Goal: Information Seeking & Learning: Learn about a topic

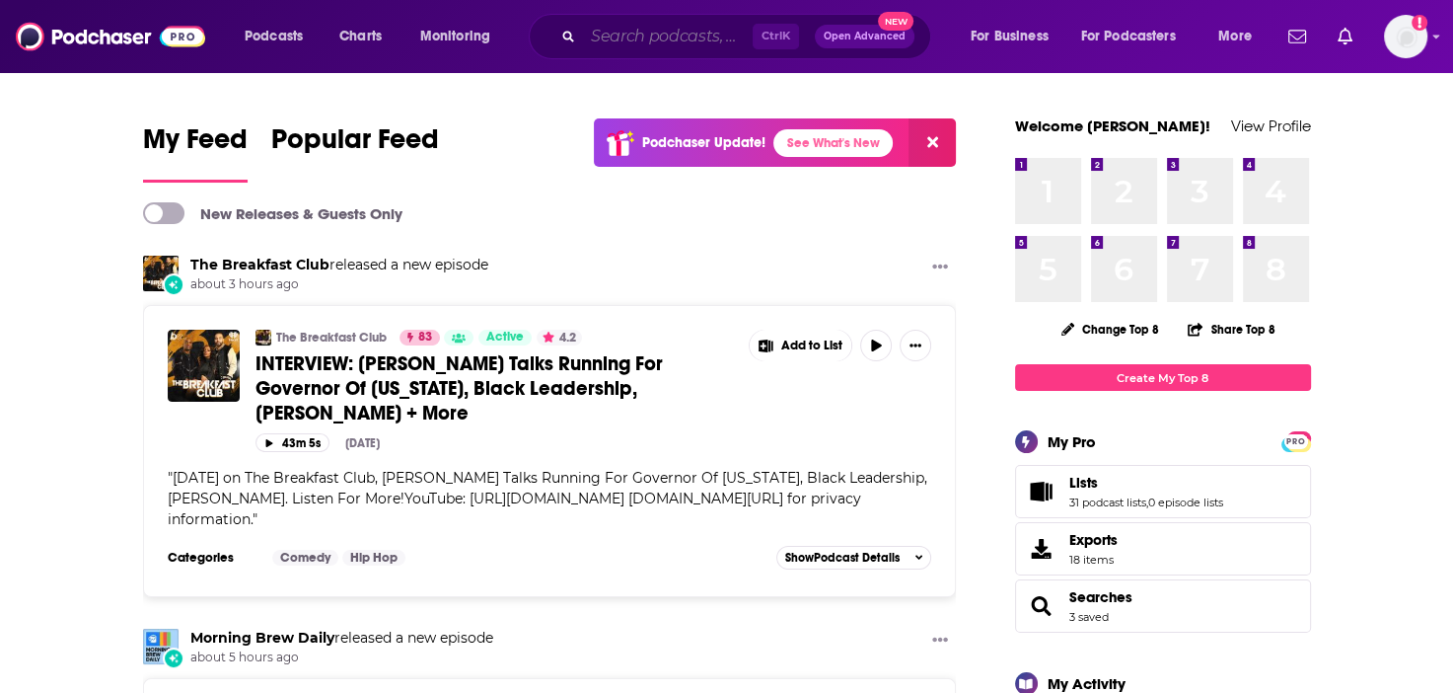
click at [633, 36] on input "Search podcasts, credits, & more..." at bounding box center [668, 37] width 170 height 32
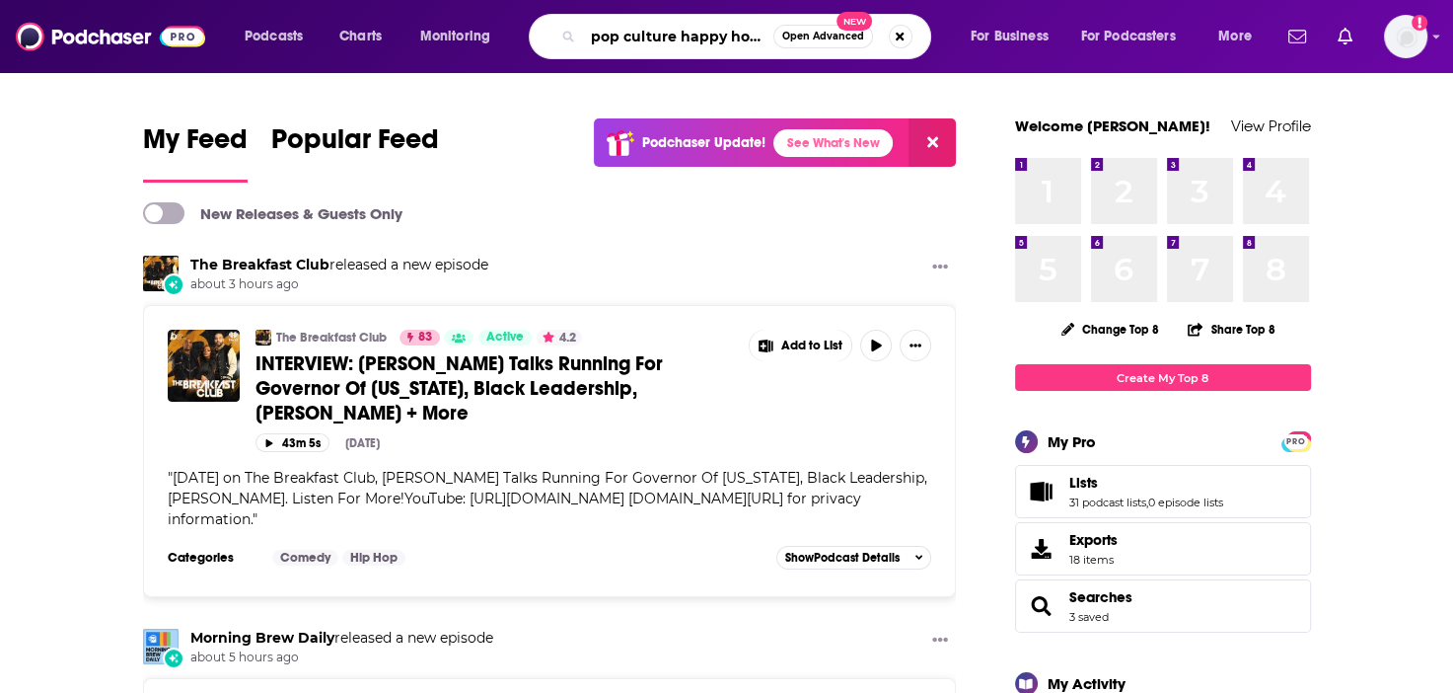
type input "pop culture happy hour"
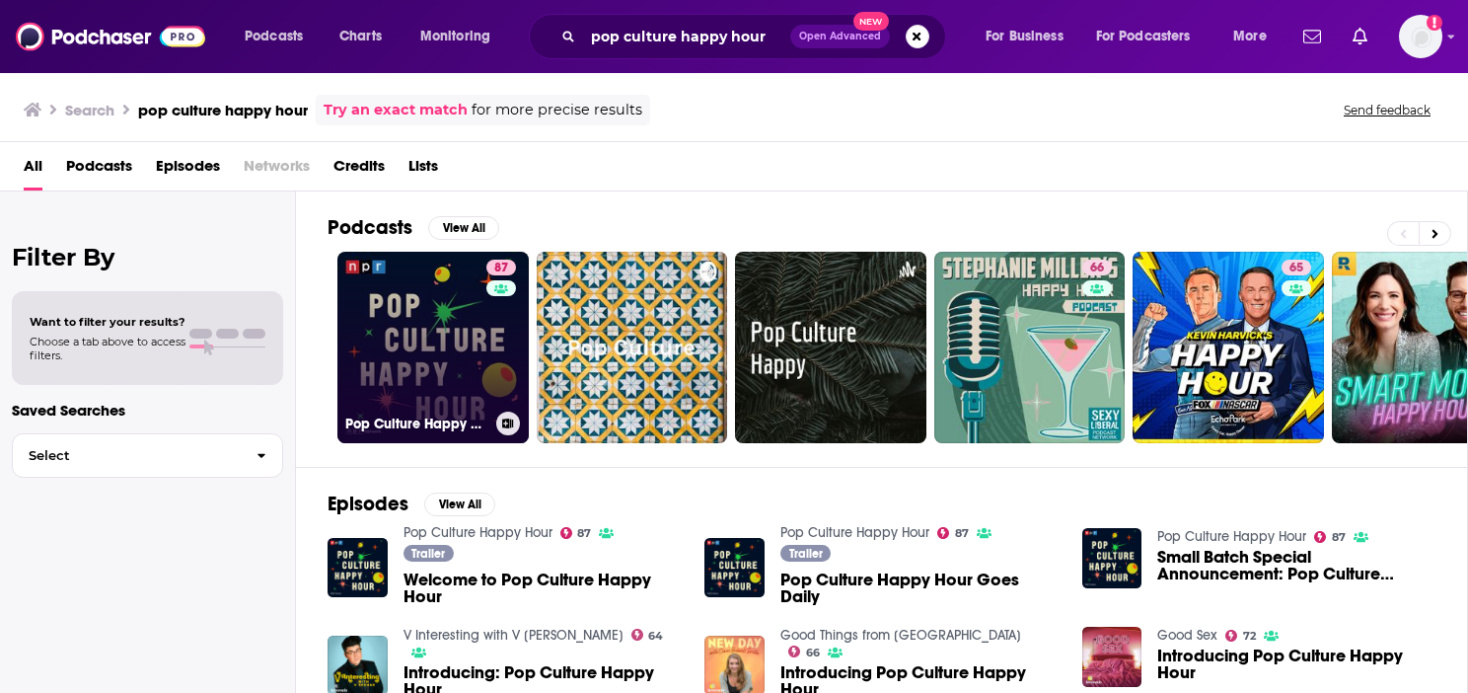
click at [470, 327] on link "87 Pop Culture Happy Hour" at bounding box center [432, 347] width 191 height 191
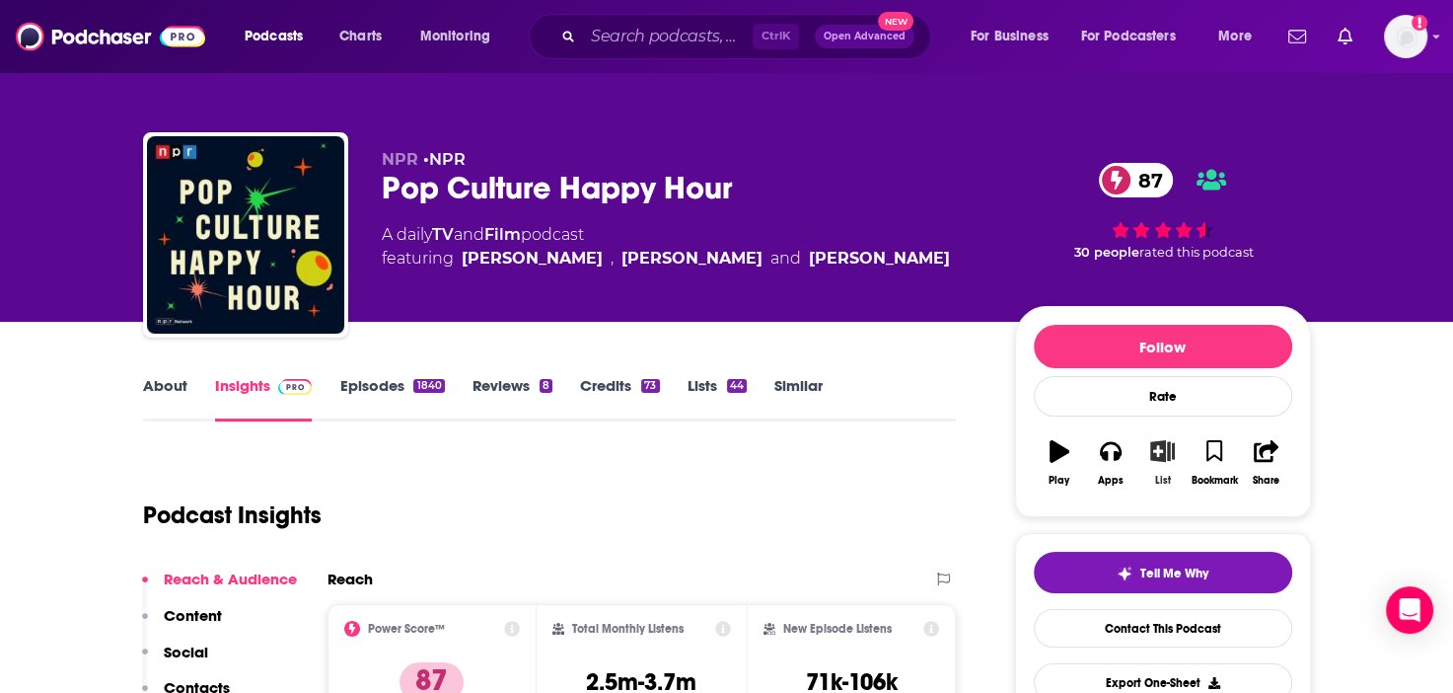
click at [1156, 462] on icon "button" at bounding box center [1162, 451] width 25 height 22
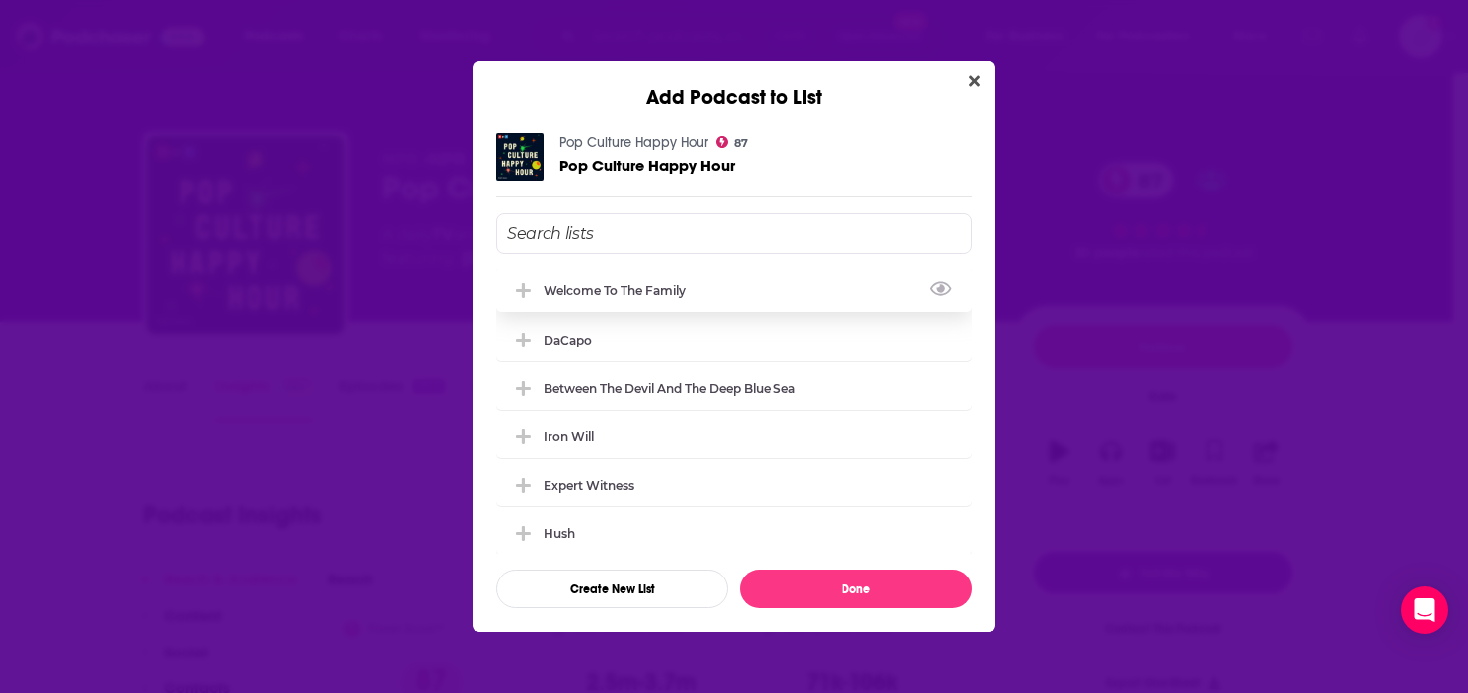
click at [591, 277] on div "Welcome to the Family" at bounding box center [734, 289] width 476 height 43
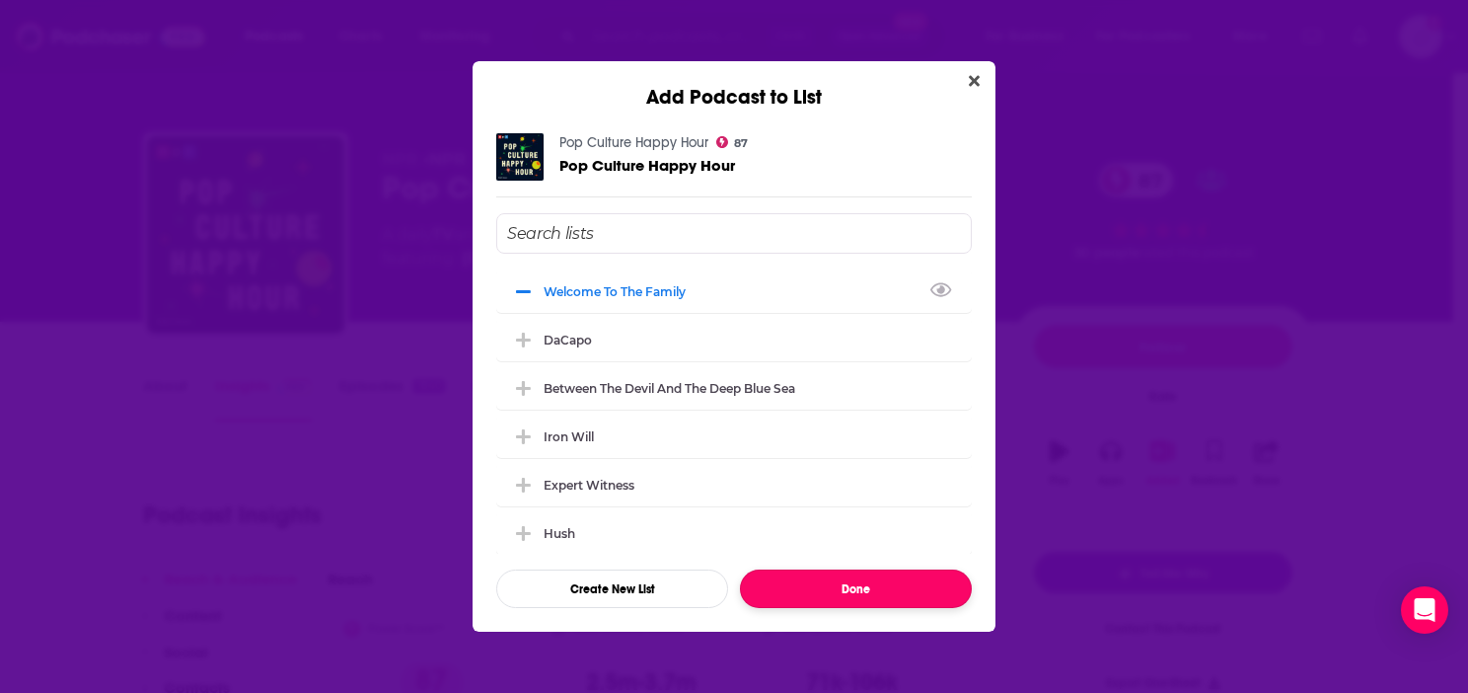
click at [830, 581] on button "Done" at bounding box center [856, 588] width 232 height 38
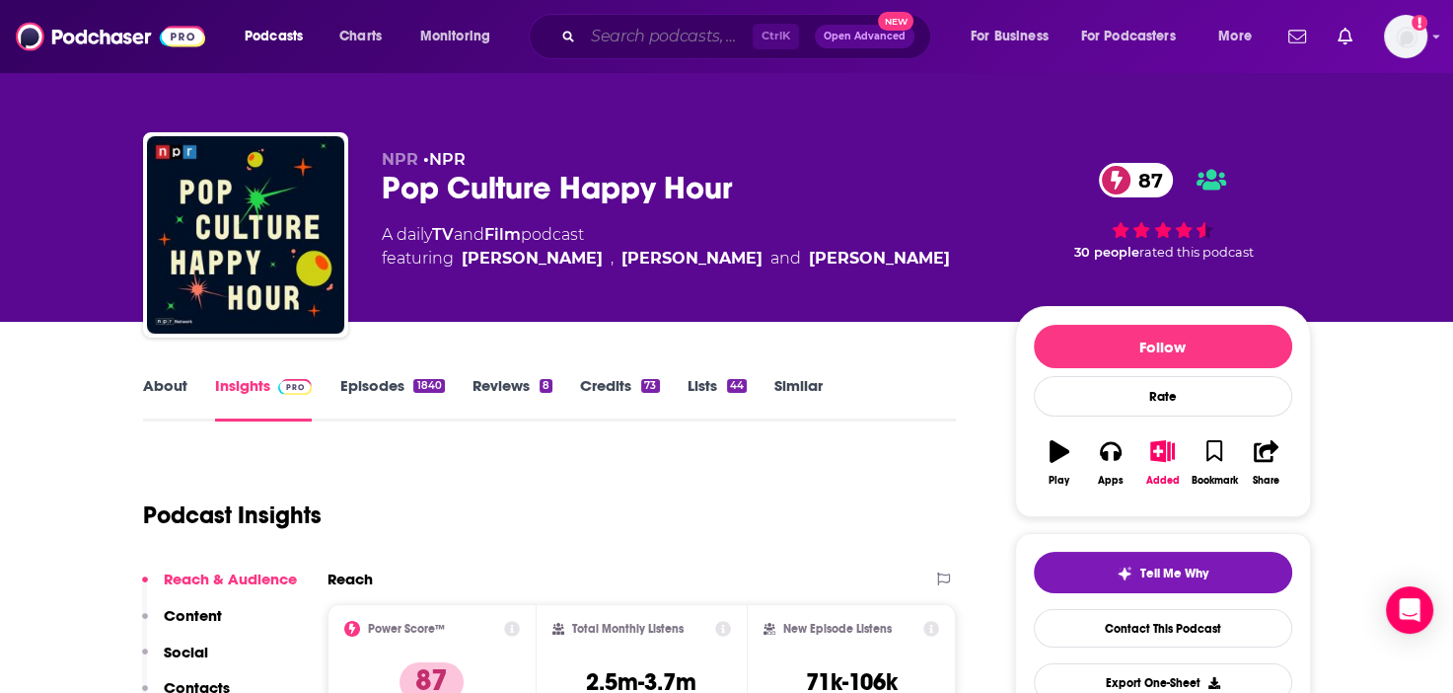
click at [651, 40] on input "Search podcasts, credits, & more..." at bounding box center [668, 37] width 170 height 32
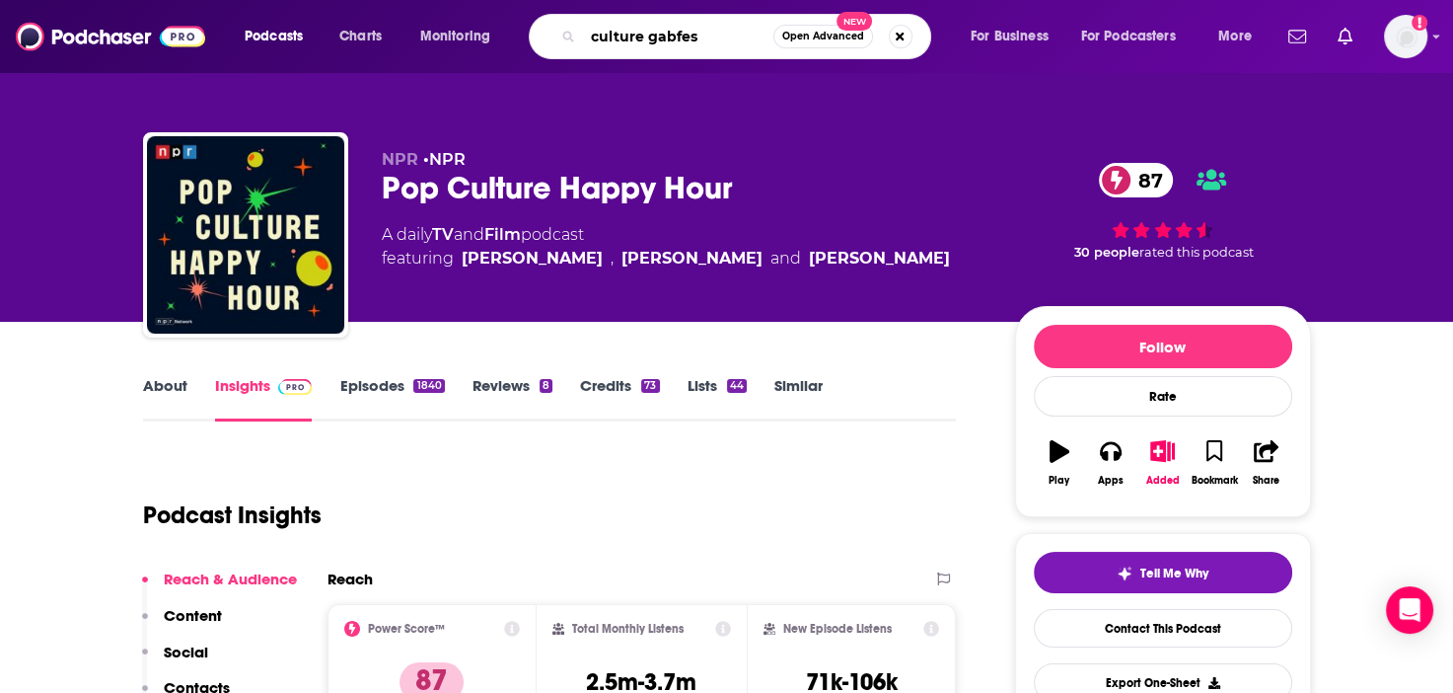
type input "culture gabfest"
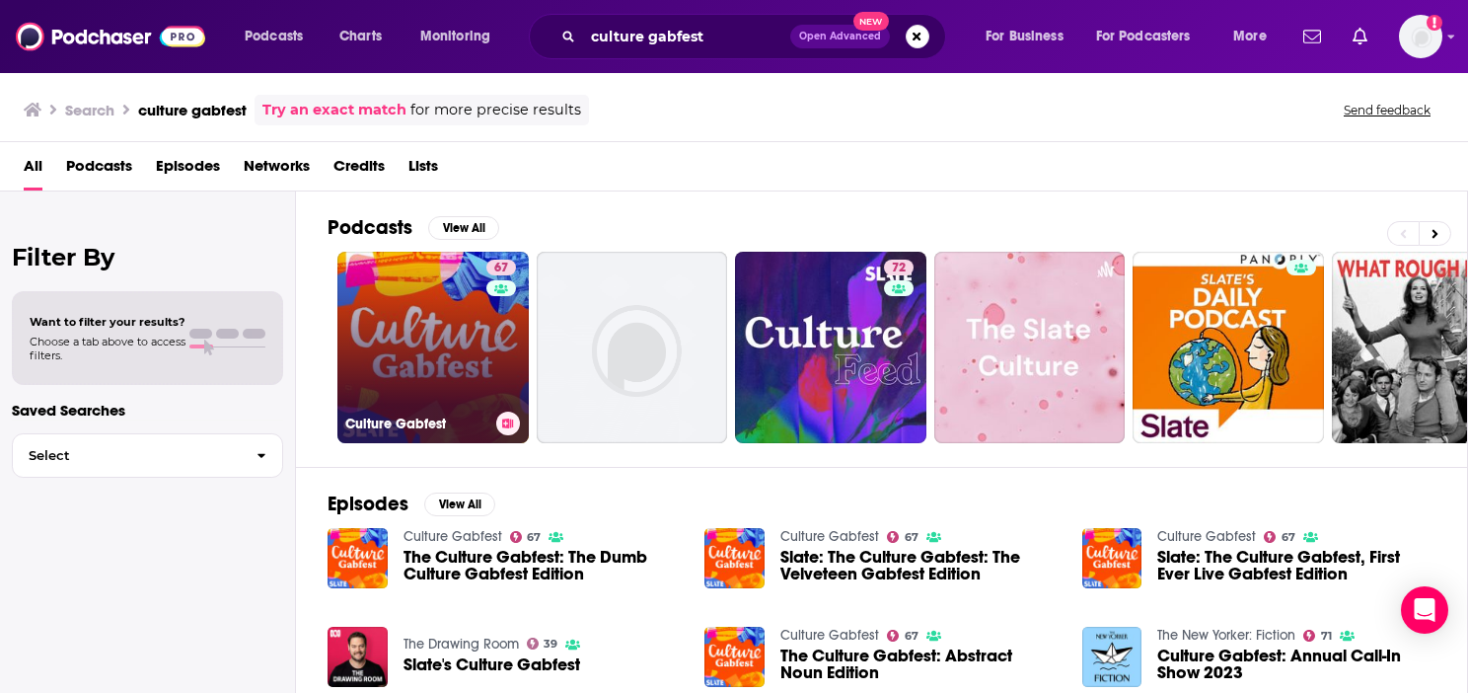
click at [449, 334] on link "67 Culture Gabfest" at bounding box center [432, 347] width 191 height 191
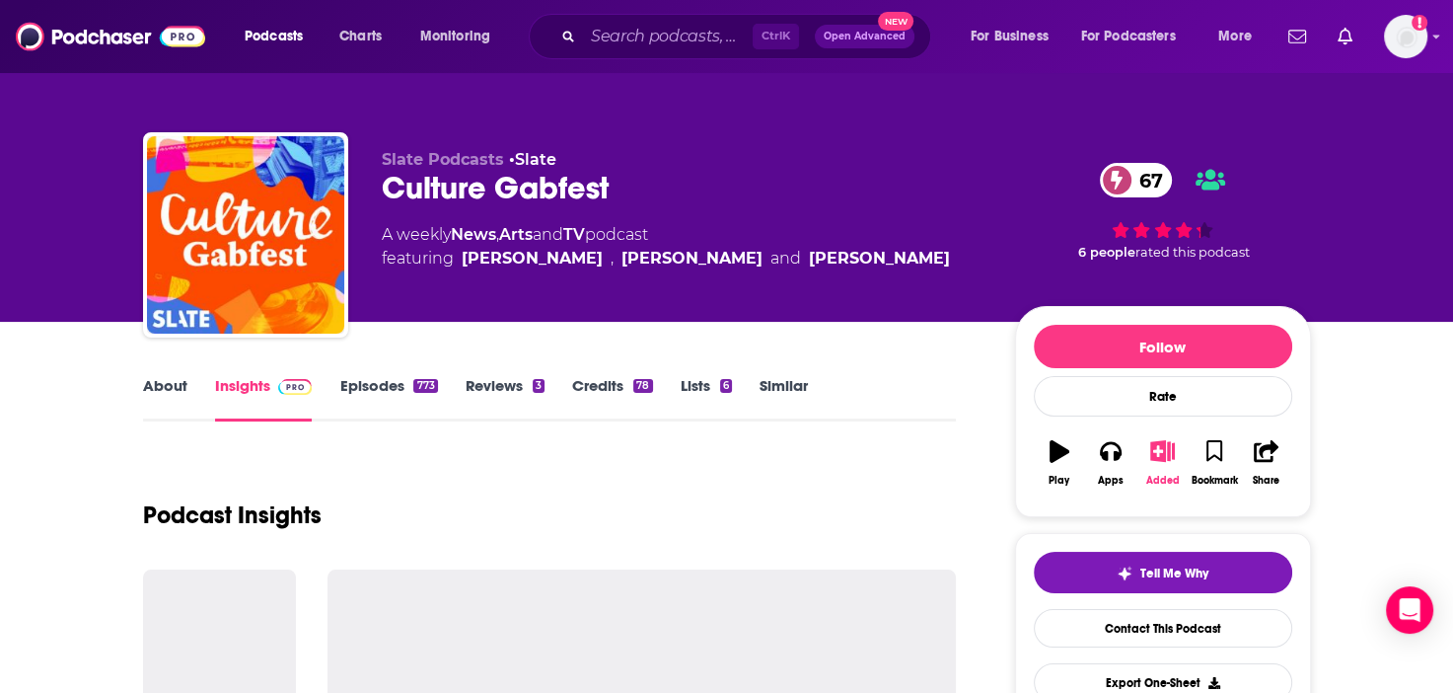
click at [1159, 462] on icon "button" at bounding box center [1162, 451] width 25 height 22
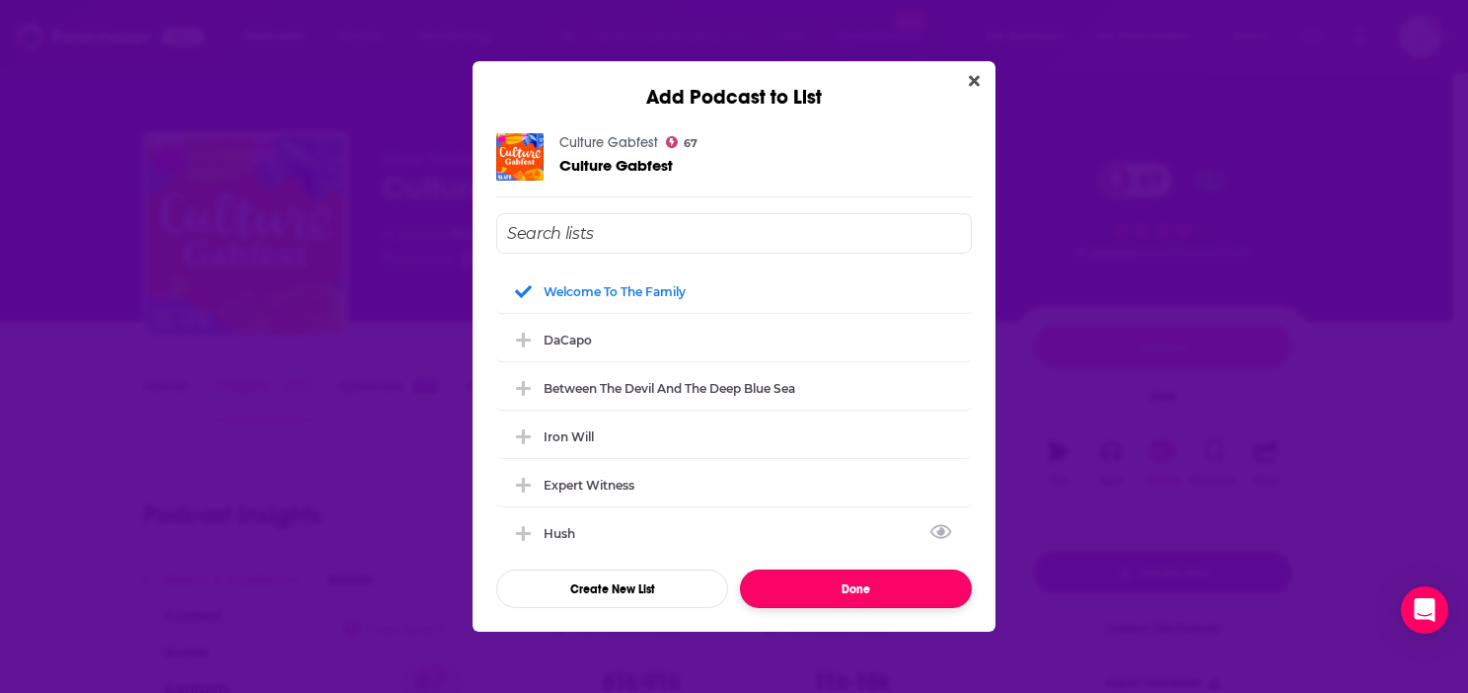
click at [918, 594] on button "Done" at bounding box center [856, 588] width 232 height 38
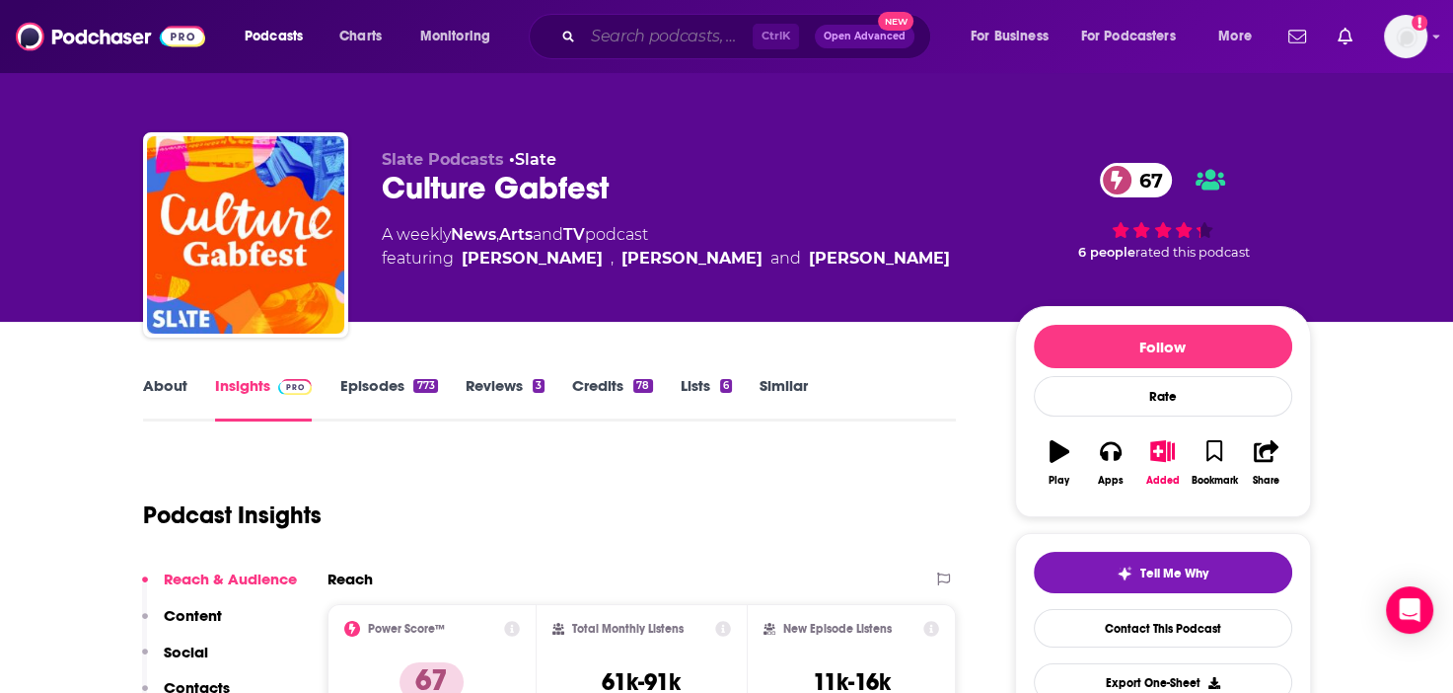
click at [643, 35] on input "Search podcasts, credits, & more..." at bounding box center [668, 37] width 170 height 32
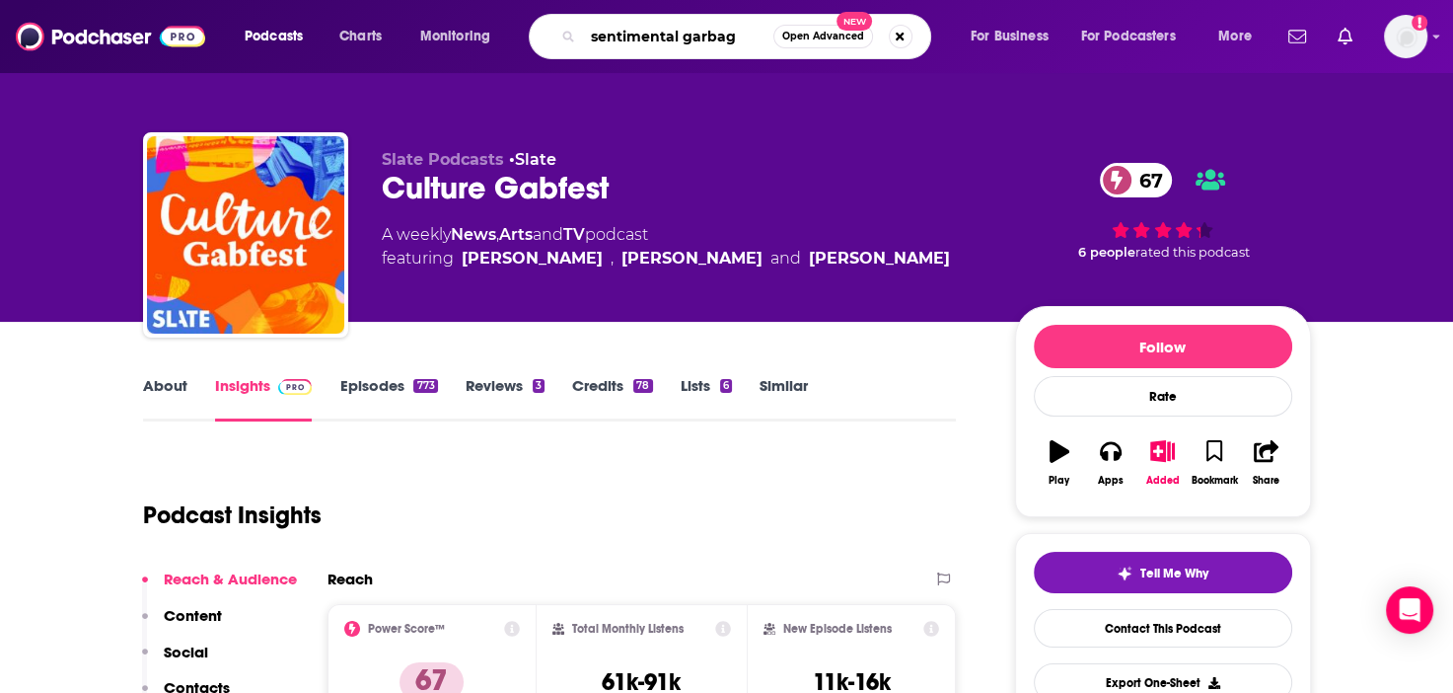
type input "sentimental garbage"
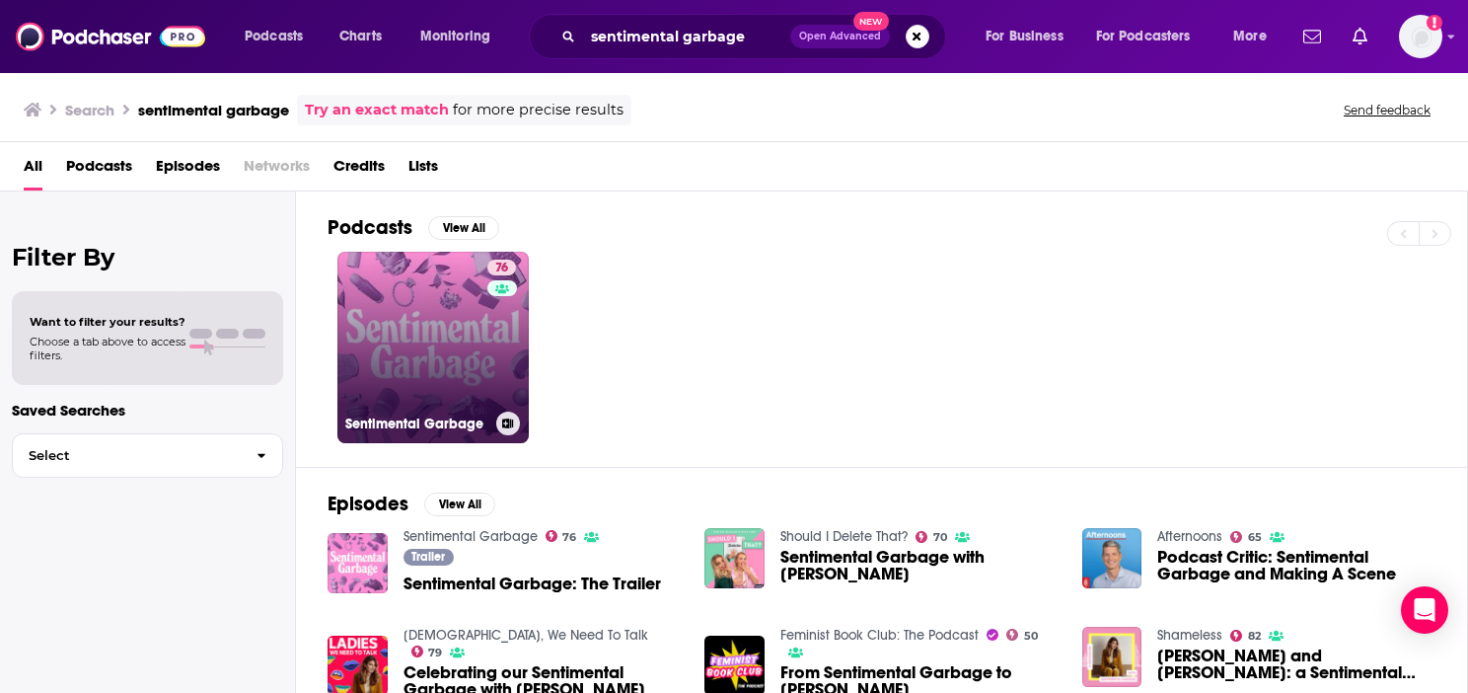
click at [413, 301] on link "76 Sentimental Garbage" at bounding box center [432, 347] width 191 height 191
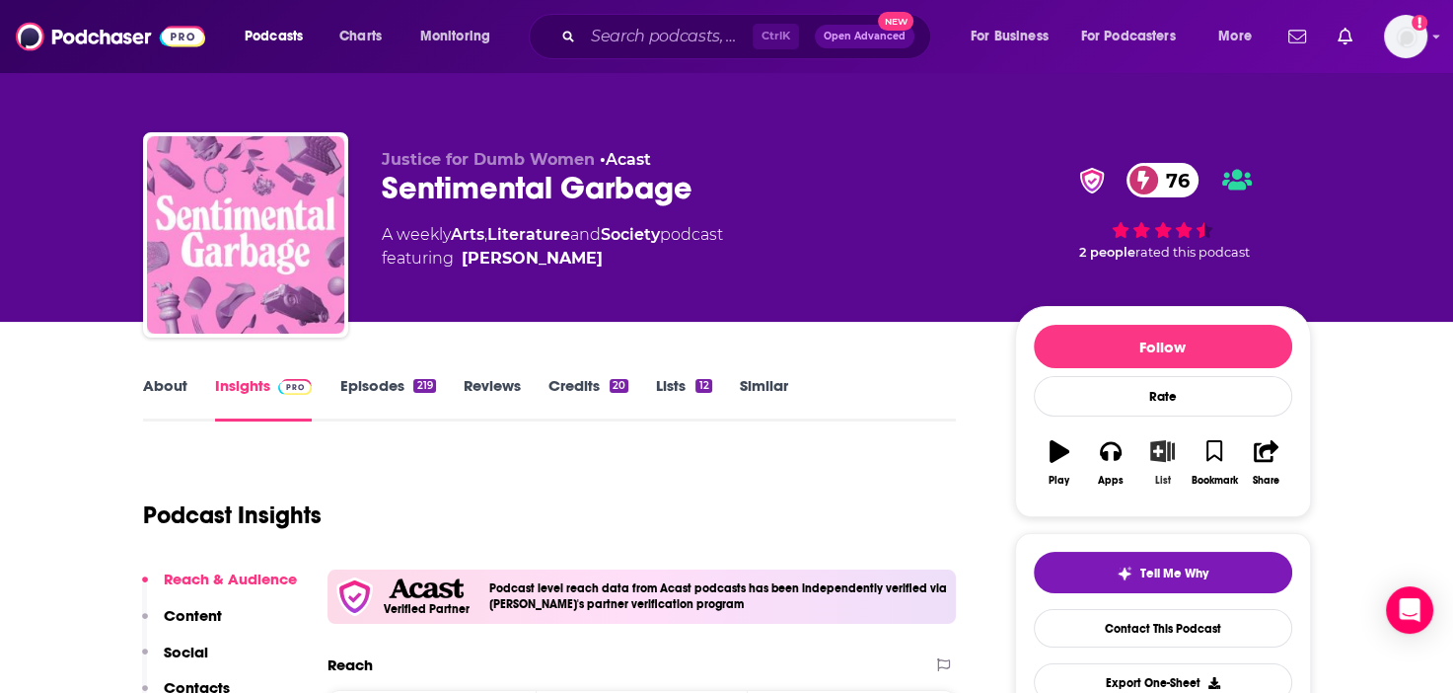
click at [1164, 467] on button "List" at bounding box center [1162, 462] width 51 height 71
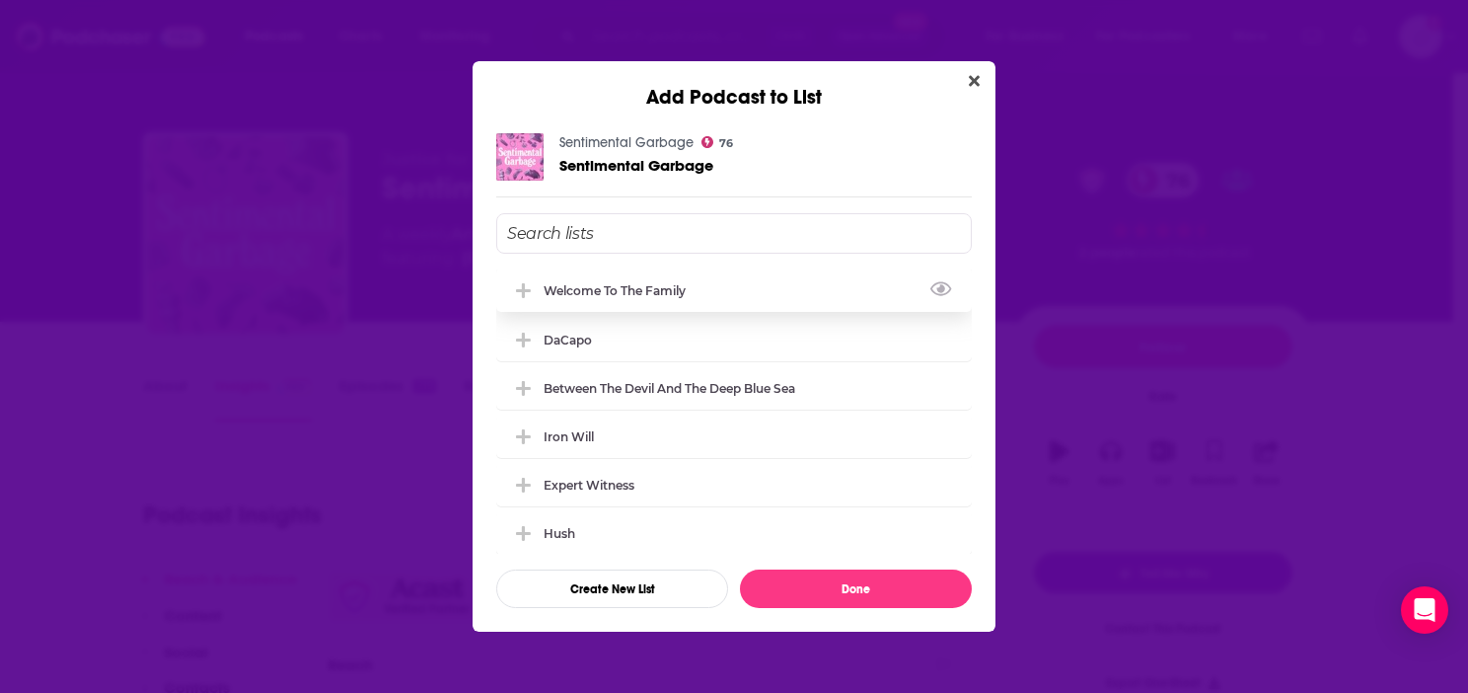
click at [724, 283] on div "Welcome to the Family" at bounding box center [734, 289] width 476 height 43
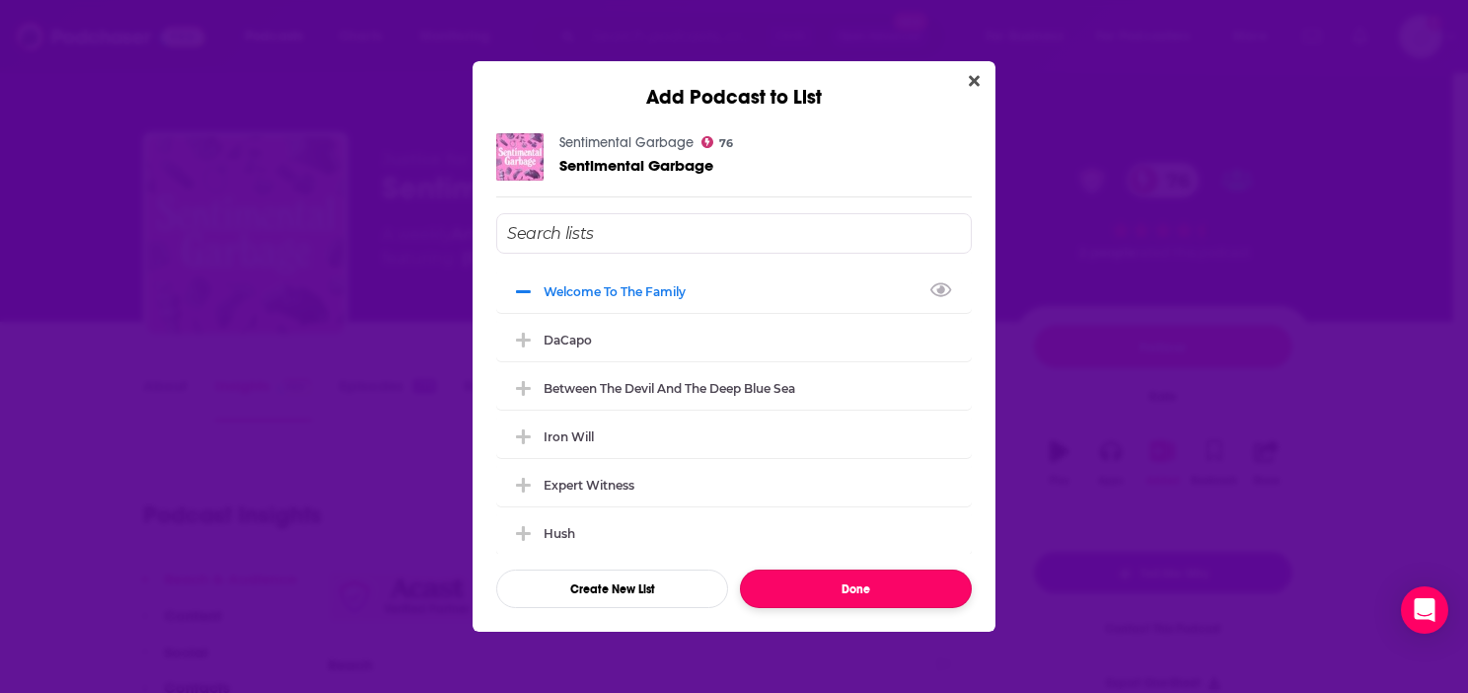
click at [854, 593] on button "Done" at bounding box center [856, 588] width 232 height 38
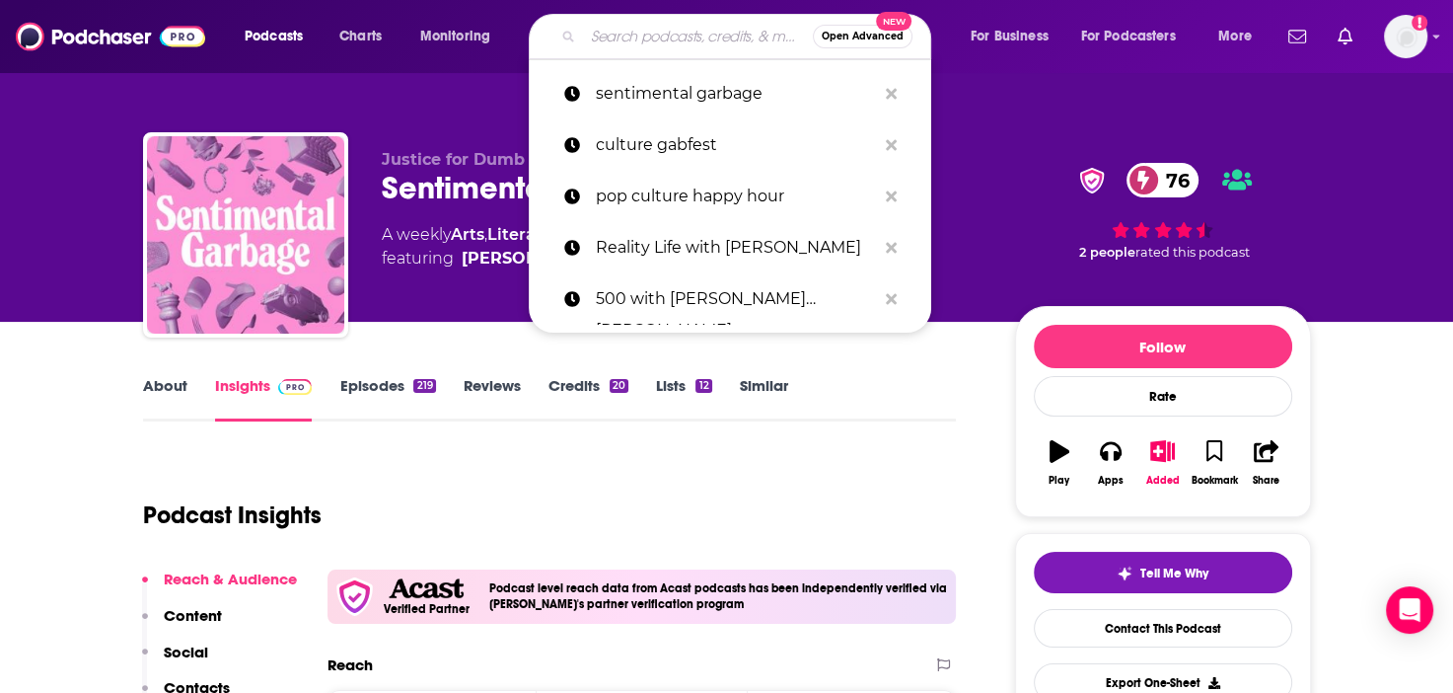
click at [637, 31] on input "Search podcasts, credits, & more..." at bounding box center [698, 37] width 230 height 32
paste input "The Pop Culture Podcast by Phantastic Geek"
type input "The Pop Culture Podcast by Phantastic Geek"
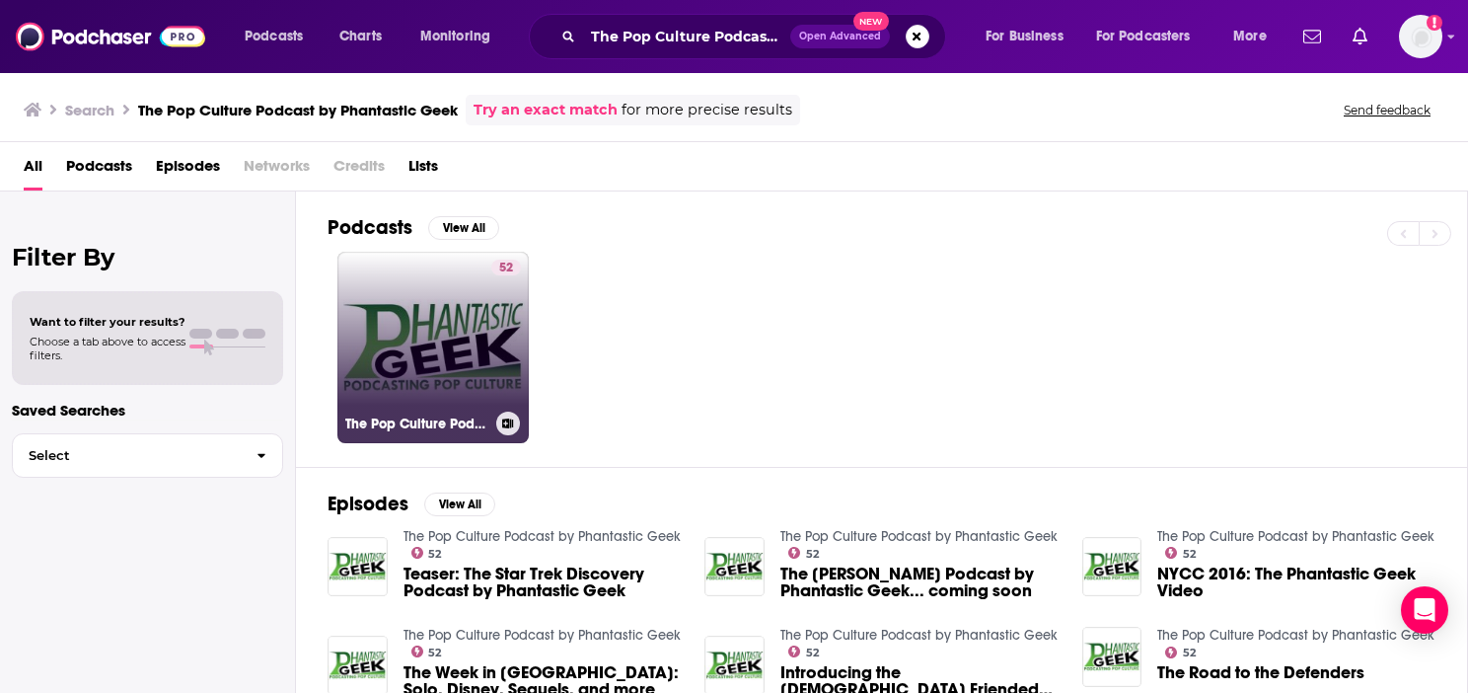
click at [434, 333] on link "52 The Pop Culture Podcast by Phantastic Geek" at bounding box center [432, 347] width 191 height 191
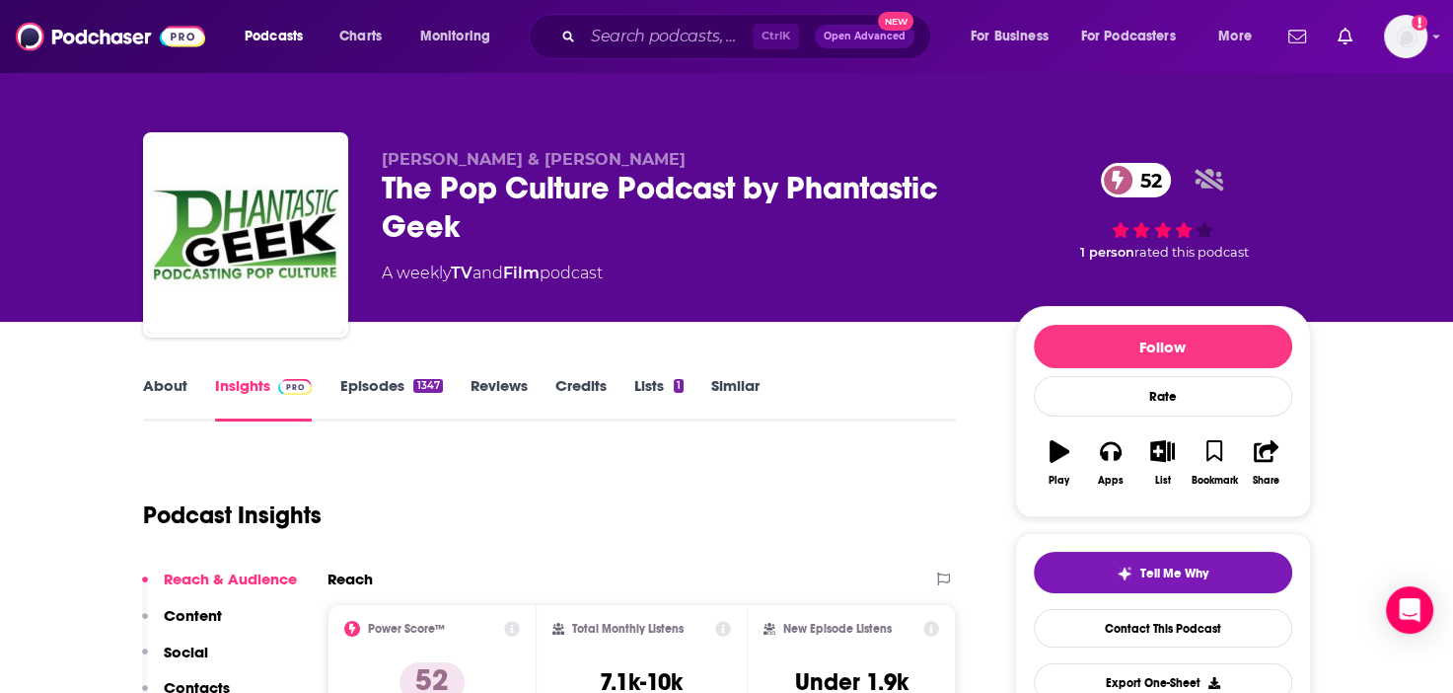
click at [143, 383] on link "About" at bounding box center [165, 398] width 44 height 45
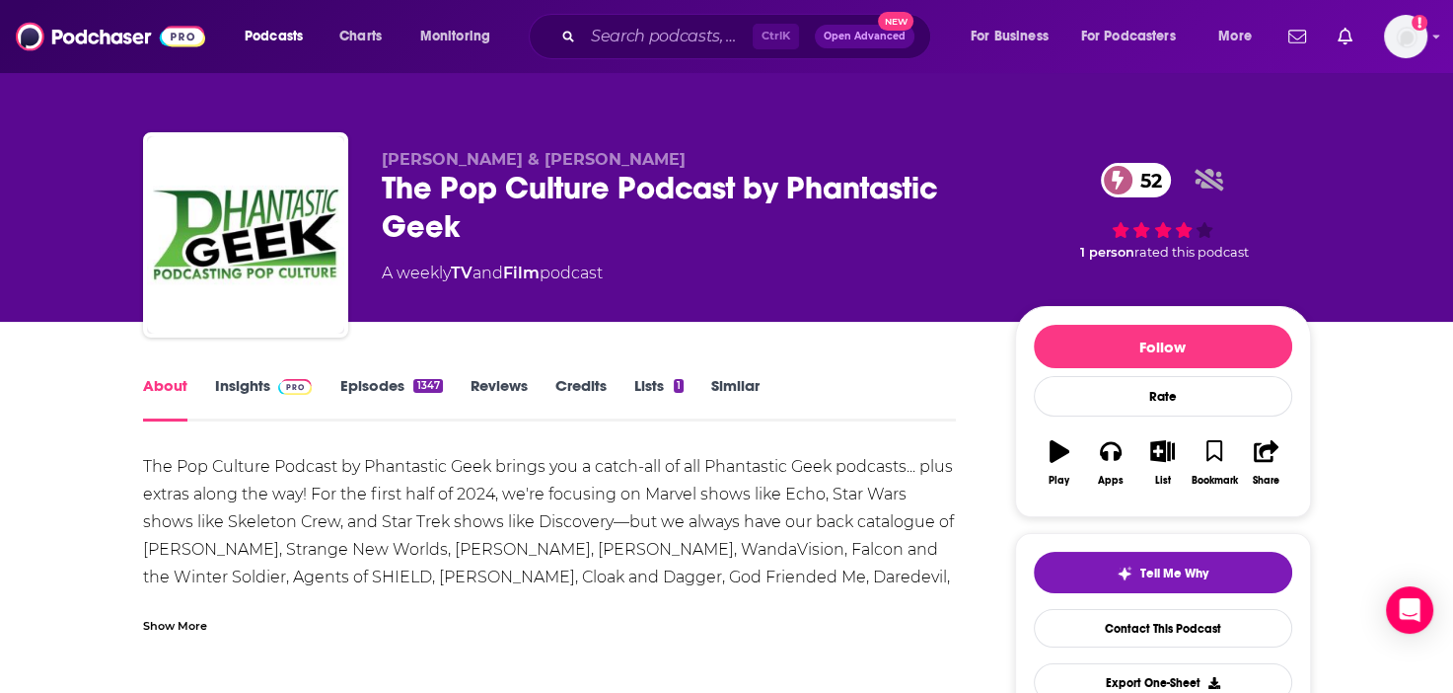
click at [254, 388] on link "Insights" at bounding box center [264, 398] width 98 height 45
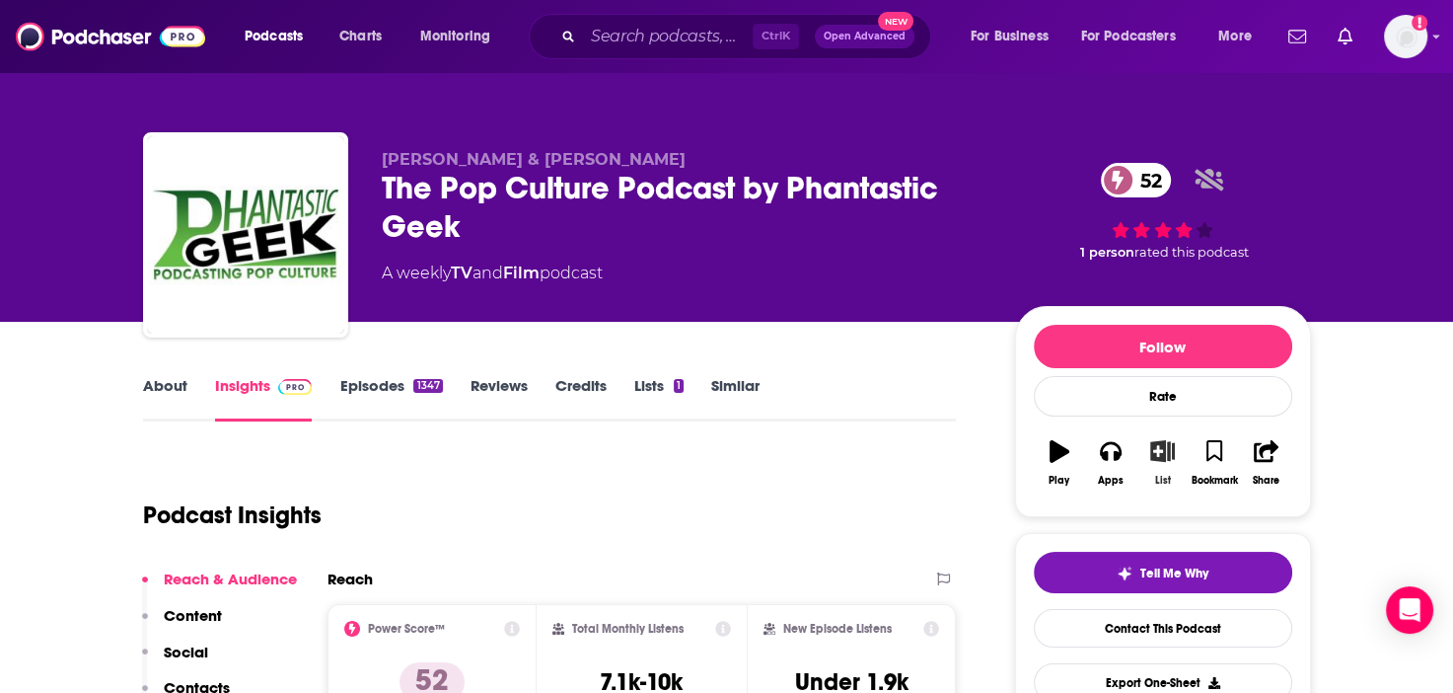
click at [1169, 455] on icon "button" at bounding box center [1162, 451] width 25 height 22
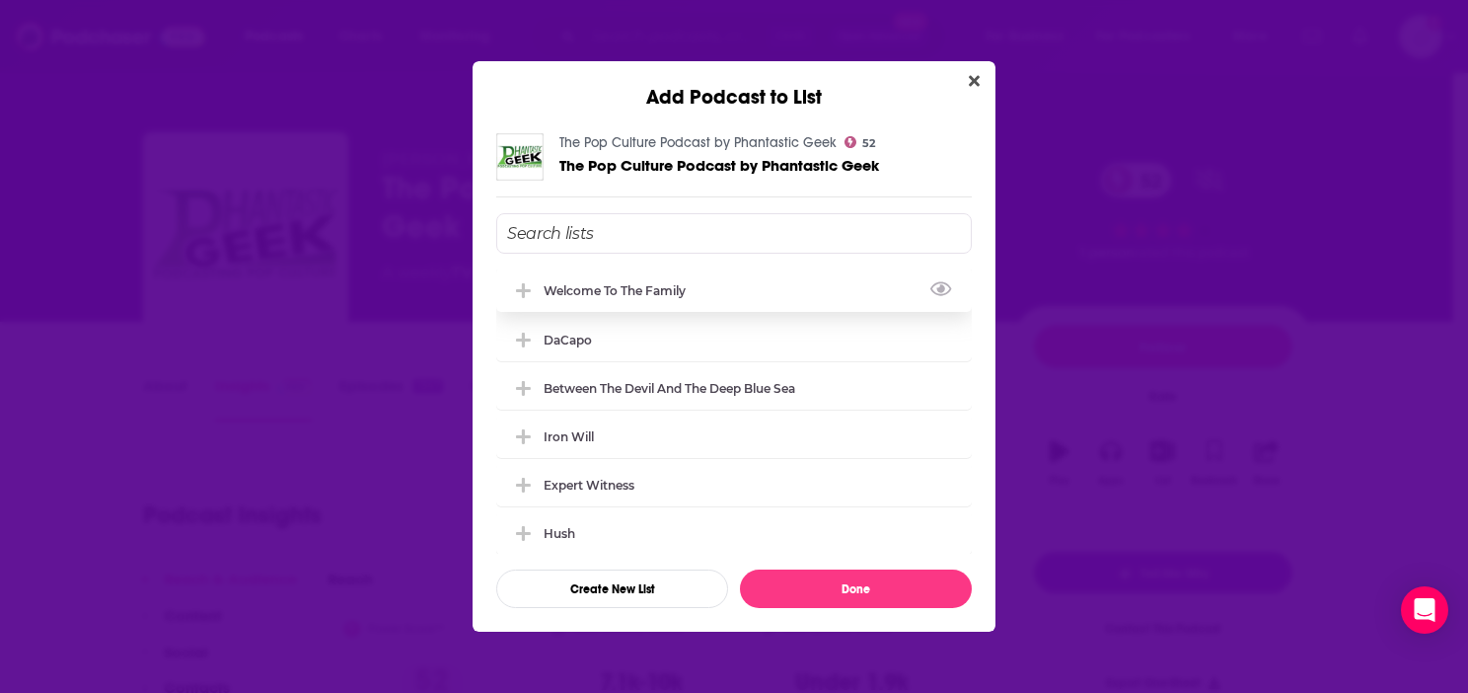
click at [669, 290] on div "Welcome to the Family" at bounding box center [621, 290] width 154 height 15
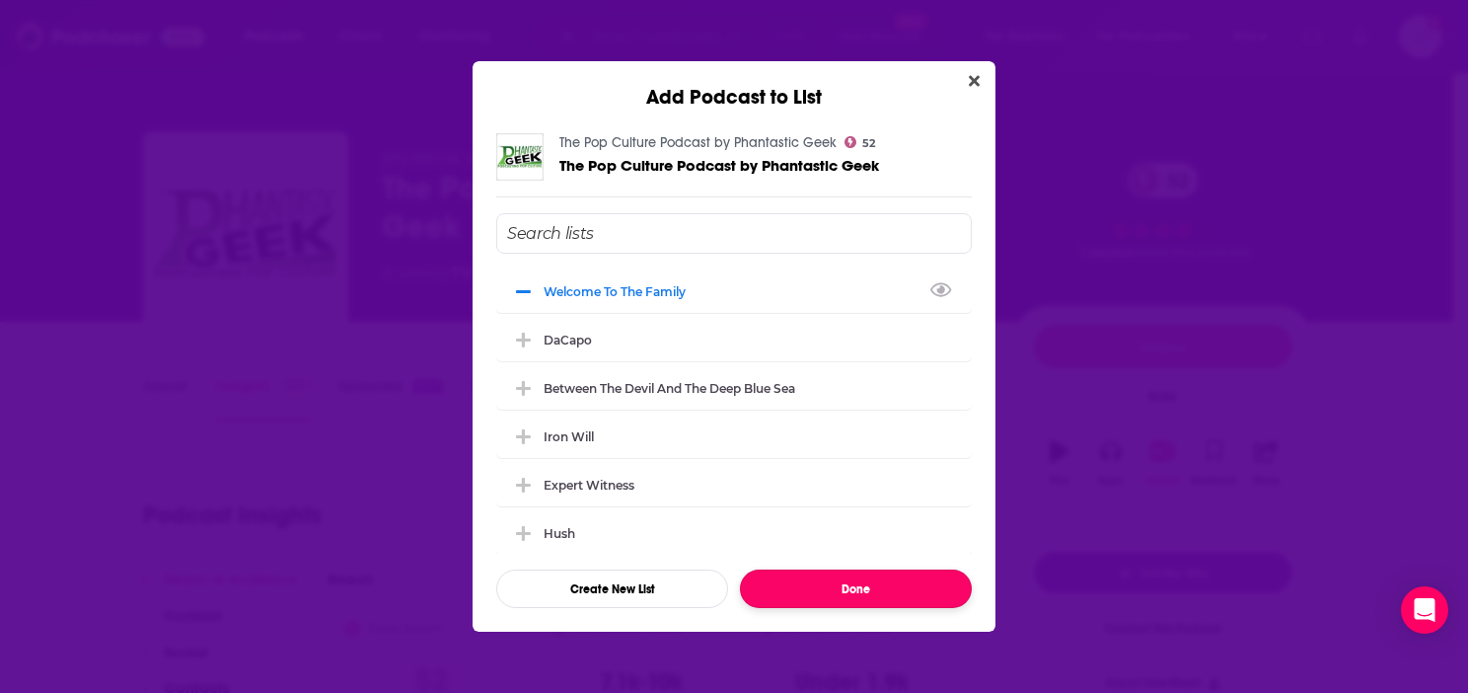
click at [857, 589] on button "Done" at bounding box center [856, 588] width 232 height 38
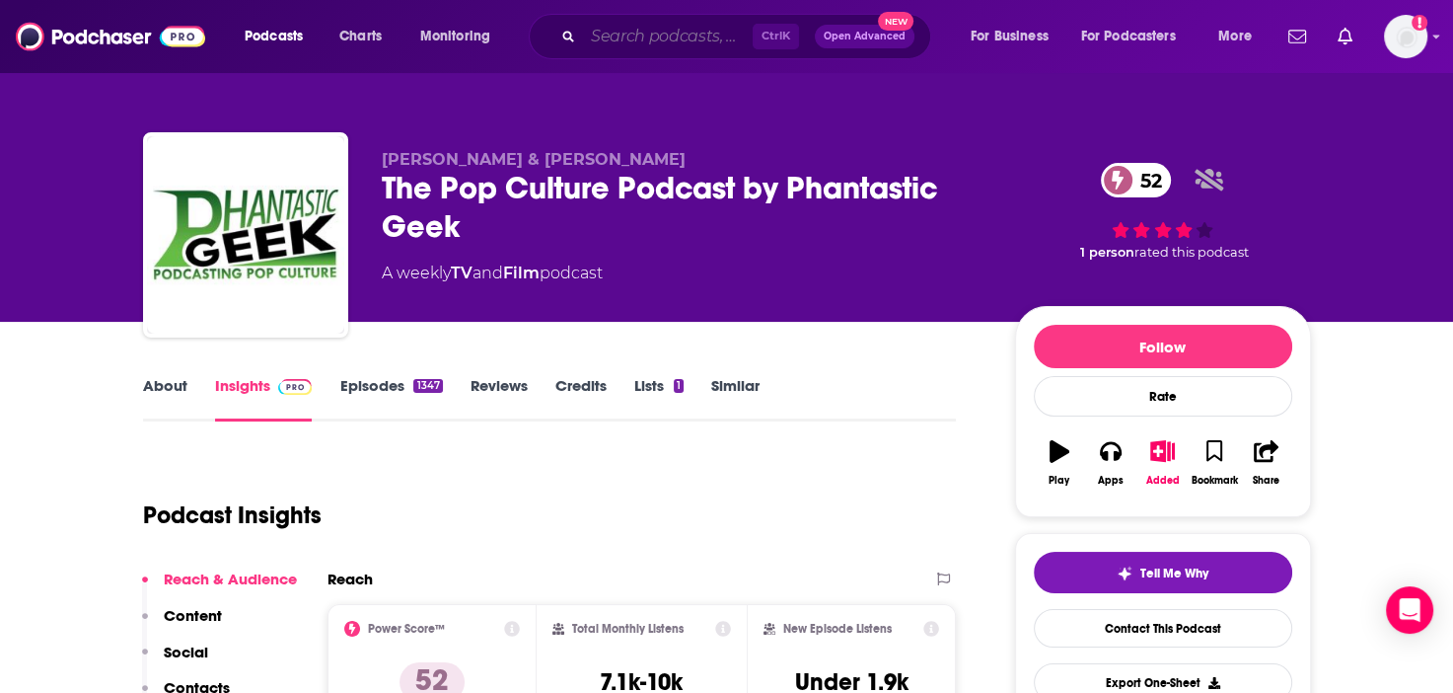
click at [691, 29] on input "Search podcasts, credits, & more..." at bounding box center [668, 37] width 170 height 32
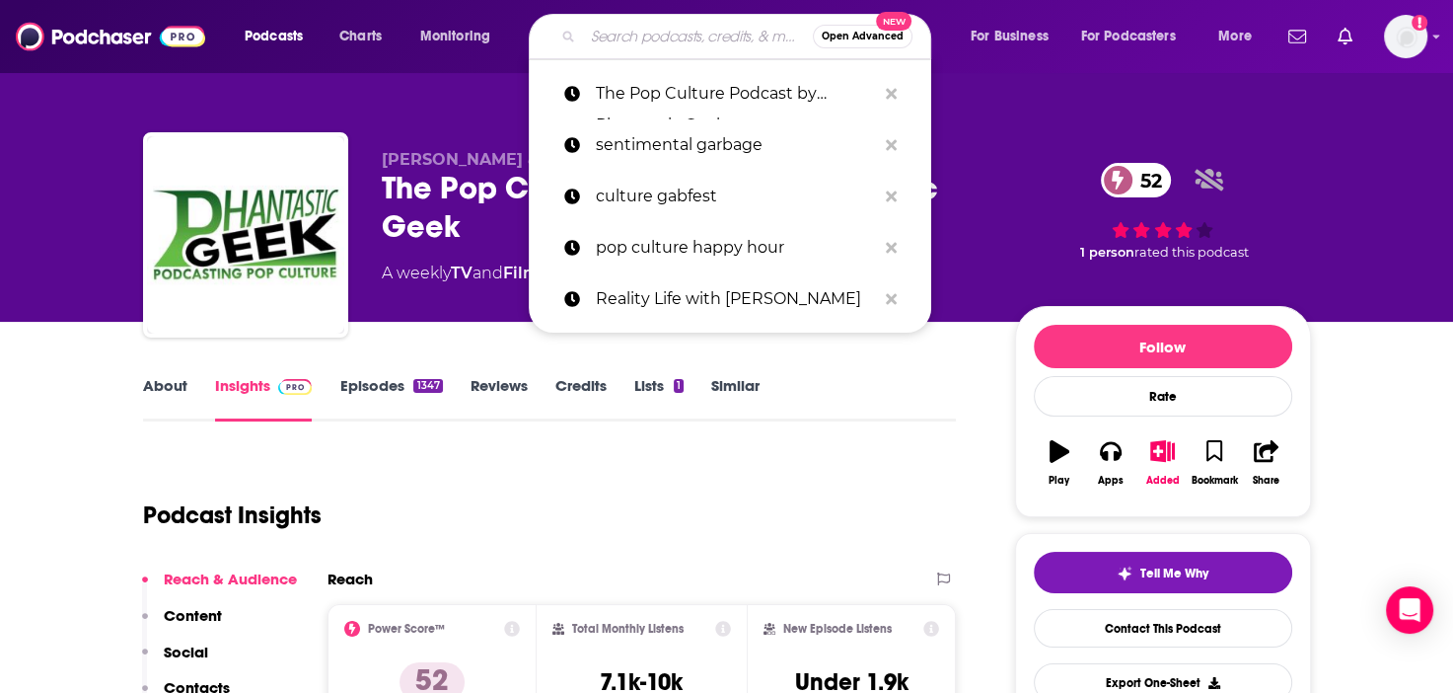
paste input "Black Men Can't Jump [In Hollywood]"
type input "Black Men Can't Jump [In Hollywood]"
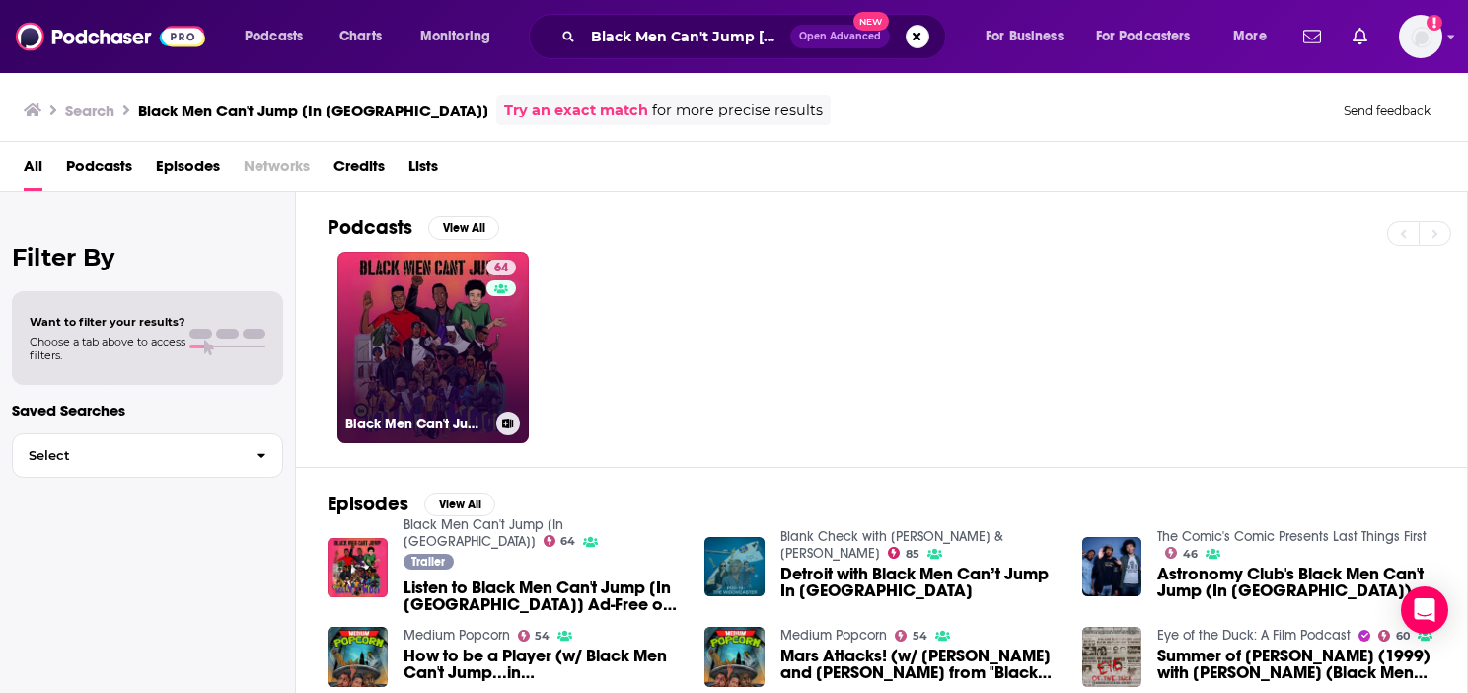
click at [366, 351] on link "64 Black Men Can't Jump [In Hollywood]" at bounding box center [432, 347] width 191 height 191
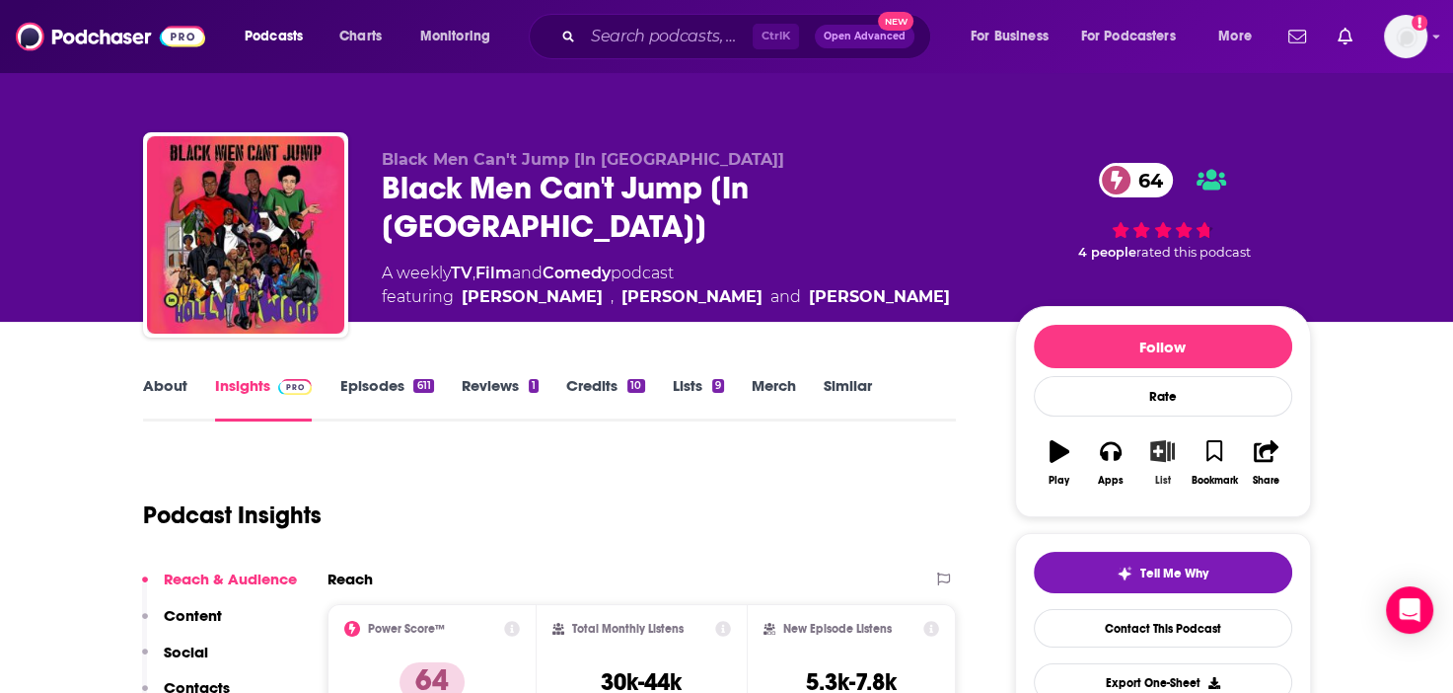
click at [1152, 448] on icon "button" at bounding box center [1162, 451] width 25 height 22
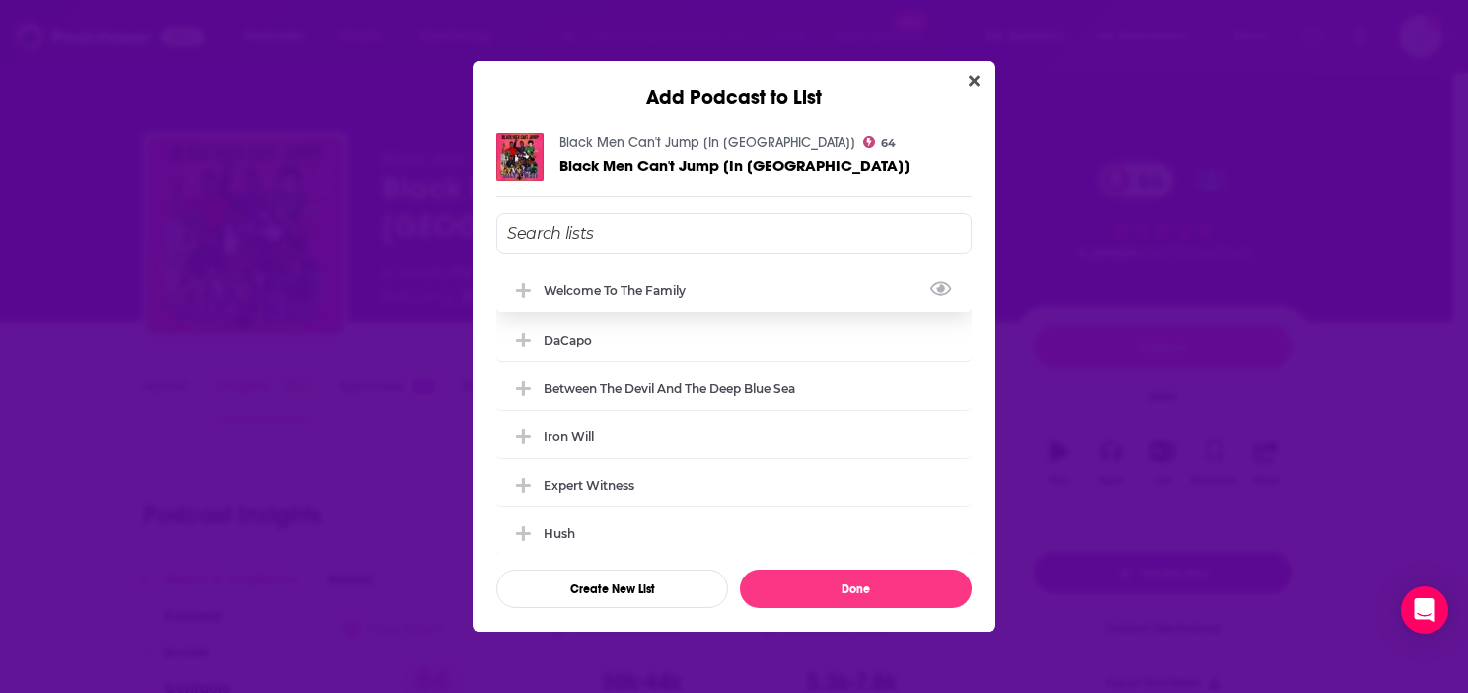
click at [707, 292] on div "Welcome to the Family" at bounding box center [734, 289] width 476 height 43
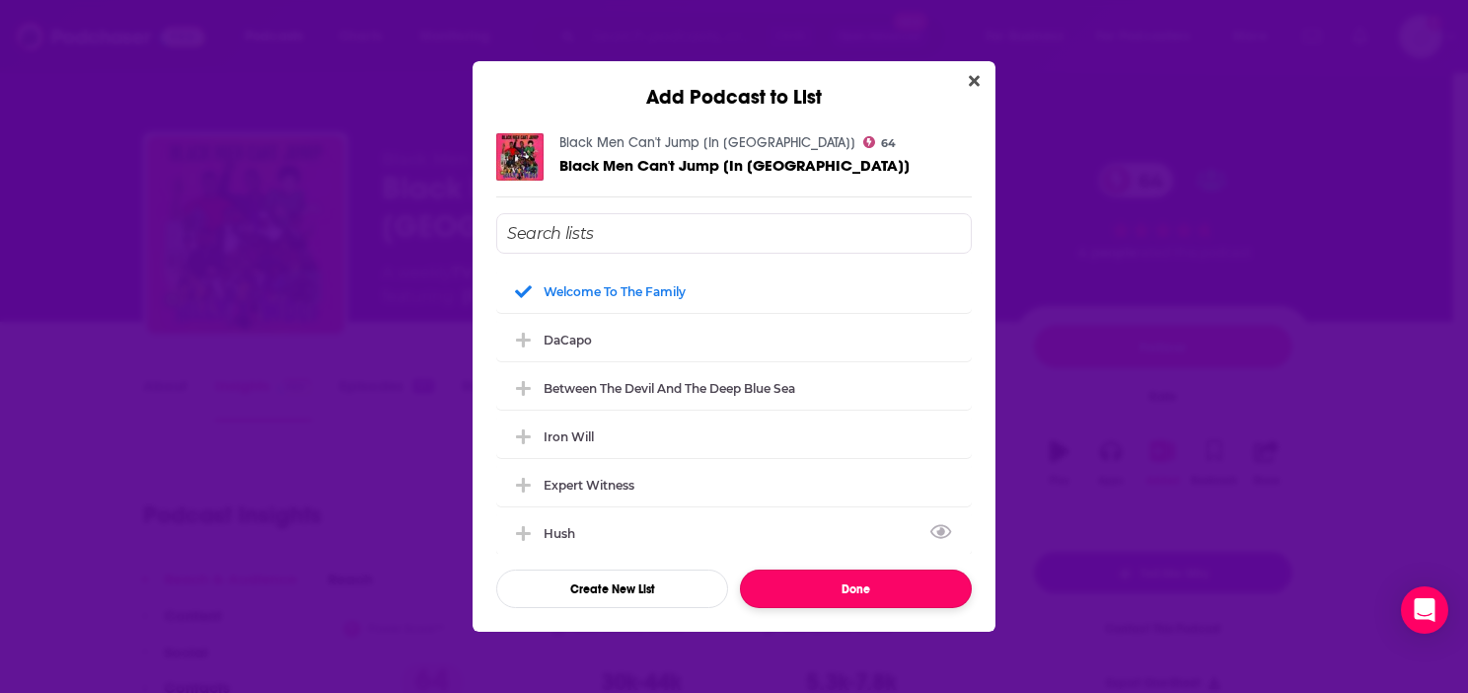
click at [870, 589] on button "Done" at bounding box center [856, 588] width 232 height 38
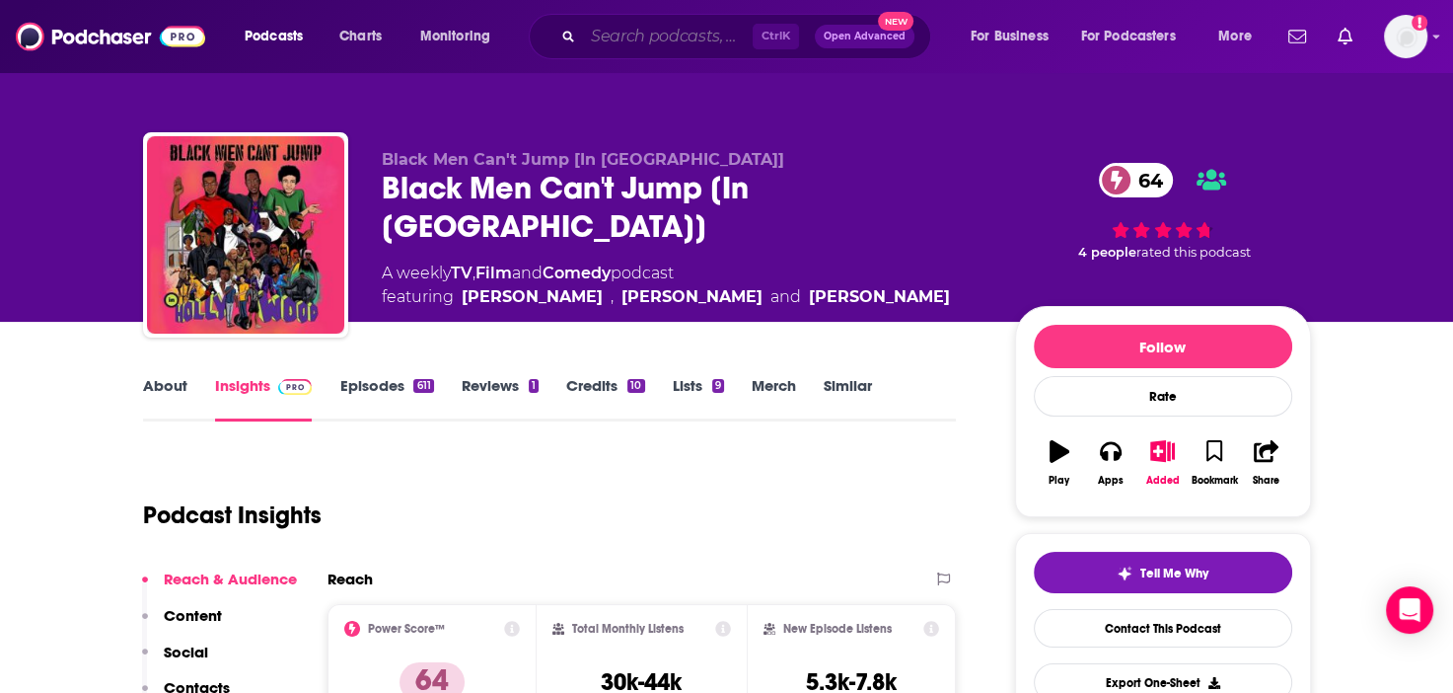
click at [643, 37] on input "Search podcasts, credits, & more..." at bounding box center [668, 37] width 170 height 32
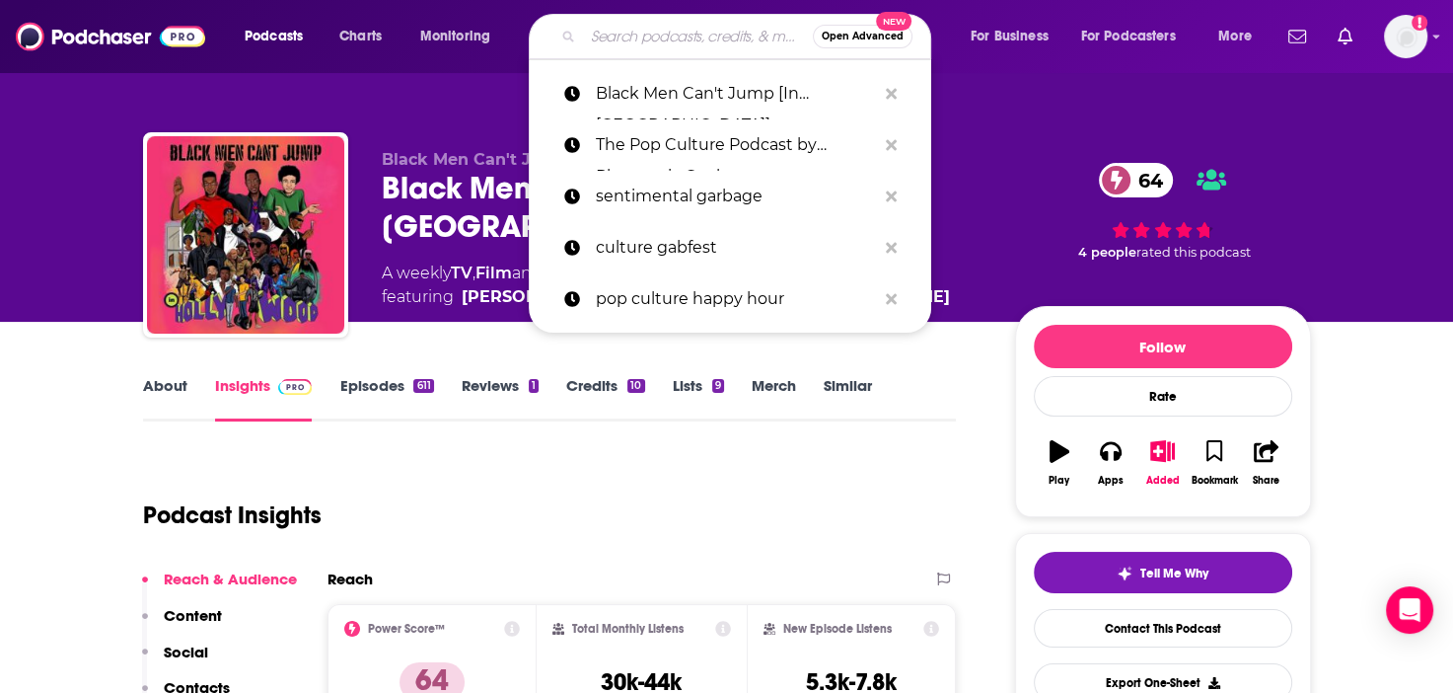
paste input "Sooo Many White Guys"
type input "Sooo Many White Guys"
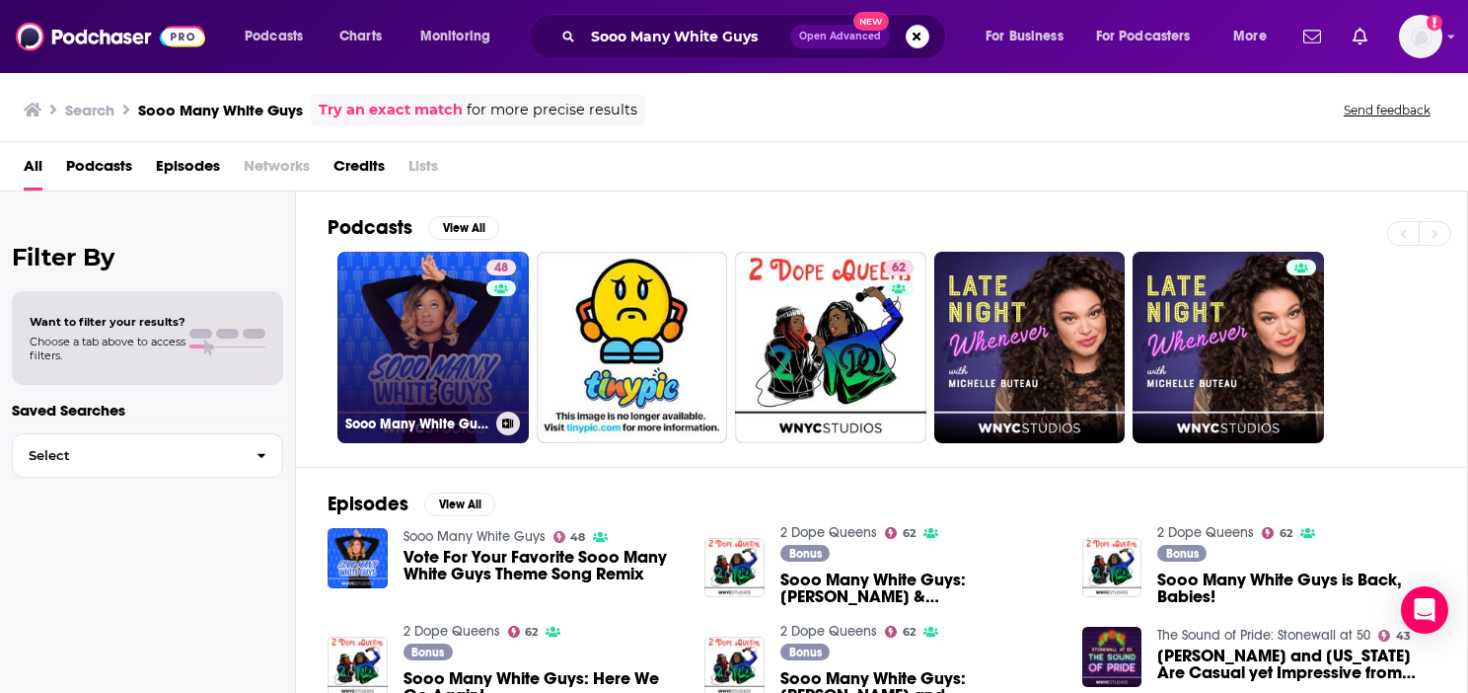
click at [433, 372] on link "48 Sooo Many White Guys" at bounding box center [432, 347] width 191 height 191
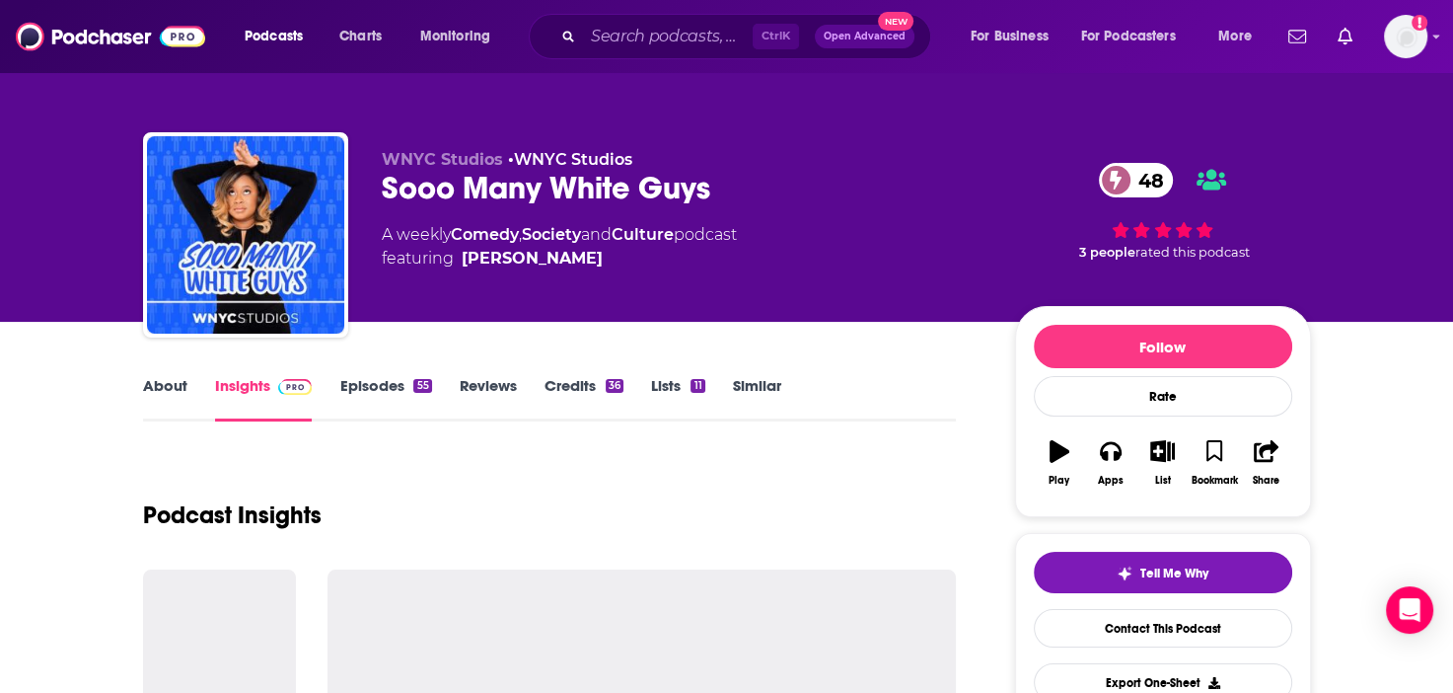
click at [164, 388] on link "About" at bounding box center [165, 398] width 44 height 45
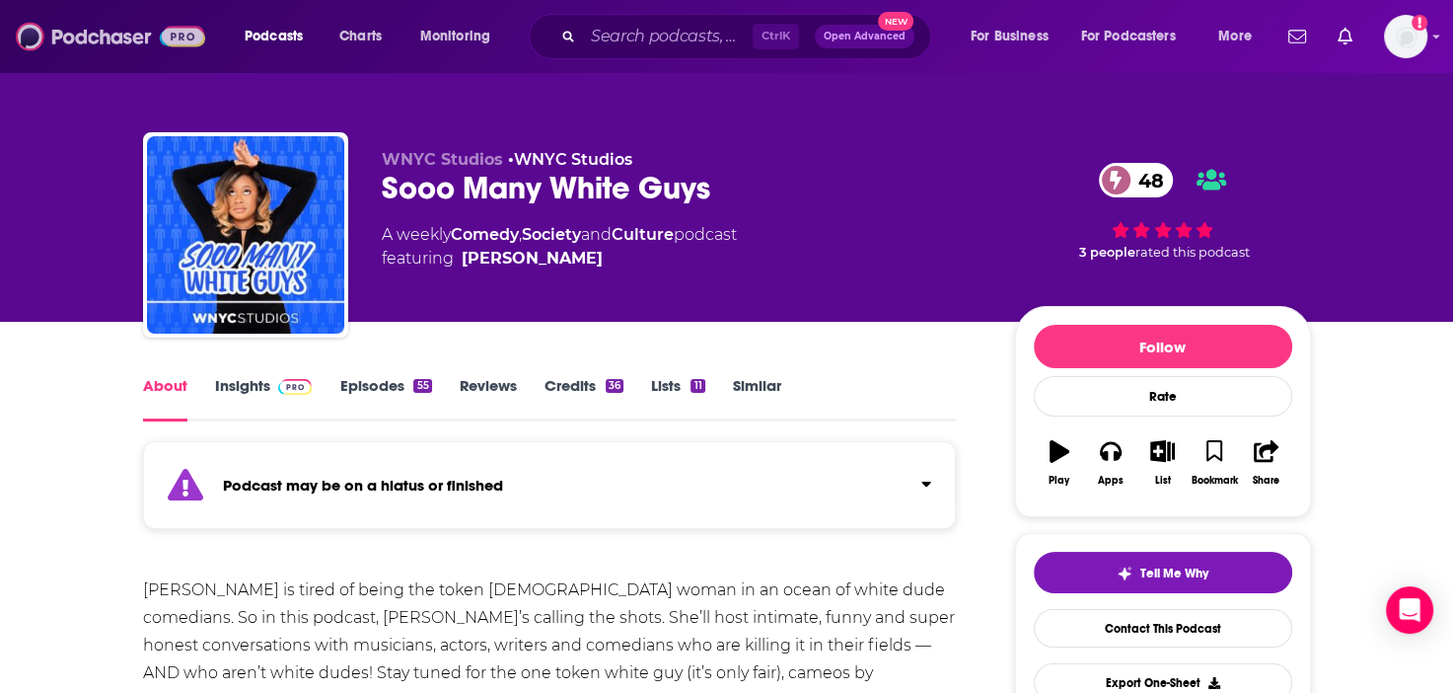
click at [106, 33] on img at bounding box center [110, 36] width 189 height 37
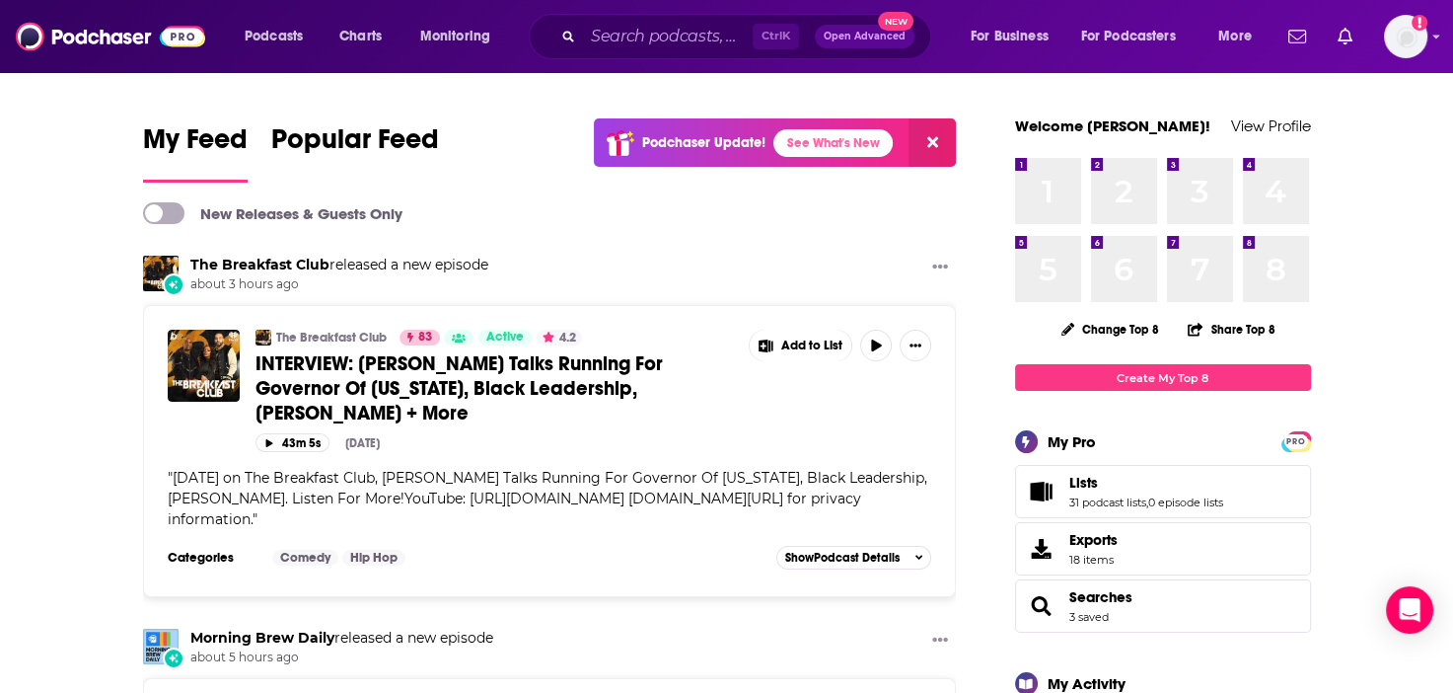
click at [587, 62] on div "Podcasts Charts Monitoring Ctrl K Open Advanced New For Business For Podcasters…" at bounding box center [726, 36] width 1453 height 73
click at [618, 37] on input "Search podcasts, credits, & more..." at bounding box center [668, 37] width 170 height 32
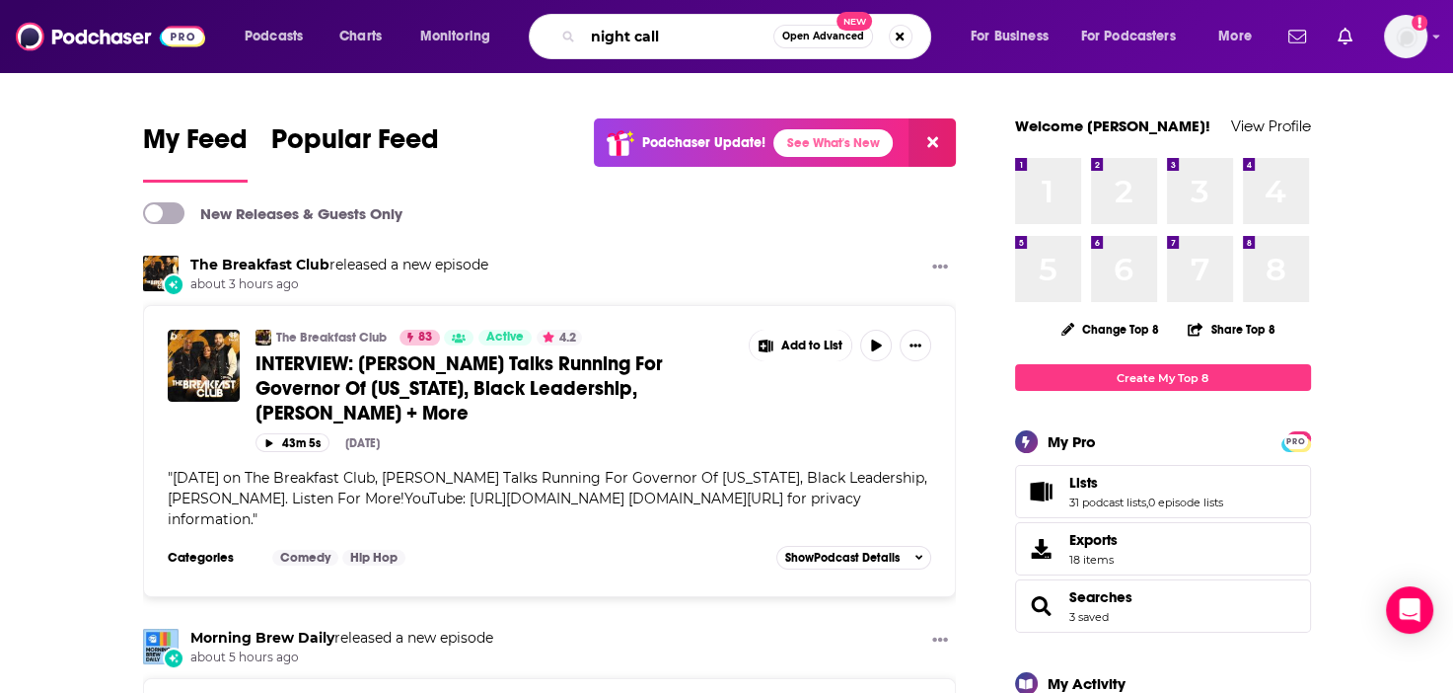
type input "night call"
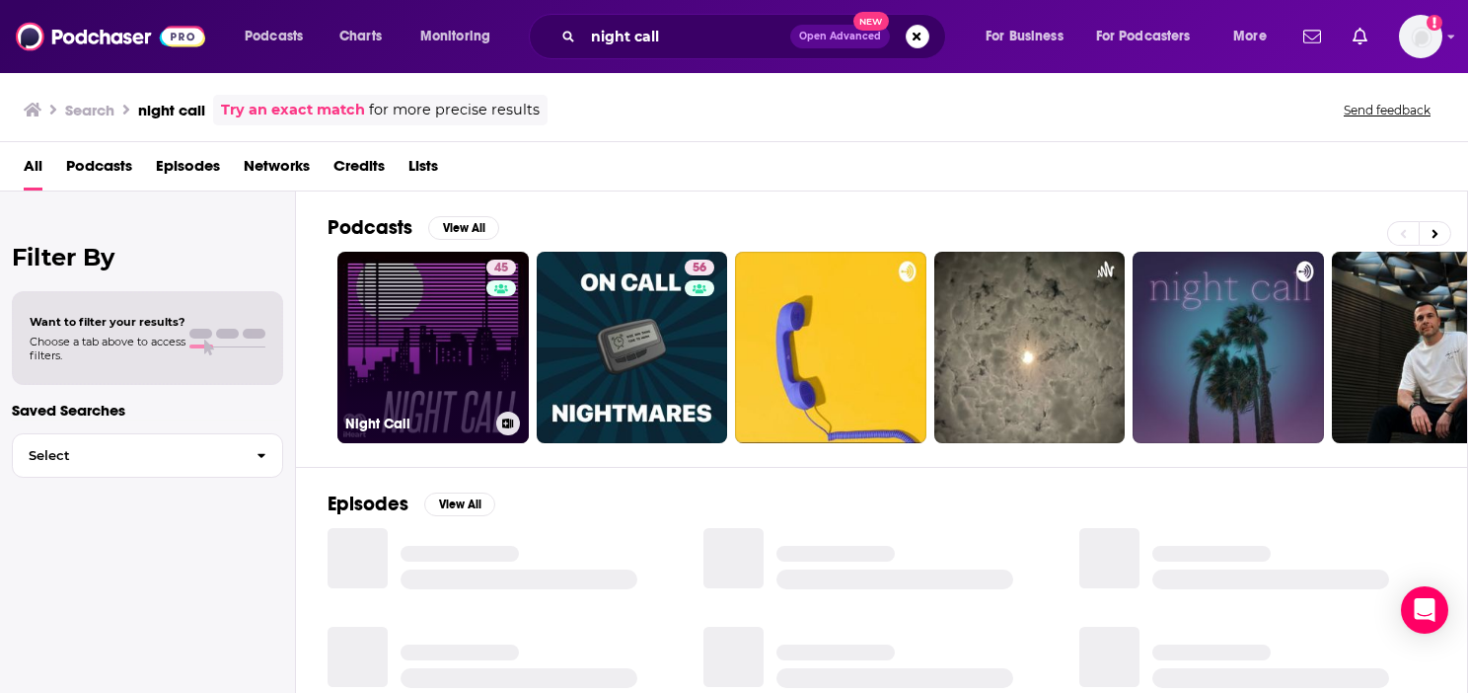
click at [440, 334] on link "45 Night Call" at bounding box center [432, 347] width 191 height 191
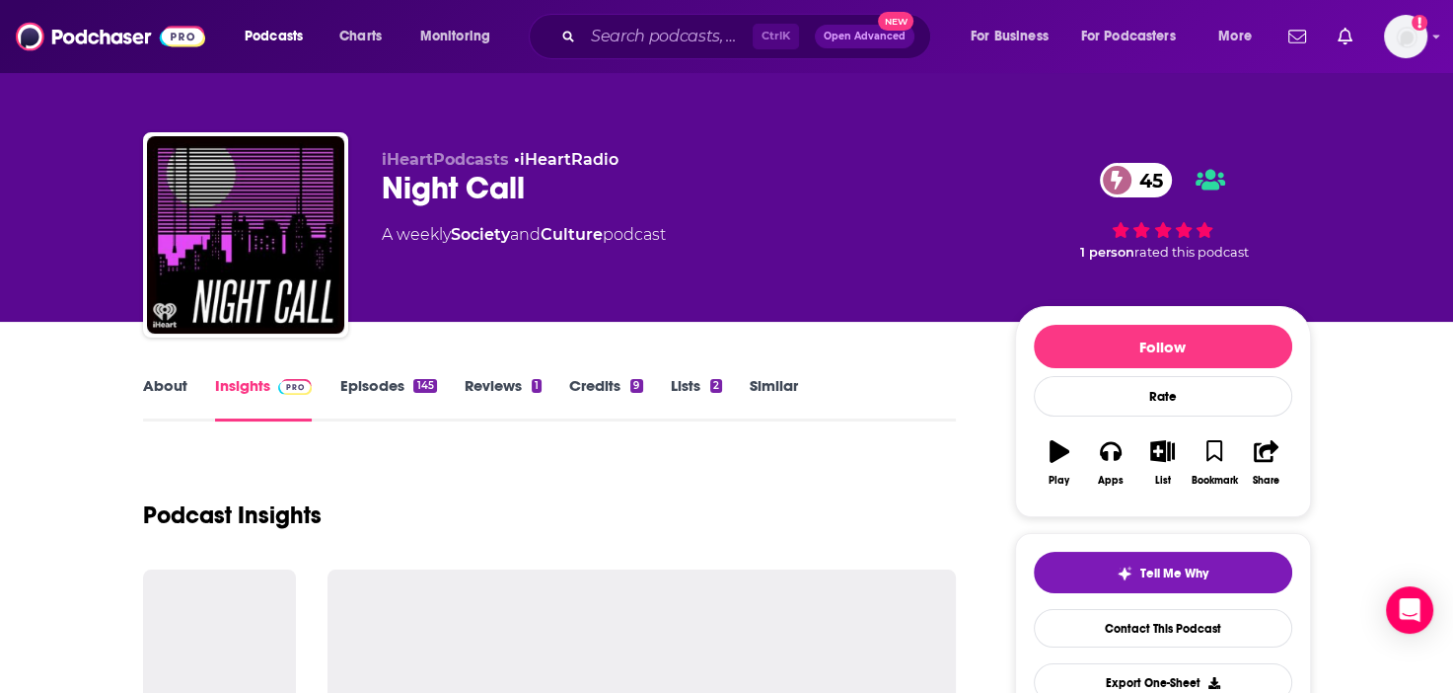
click at [151, 384] on link "About" at bounding box center [165, 398] width 44 height 45
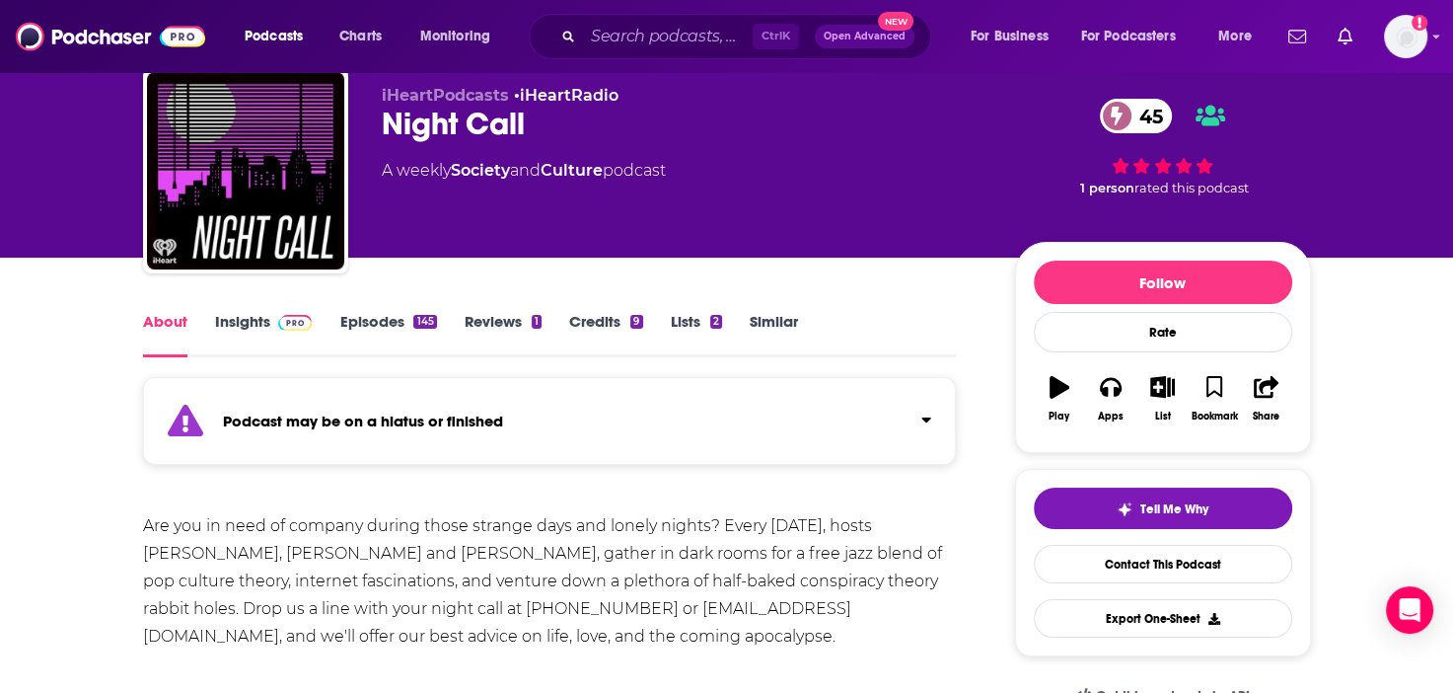
scroll to position [197, 0]
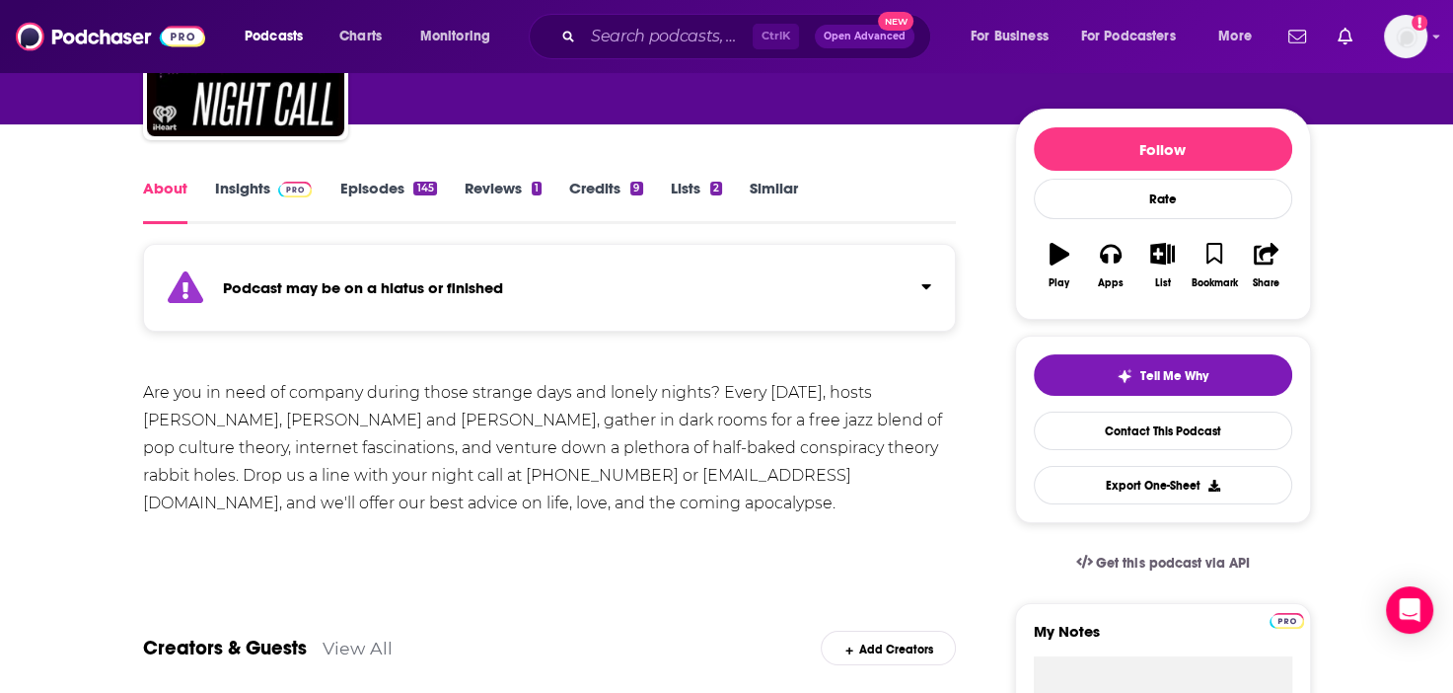
click at [375, 189] on link "Episodes 145" at bounding box center [387, 201] width 97 height 45
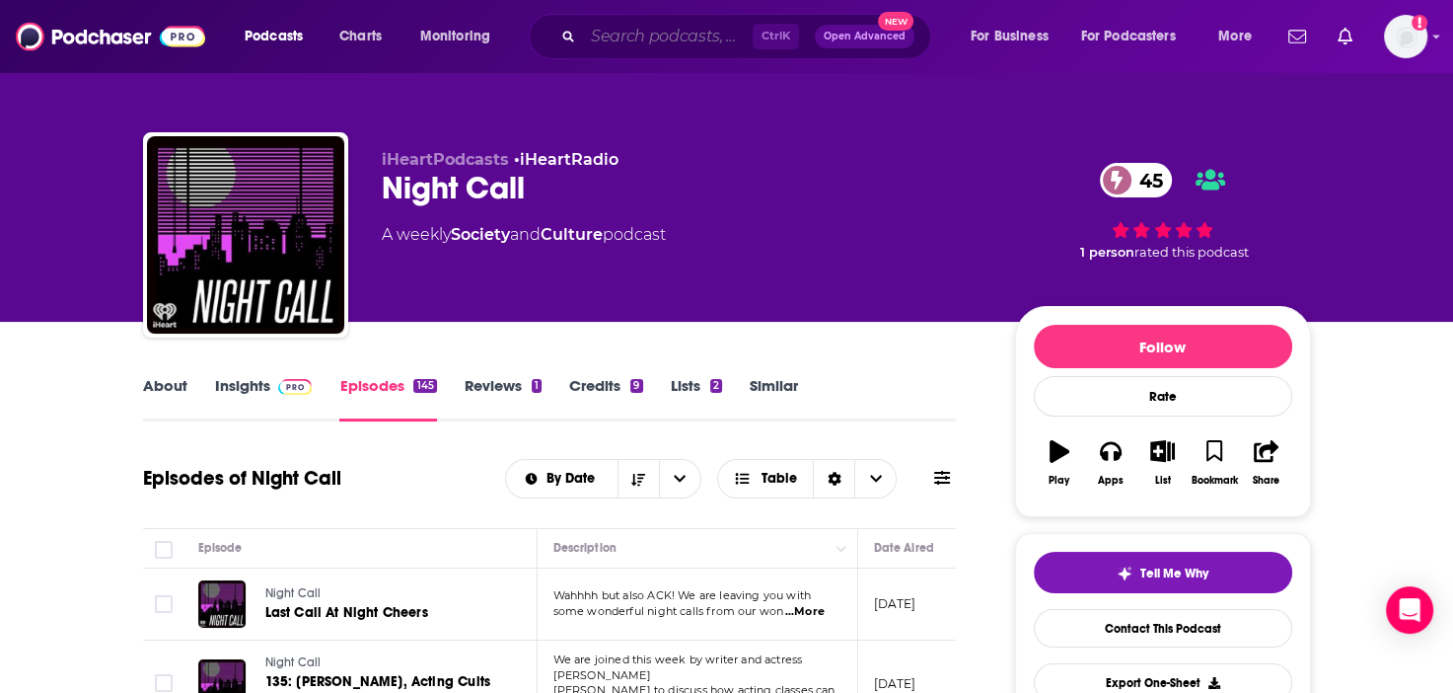
click at [687, 41] on input "Search podcasts, credits, & more..." at bounding box center [668, 37] width 170 height 32
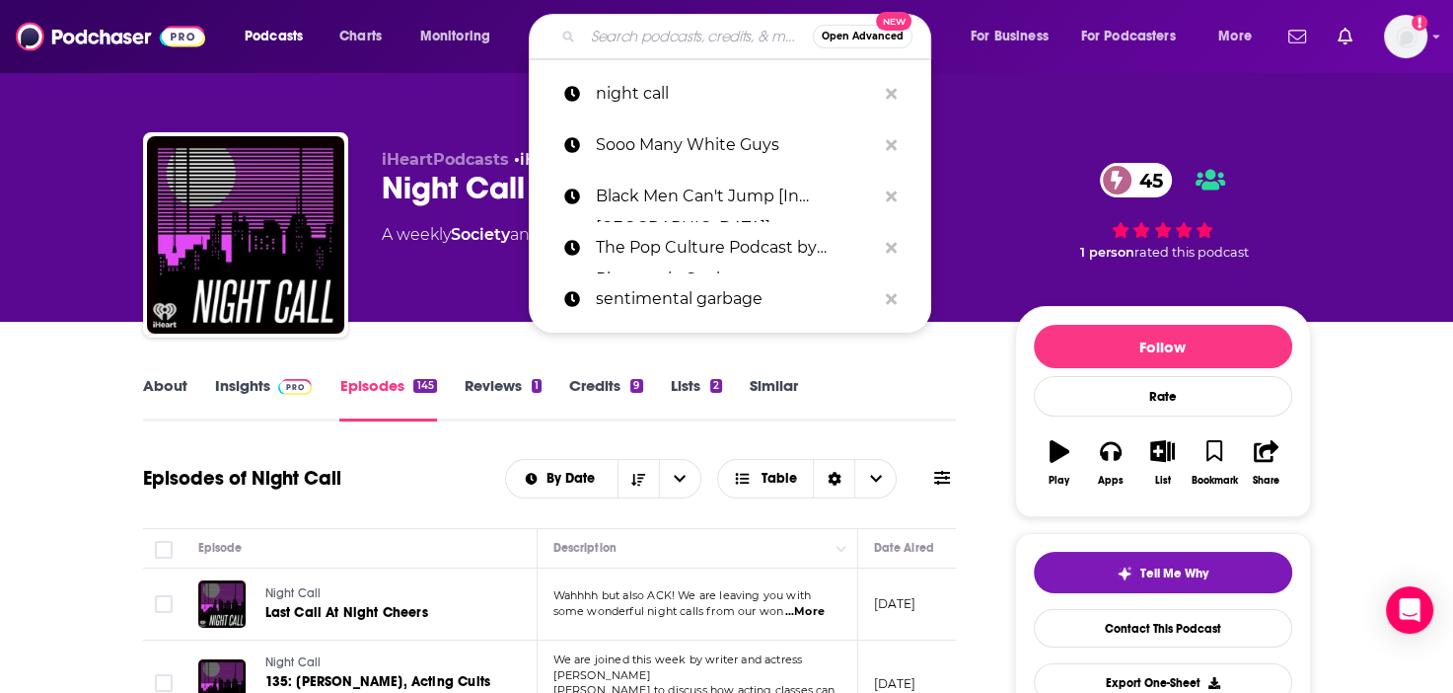
paste input "Timcast IRL"
type input "Timcast IRL"
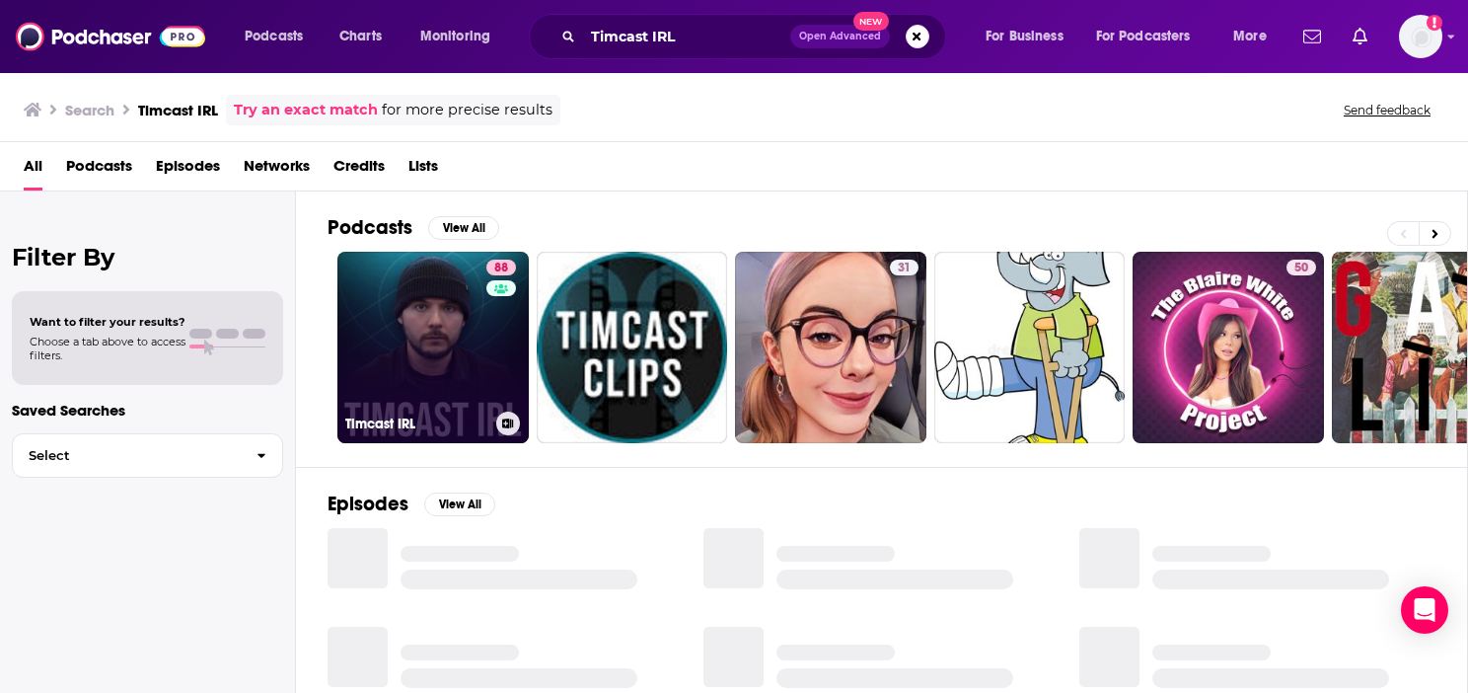
click at [445, 318] on link "88 Timcast IRL" at bounding box center [432, 347] width 191 height 191
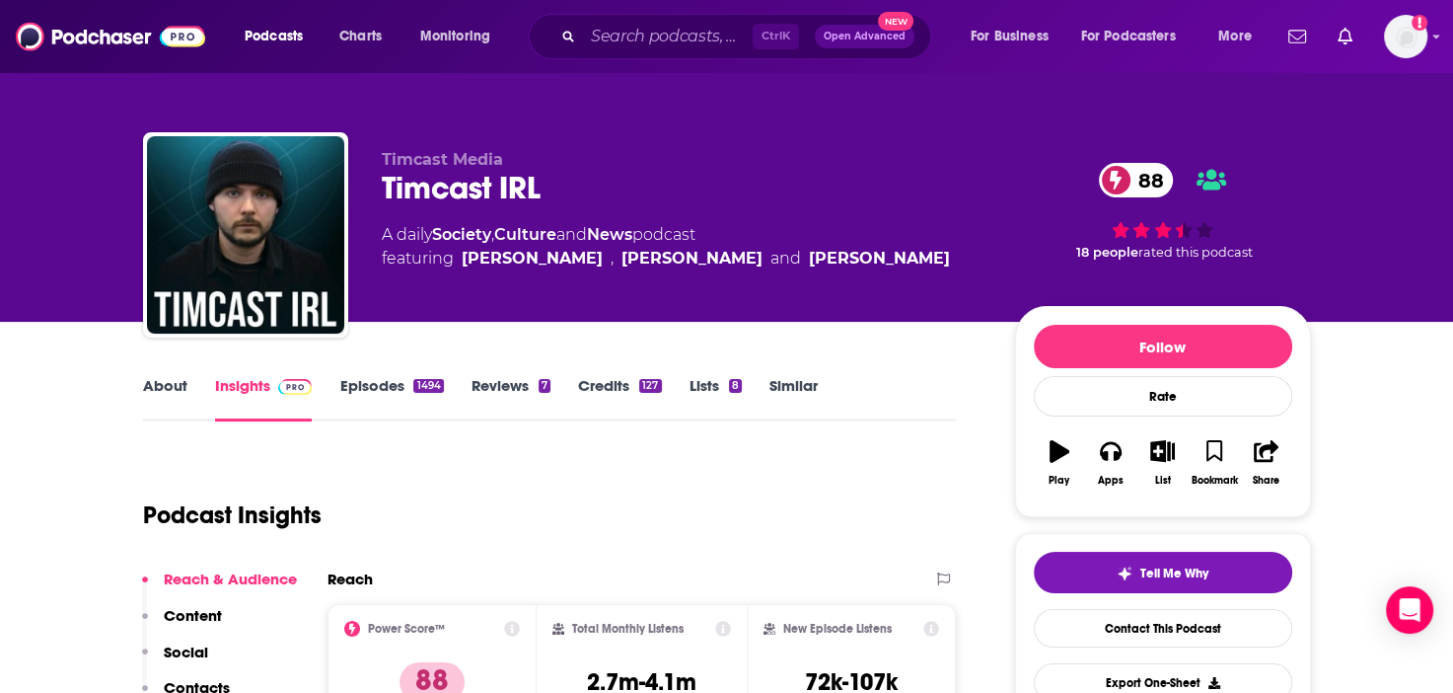
click at [375, 383] on link "Episodes 1494" at bounding box center [391, 398] width 104 height 45
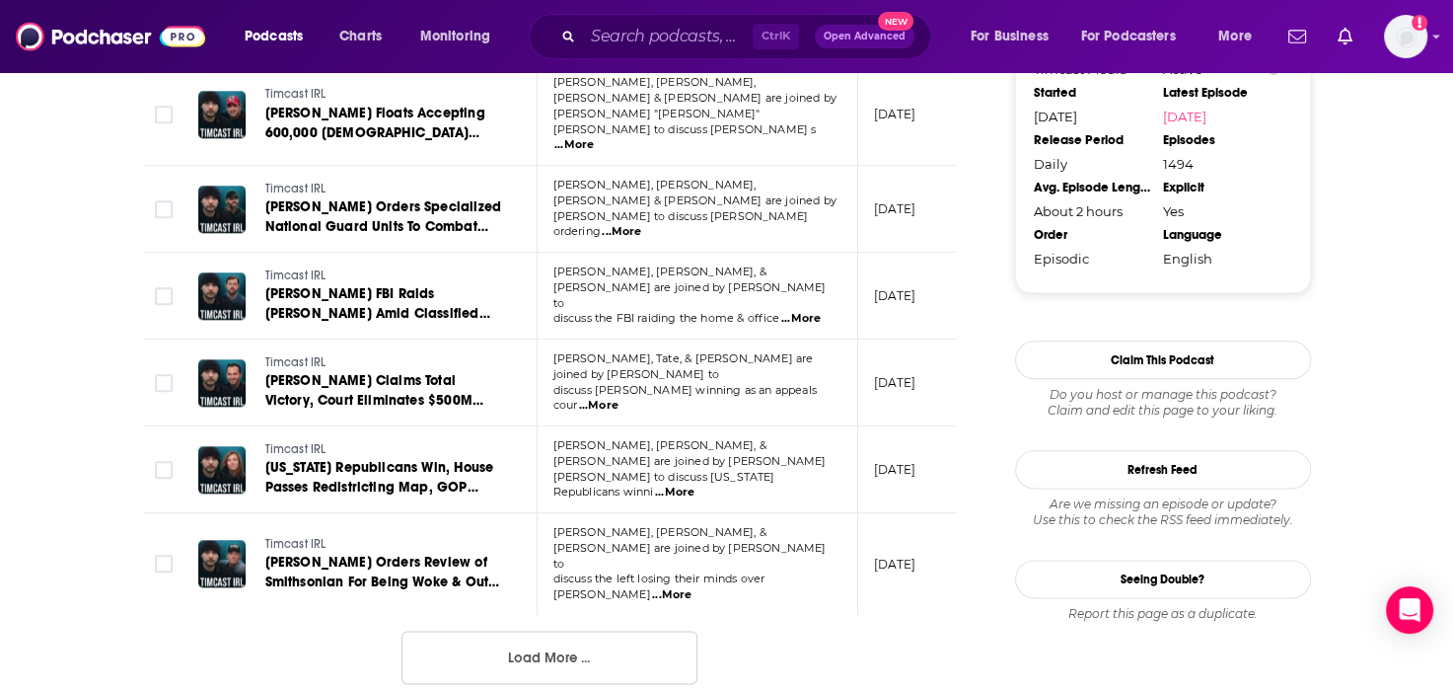
scroll to position [2269, 0]
click at [683, 37] on input "Search podcasts, credits, & more..." at bounding box center [668, 37] width 170 height 32
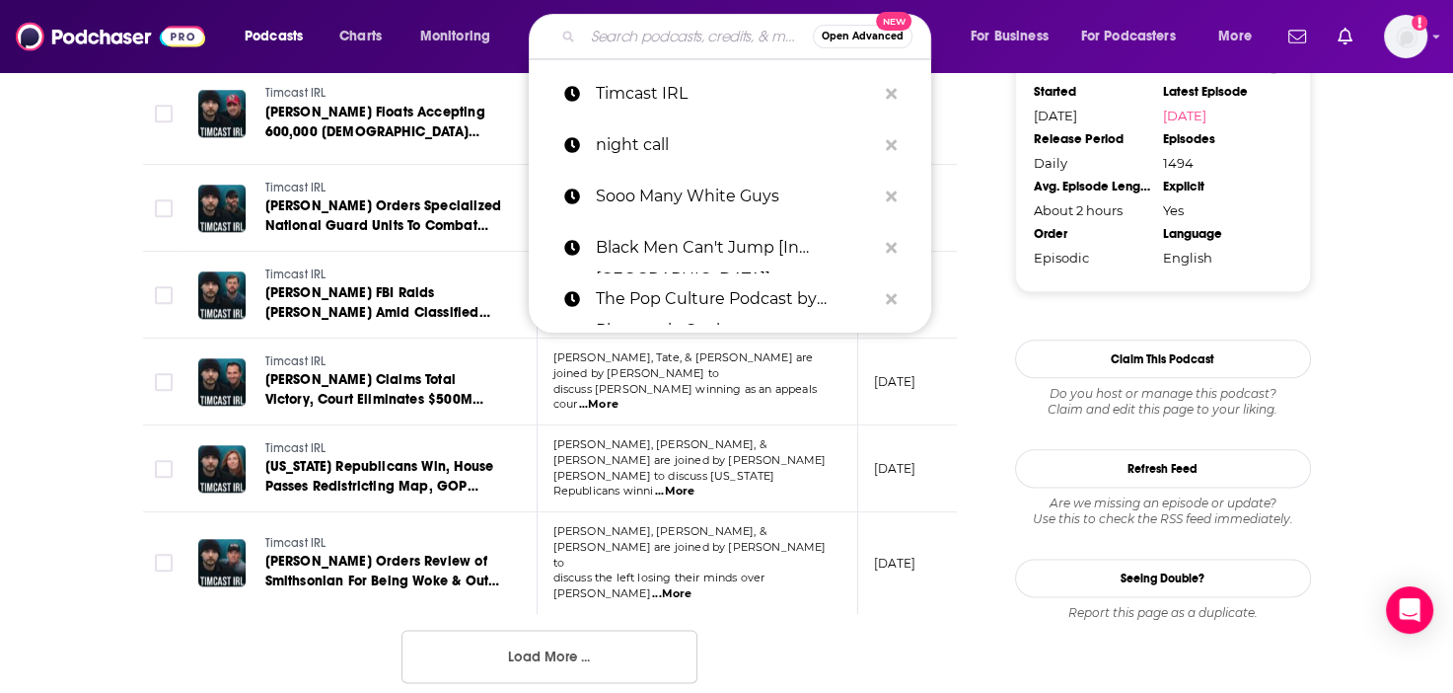
paste input "PS You're Wrong"
type input "PS You're Wrong"
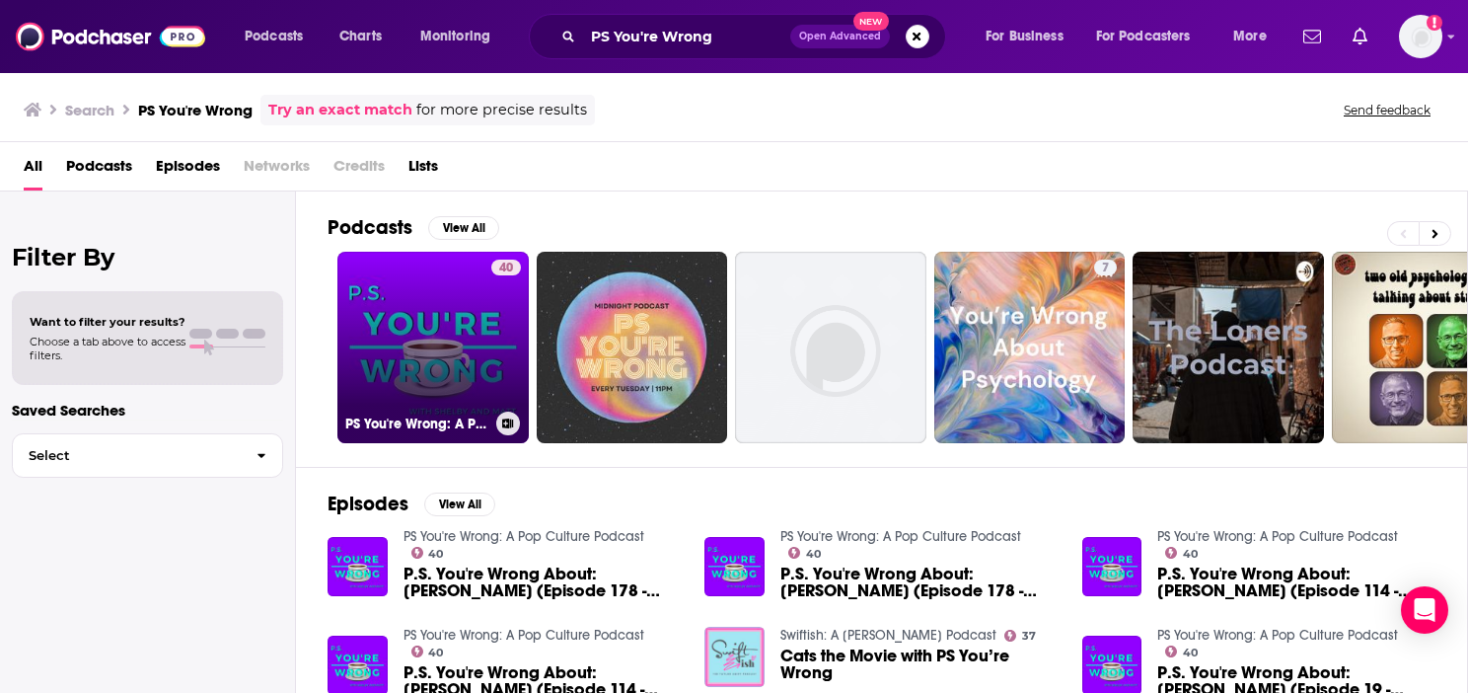
click at [438, 376] on link "40 PS You're Wrong: A Pop Culture Podcast" at bounding box center [432, 347] width 191 height 191
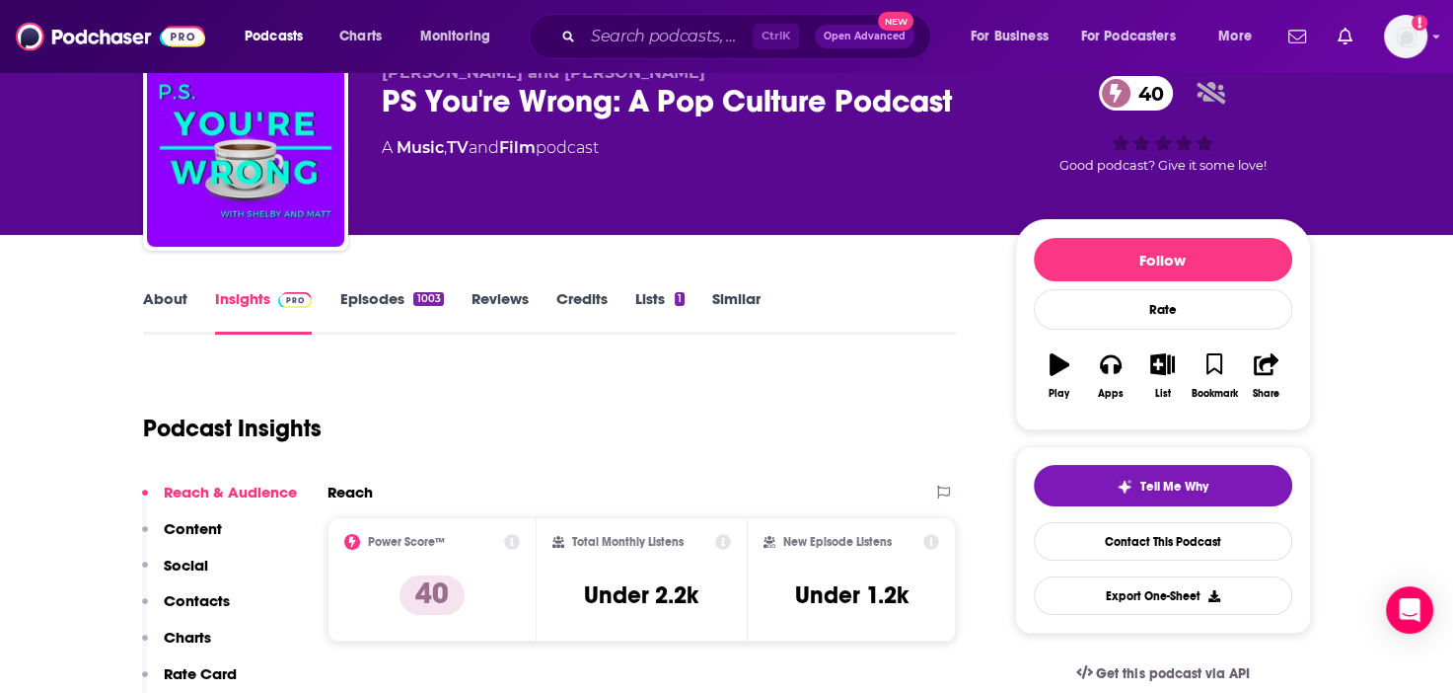
scroll to position [99, 0]
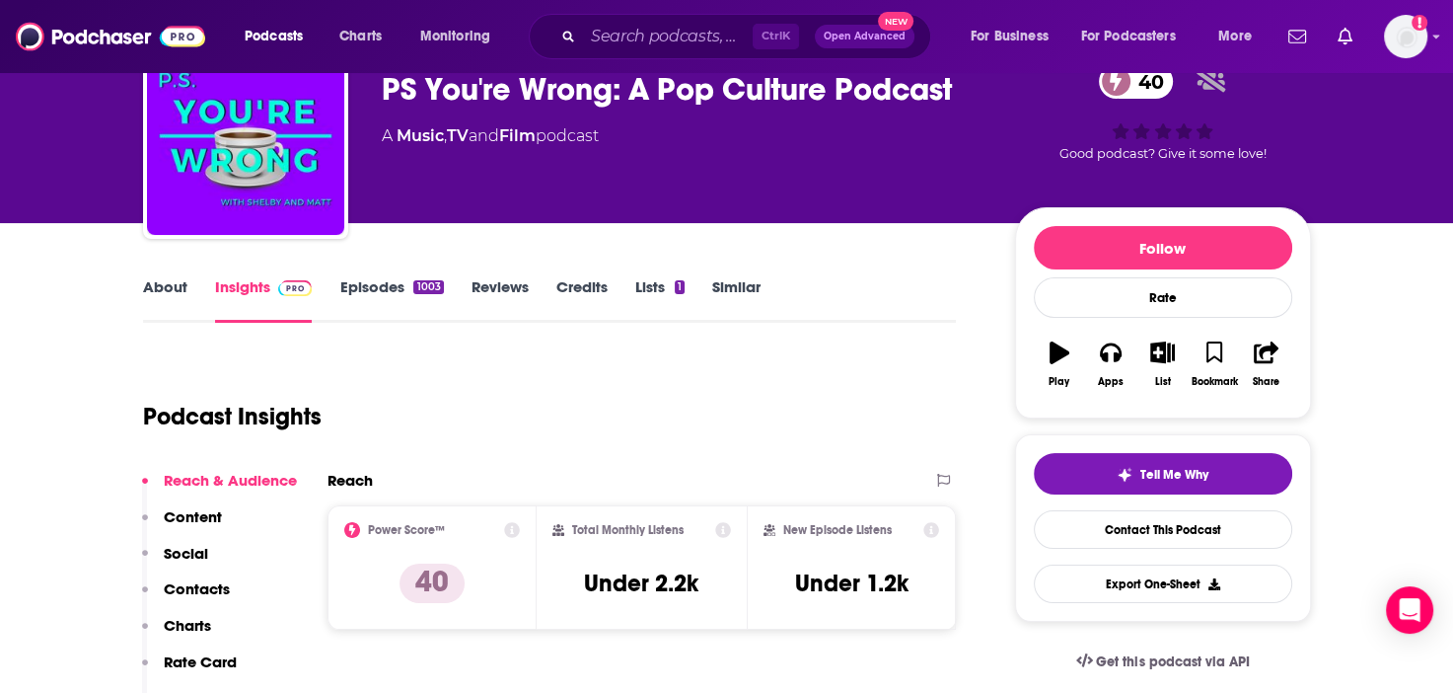
click at [379, 285] on link "Episodes 1003" at bounding box center [391, 299] width 104 height 45
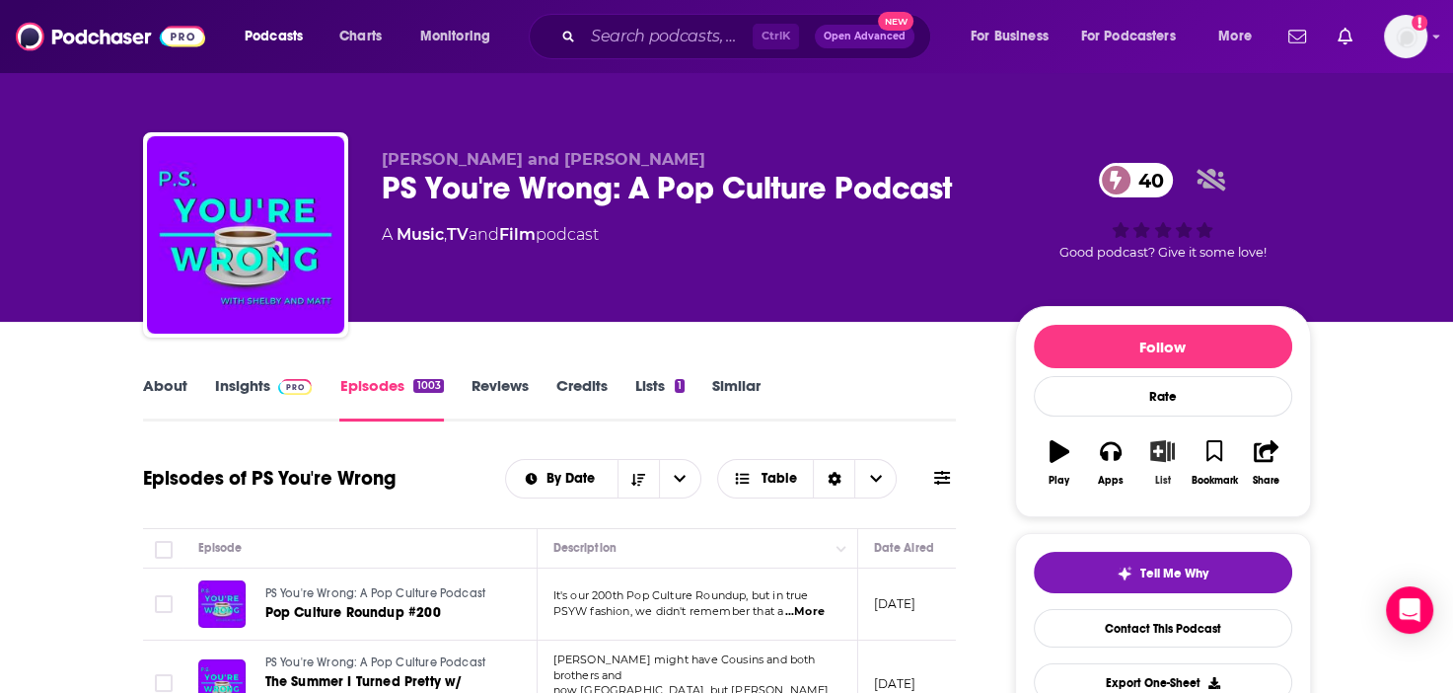
click at [1168, 463] on button "List" at bounding box center [1162, 462] width 51 height 71
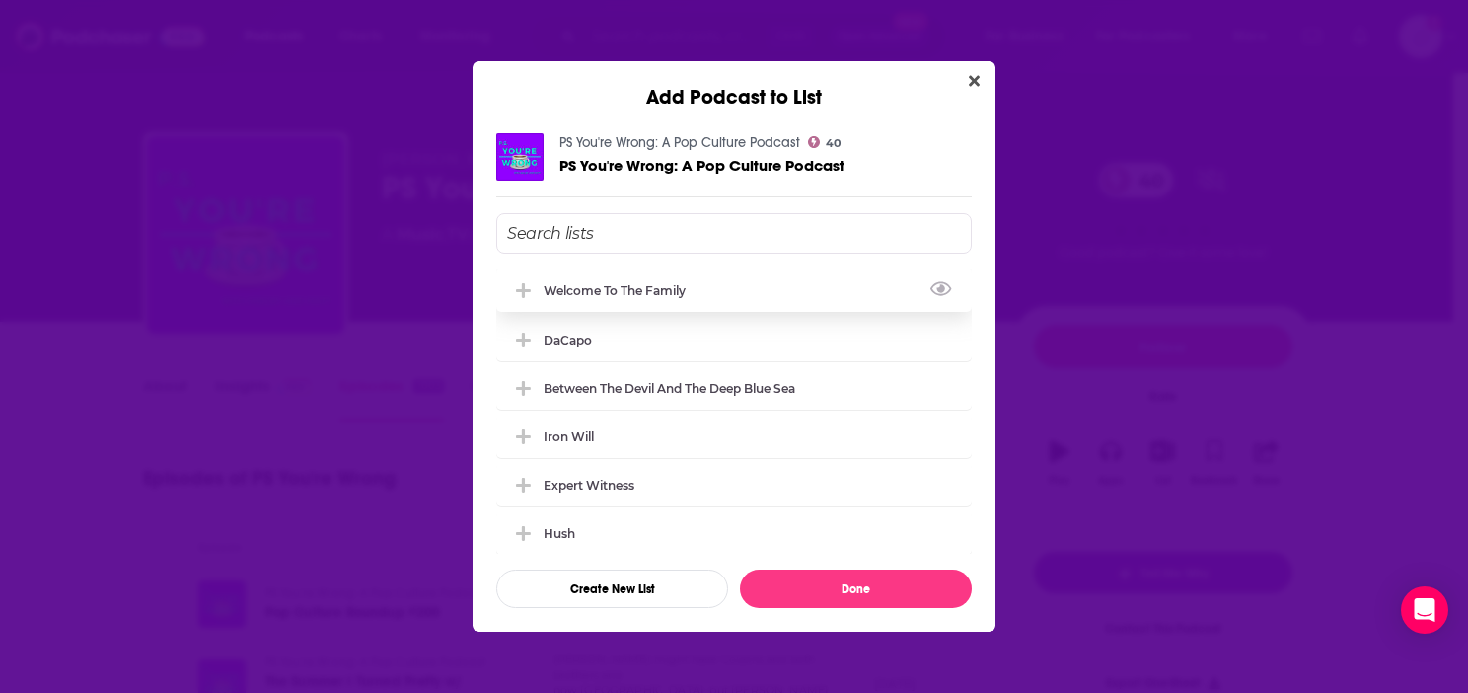
click at [662, 300] on div "Welcome to the Family" at bounding box center [734, 289] width 476 height 43
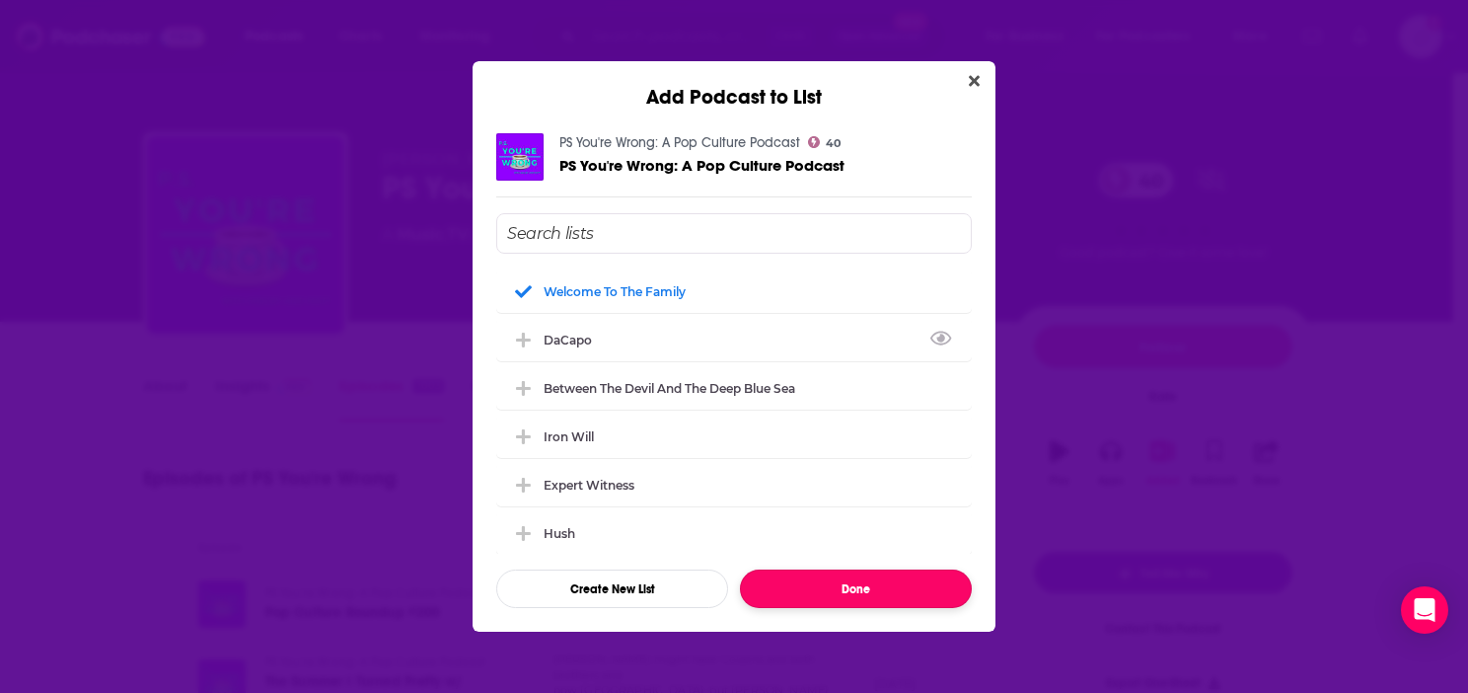
click at [845, 590] on button "Done" at bounding box center [856, 588] width 232 height 38
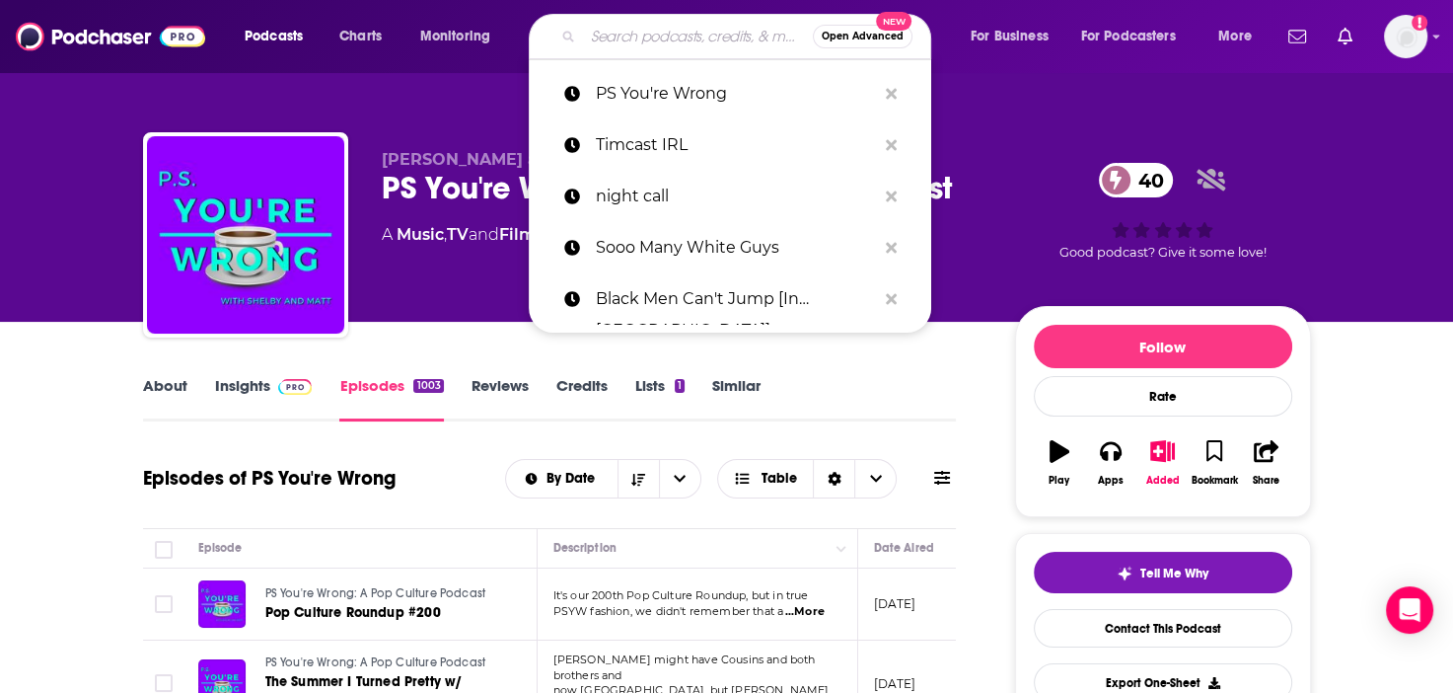
click at [660, 47] on input "Search podcasts, credits, & more..." at bounding box center [698, 37] width 230 height 32
paste input "Nerds Talking"
type input "Nerds Talking"
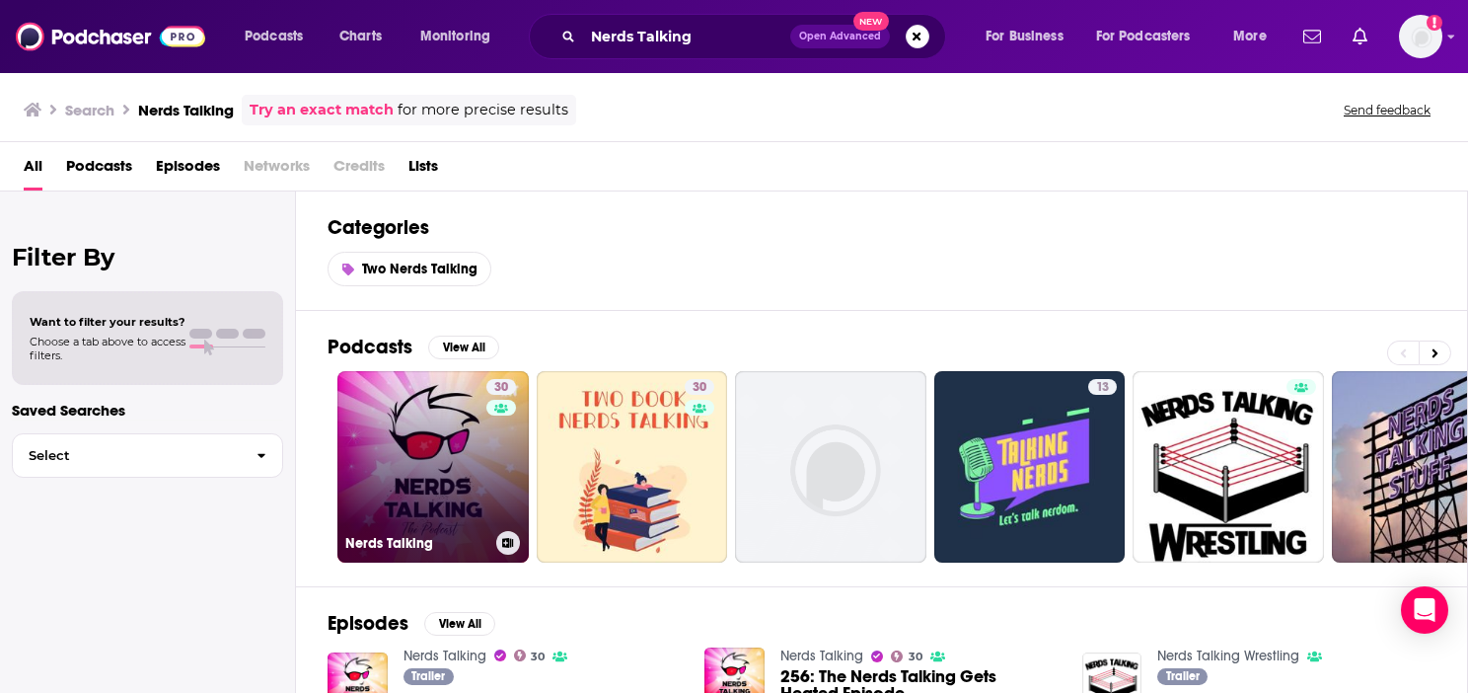
click at [386, 471] on link "30 Nerds Talking" at bounding box center [432, 466] width 191 height 191
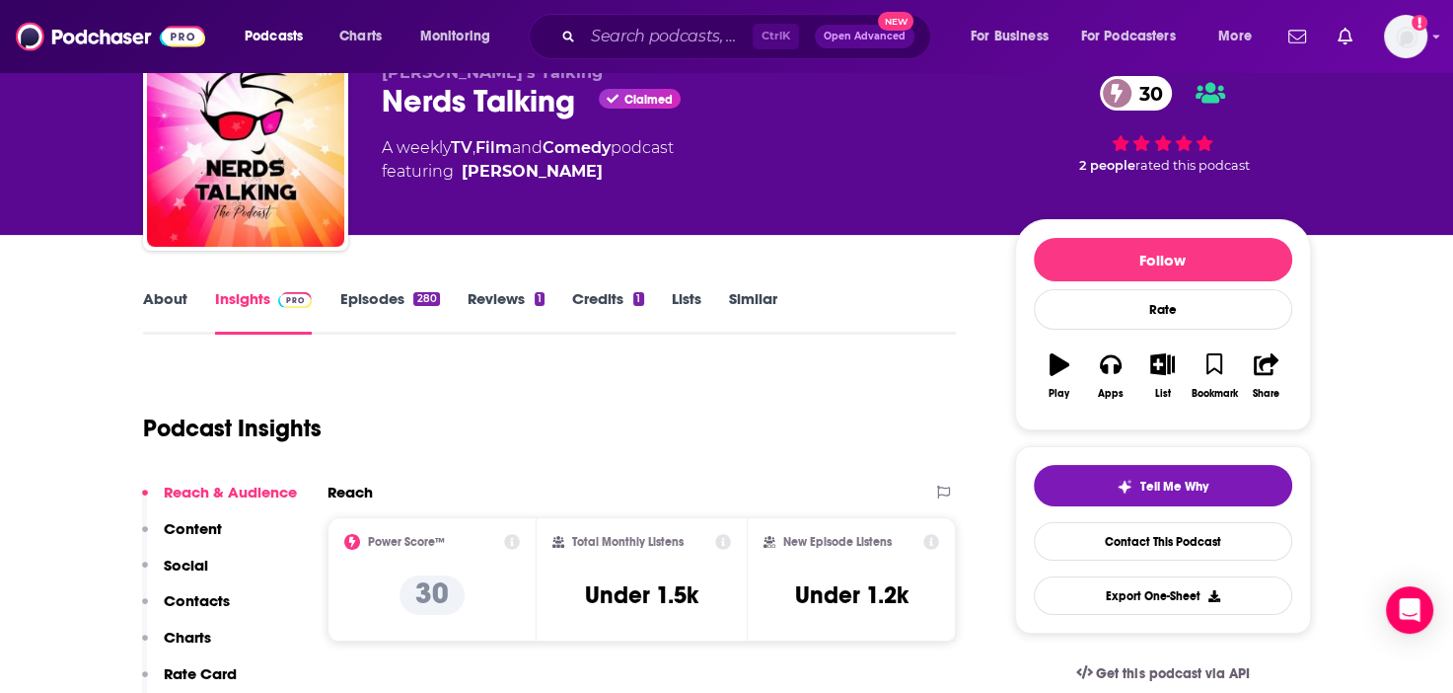
scroll to position [99, 0]
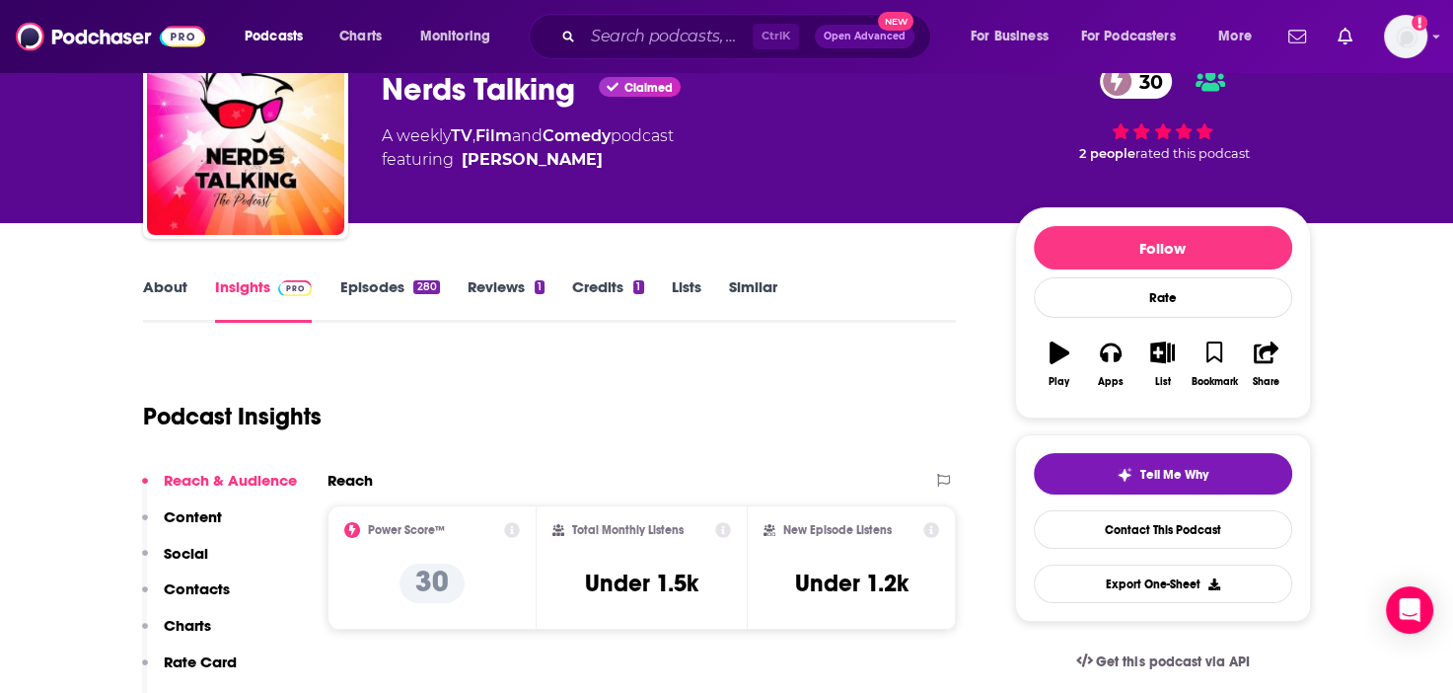
click at [368, 288] on link "Episodes 280" at bounding box center [389, 299] width 100 height 45
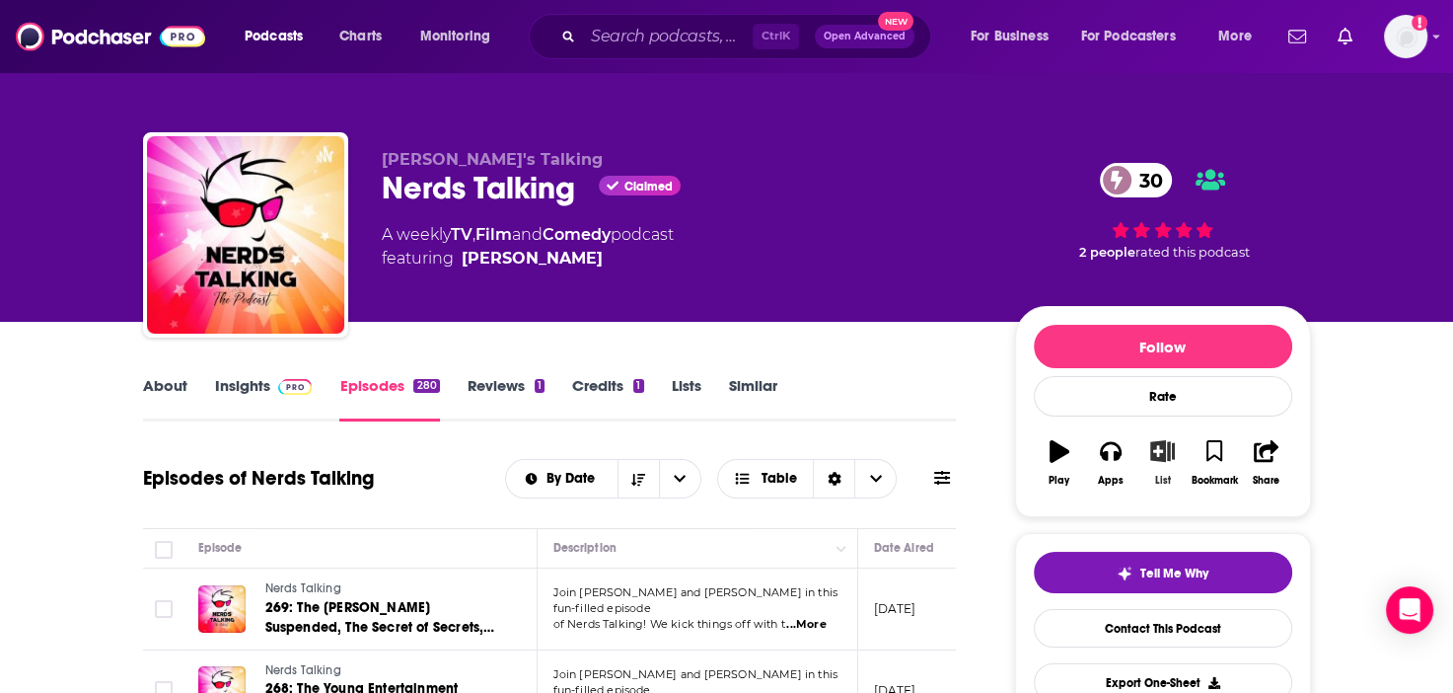
click at [1160, 449] on icon "button" at bounding box center [1162, 451] width 25 height 22
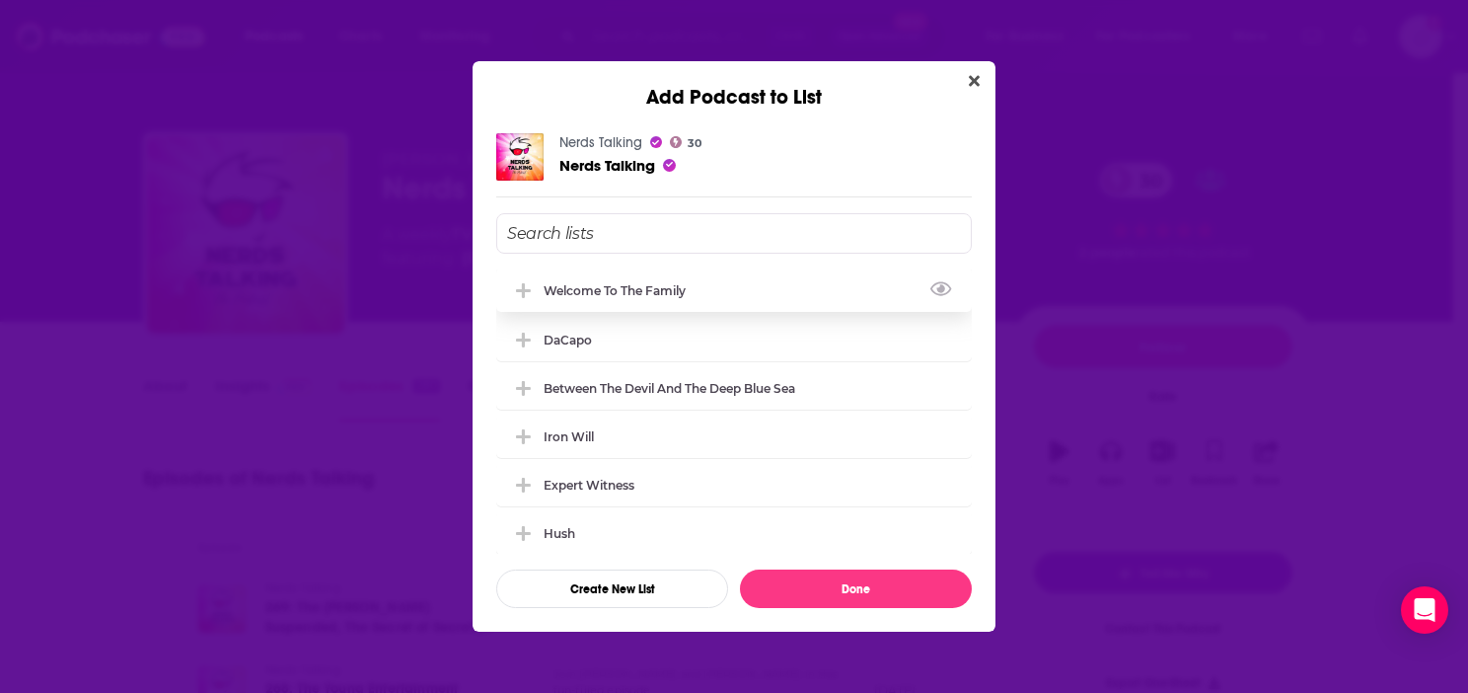
click at [676, 291] on div "Welcome to the Family" at bounding box center [621, 290] width 154 height 15
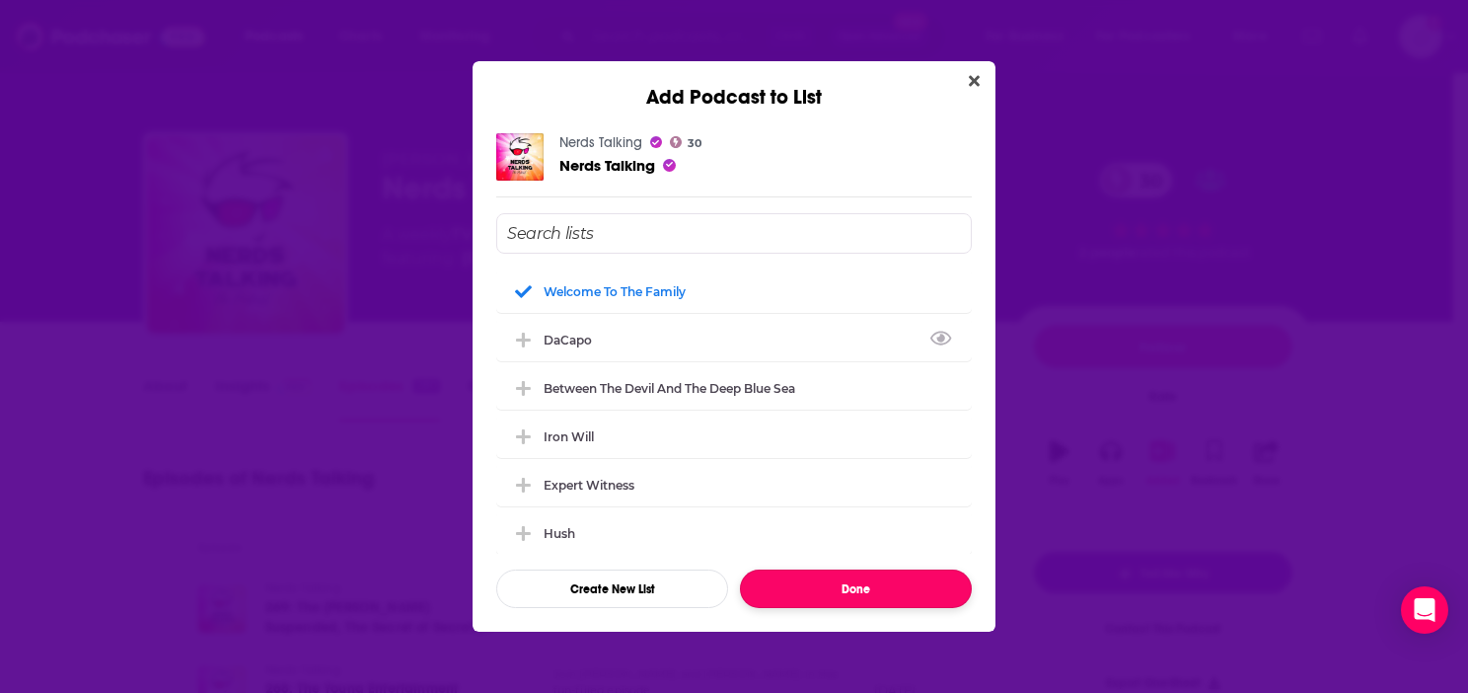
click at [867, 594] on button "Done" at bounding box center [856, 588] width 232 height 38
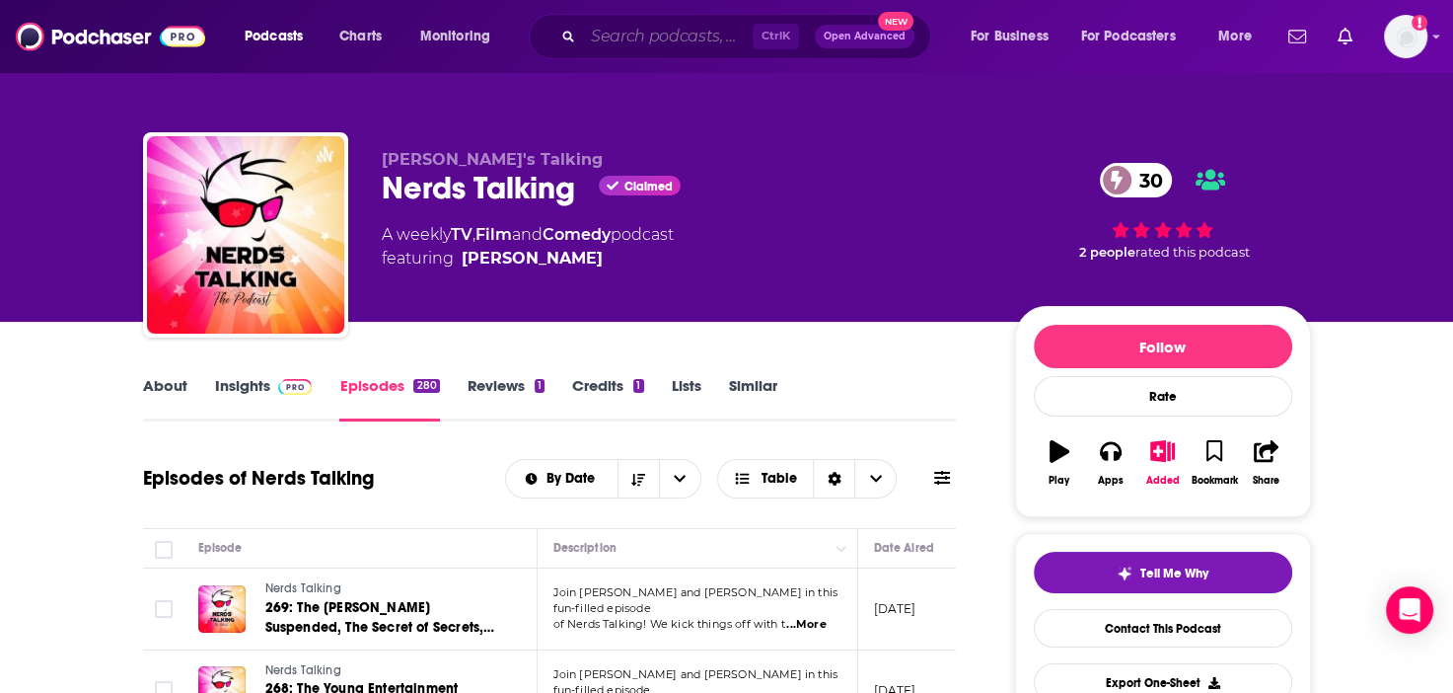
click at [677, 29] on input "Search podcasts, credits, & more..." at bounding box center [668, 37] width 170 height 32
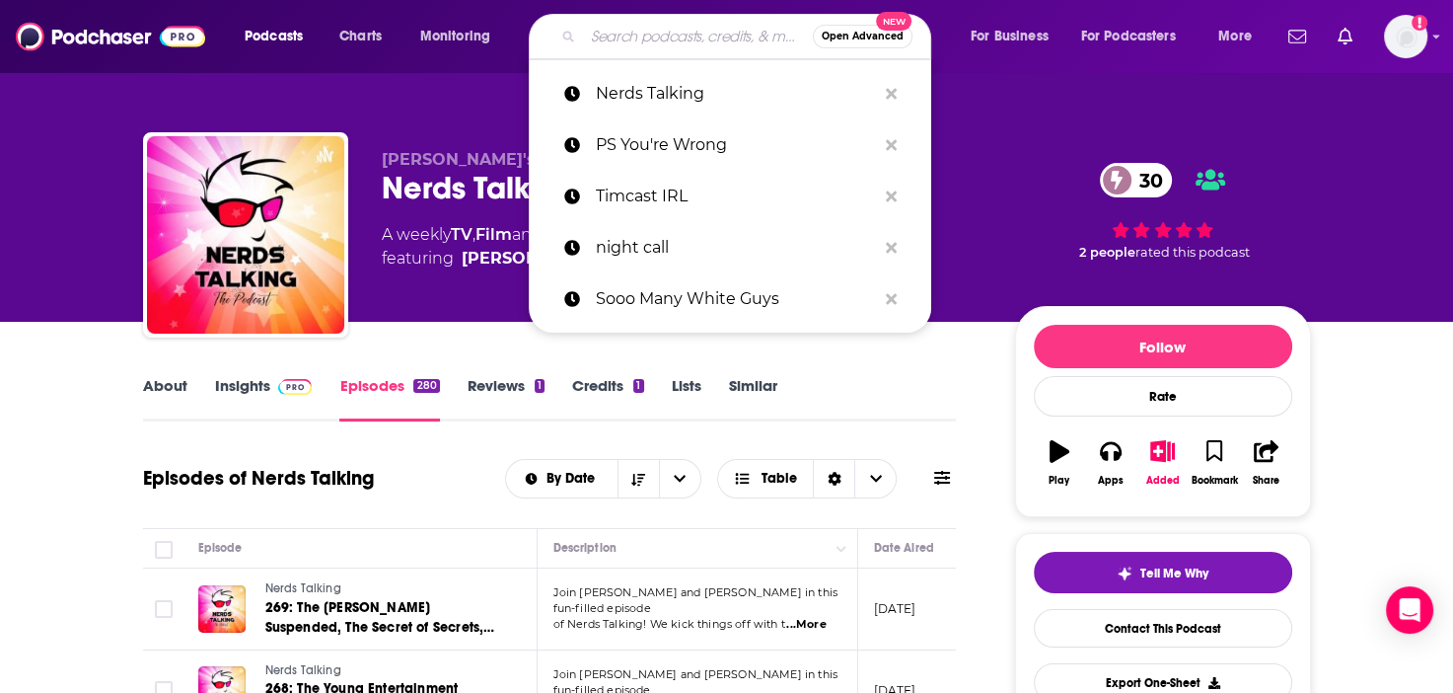
paste input "Las Culturistas"
type input "Las Culturistas"
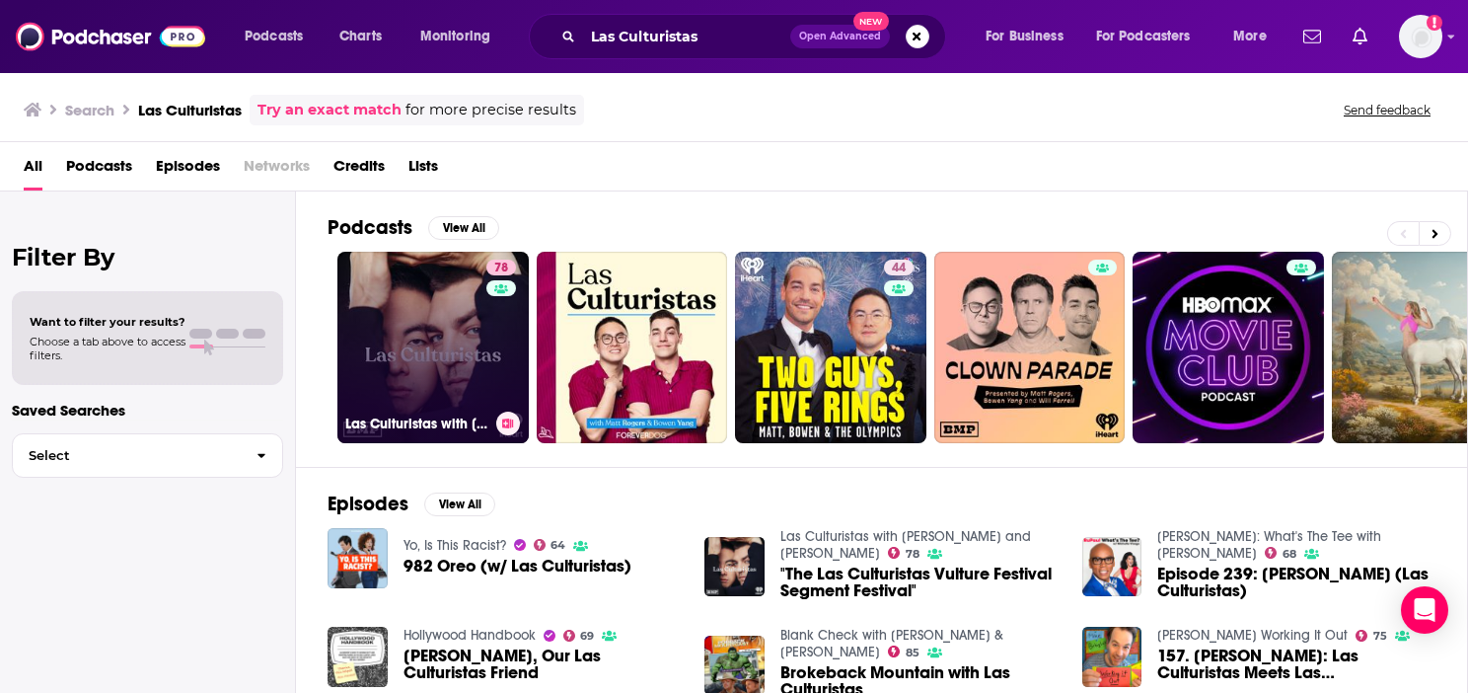
click at [487, 309] on div "78" at bounding box center [503, 336] width 35 height 152
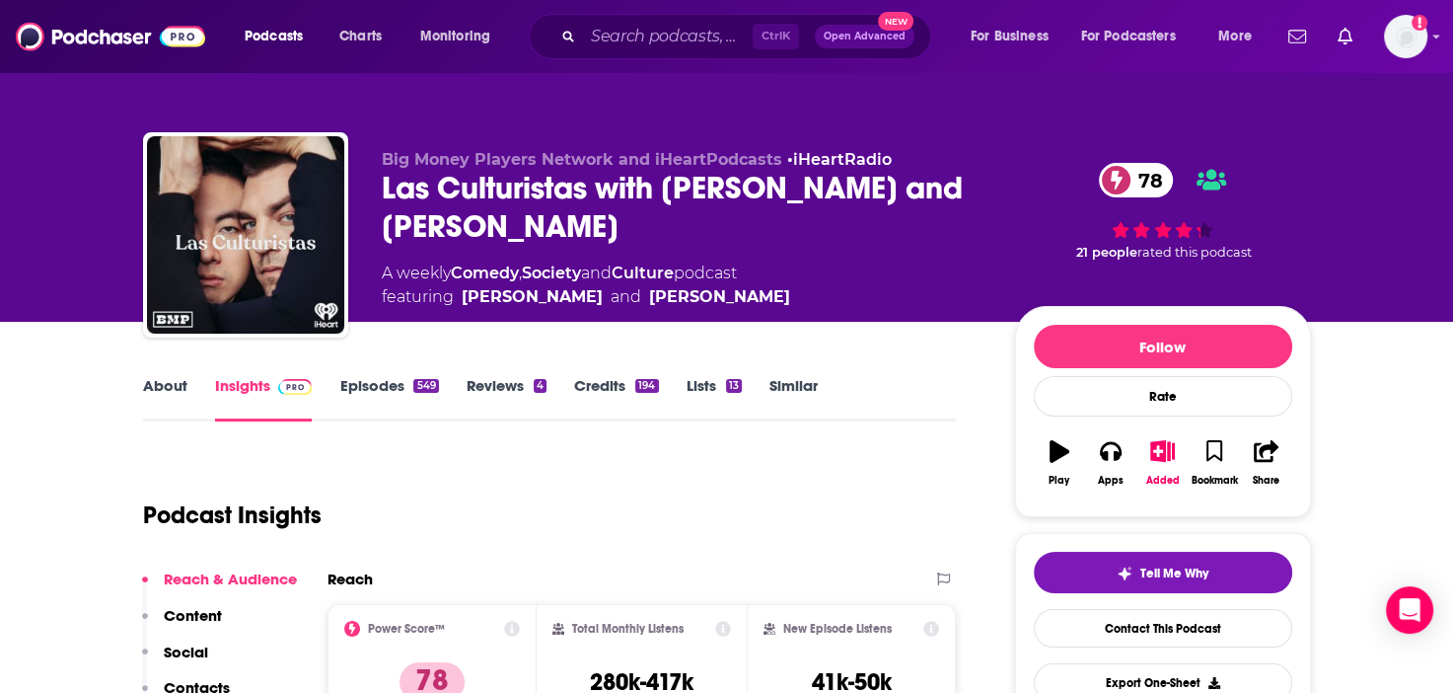
click at [367, 382] on link "Episodes 549" at bounding box center [388, 398] width 99 height 45
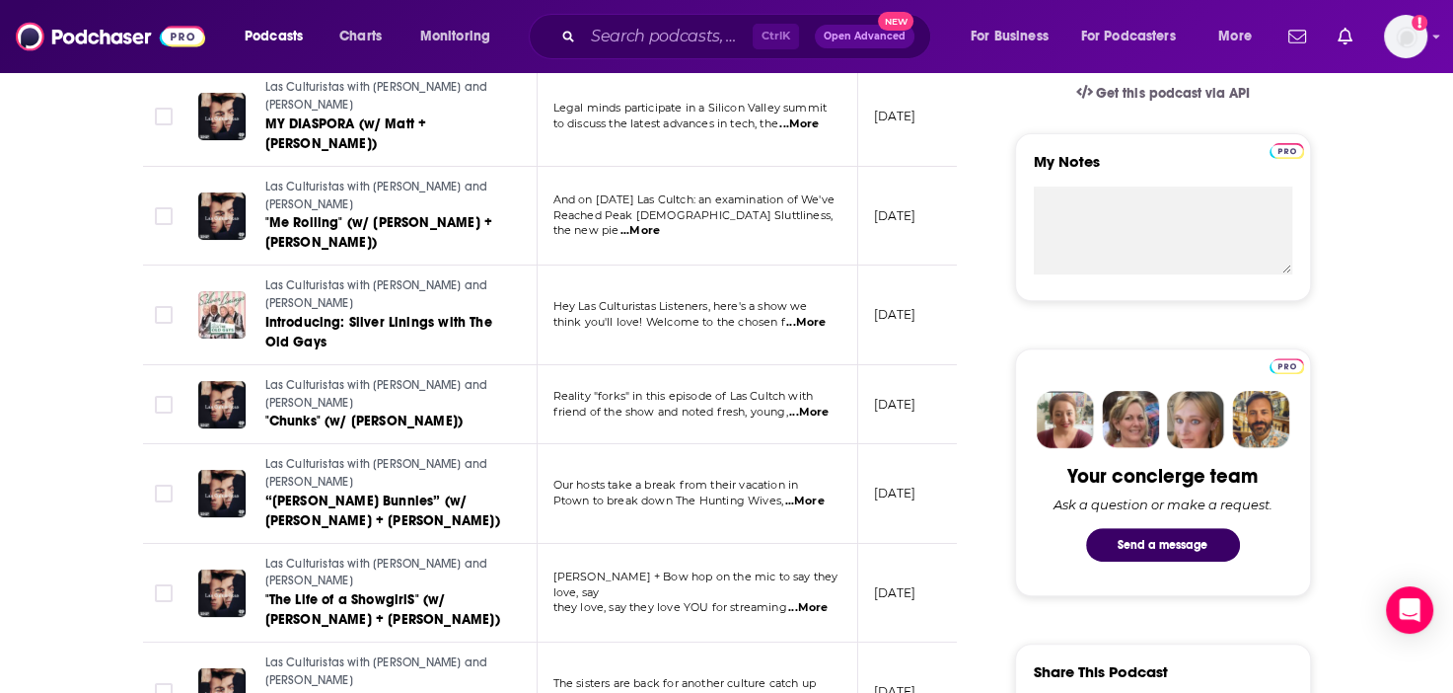
scroll to position [691, 0]
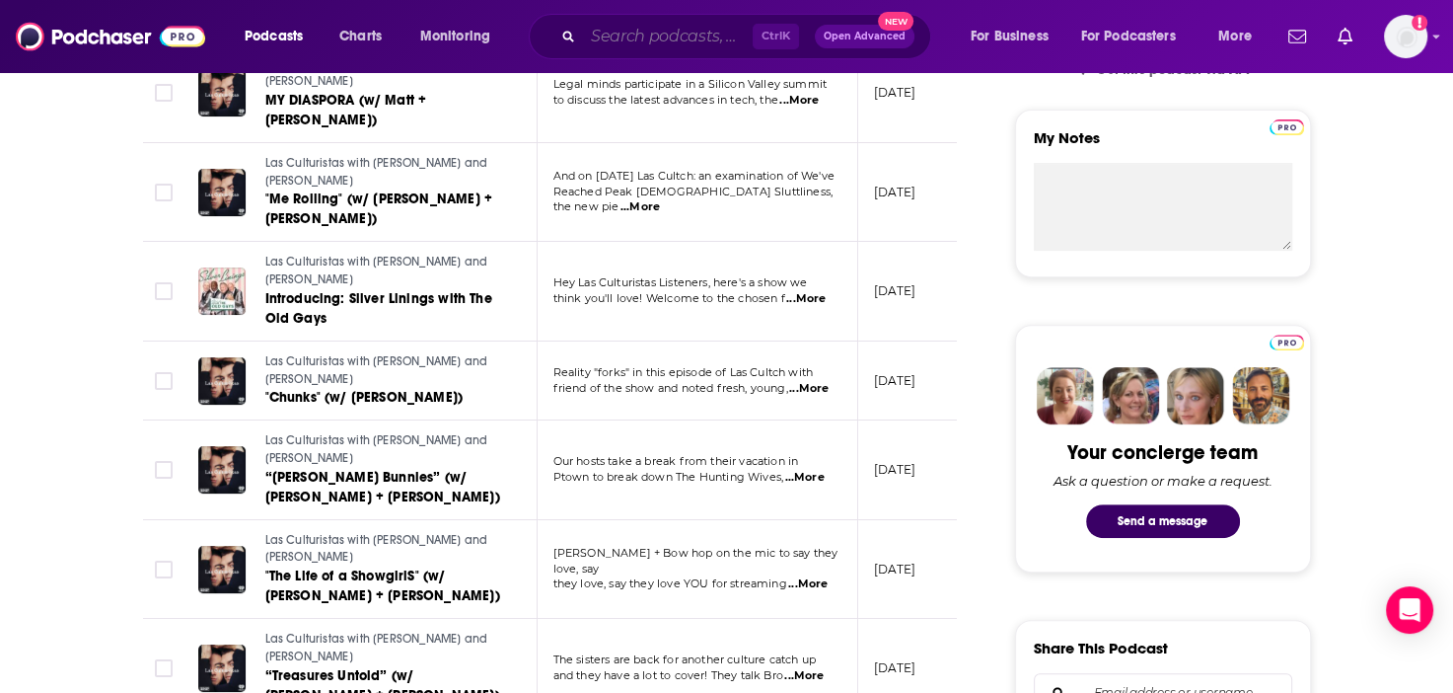
click at [697, 40] on input "Search podcasts, credits, & more..." at bounding box center [668, 37] width 170 height 32
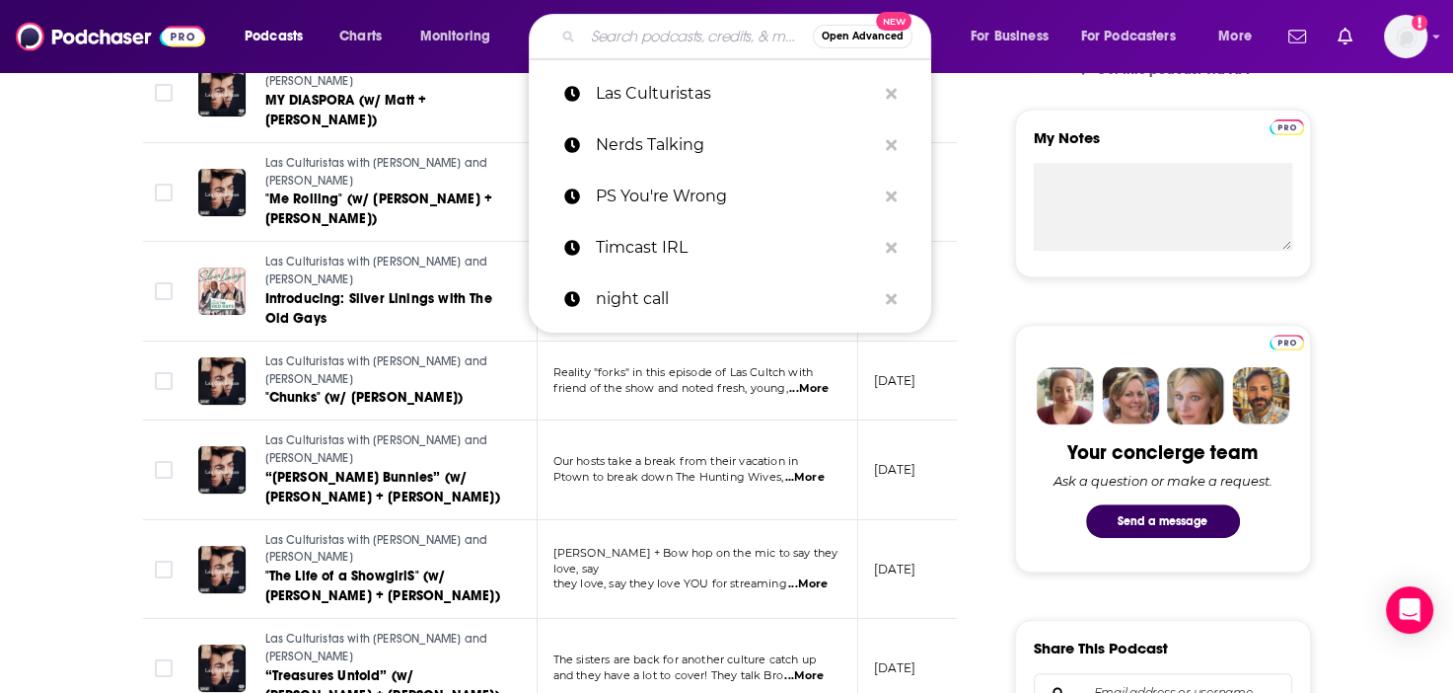
paste input "The Read"
type input "The Read"
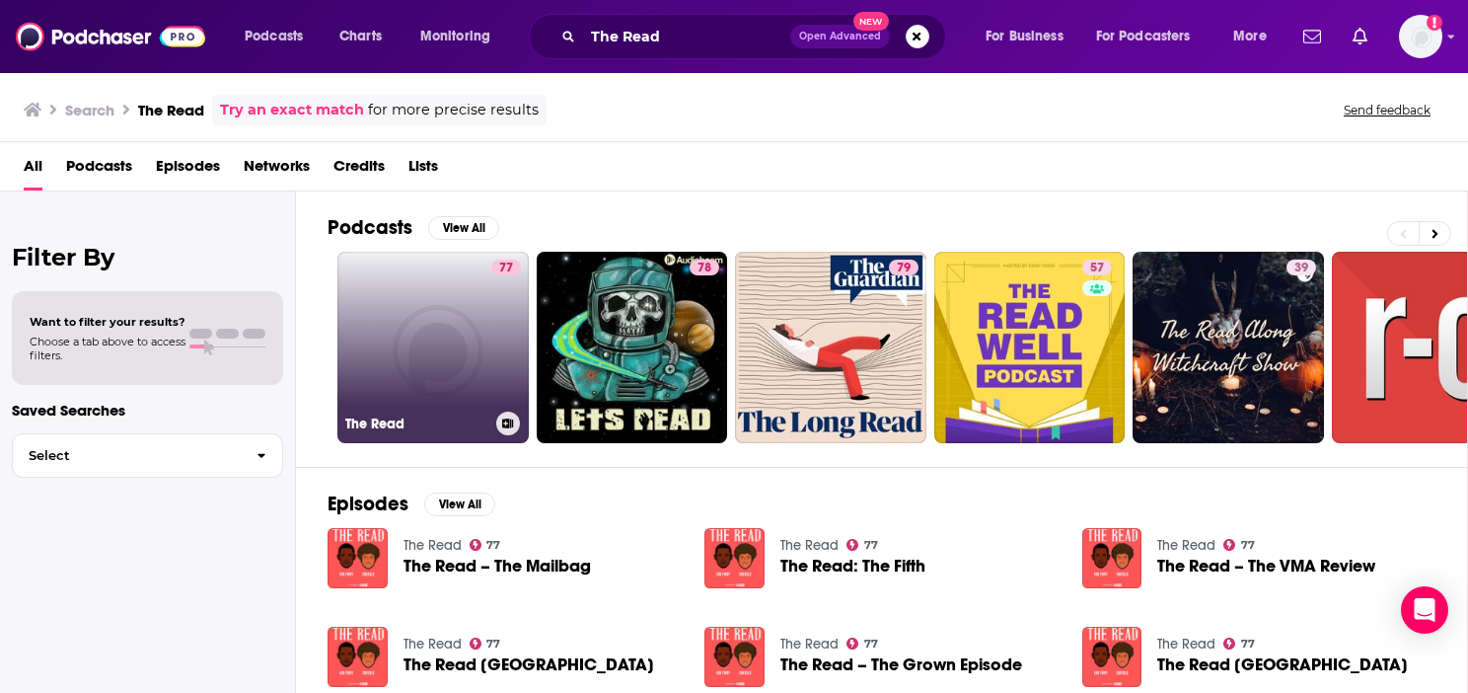
click at [441, 311] on link "77 The Read" at bounding box center [432, 347] width 191 height 191
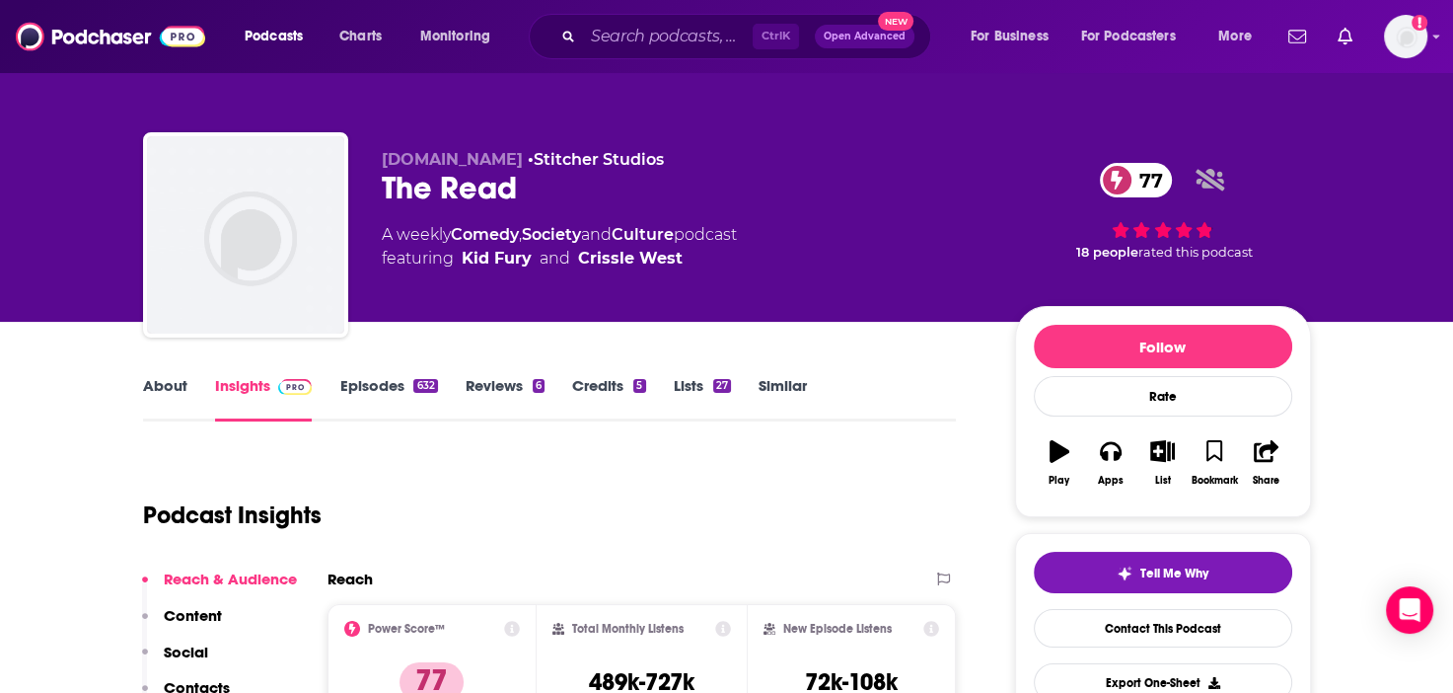
click at [390, 391] on link "Episodes 632" at bounding box center [388, 398] width 98 height 45
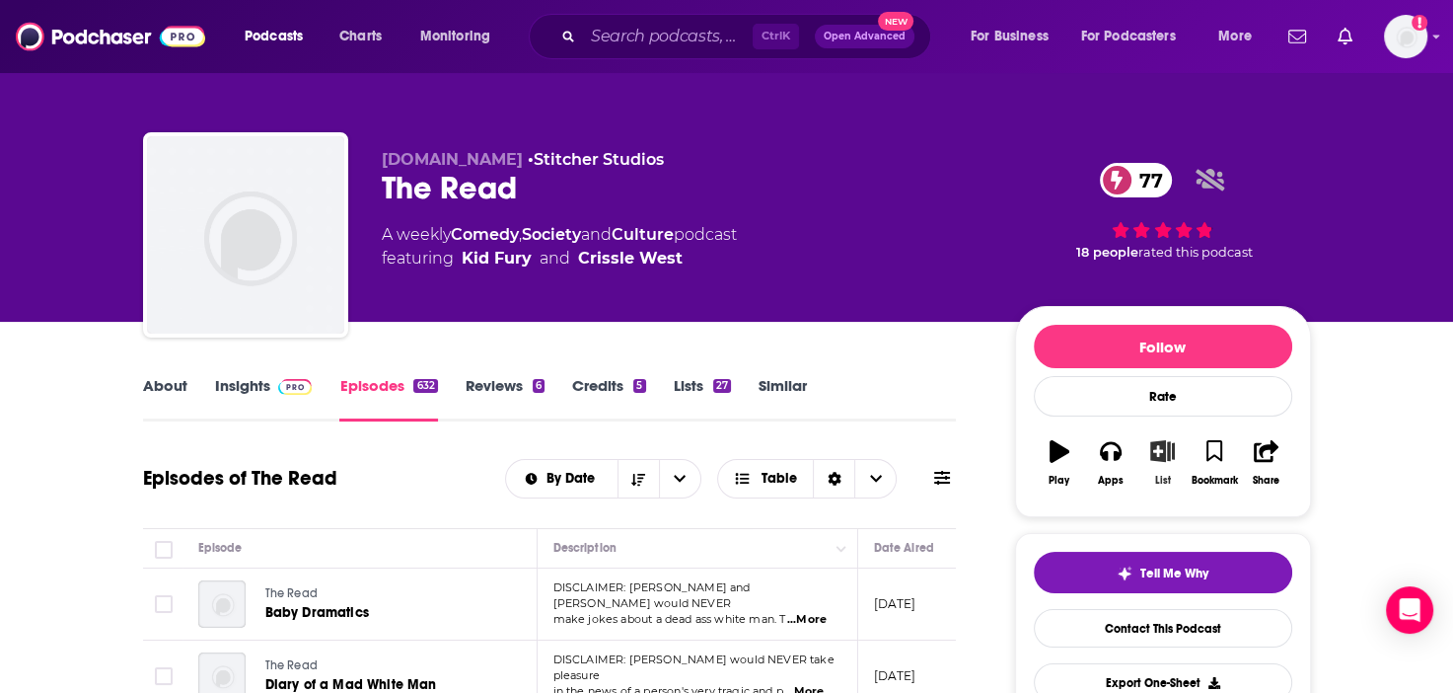
click at [1166, 462] on icon "button" at bounding box center [1162, 451] width 25 height 22
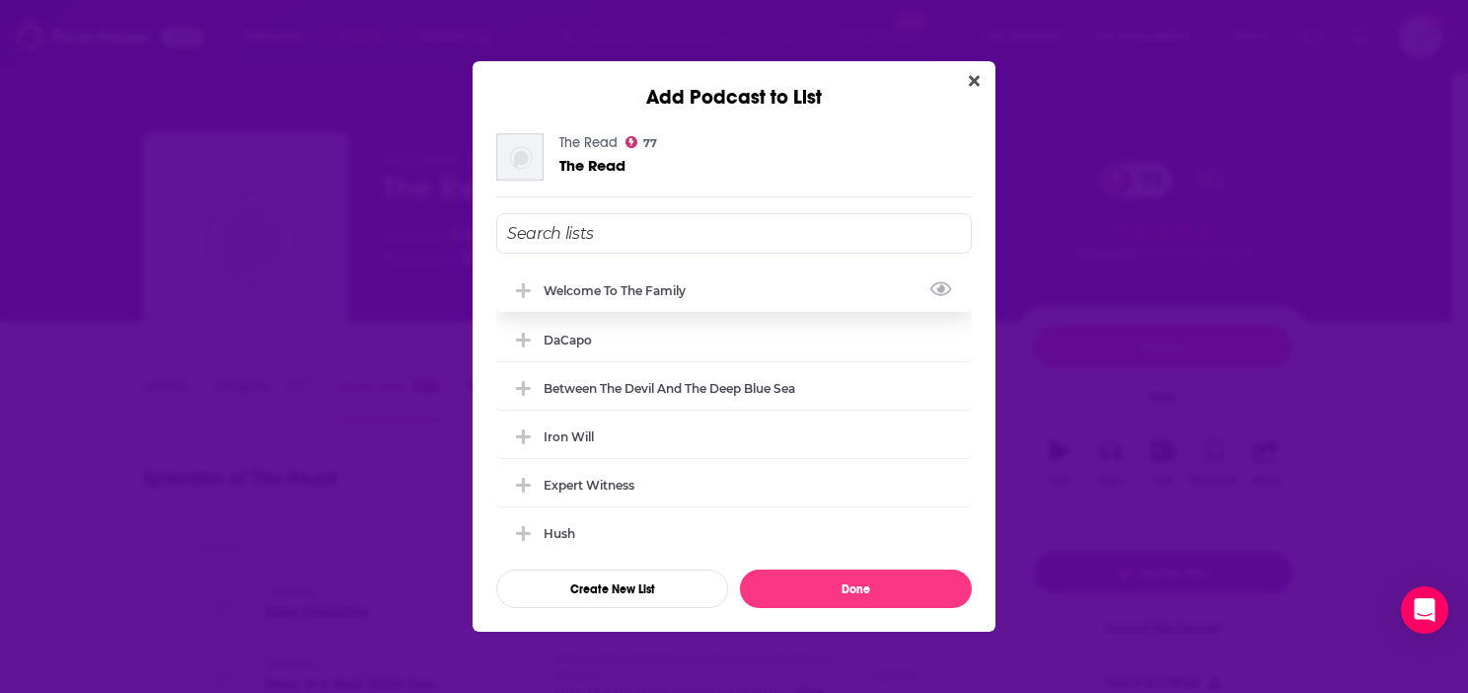
drag, startPoint x: 643, startPoint y: 291, endPoint x: 710, endPoint y: 293, distance: 67.1
click at [643, 291] on div "Welcome to the Family" at bounding box center [621, 290] width 154 height 15
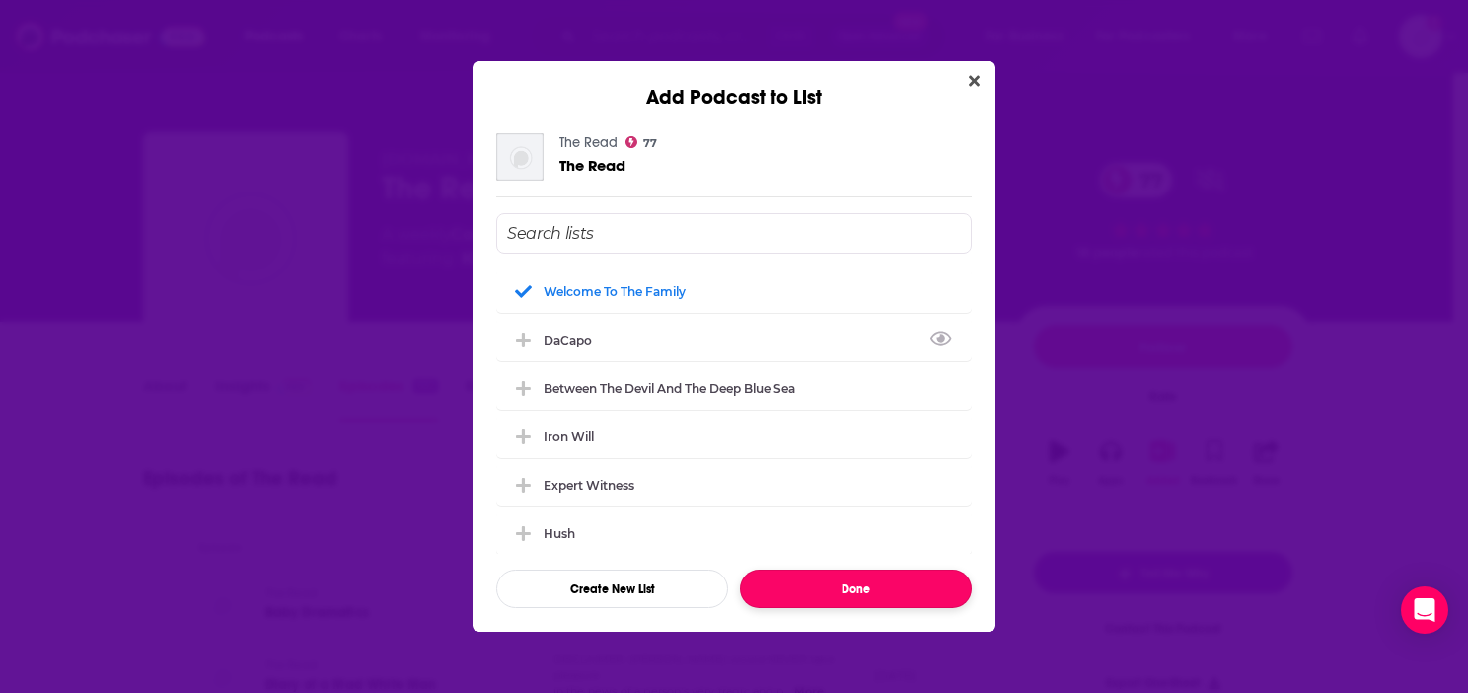
click at [841, 582] on button "Done" at bounding box center [856, 588] width 232 height 38
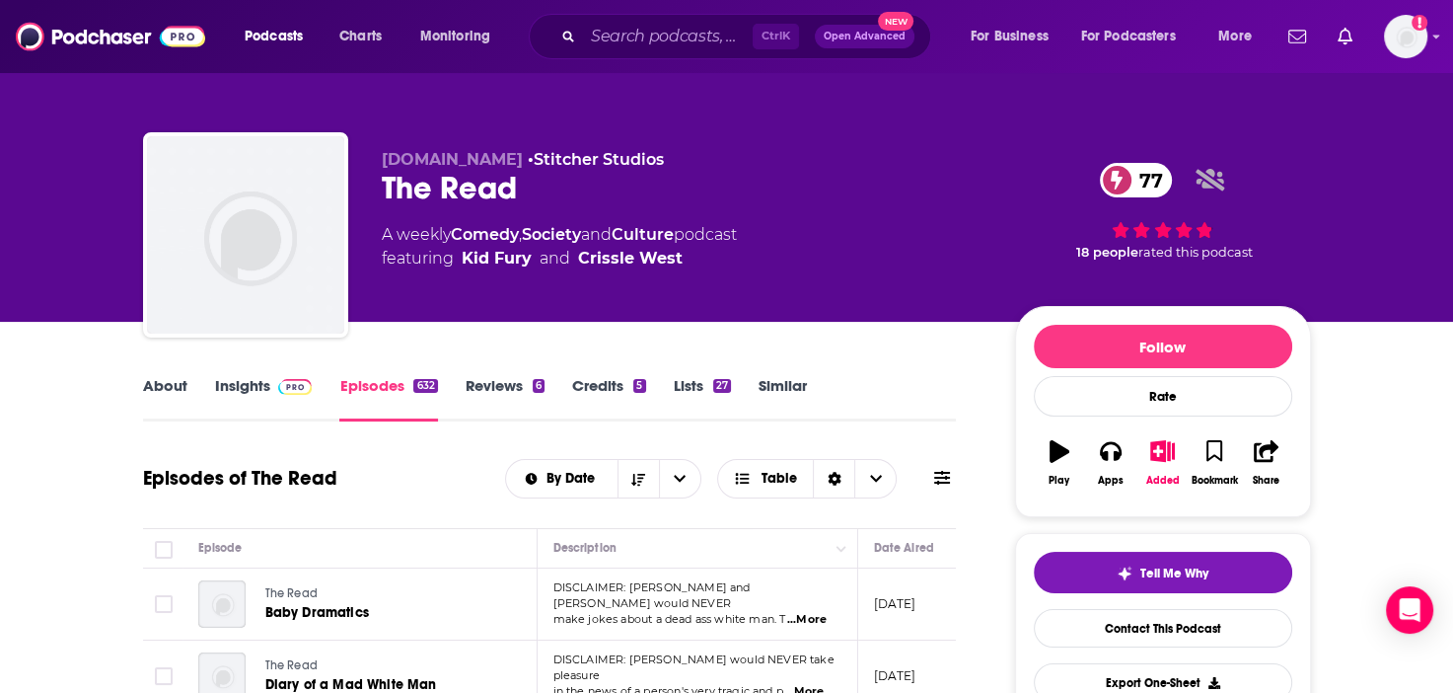
drag, startPoint x: 752, startPoint y: 32, endPoint x: 694, endPoint y: 36, distance: 58.3
click at [753, 32] on span "Ctrl K" at bounding box center [776, 37] width 46 height 26
click at [647, 38] on input "Search podcasts, credits, & more..." at bounding box center [668, 37] width 170 height 32
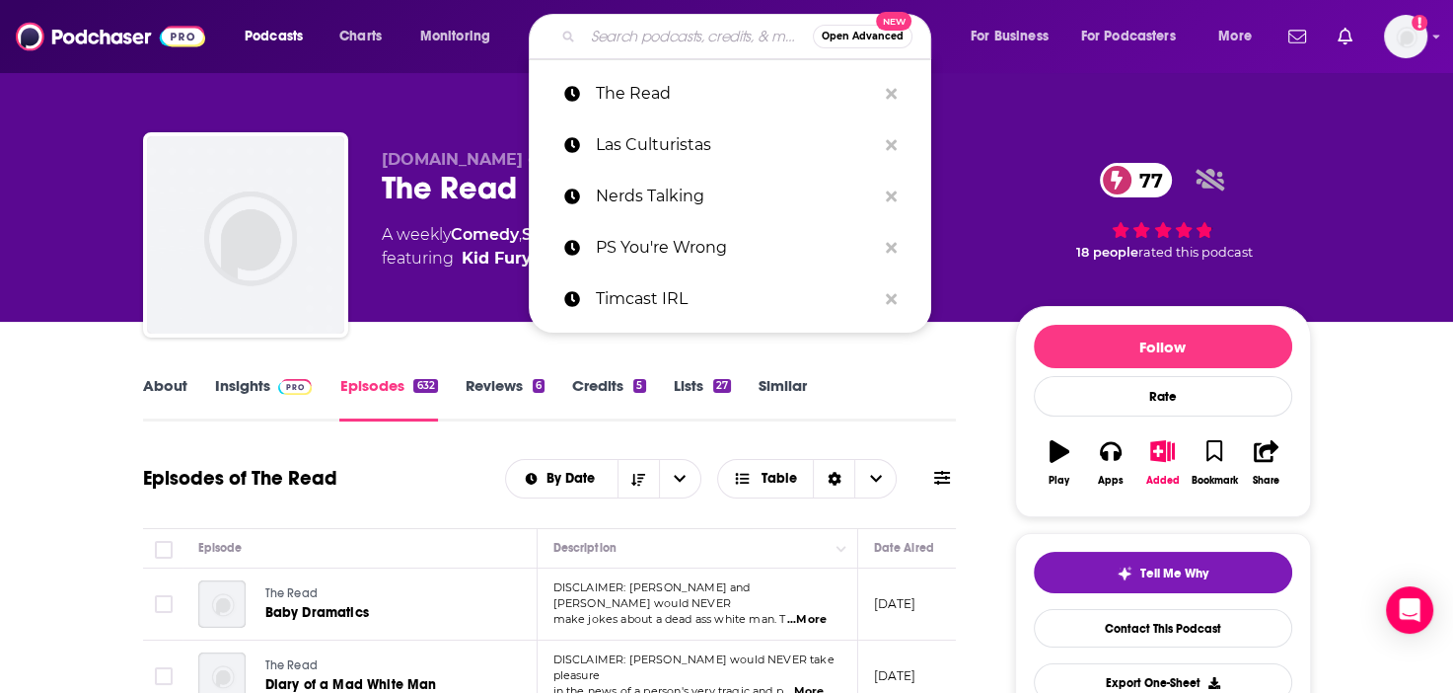
paste input "The Read"
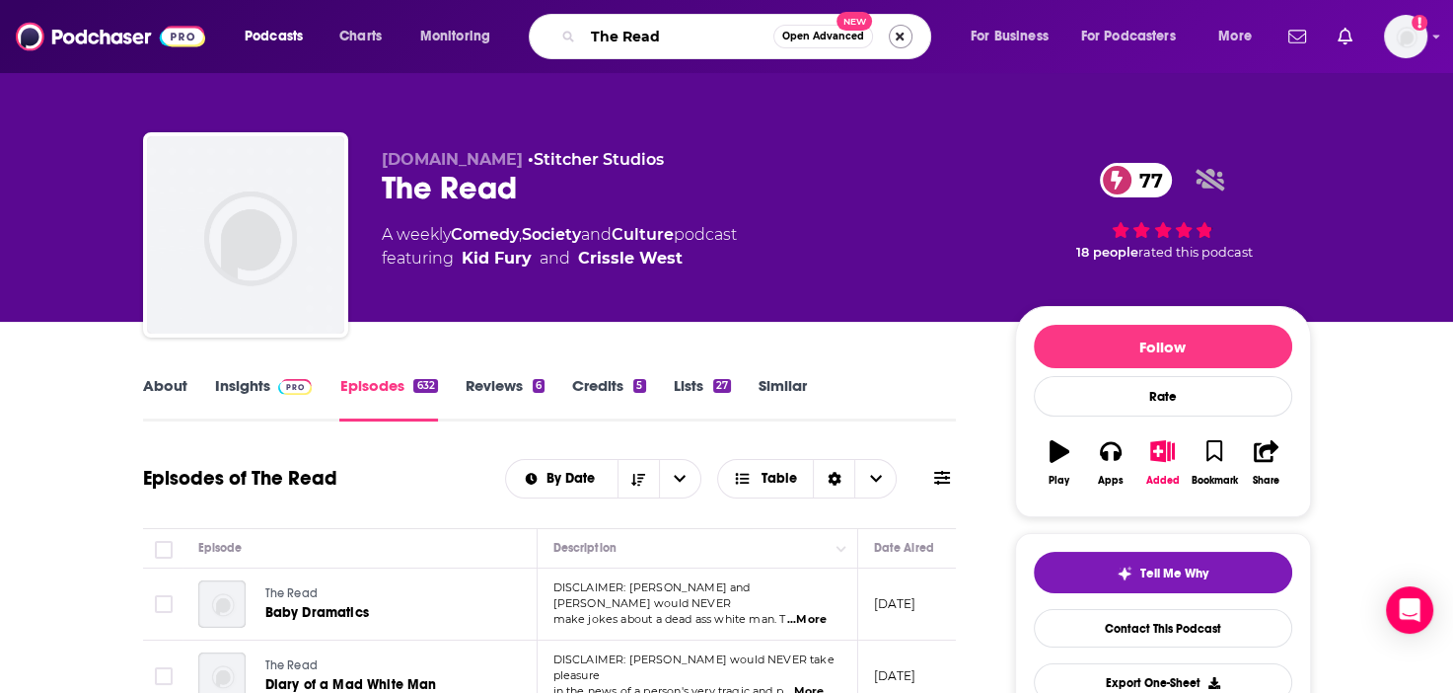
type input "The Read"
drag, startPoint x: 904, startPoint y: 33, endPoint x: 742, endPoint y: 38, distance: 161.9
click at [900, 33] on button "Search podcasts, credits, & more..." at bounding box center [901, 37] width 24 height 24
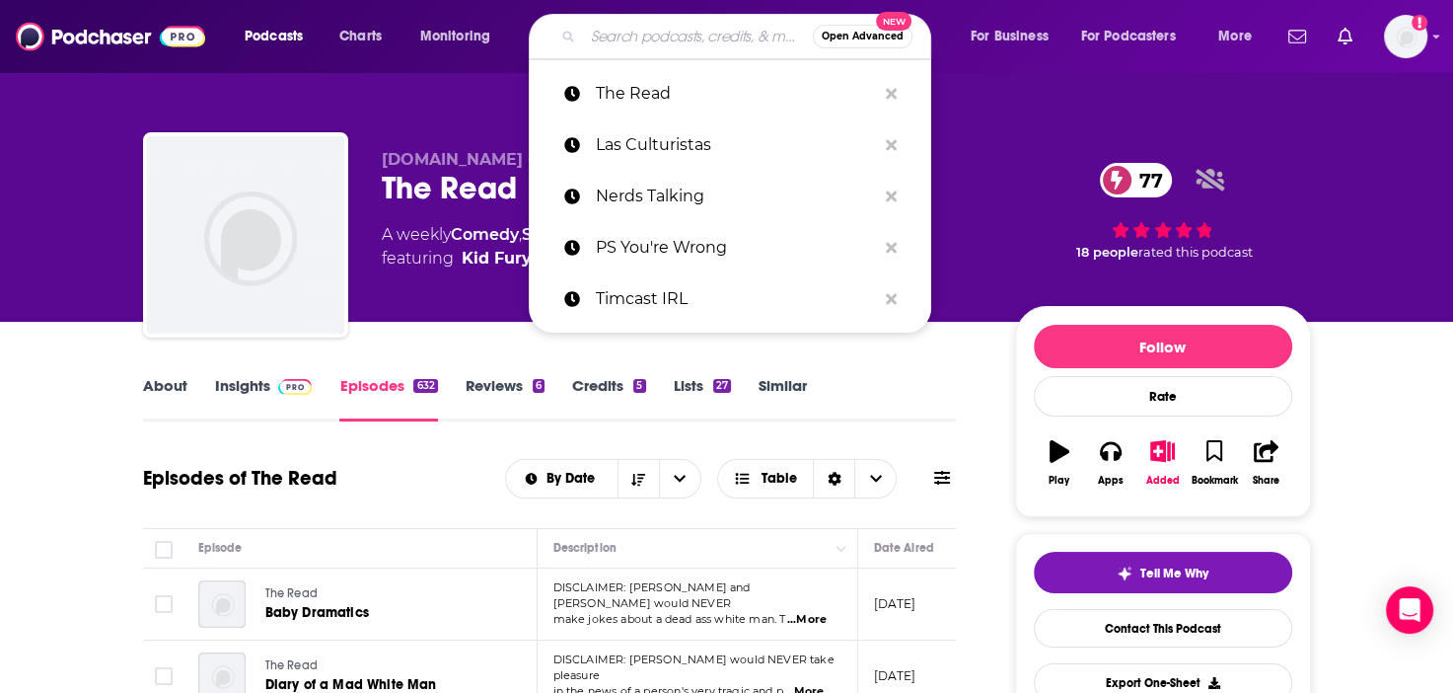
click at [705, 33] on input "Search podcasts, credits, & more..." at bounding box center [698, 37] width 230 height 32
paste input "The Read"
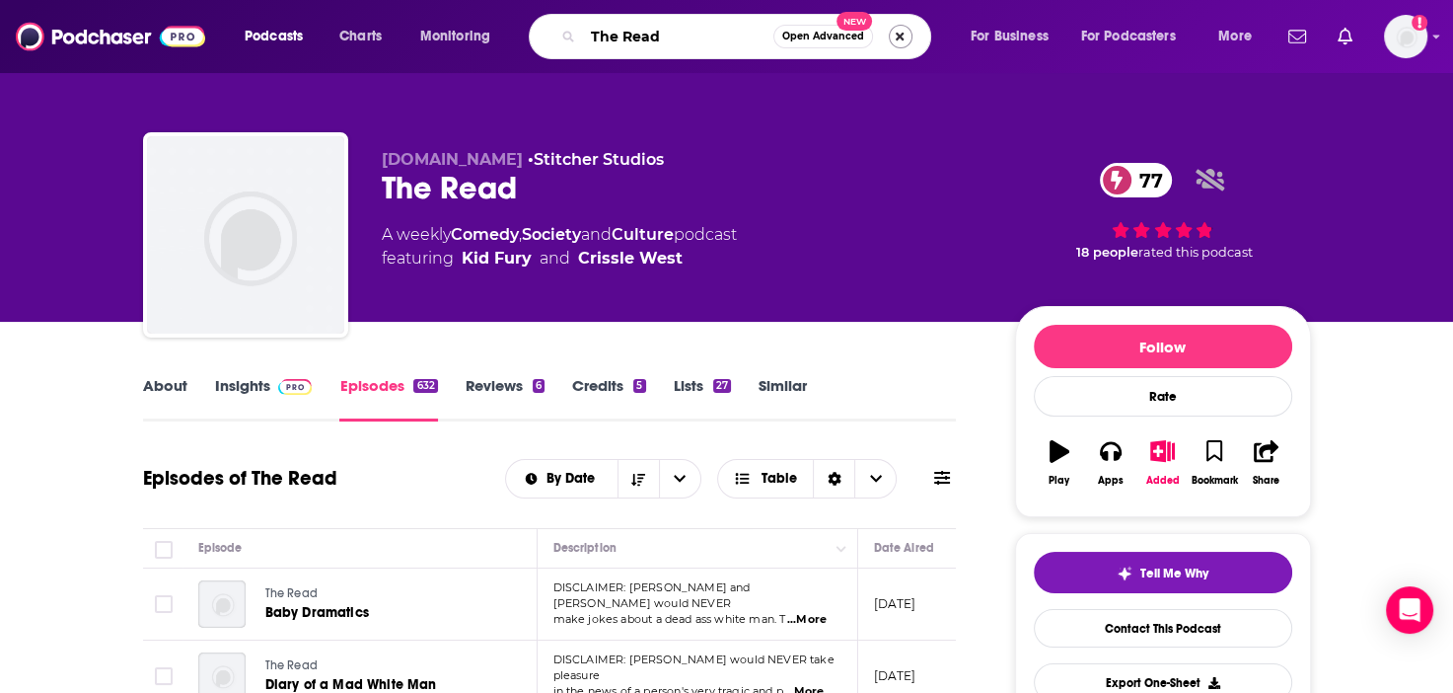
type input "The Read"
click at [897, 36] on button "Search podcasts, credits, & more..." at bounding box center [901, 37] width 24 height 24
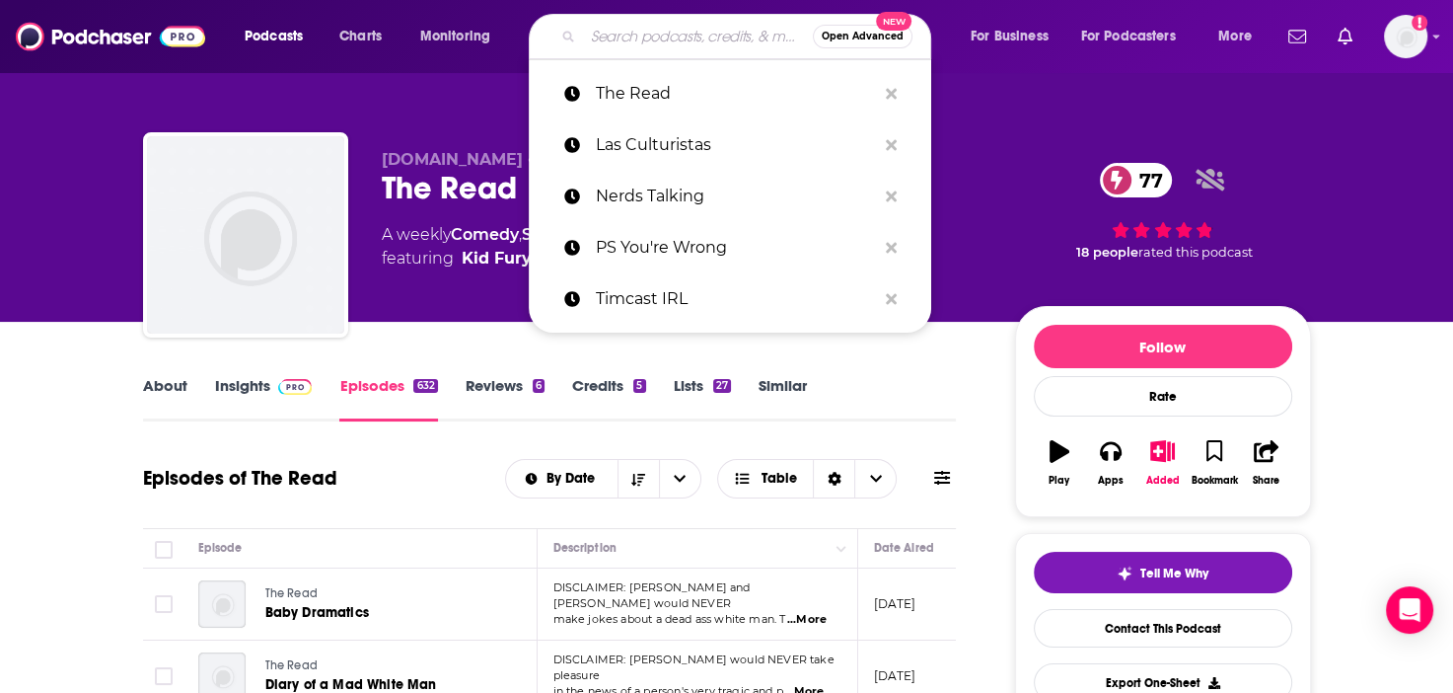
paste input "Pop Culture Confidential"
type input "Pop Culture Confidential"
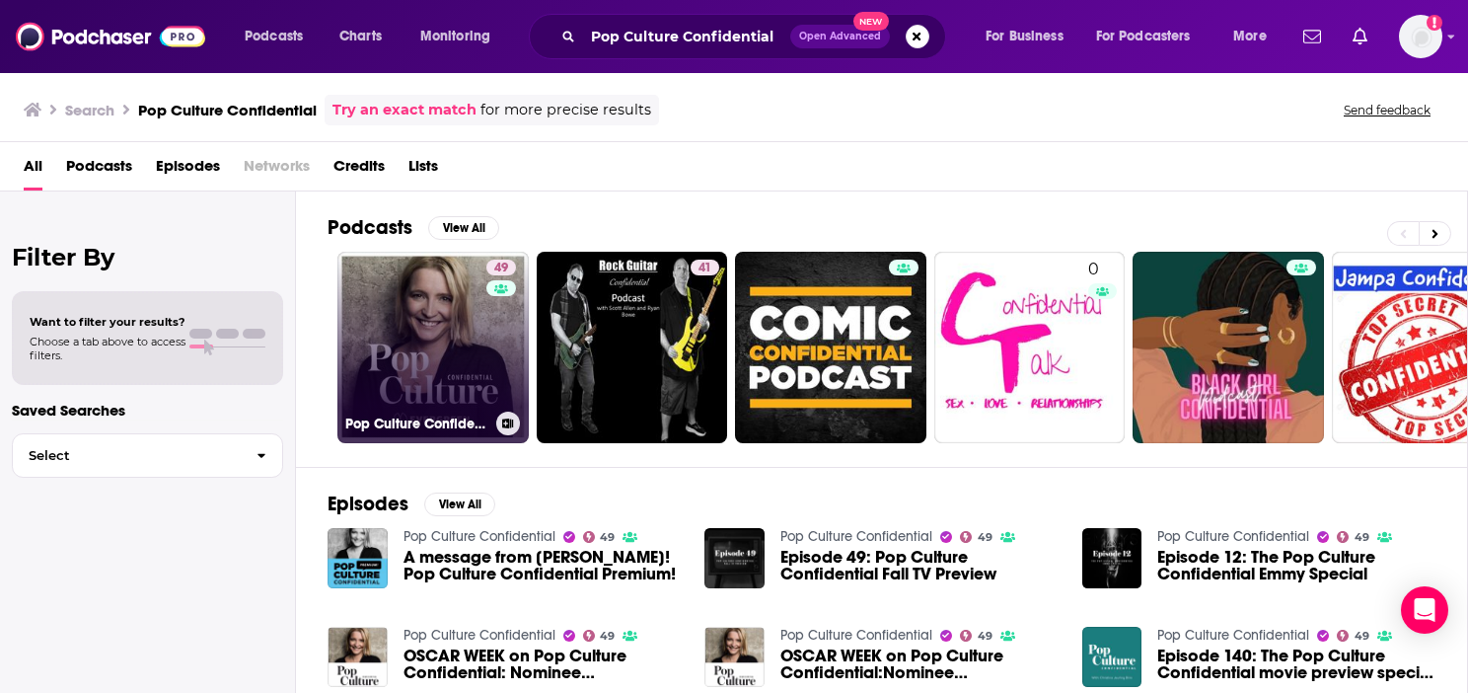
click at [437, 324] on link "49 Pop Culture Confidential" at bounding box center [432, 347] width 191 height 191
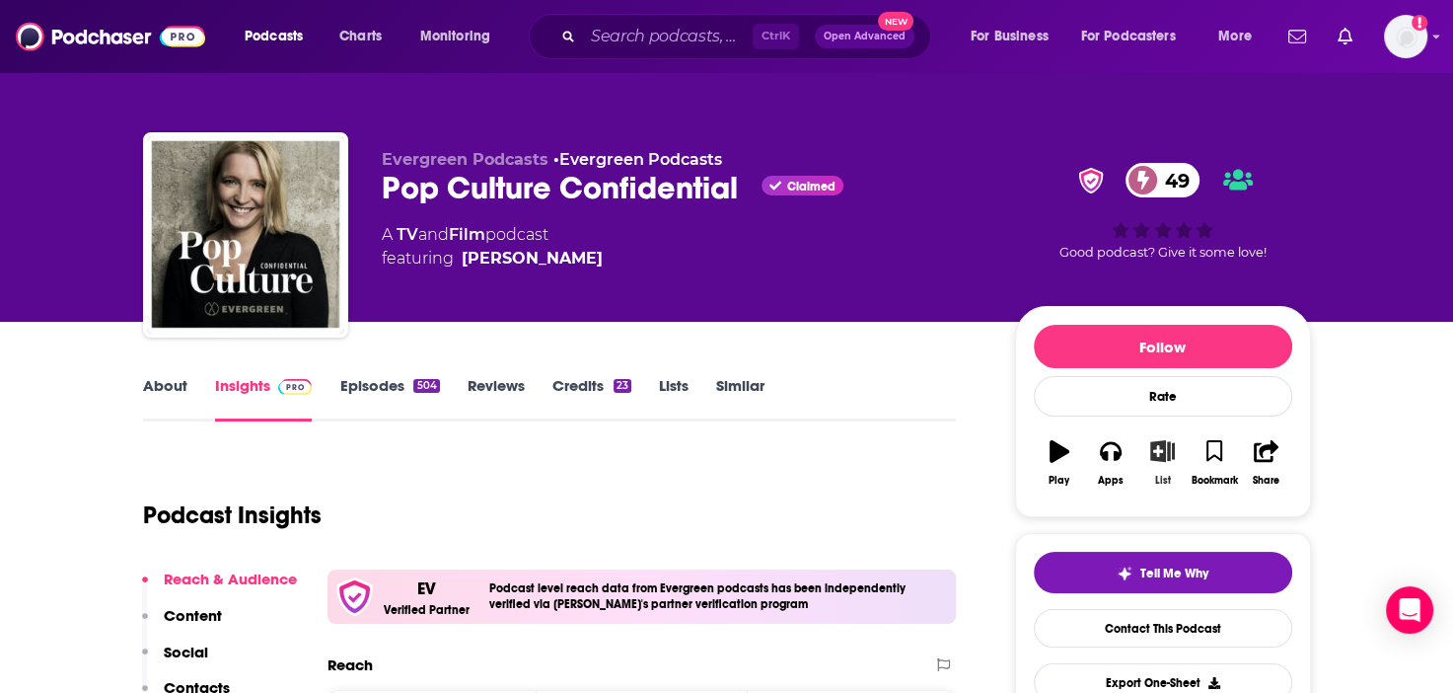
click at [1170, 465] on button "List" at bounding box center [1162, 462] width 51 height 71
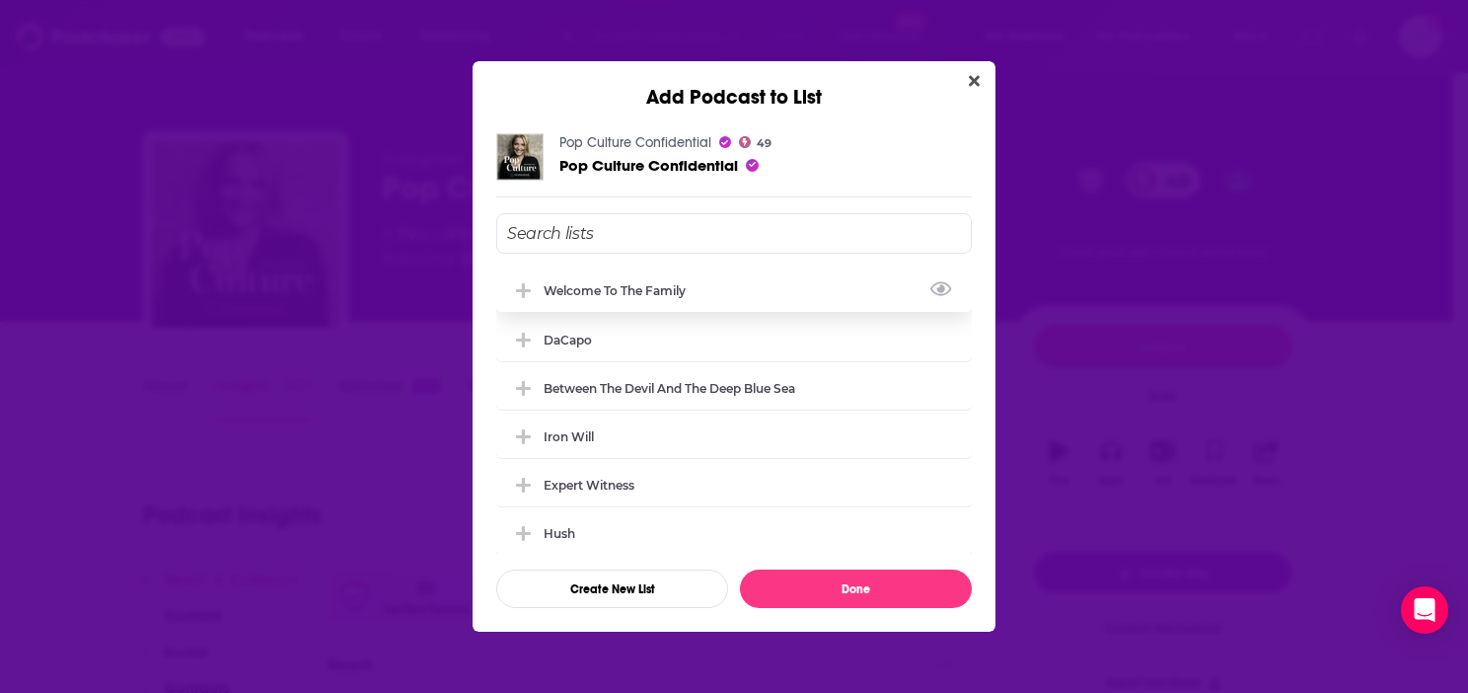
click at [667, 292] on div "Welcome to the Family" at bounding box center [621, 290] width 154 height 15
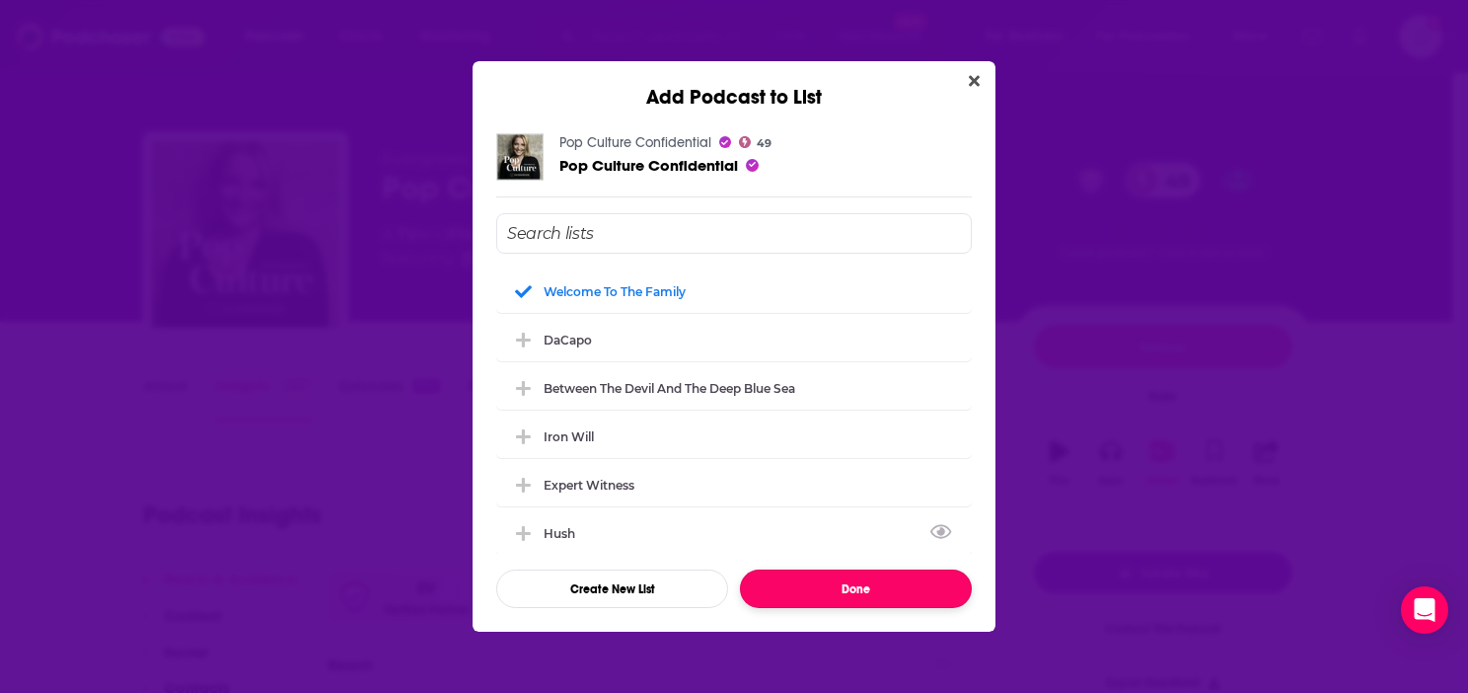
click at [853, 594] on button "Done" at bounding box center [856, 588] width 232 height 38
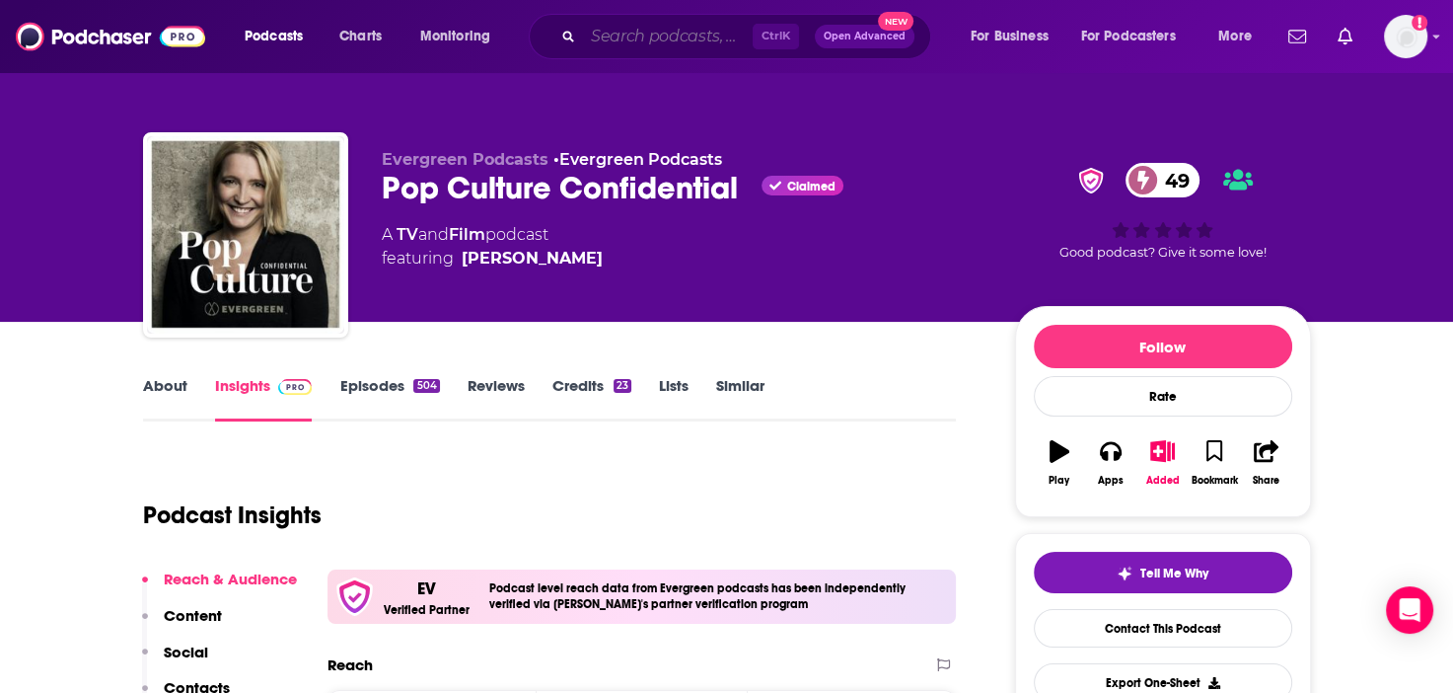
click at [667, 32] on input "Search podcasts, credits, & more..." at bounding box center [668, 37] width 170 height 32
paste input "Fighting In The War Room"
type input "Fighting In The War Room"
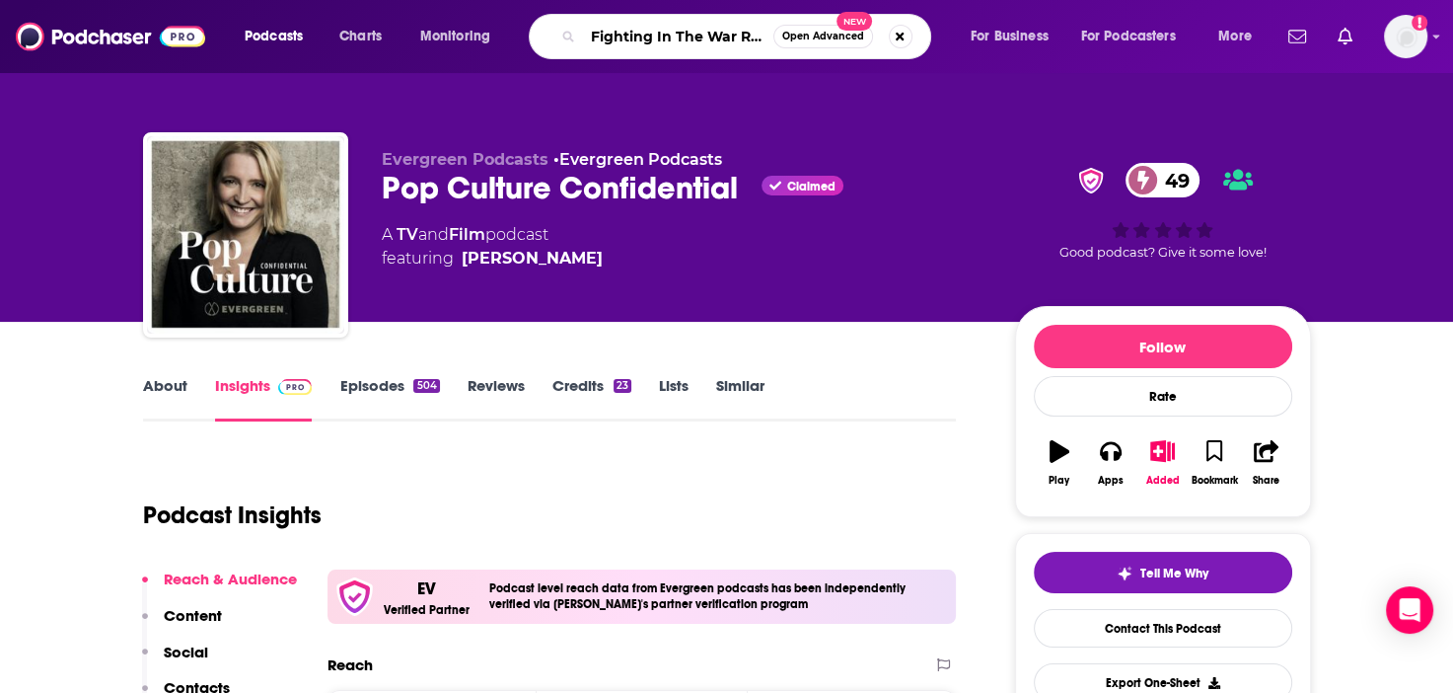
scroll to position [0, 18]
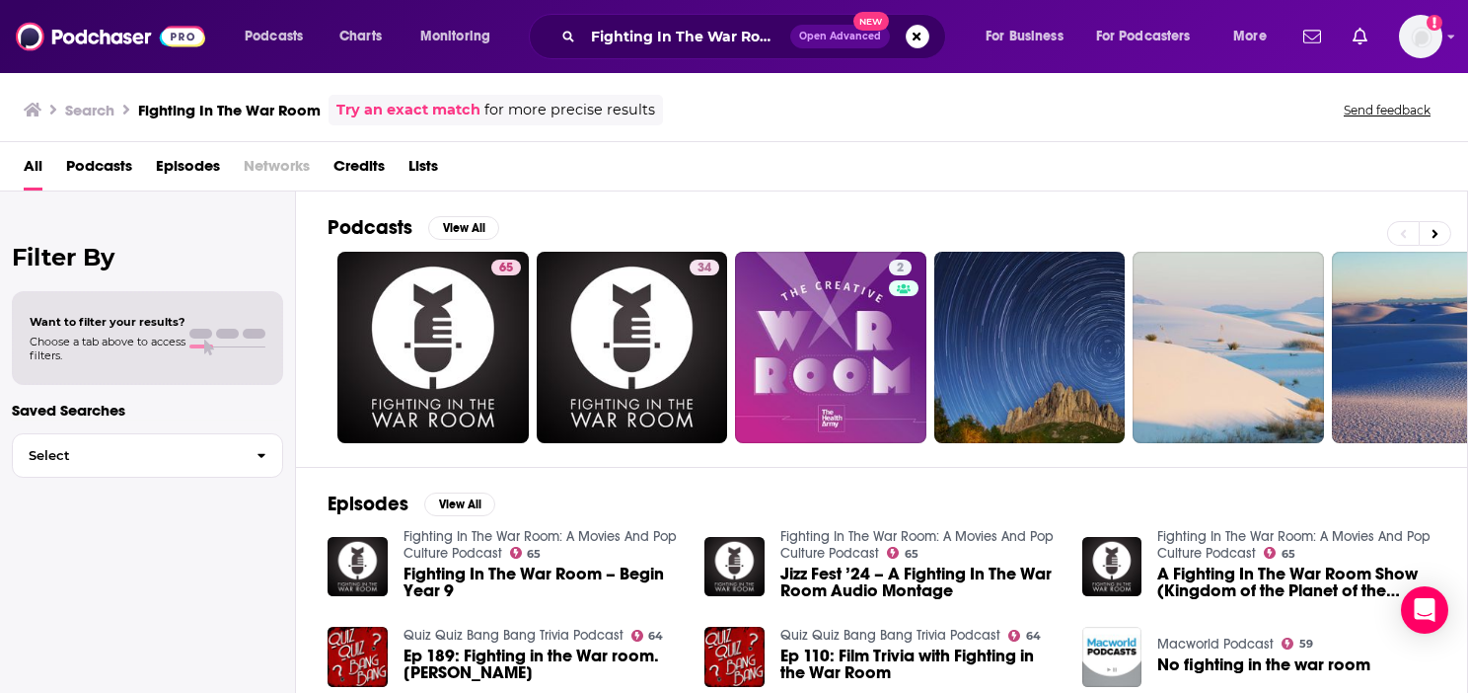
click at [529, 347] on ul "65 34 2" at bounding box center [1129, 347] width 1584 height 191
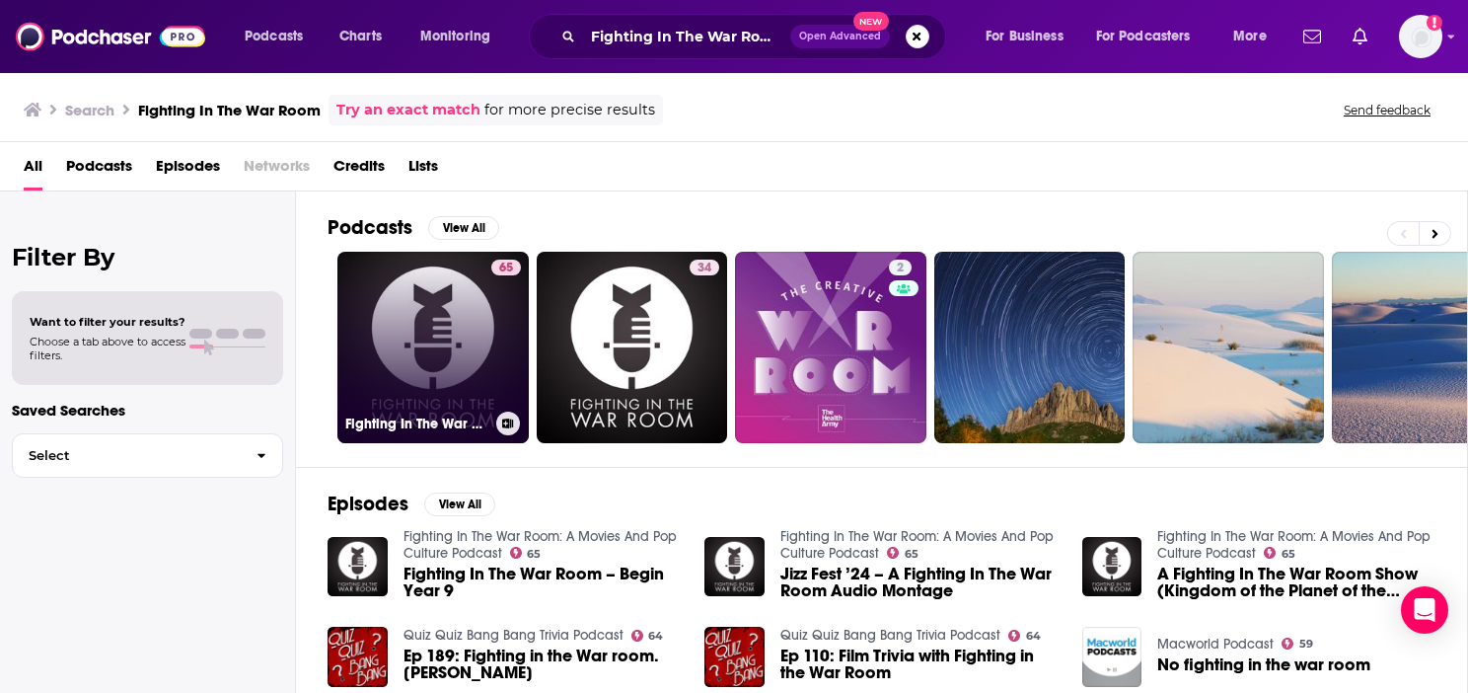
click at [493, 333] on div "65" at bounding box center [506, 336] width 30 height 152
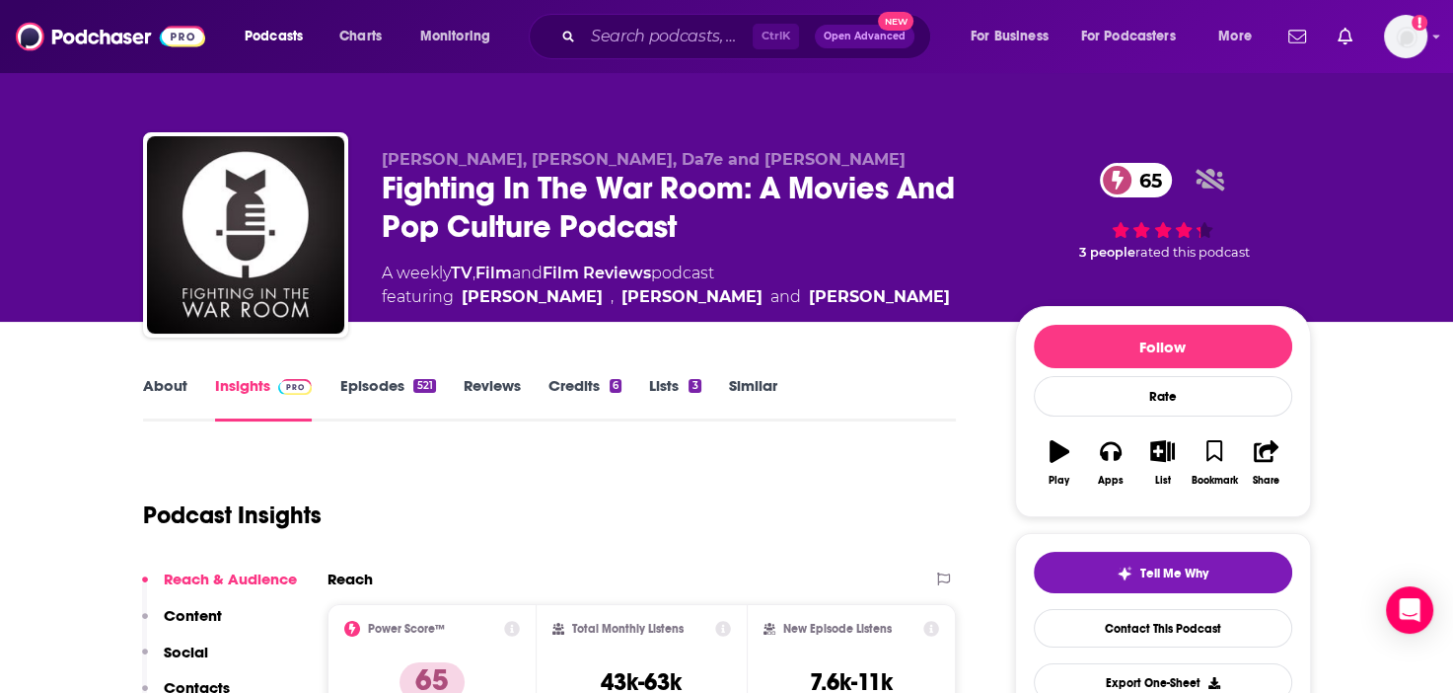
click at [379, 383] on link "Episodes 521" at bounding box center [387, 398] width 96 height 45
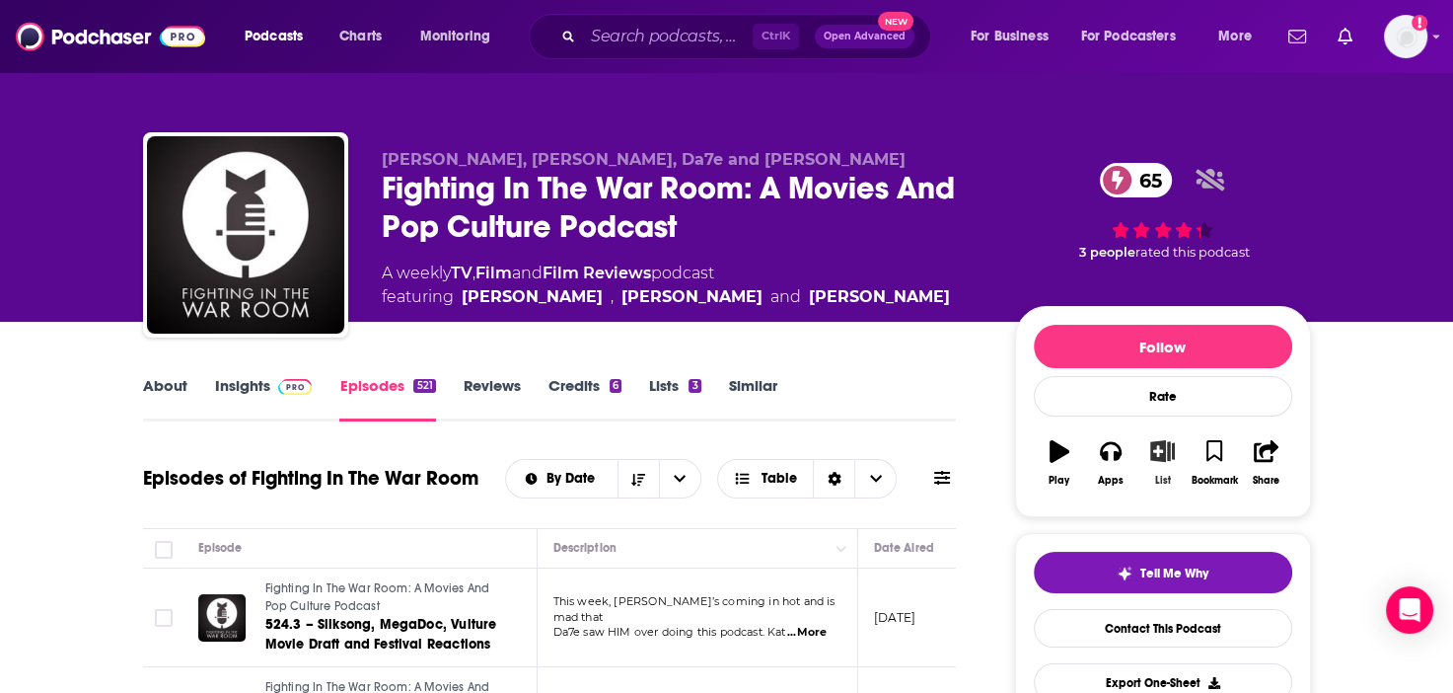
click at [1168, 453] on icon "button" at bounding box center [1162, 451] width 25 height 22
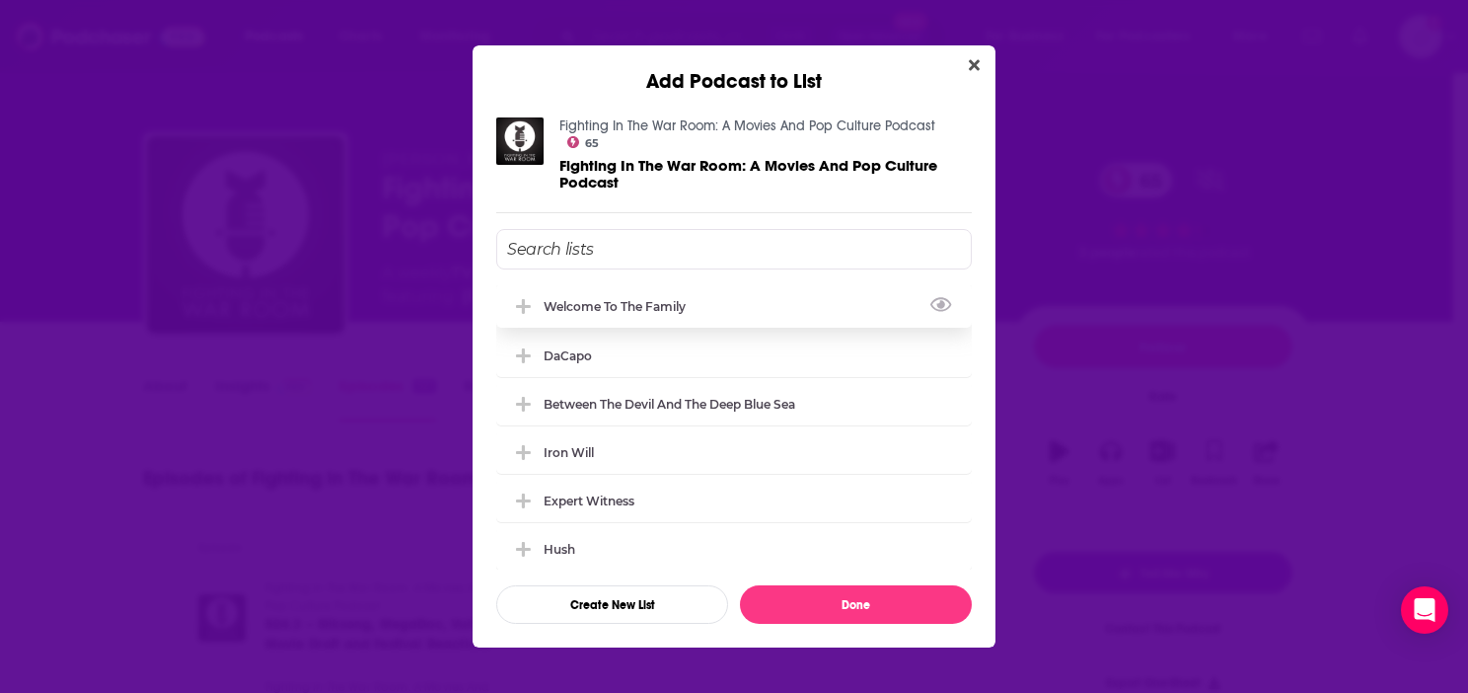
click at [679, 309] on div "Welcome to the Family" at bounding box center [734, 305] width 476 height 43
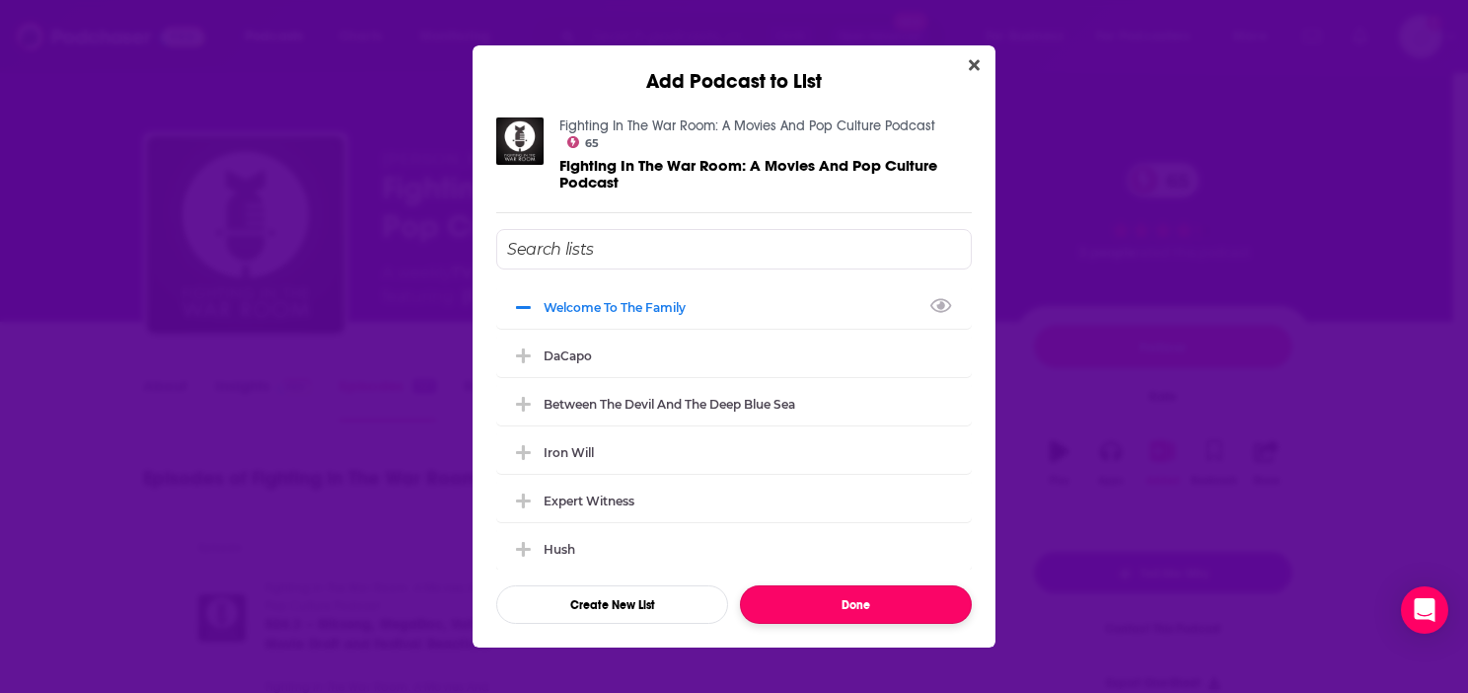
click at [909, 600] on button "Done" at bounding box center [856, 604] width 232 height 38
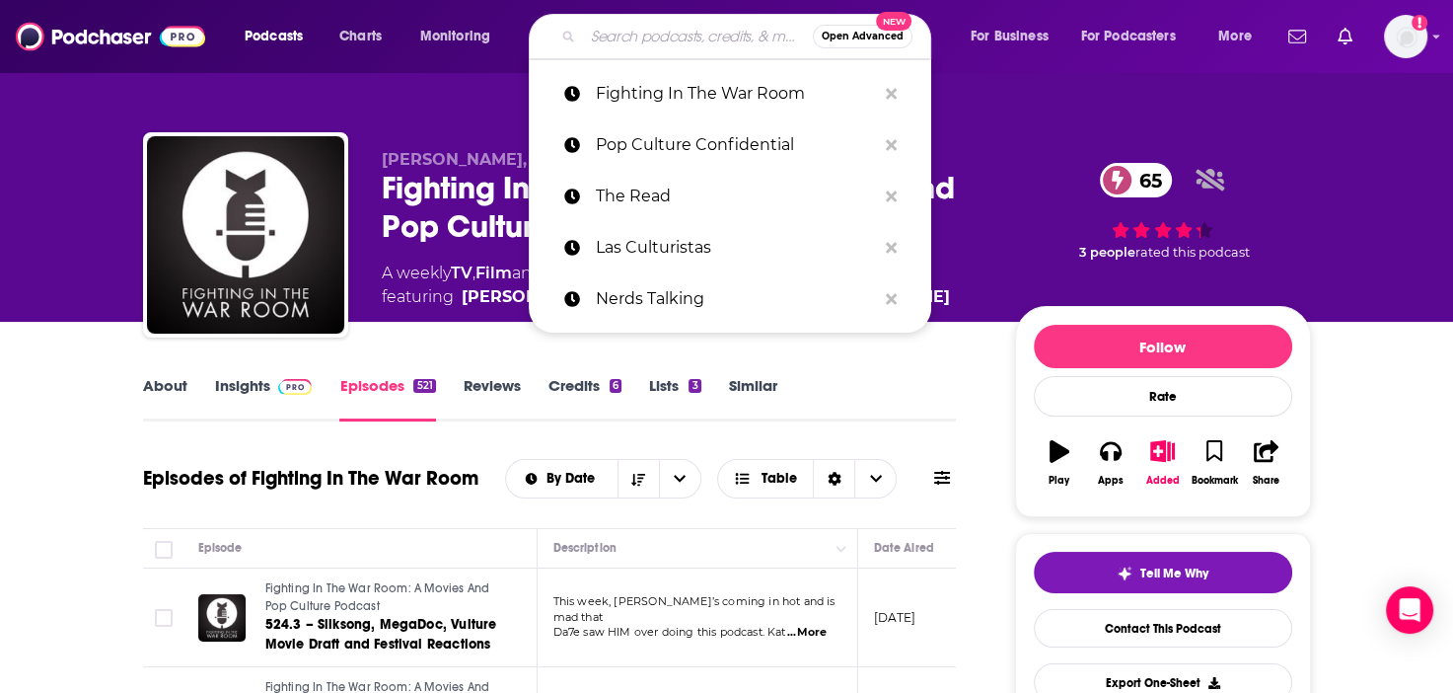
click at [620, 34] on input "Search podcasts, credits, & more..." at bounding box center [698, 37] width 230 height 32
paste input "Sartorial Geek Podcast"
type input "Sartorial Geek Podcast"
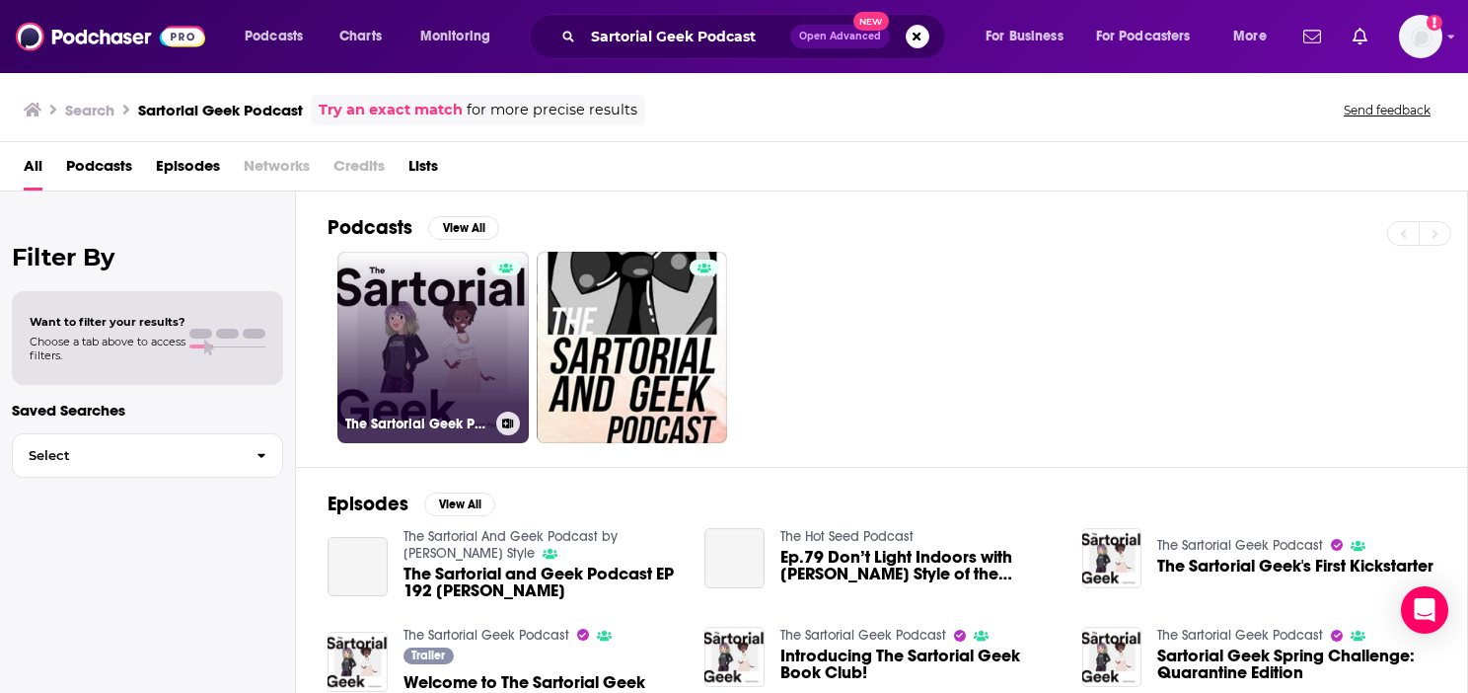
click at [441, 331] on link "The Sartorial Geek Podcast" at bounding box center [432, 347] width 191 height 191
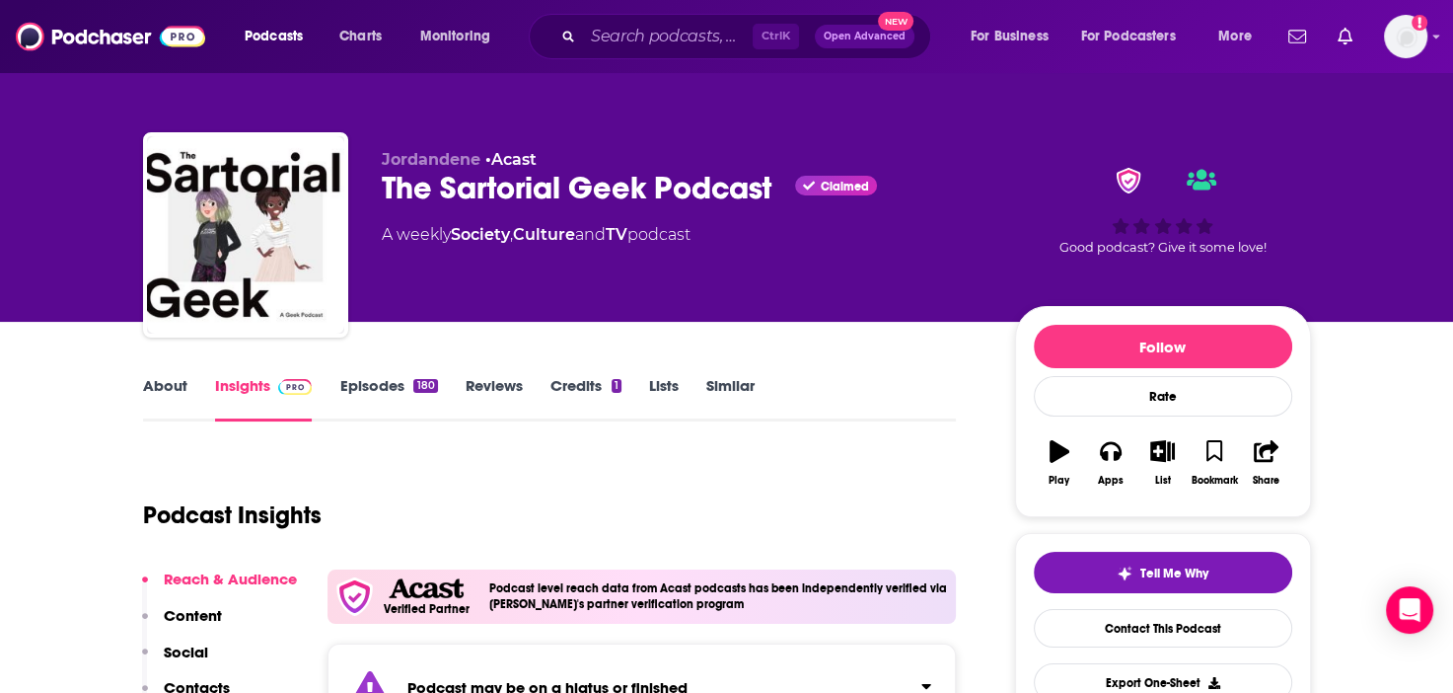
click at [355, 384] on link "Episodes 180" at bounding box center [388, 398] width 98 height 45
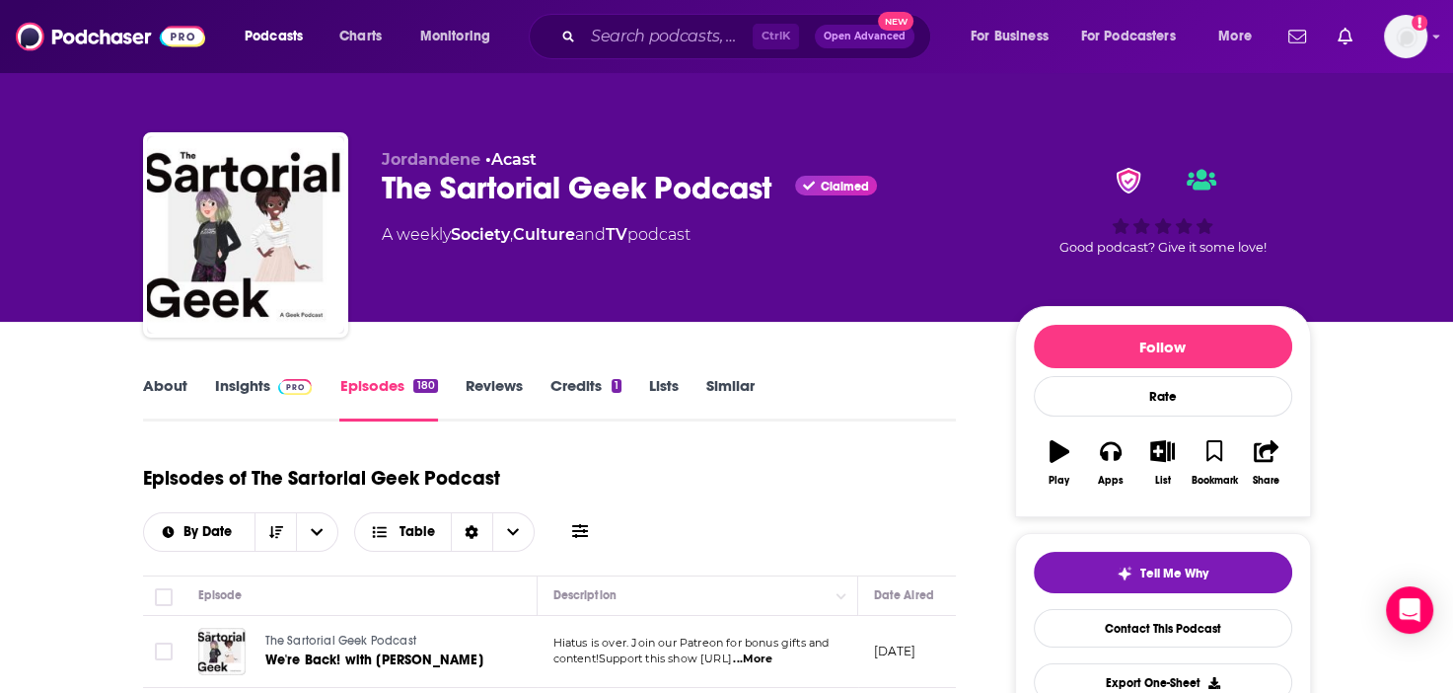
click at [652, 17] on div "Ctrl K Open Advanced New" at bounding box center [730, 36] width 403 height 45
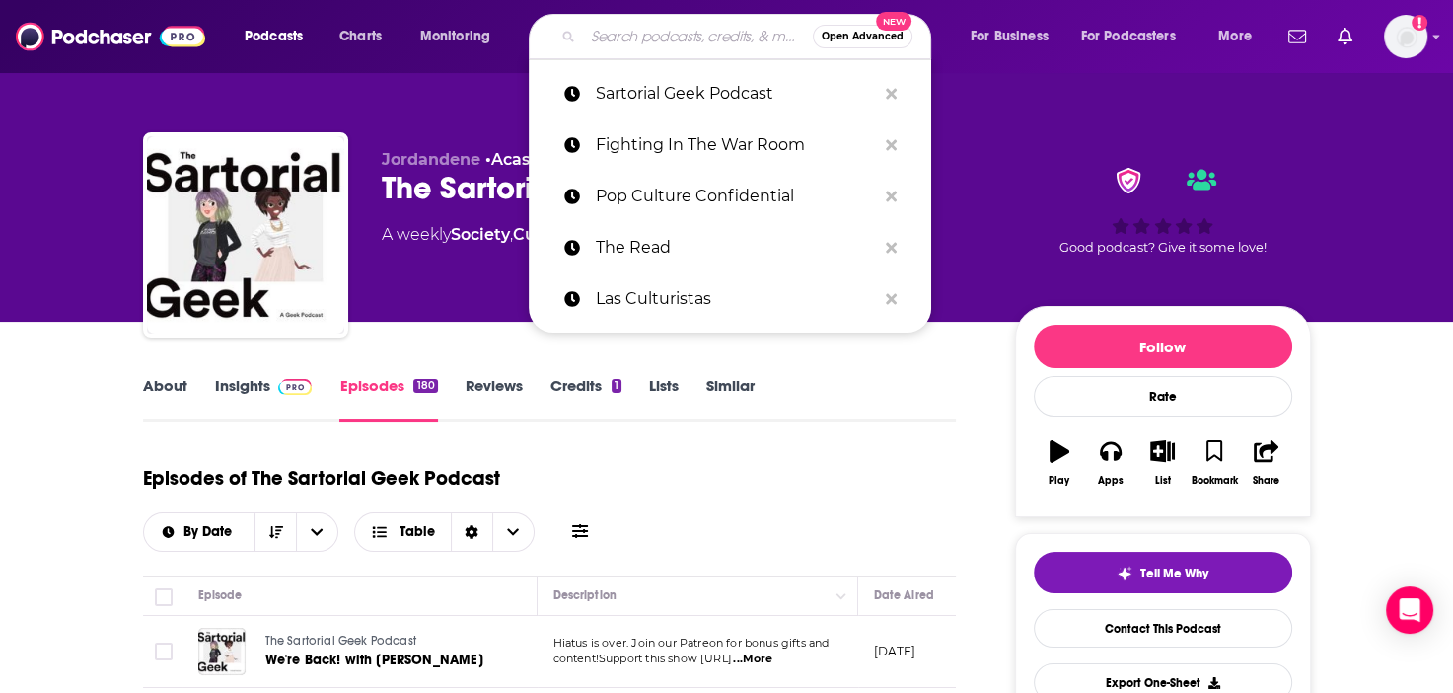
click at [651, 34] on input "Search podcasts, credits, & more..." at bounding box center [698, 37] width 230 height 32
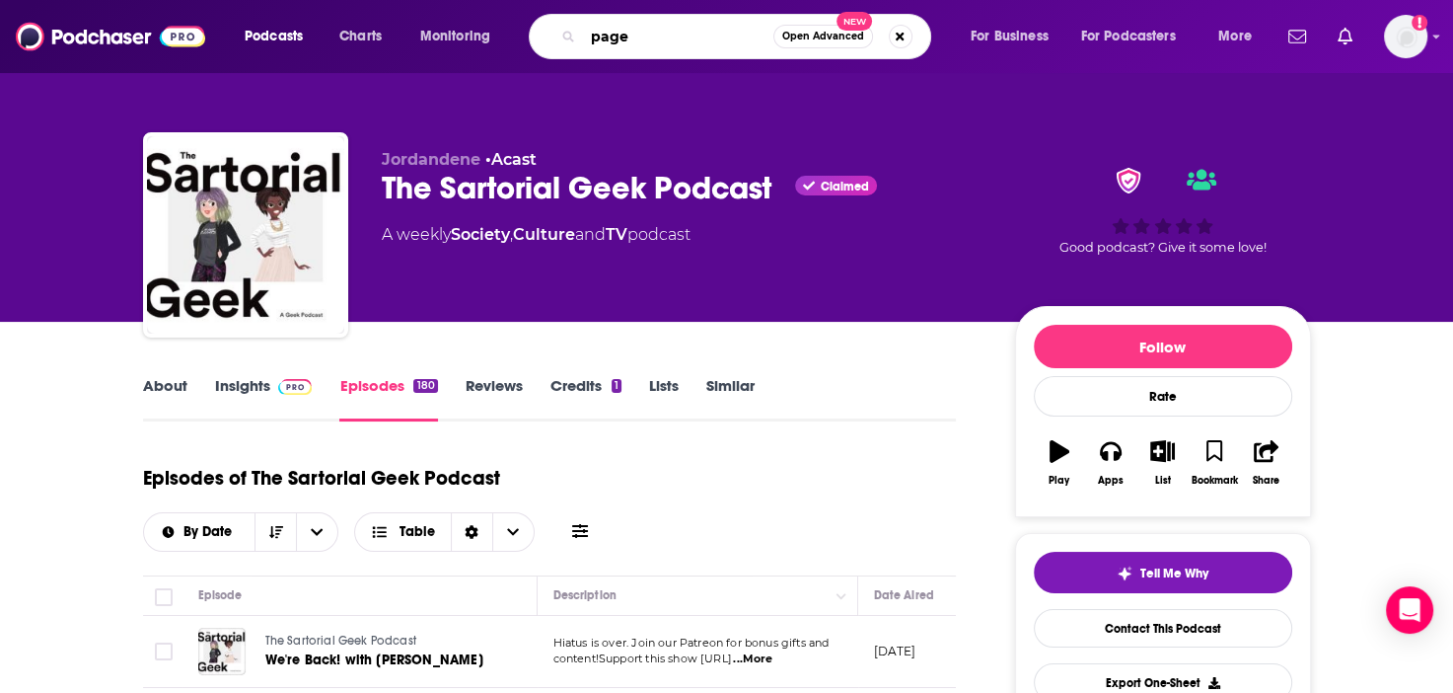
type input "page 7"
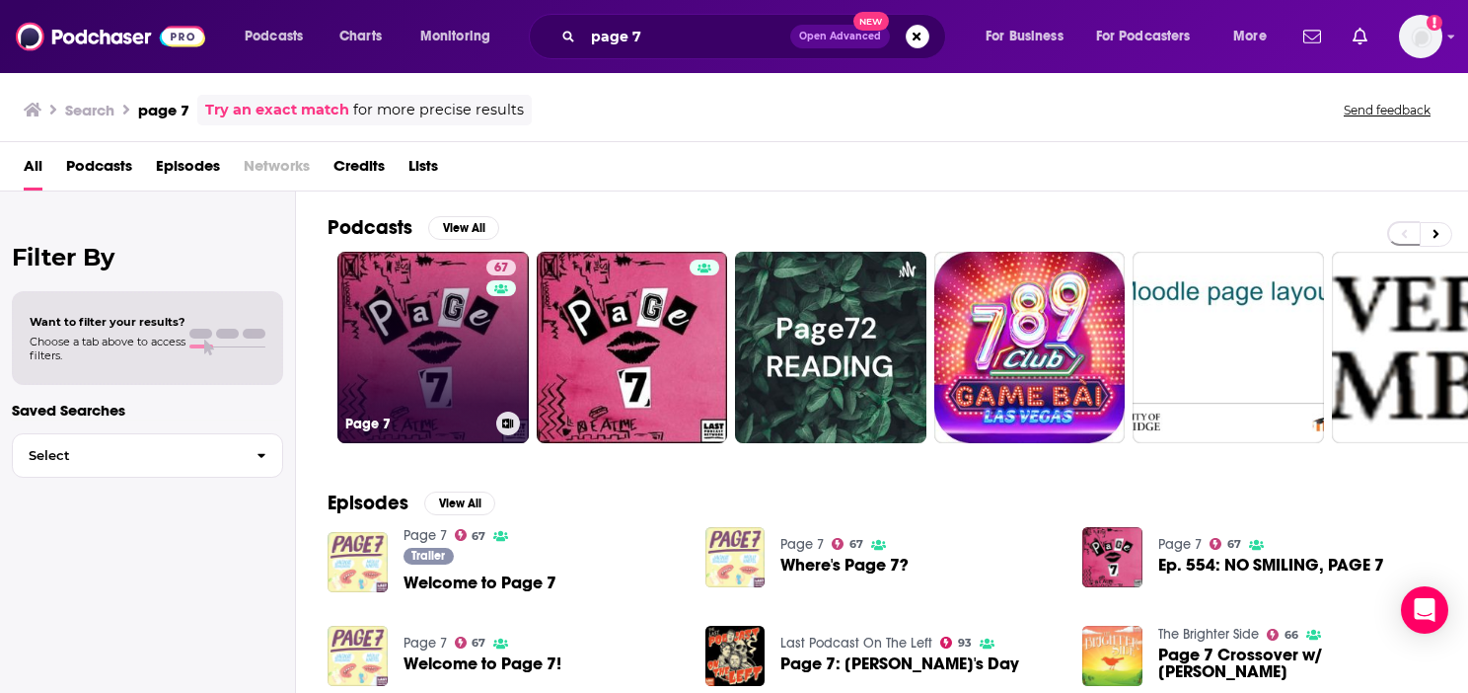
click at [407, 290] on link "67 Page 7" at bounding box center [432, 347] width 191 height 191
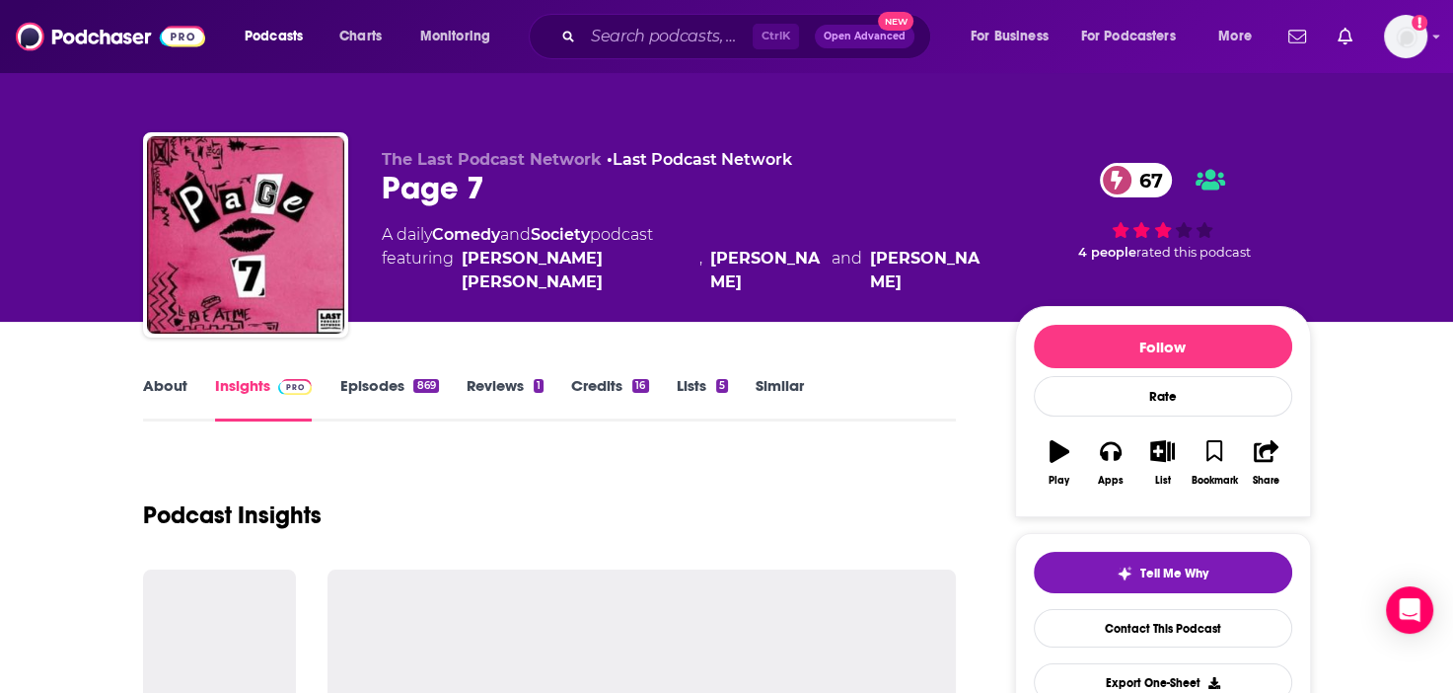
click at [388, 390] on link "Episodes 869" at bounding box center [388, 398] width 99 height 45
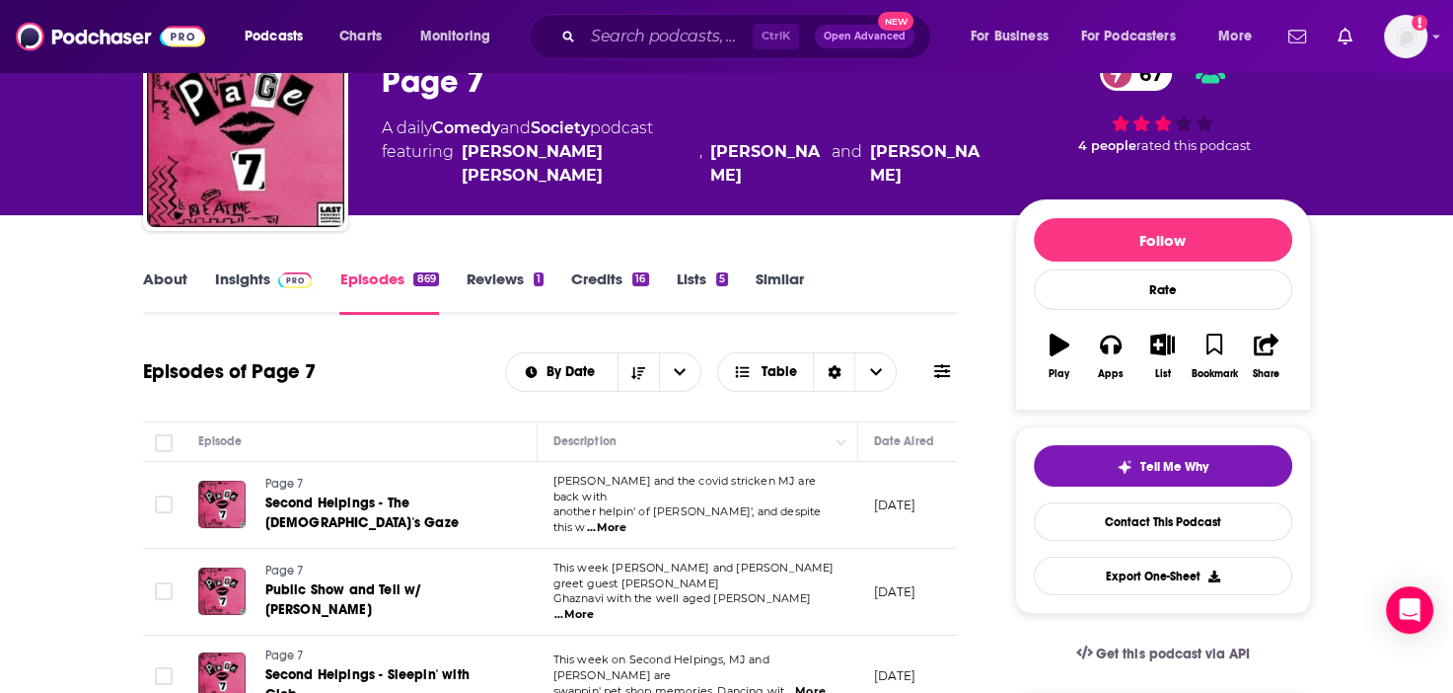
scroll to position [99, 0]
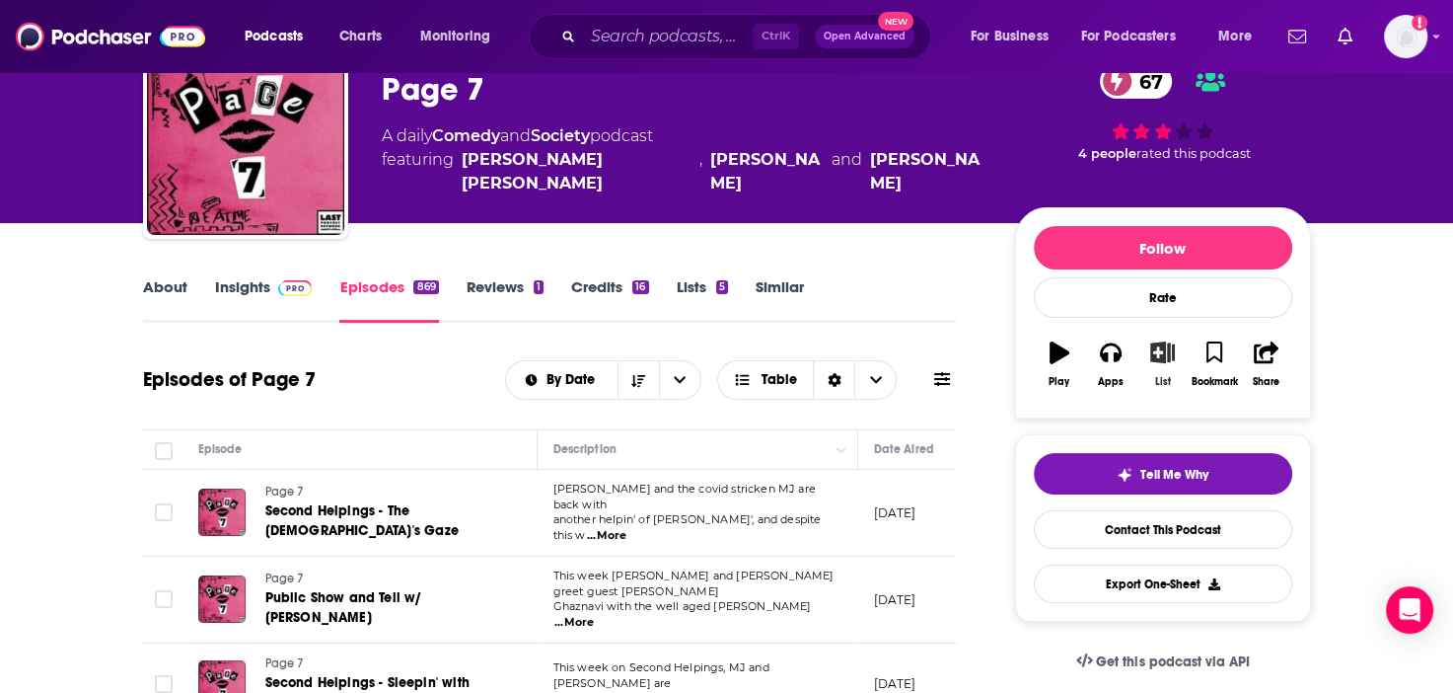
click at [1172, 368] on button "List" at bounding box center [1162, 364] width 51 height 71
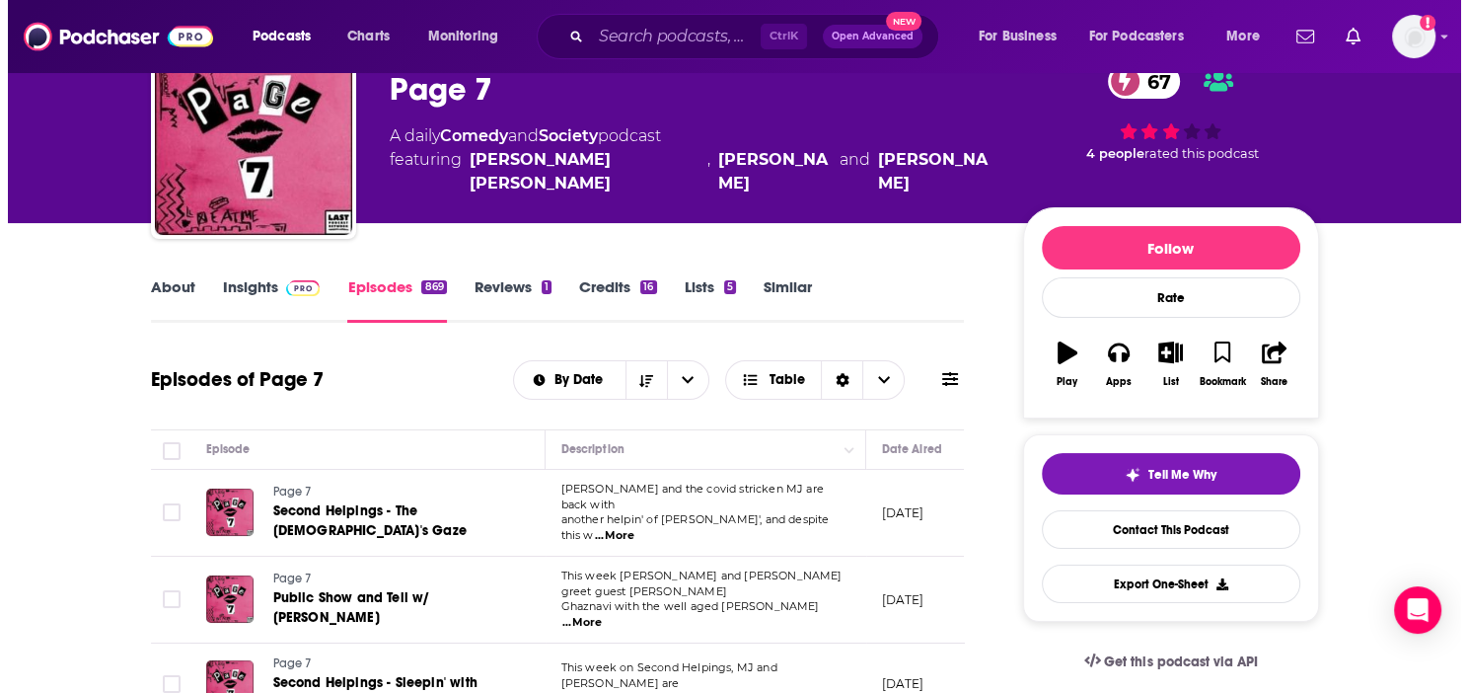
scroll to position [0, 0]
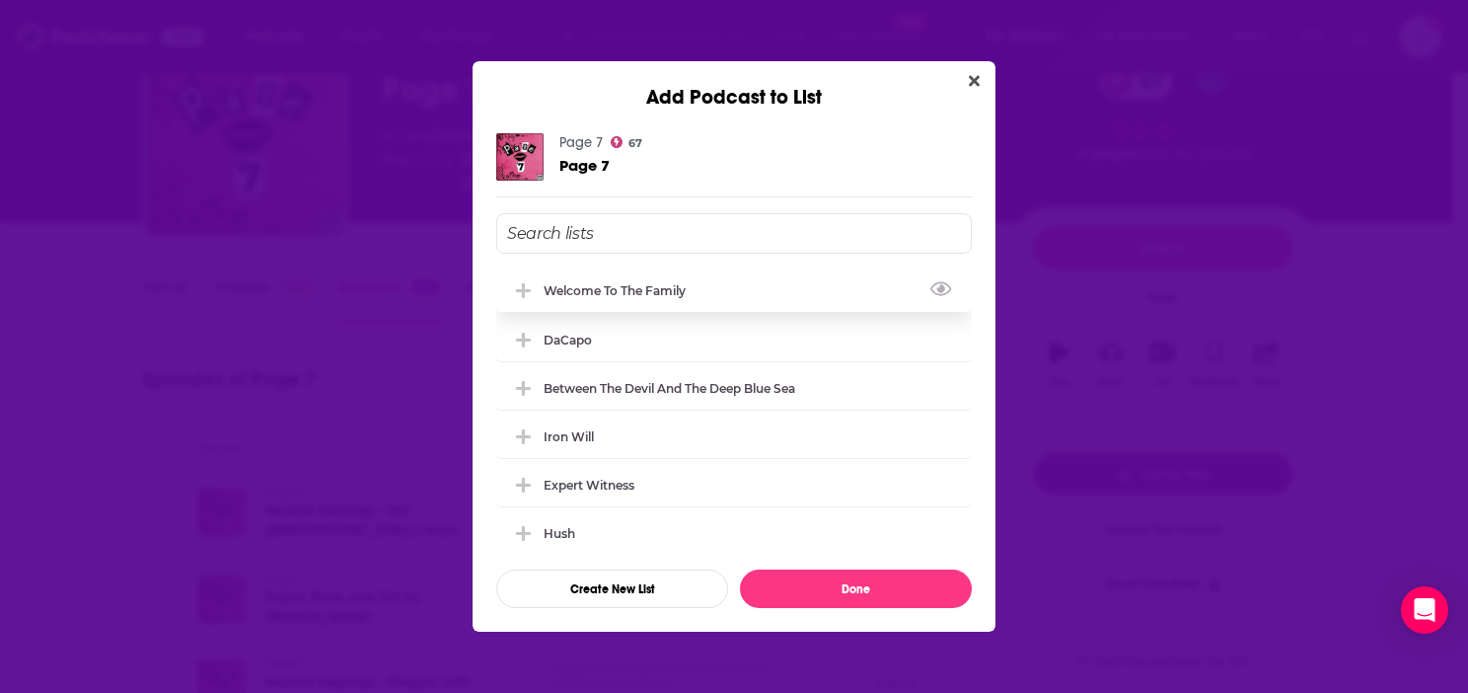
click at [688, 298] on div "Welcome to the Family" at bounding box center [734, 289] width 476 height 43
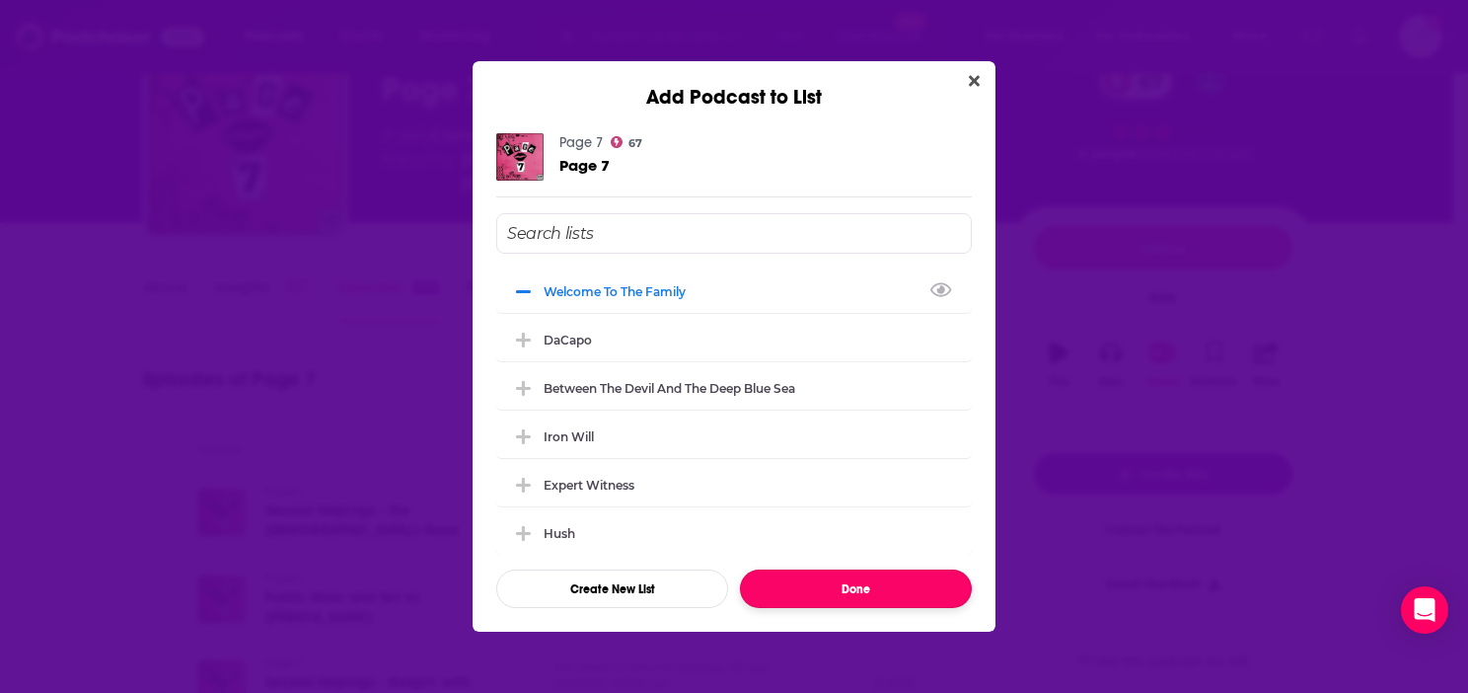
click at [888, 582] on button "Done" at bounding box center [856, 588] width 232 height 38
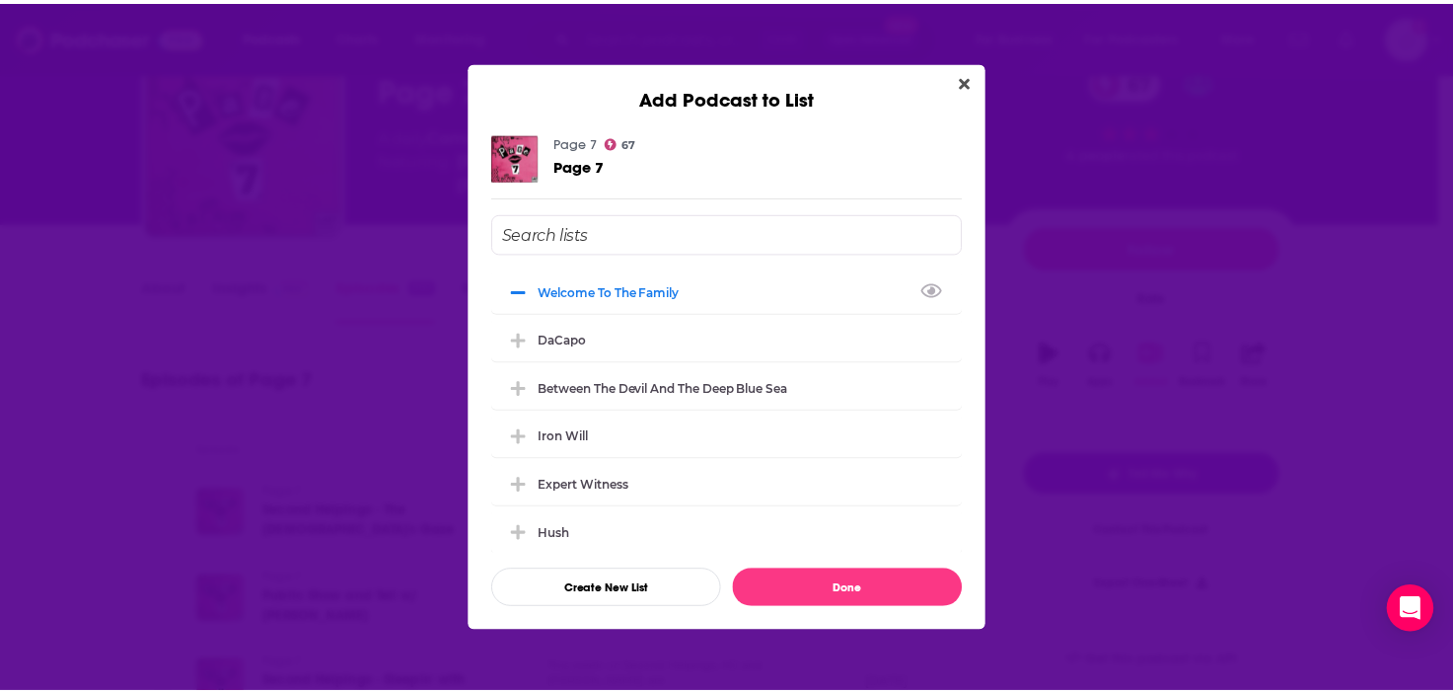
scroll to position [99, 0]
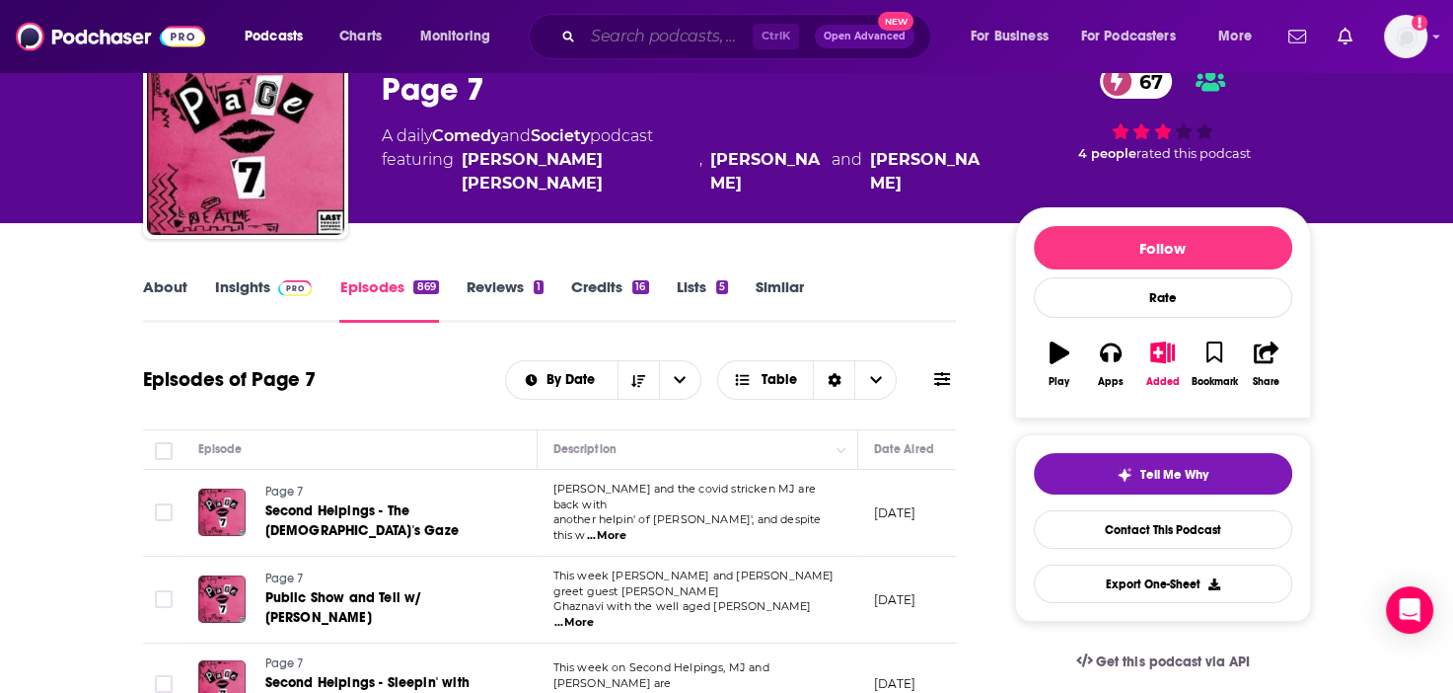
click at [667, 33] on input "Search podcasts, credits, & more..." at bounding box center [668, 37] width 170 height 32
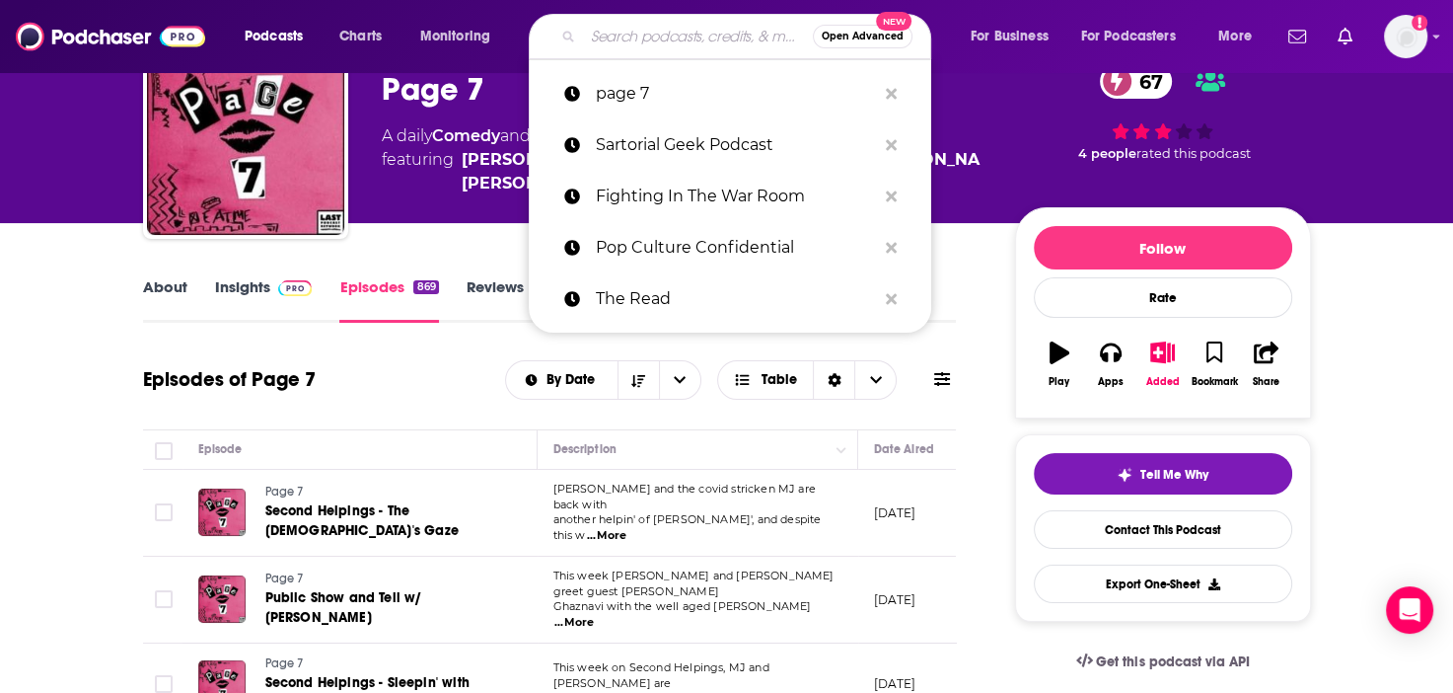
paste input "Literally with [PERSON_NAME]"
type input "Literally with [PERSON_NAME]"
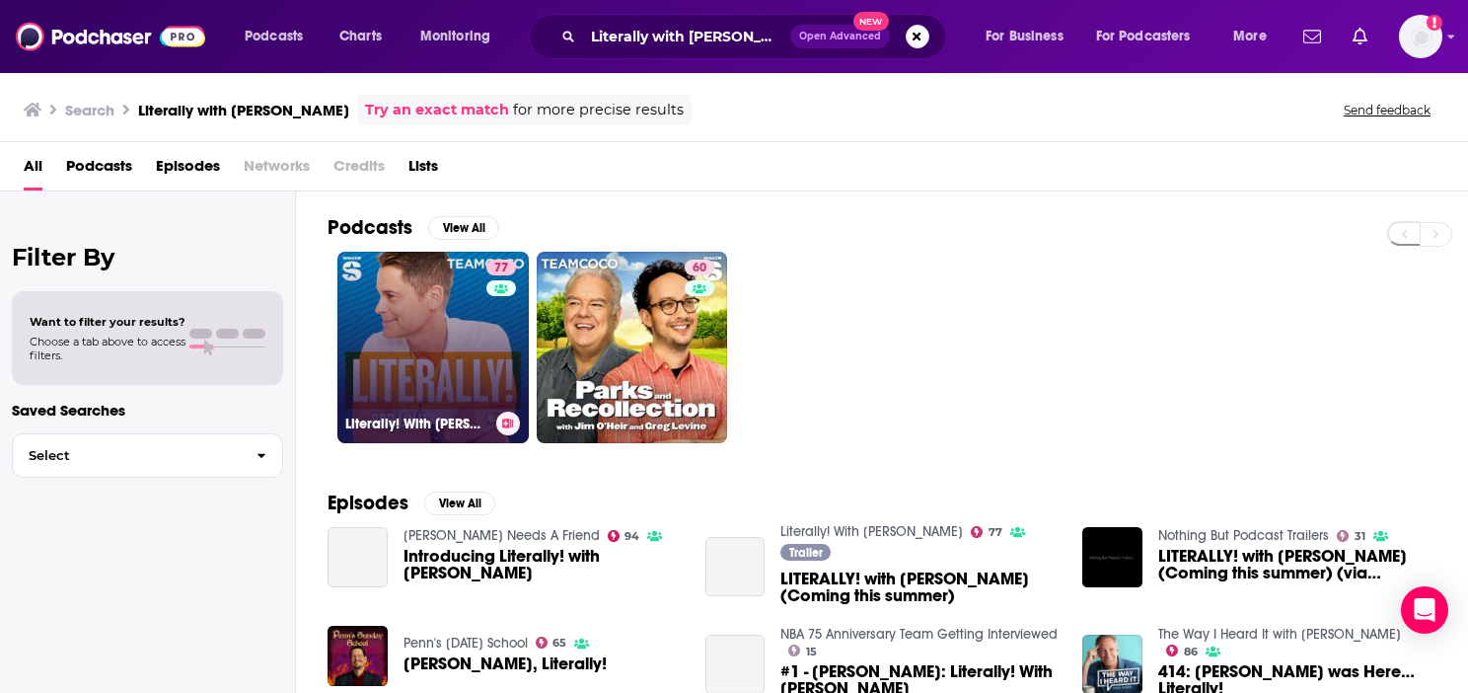
click at [493, 326] on div "77" at bounding box center [503, 336] width 35 height 152
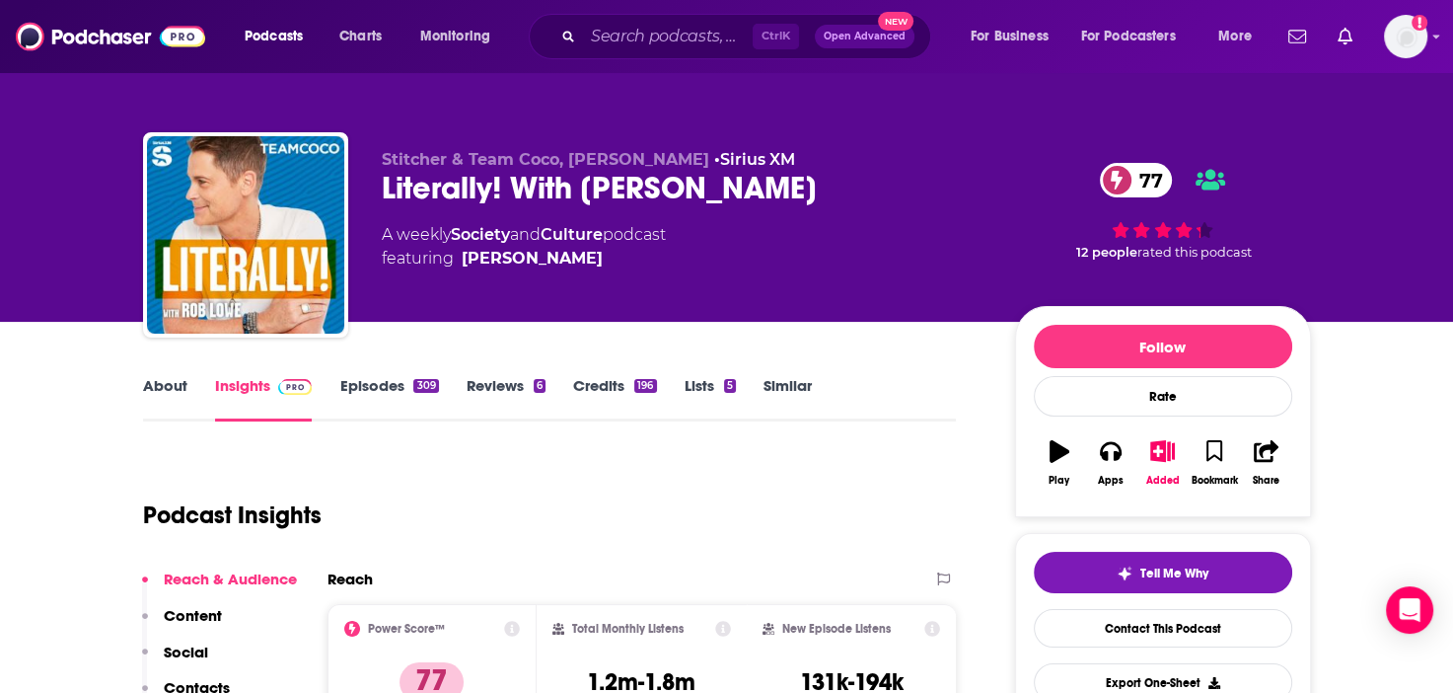
click at [383, 378] on link "Episodes 309" at bounding box center [388, 398] width 99 height 45
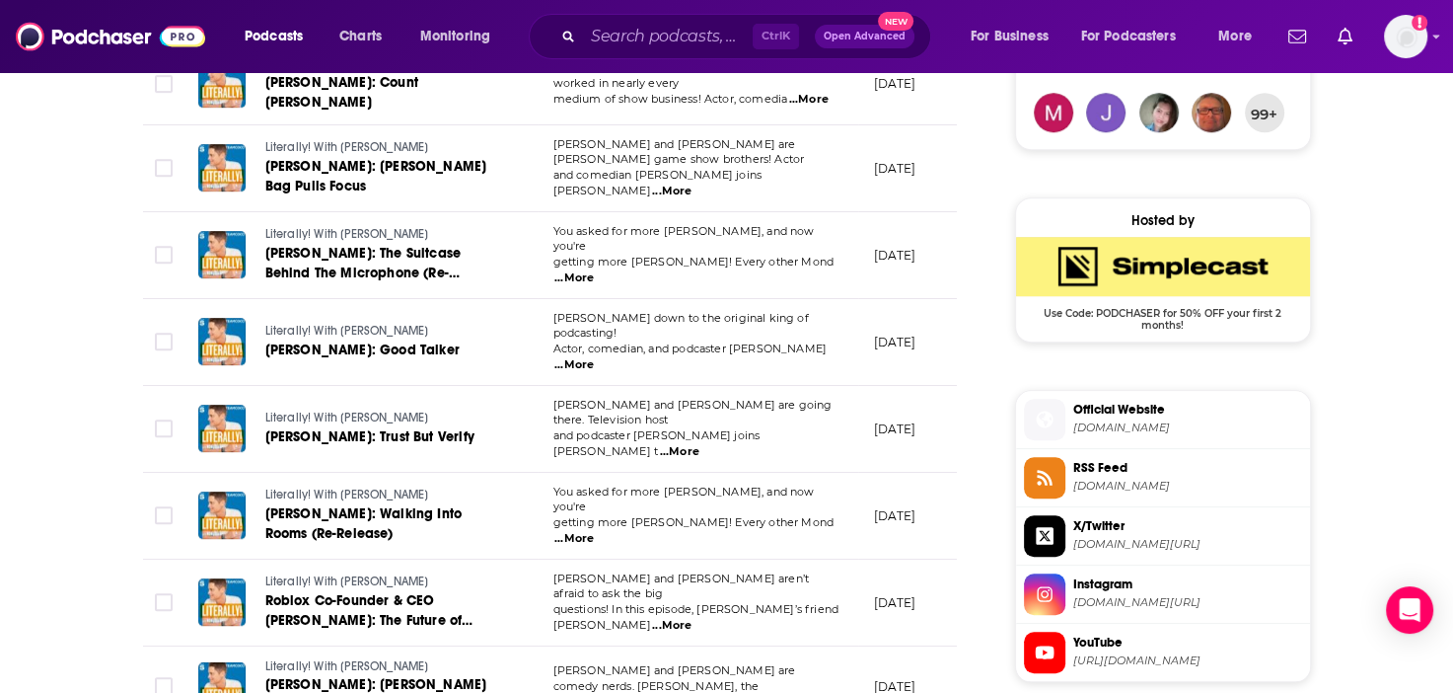
scroll to position [1480, 0]
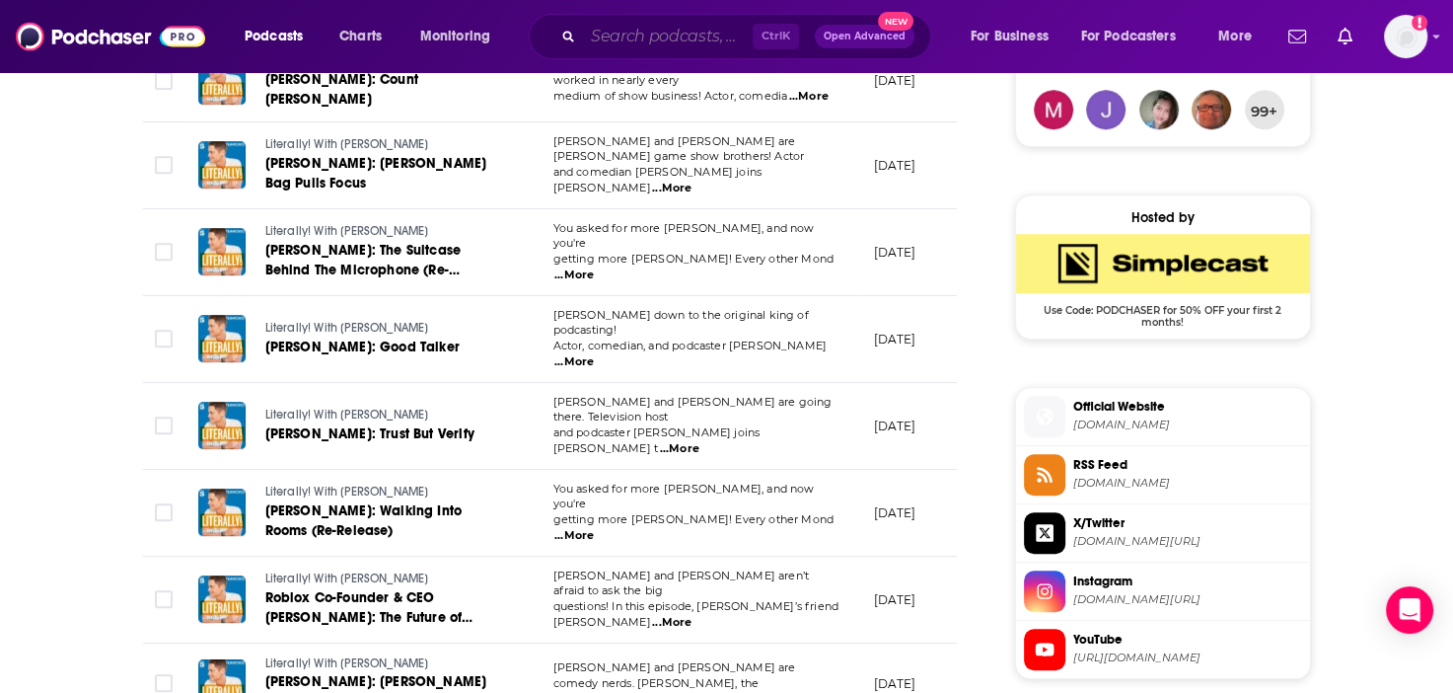
click at [612, 39] on input "Search podcasts, credits, & more..." at bounding box center [668, 37] width 170 height 32
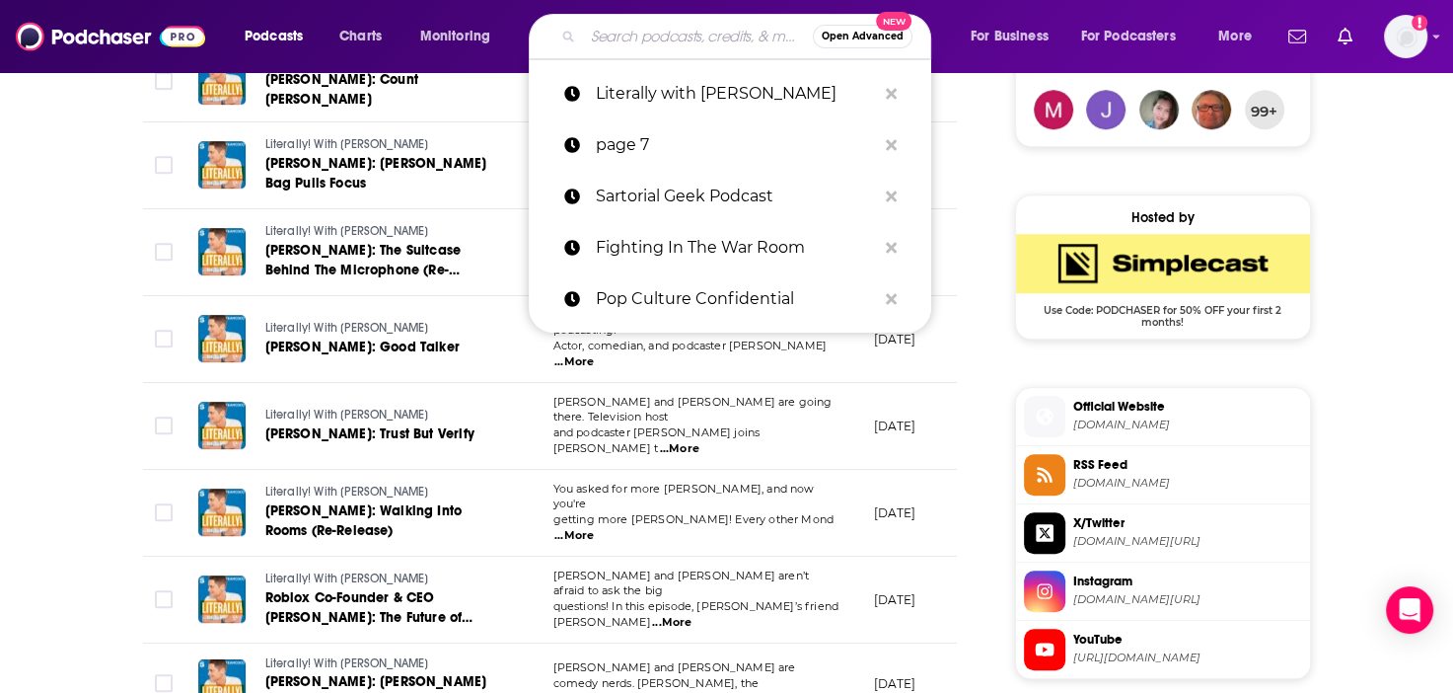
paste input "Pop Culture Reference"
type input "Pop Culture Reference"
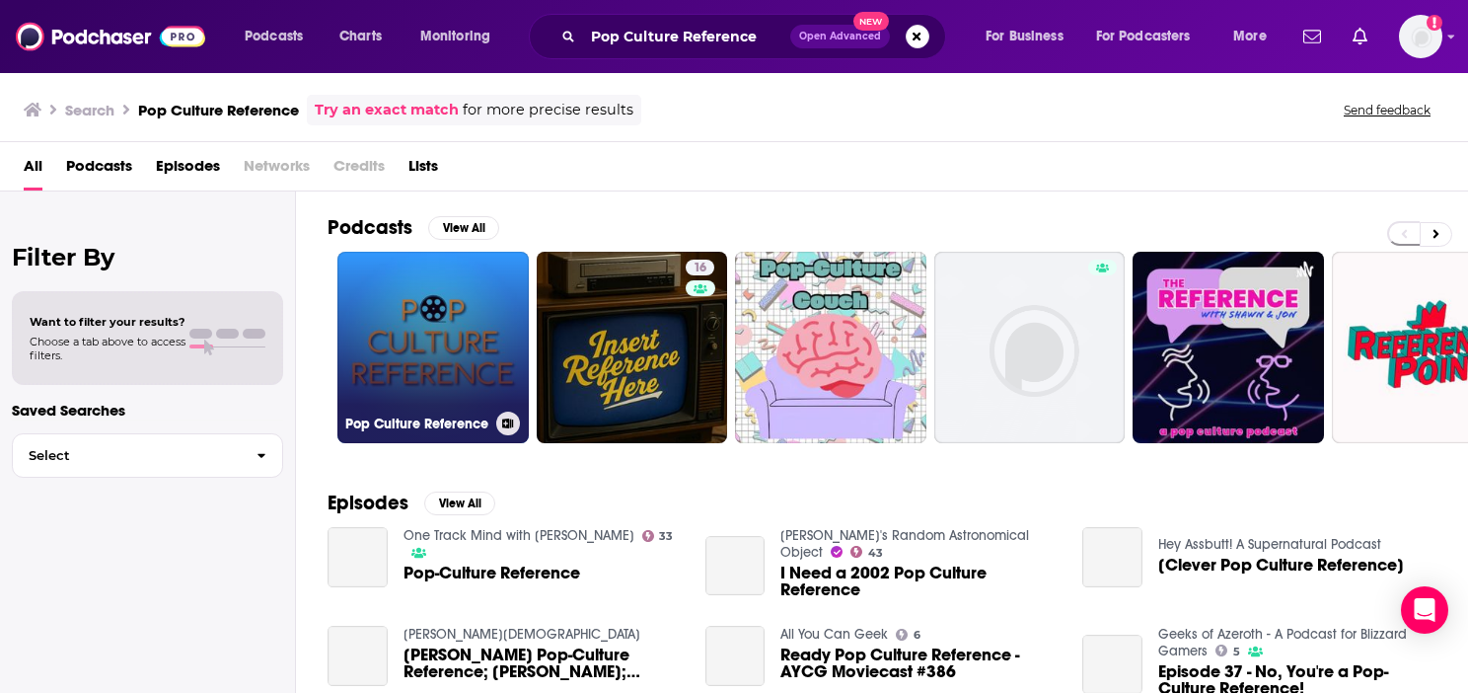
click at [423, 373] on link "Pop Culture Reference" at bounding box center [432, 347] width 191 height 191
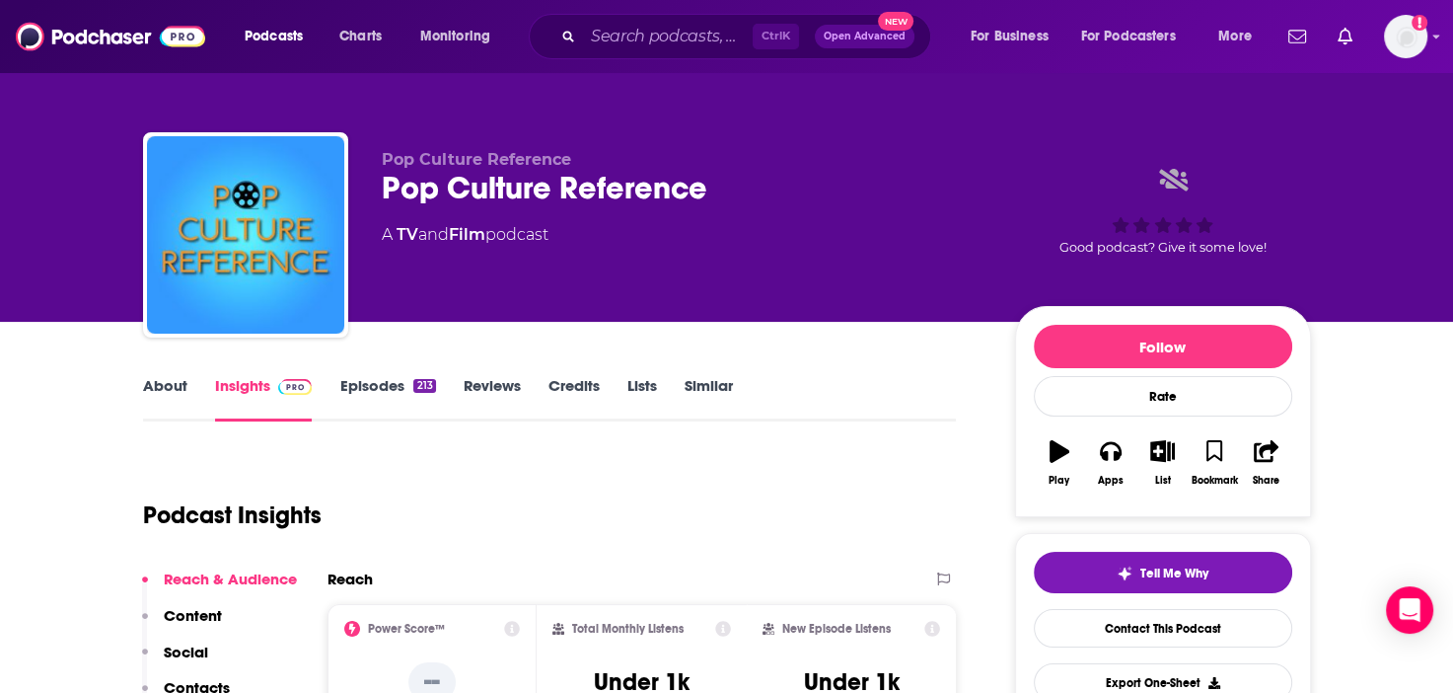
click at [379, 392] on link "Episodes 213" at bounding box center [387, 398] width 96 height 45
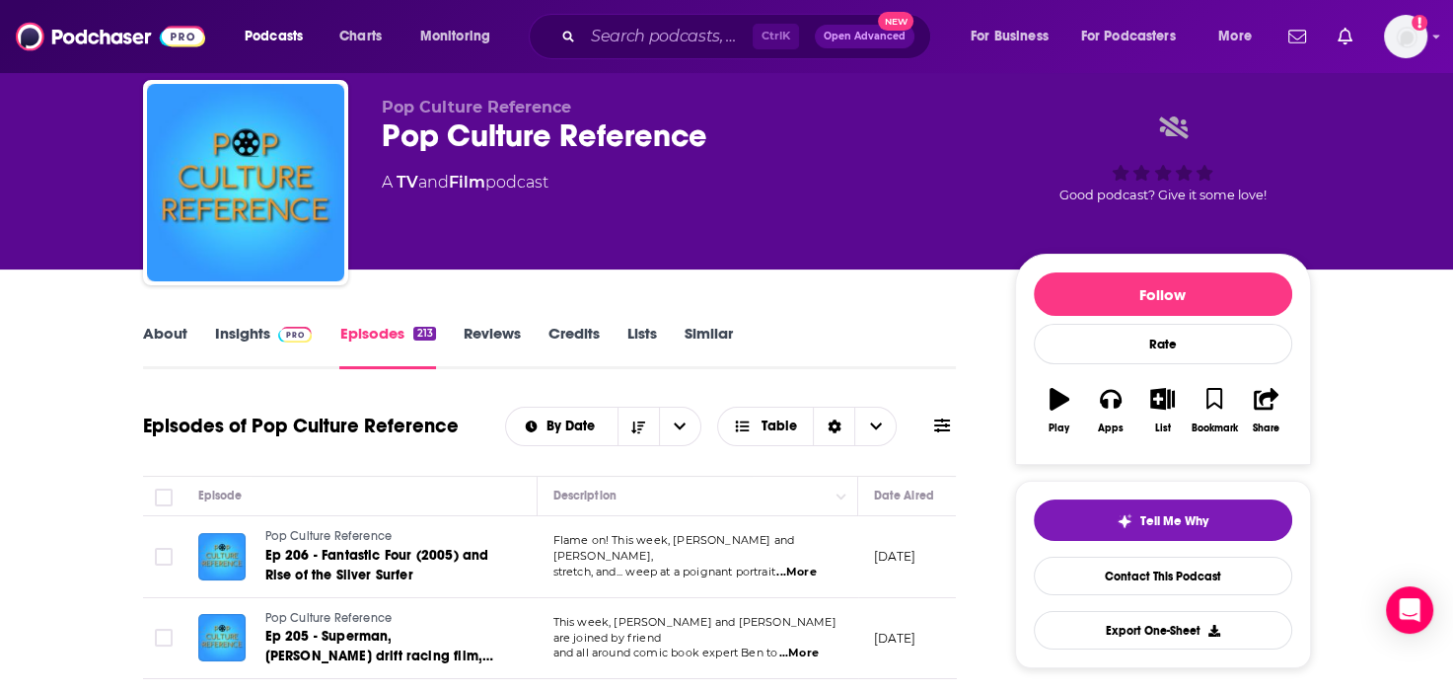
scroll to position [296, 0]
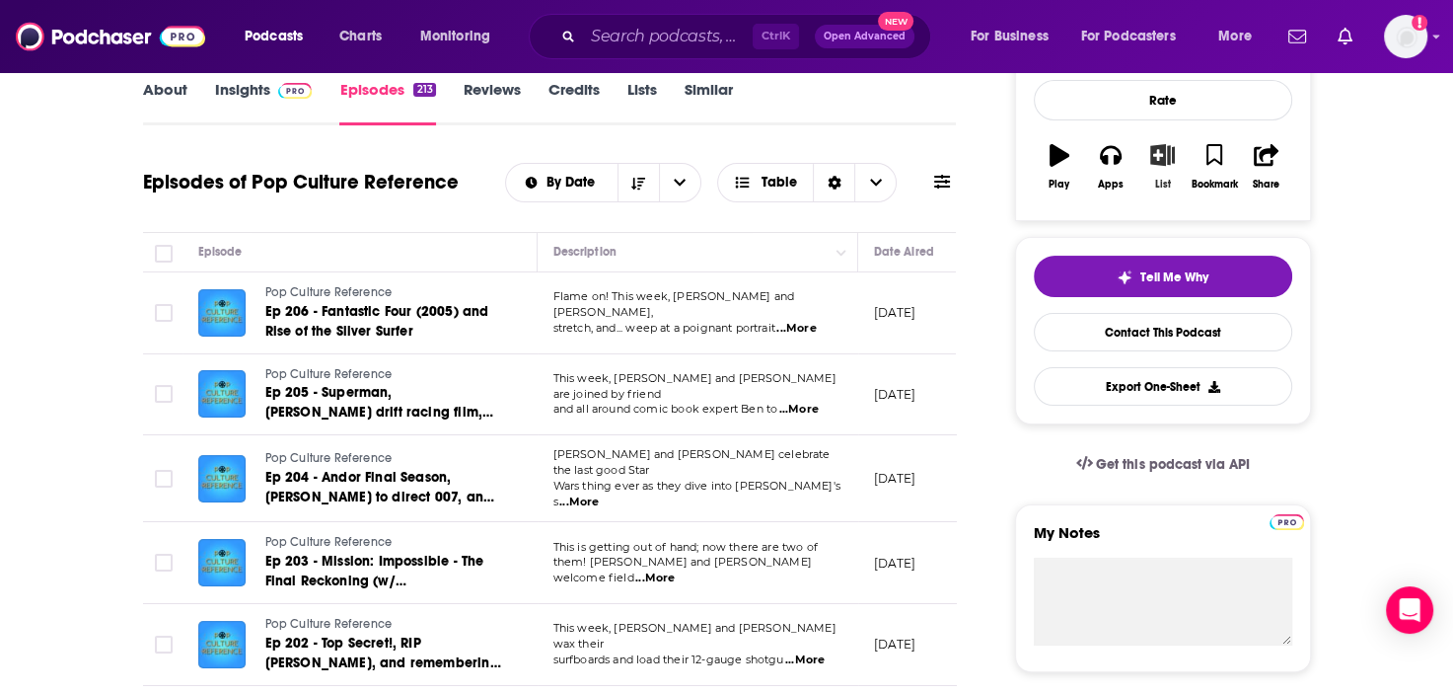
click at [1174, 155] on icon "button" at bounding box center [1162, 155] width 25 height 22
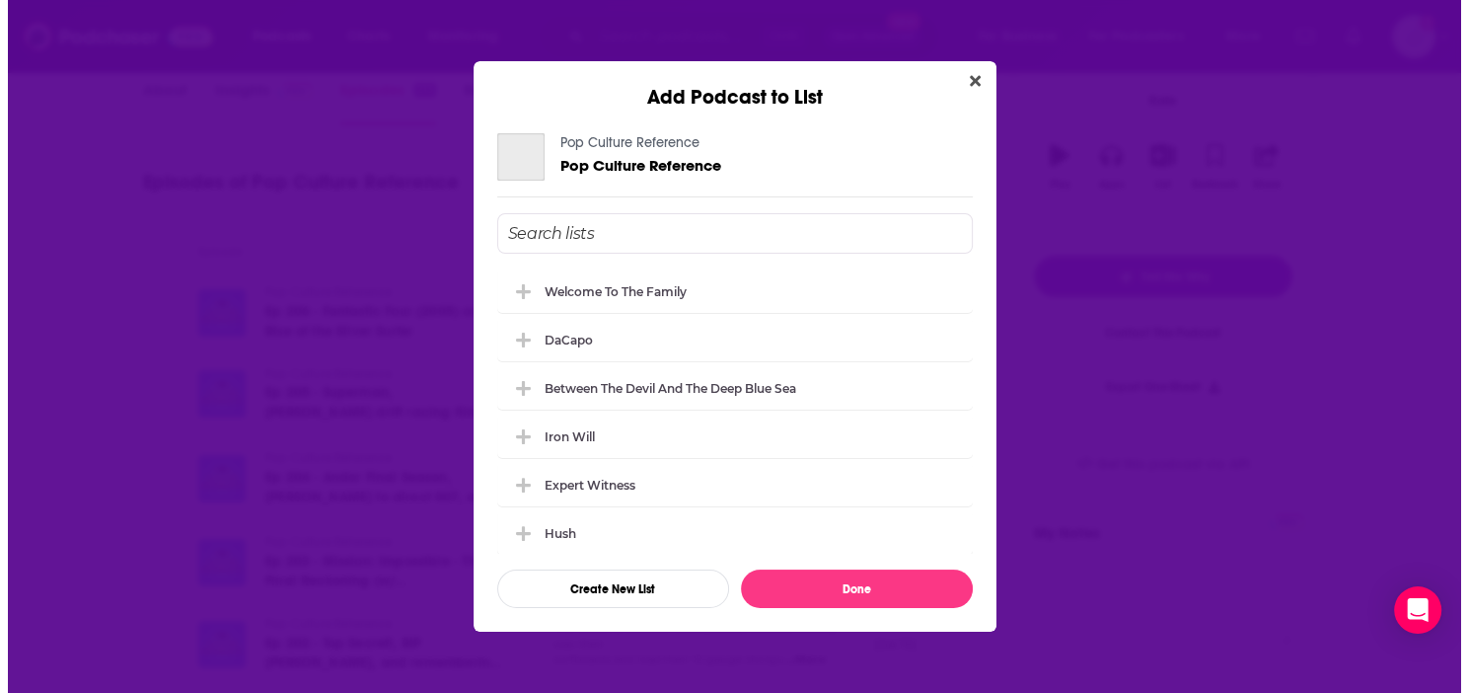
scroll to position [0, 0]
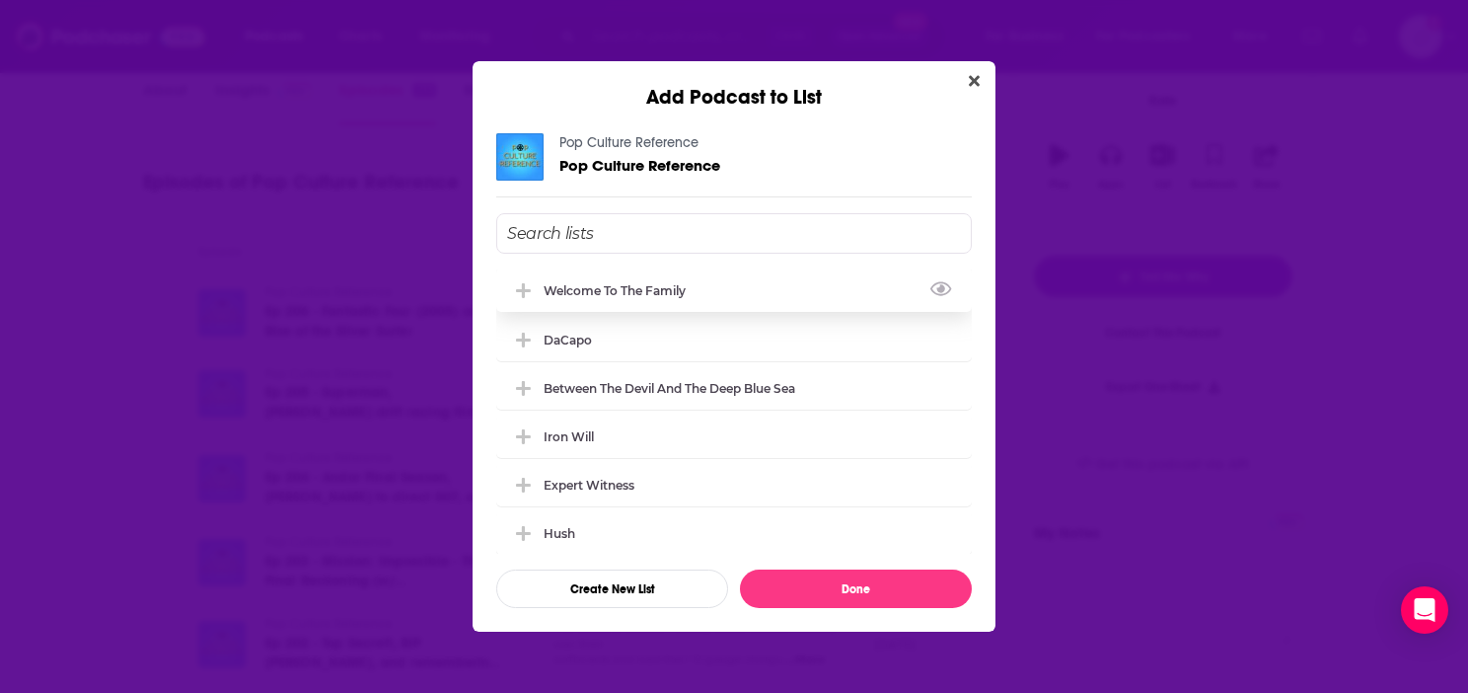
click at [783, 273] on div "Welcome to the Family" at bounding box center [734, 289] width 476 height 43
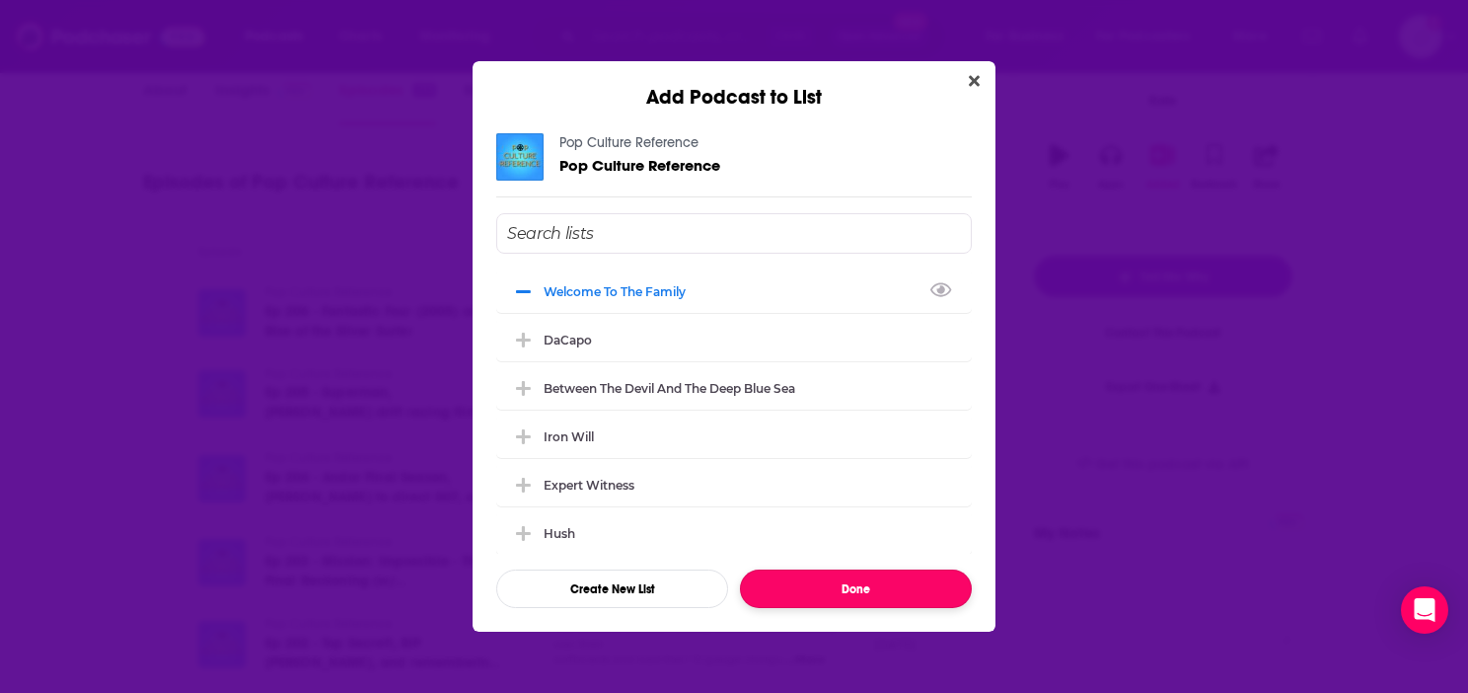
click at [860, 588] on button "Done" at bounding box center [856, 588] width 232 height 38
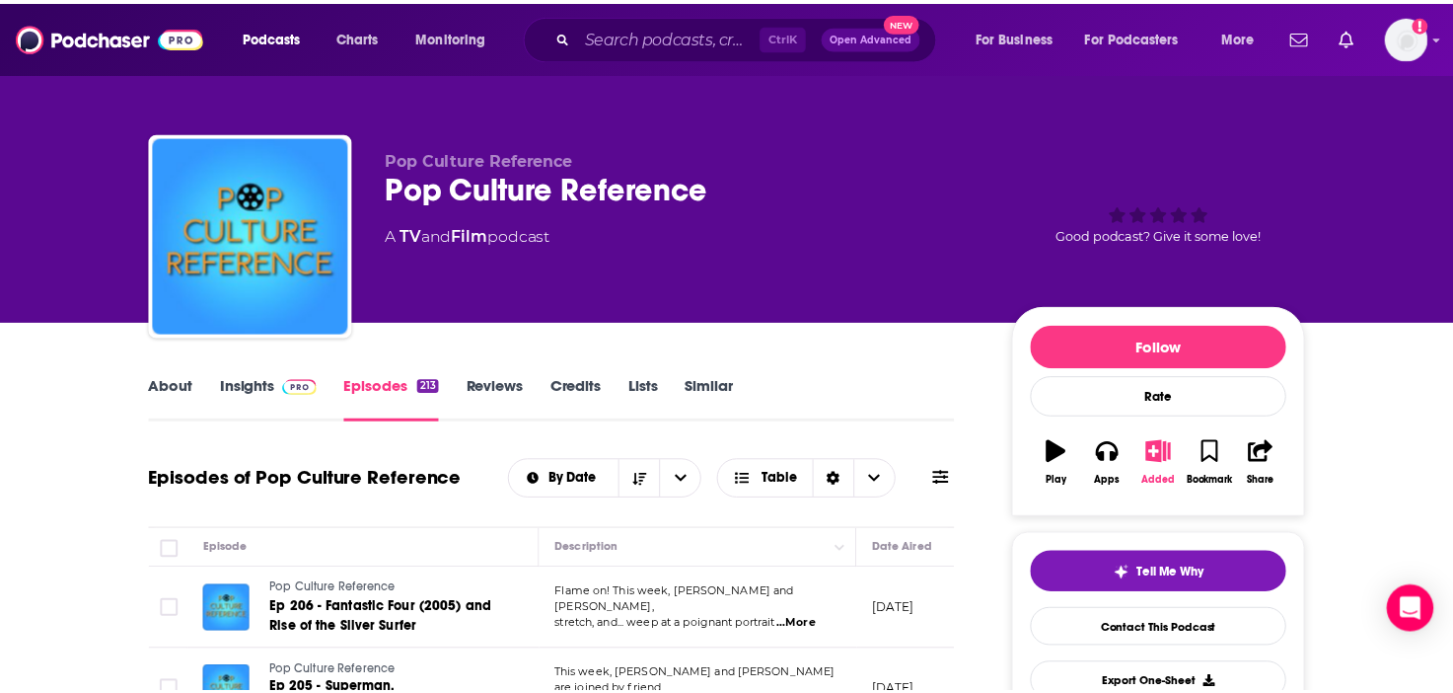
scroll to position [296, 0]
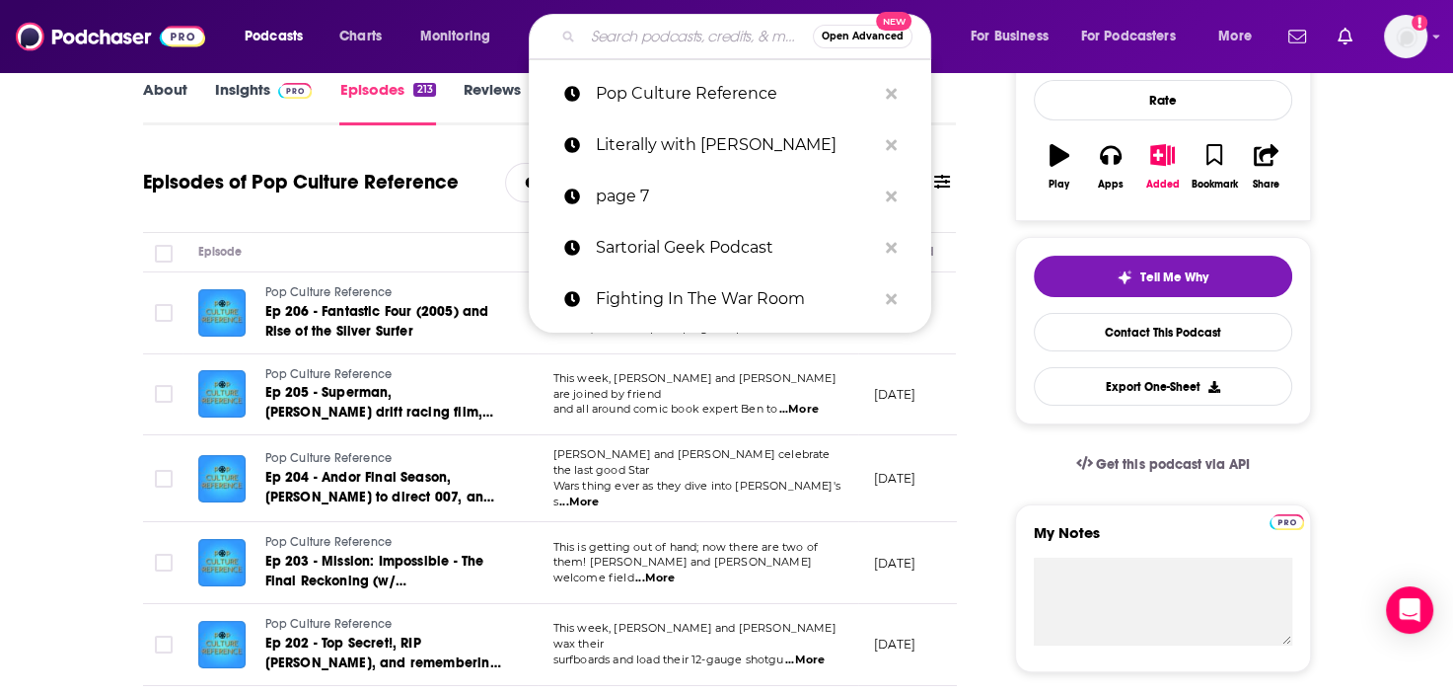
click at [595, 32] on input "Search podcasts, credits, & more..." at bounding box center [698, 37] width 230 height 32
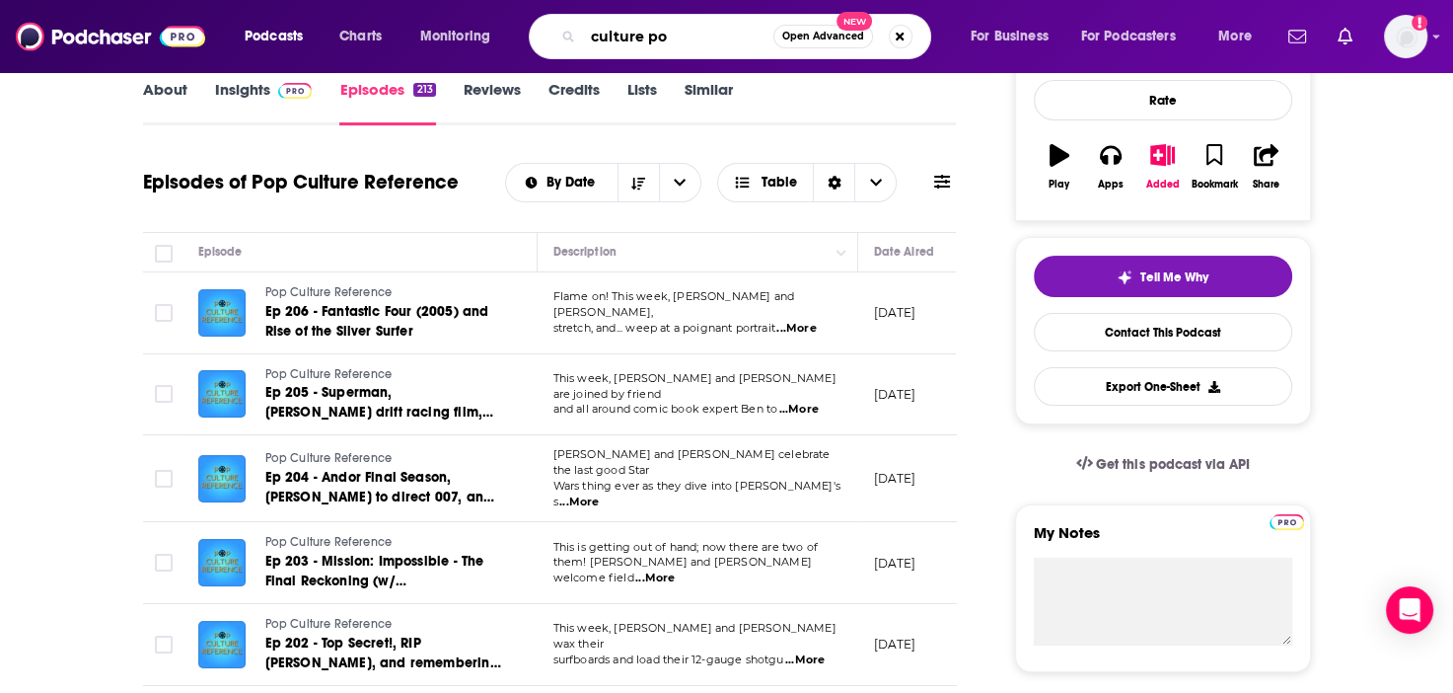
type input "culture pop"
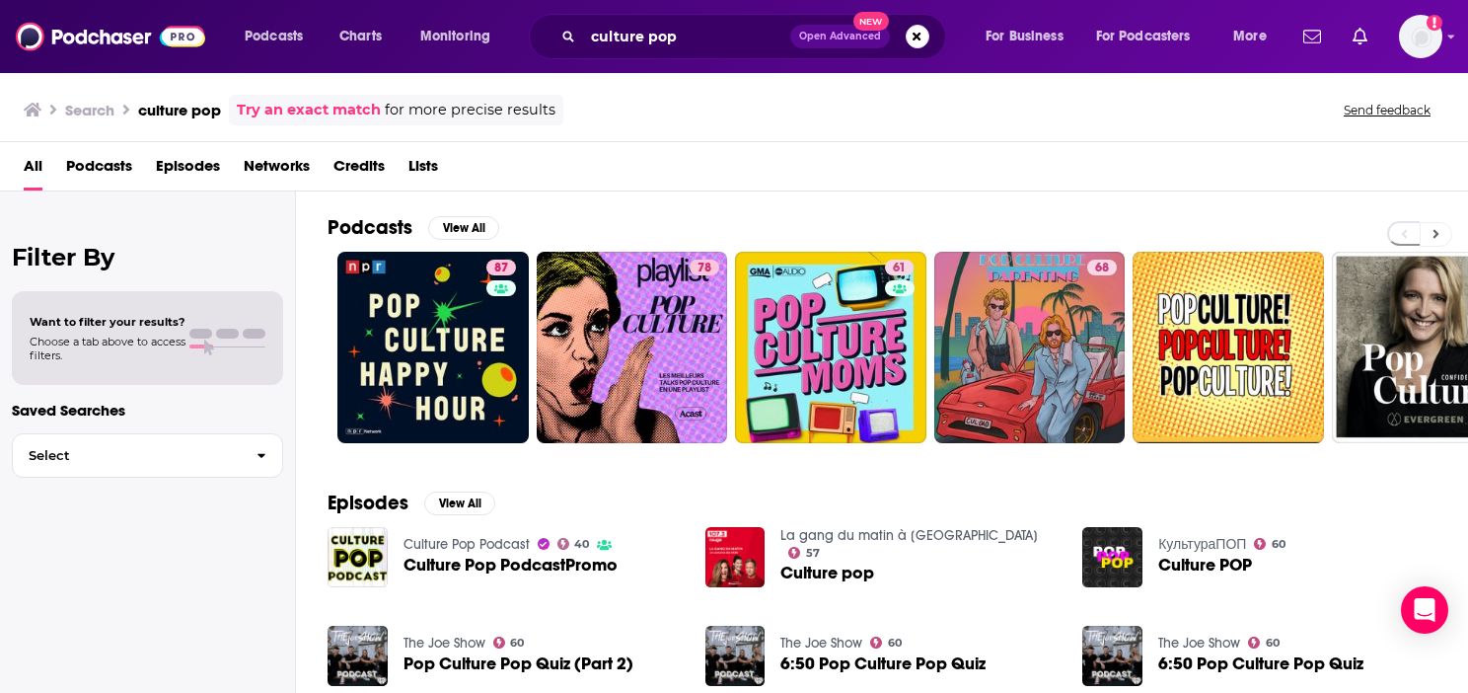
click at [1437, 233] on icon at bounding box center [1437, 234] width 6 height 9
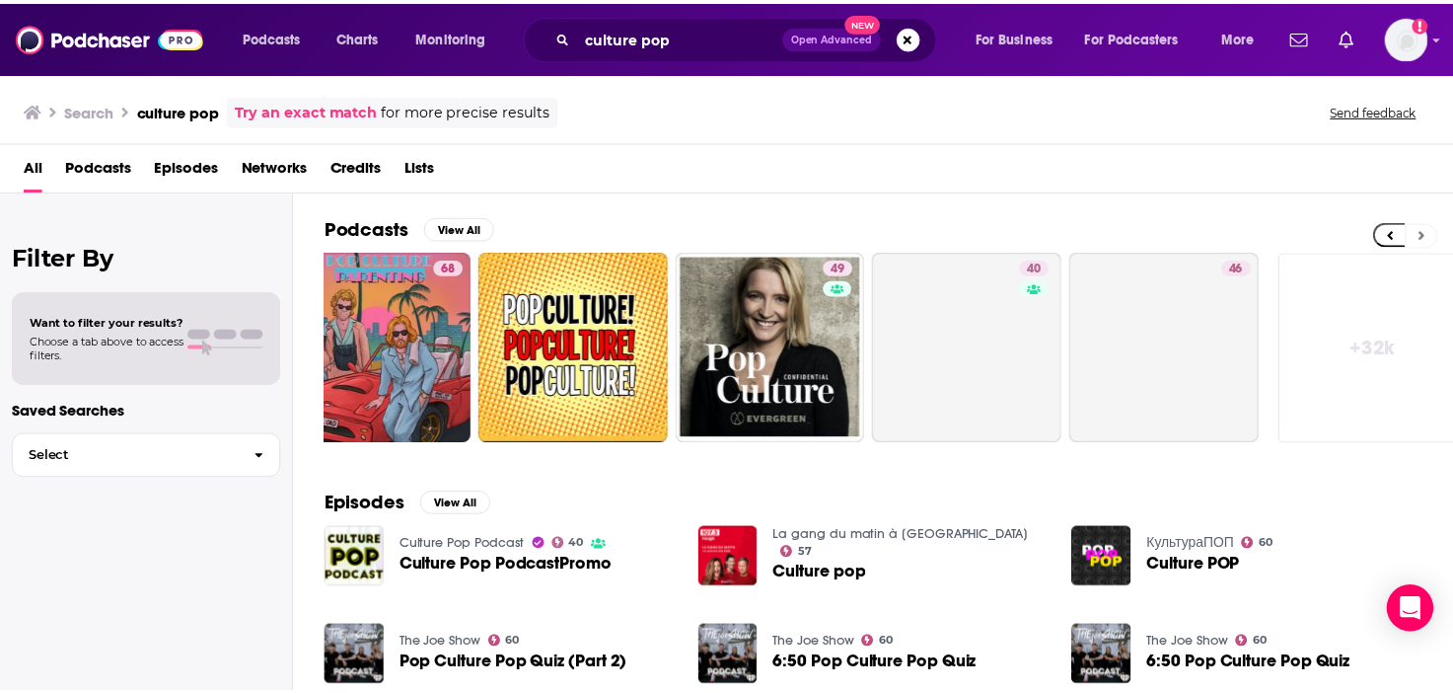
scroll to position [0, 671]
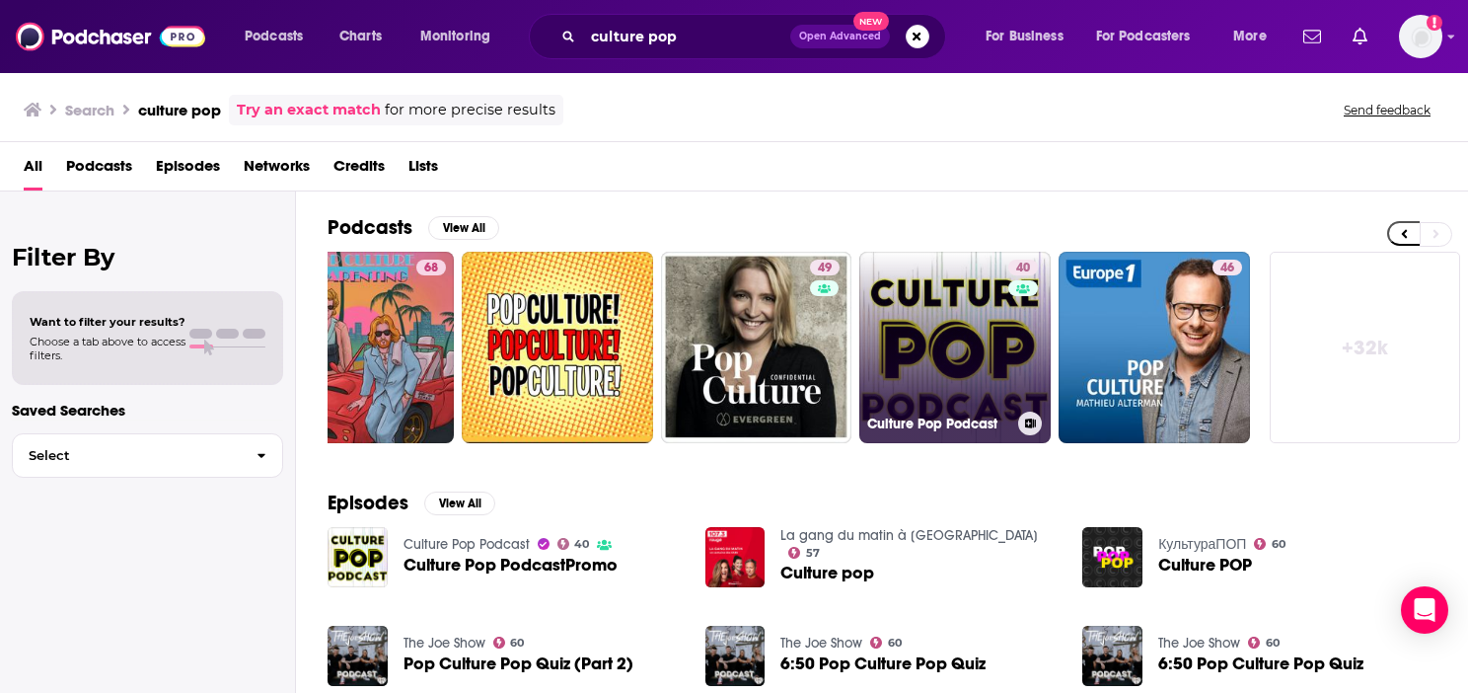
click at [974, 364] on link "40 Culture Pop Podcast" at bounding box center [954, 347] width 191 height 191
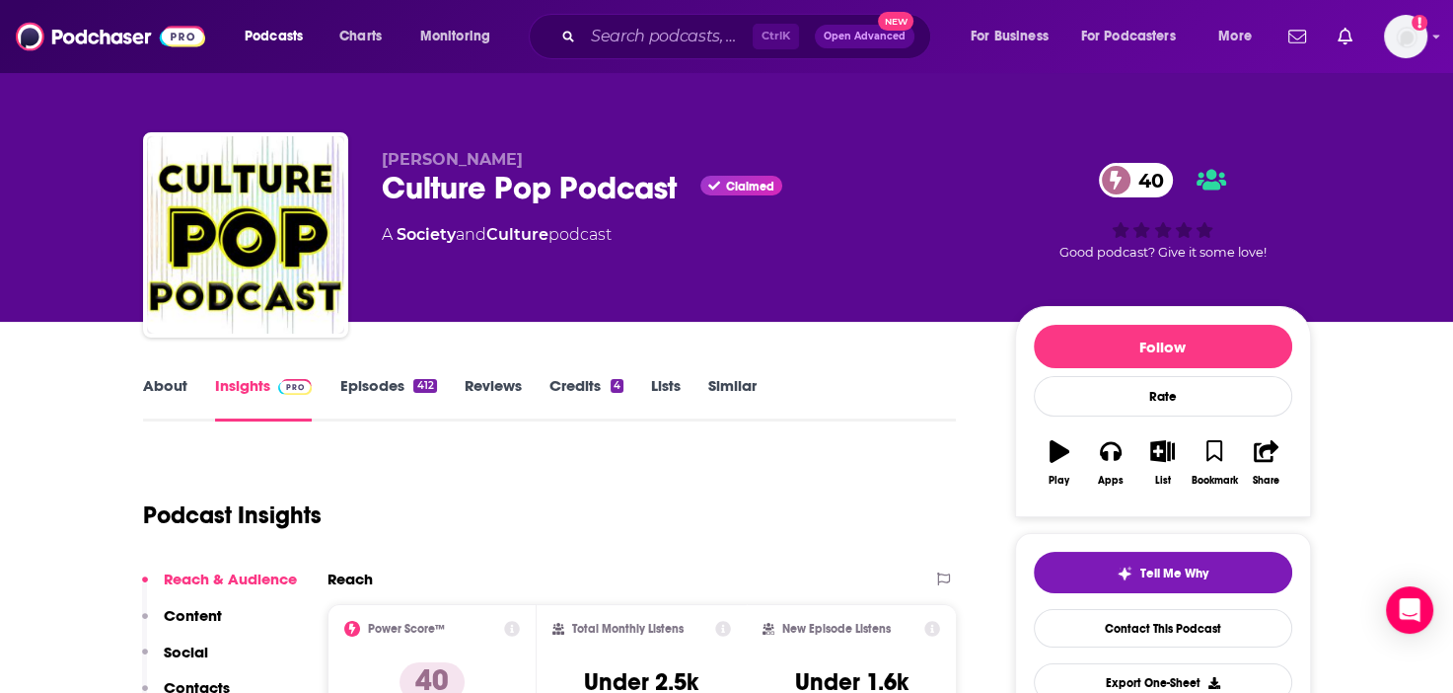
click at [380, 391] on link "Episodes 412" at bounding box center [387, 398] width 97 height 45
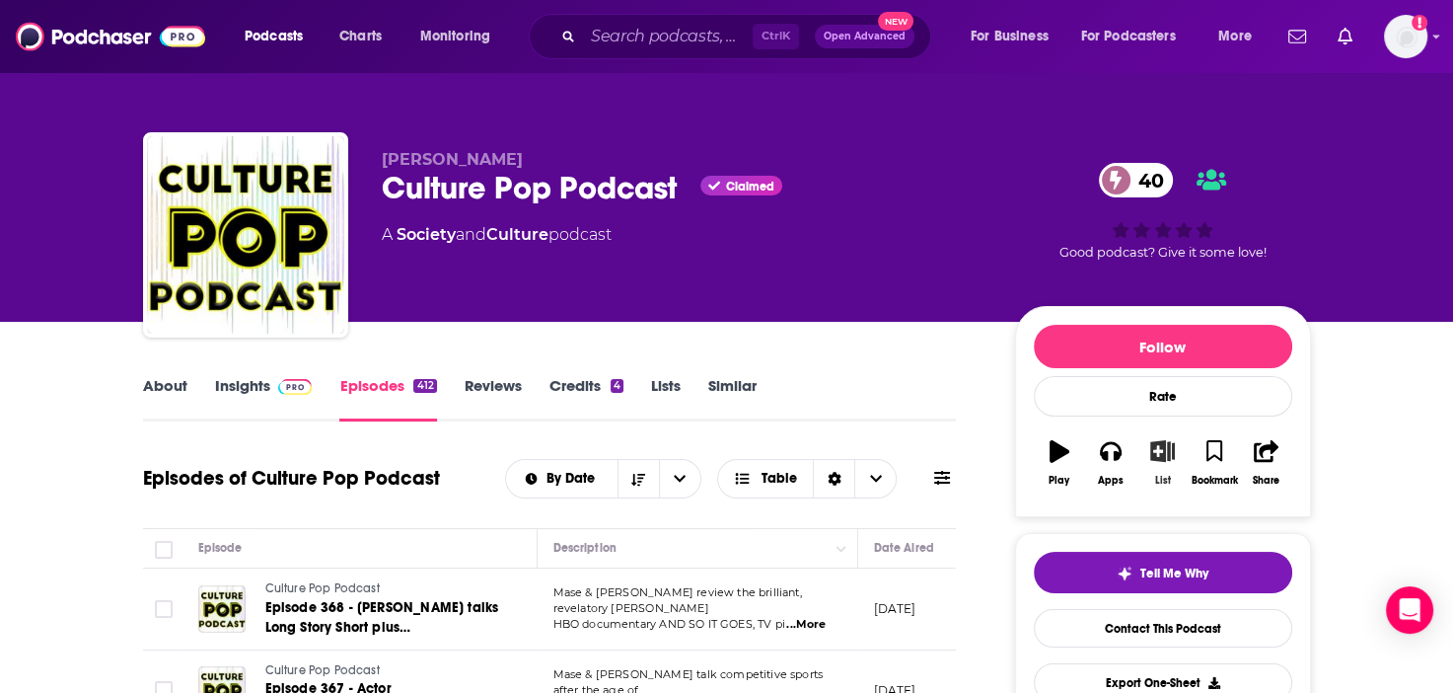
click at [1164, 463] on button "List" at bounding box center [1162, 462] width 51 height 71
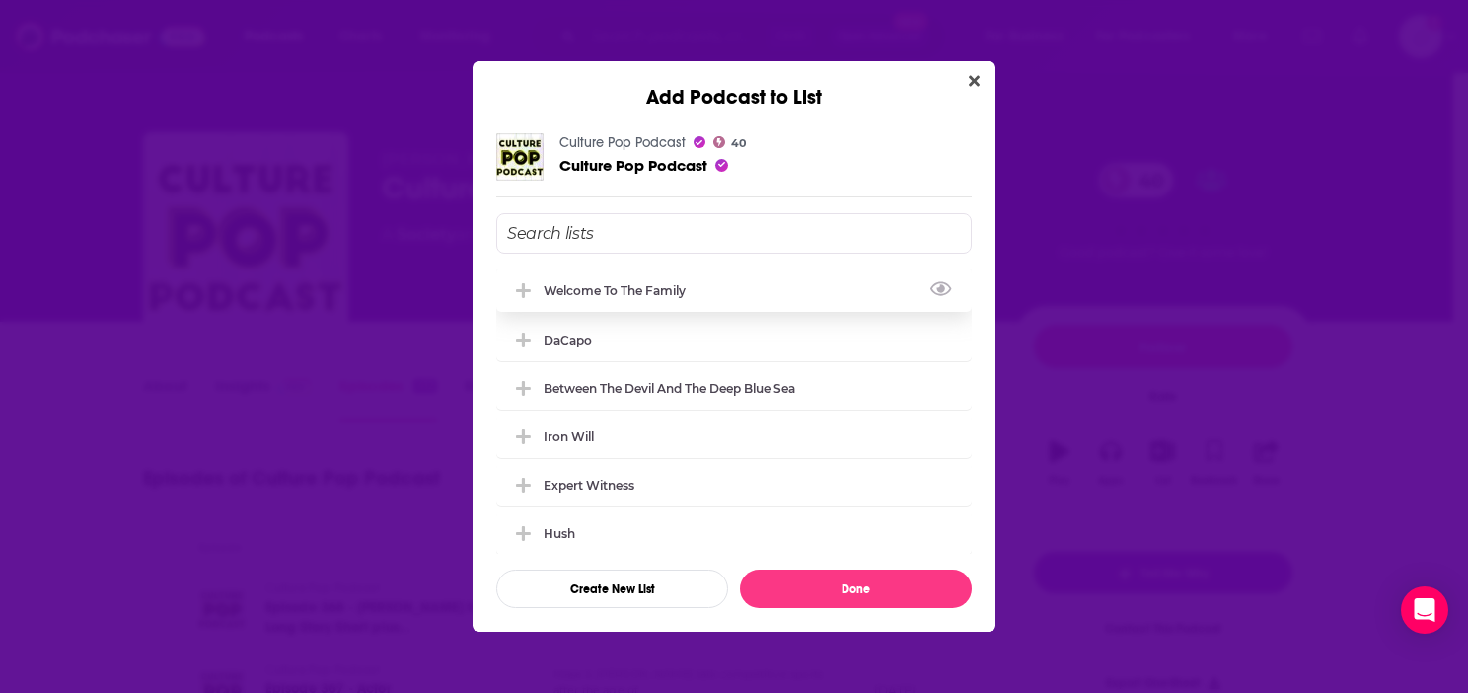
click at [633, 287] on div "Welcome to the Family" at bounding box center [621, 290] width 154 height 15
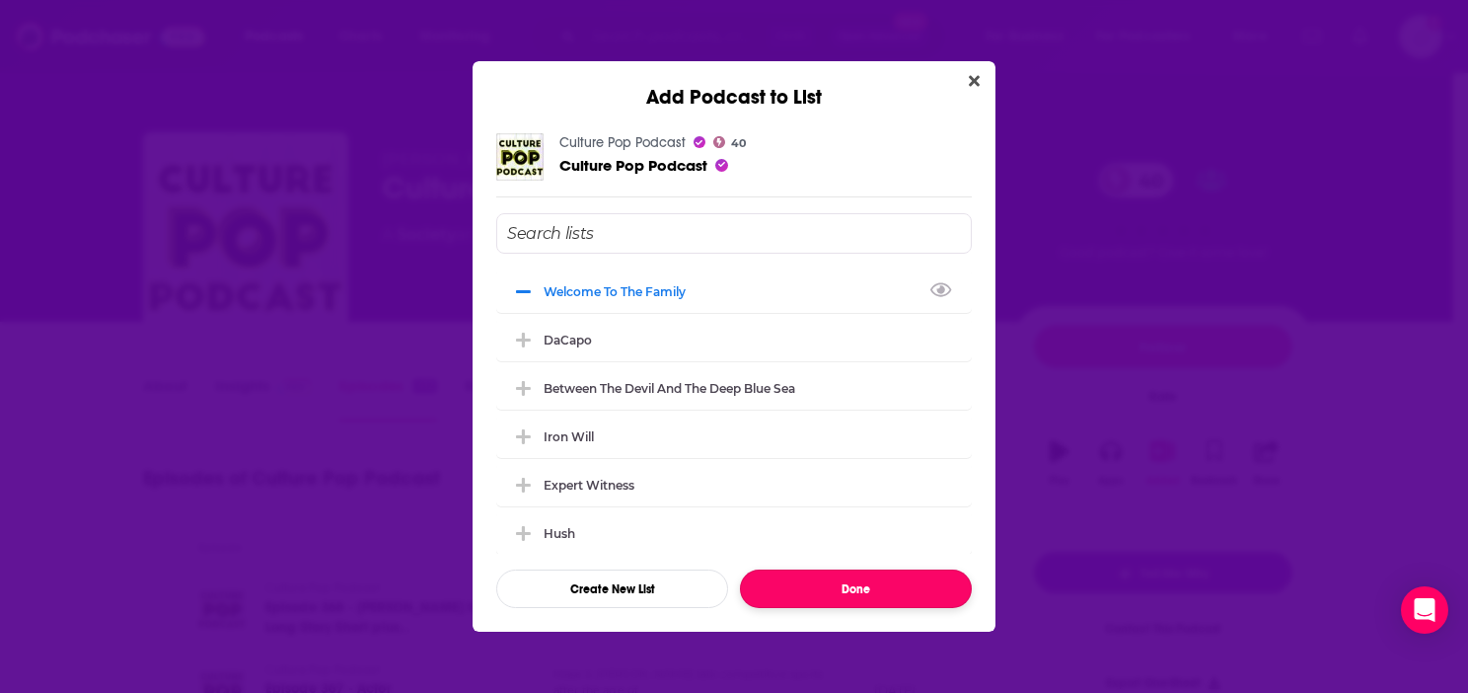
click at [935, 589] on button "Done" at bounding box center [856, 588] width 232 height 38
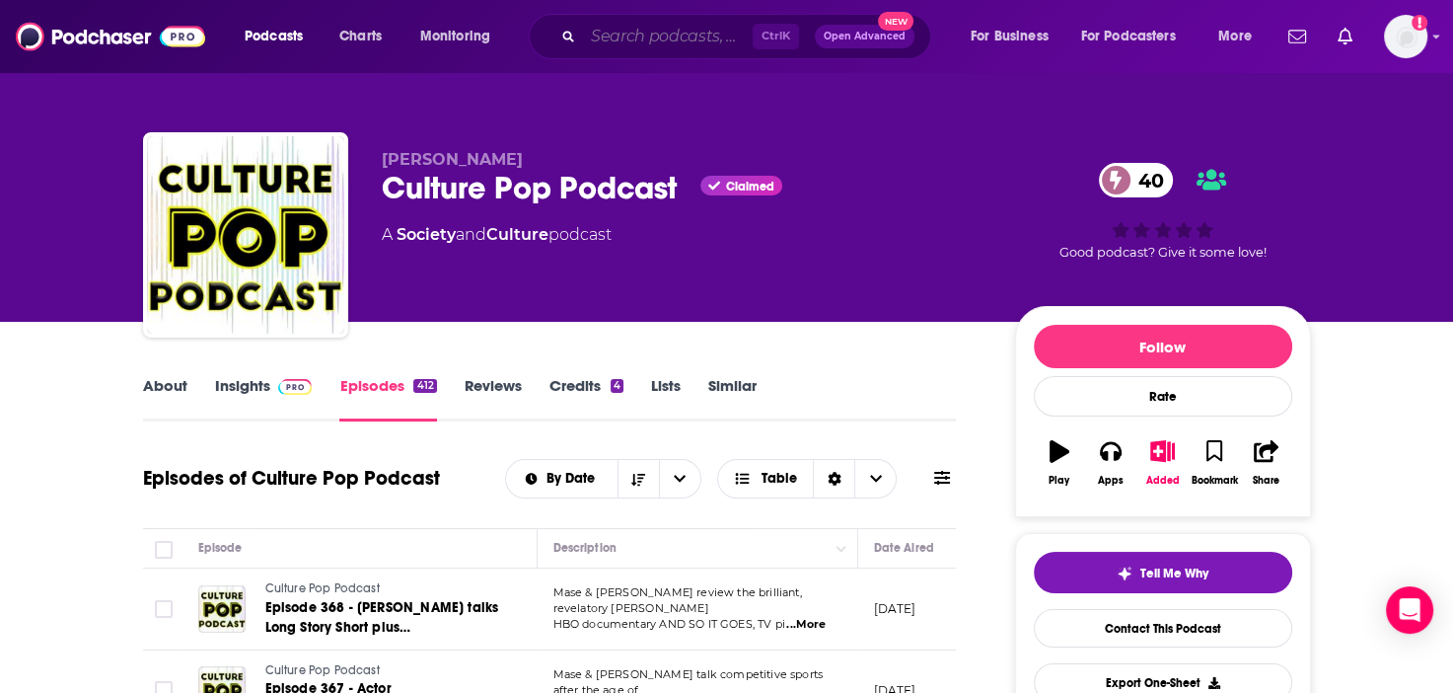
click at [643, 33] on input "Search podcasts, credits, & more..." at bounding box center [668, 37] width 170 height 32
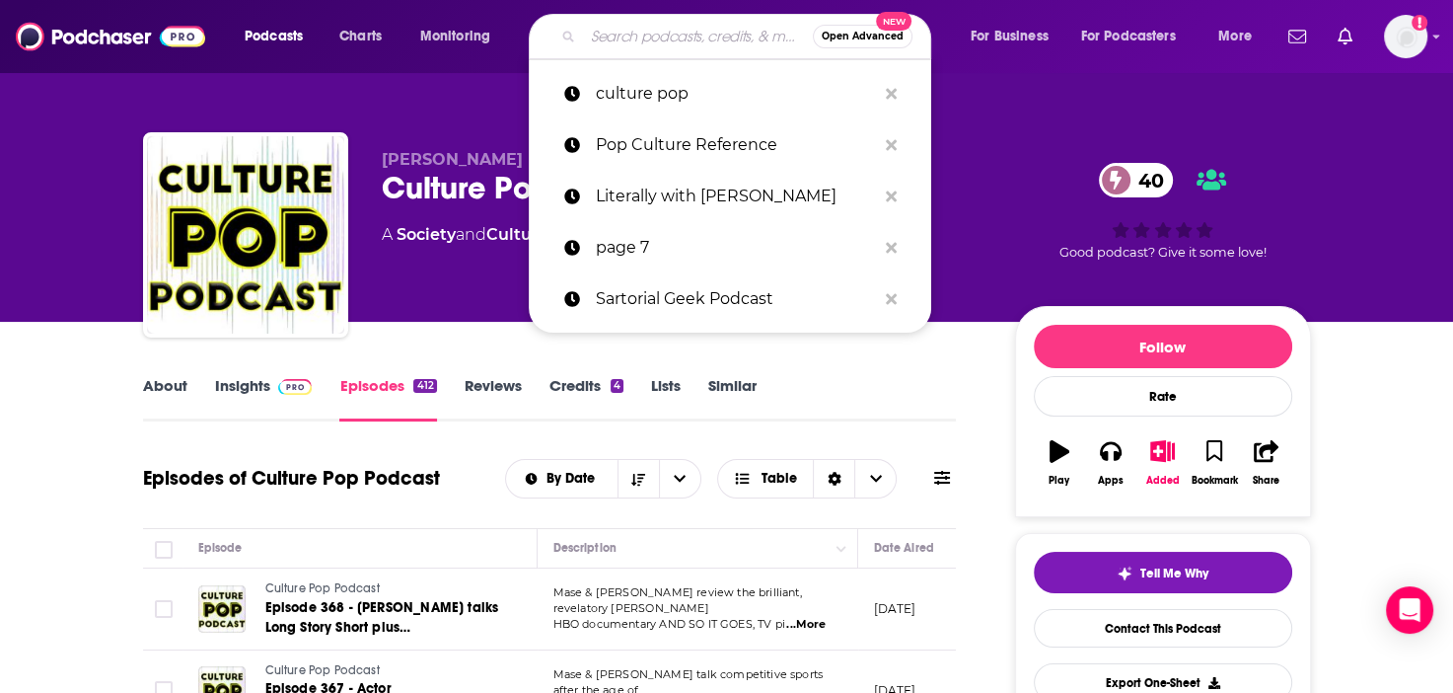
paste input "Nerds Talking Pop Culture Junkie® Pop Culture Junkie® Pop Culture Junkie"
type input "Nerds Talking Pop Culture Junkie® Pop Culture Junkie® Pop Culture Junkie"
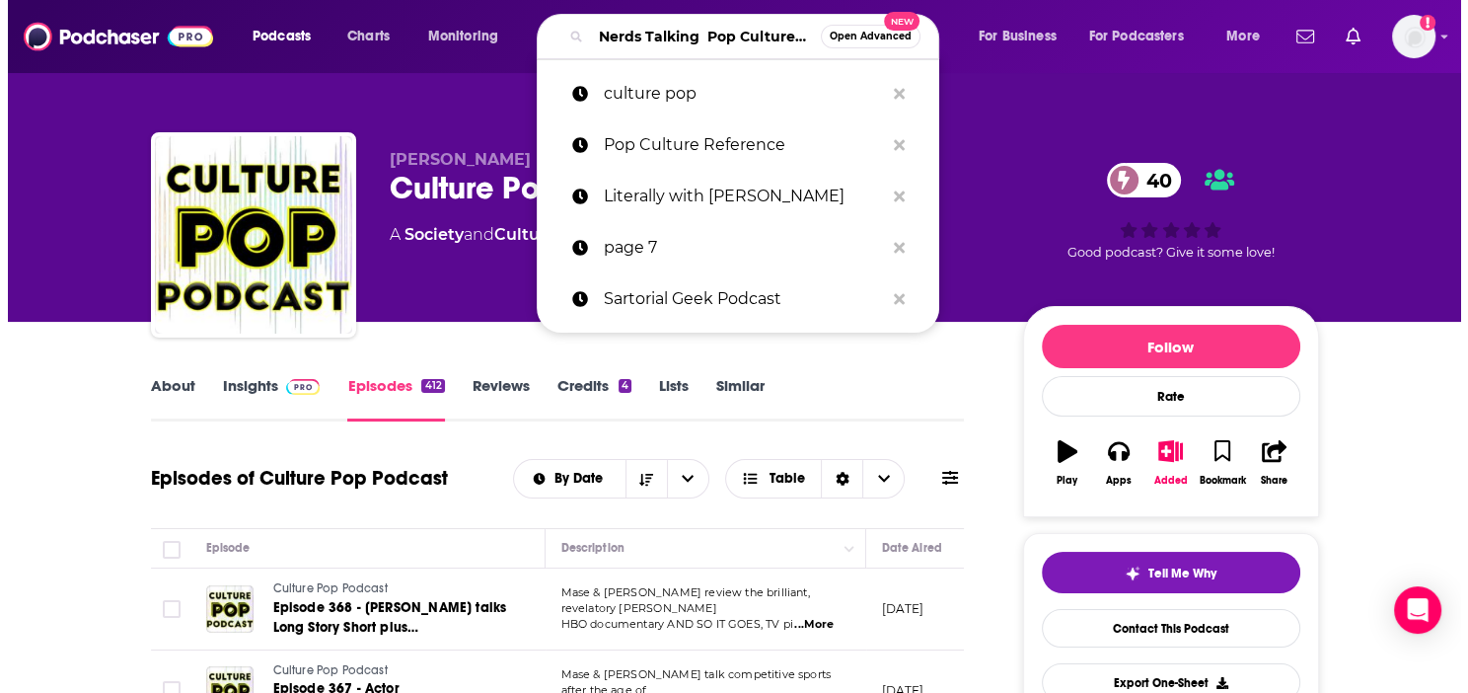
scroll to position [0, 385]
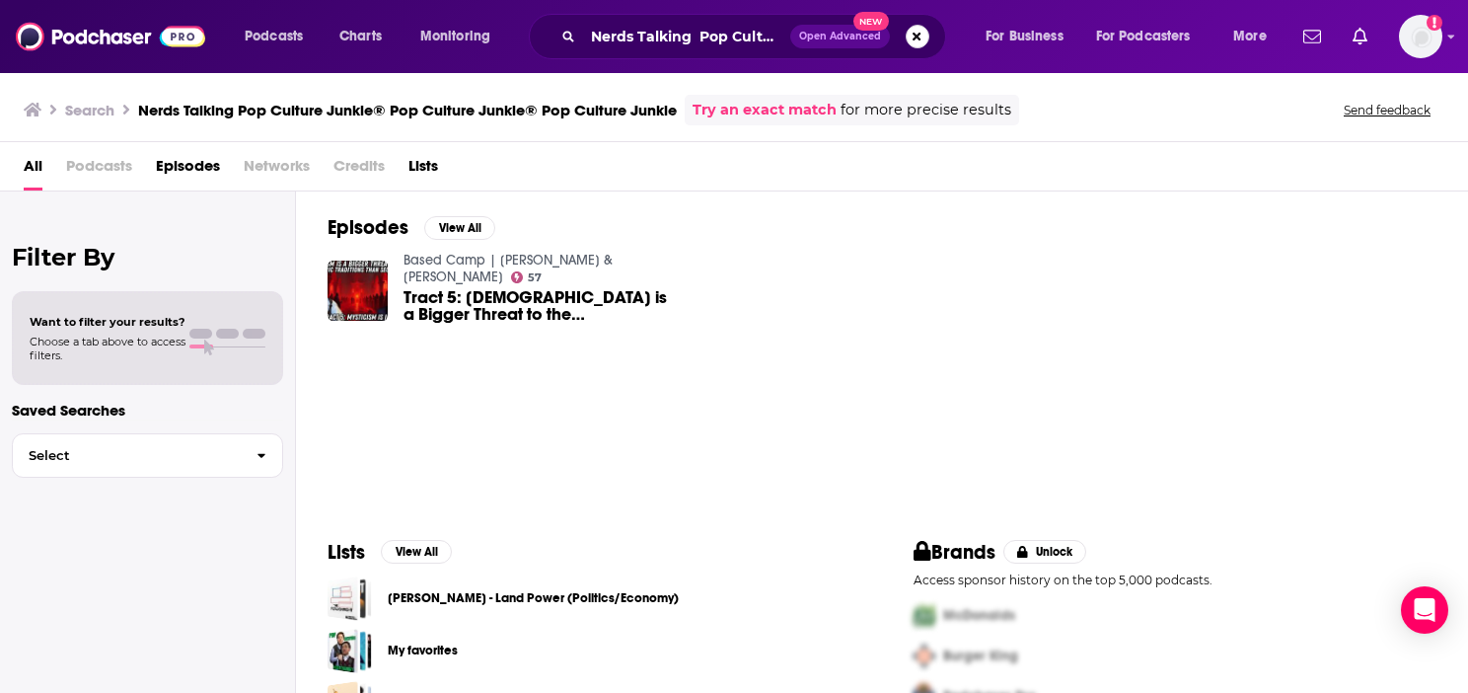
click at [908, 36] on button "Search podcasts, credits, & more..." at bounding box center [918, 37] width 24 height 24
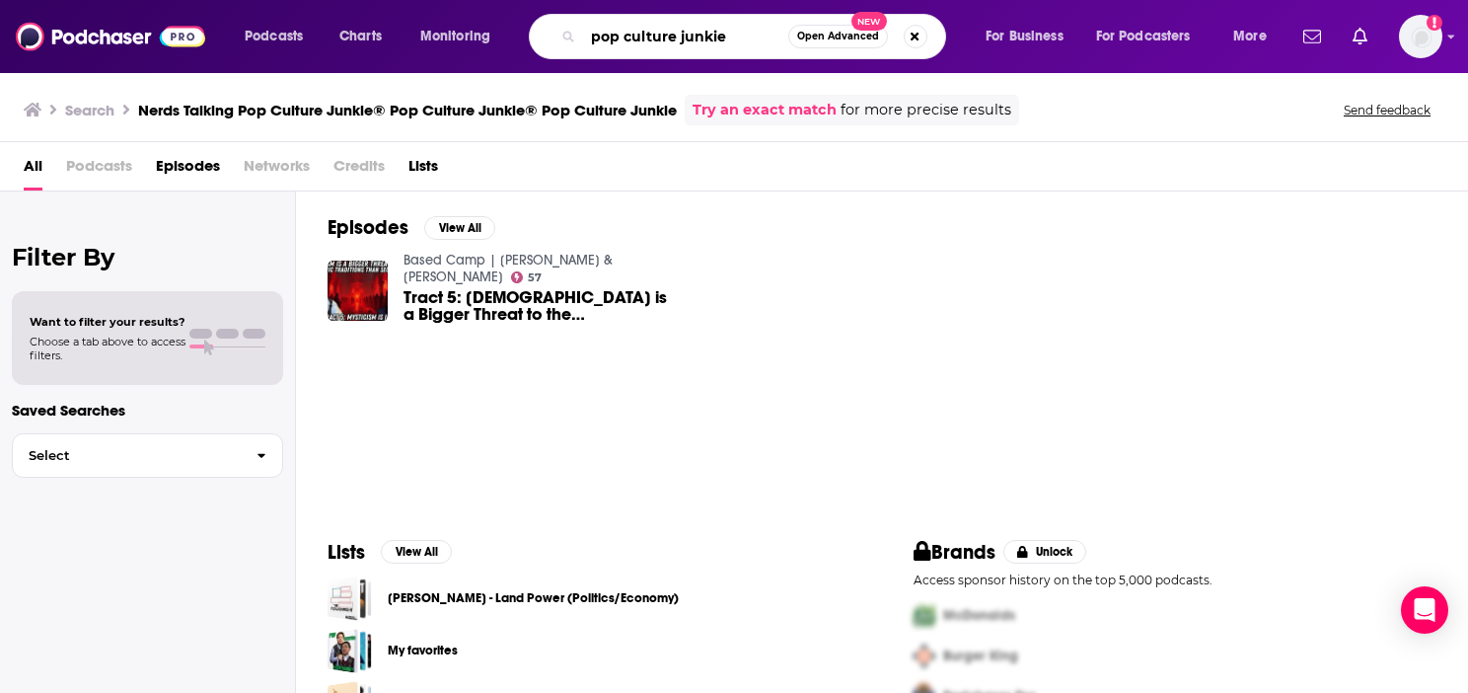
type input "pop culture junkie"
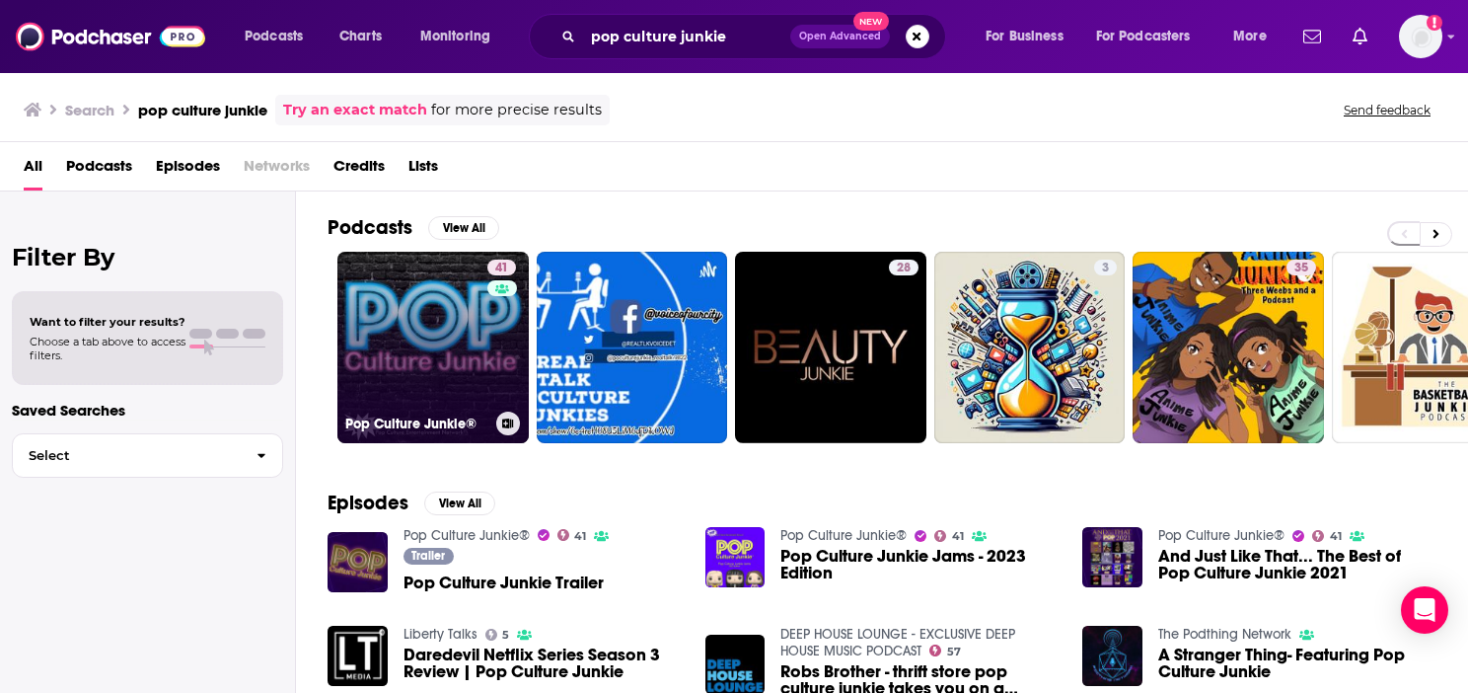
click at [441, 325] on link "41 Pop Culture Junkie®" at bounding box center [432, 347] width 191 height 191
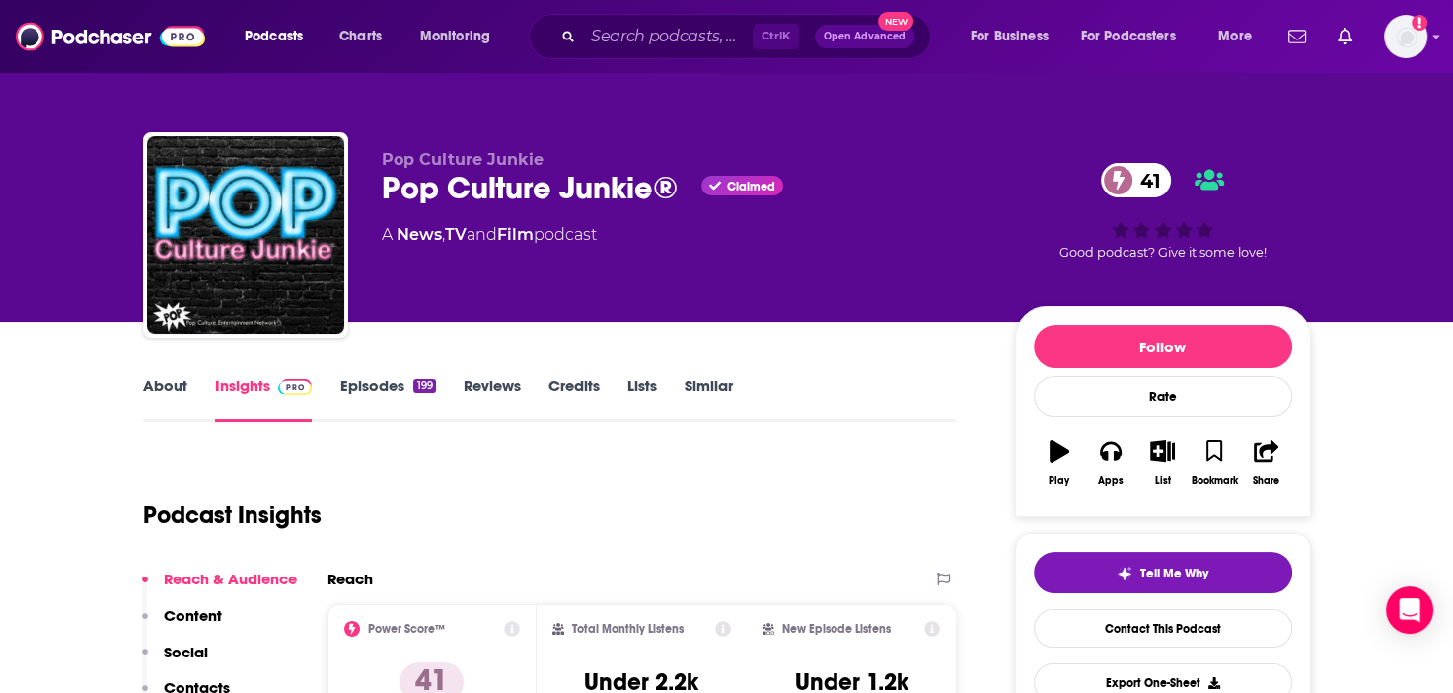
click at [392, 381] on link "Episodes 199" at bounding box center [387, 398] width 96 height 45
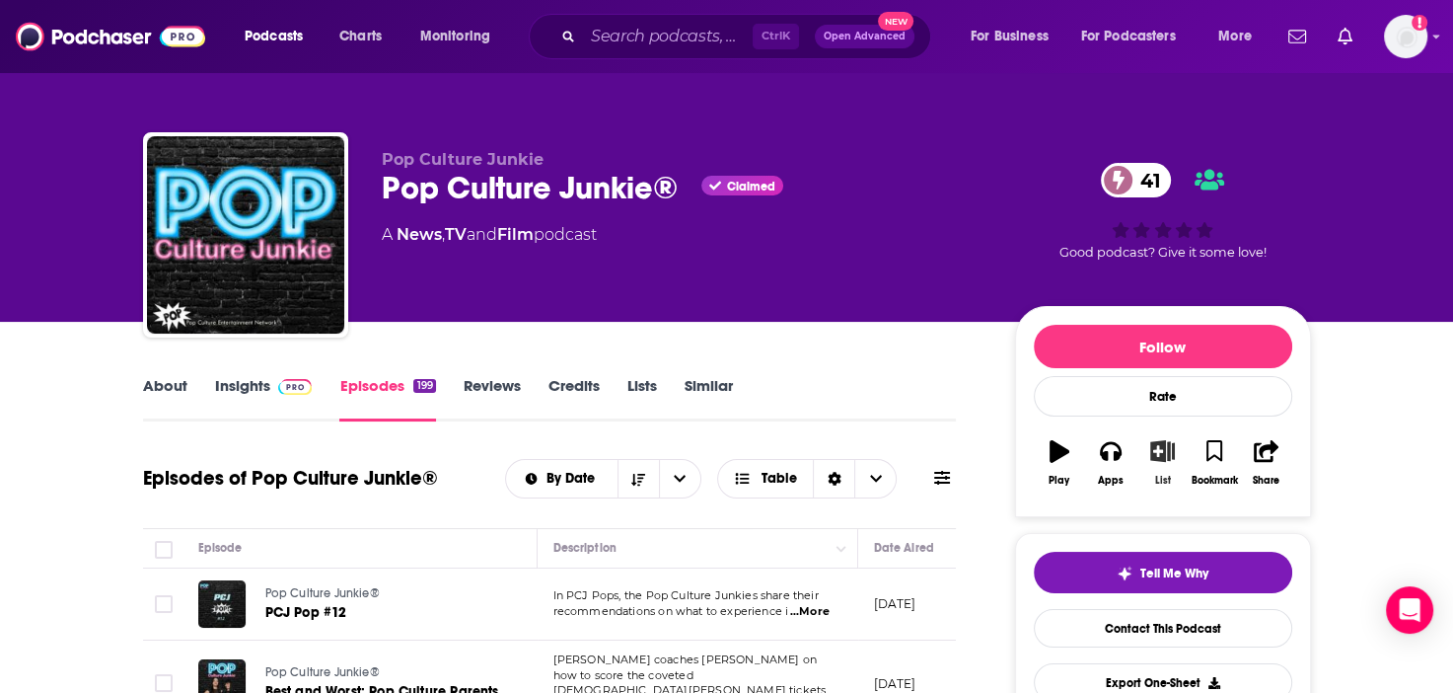
click at [1159, 437] on button "List" at bounding box center [1162, 462] width 51 height 71
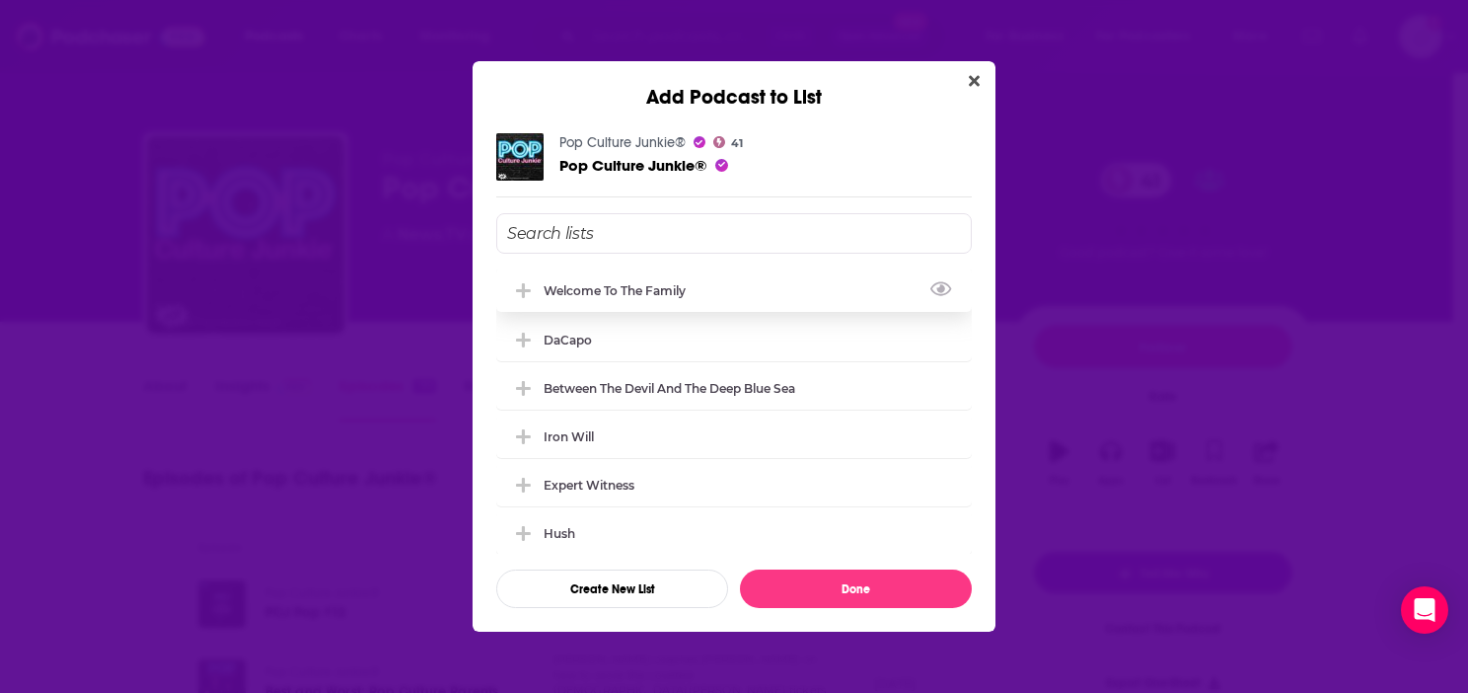
click at [589, 289] on div "Welcome to the Family" at bounding box center [621, 290] width 154 height 15
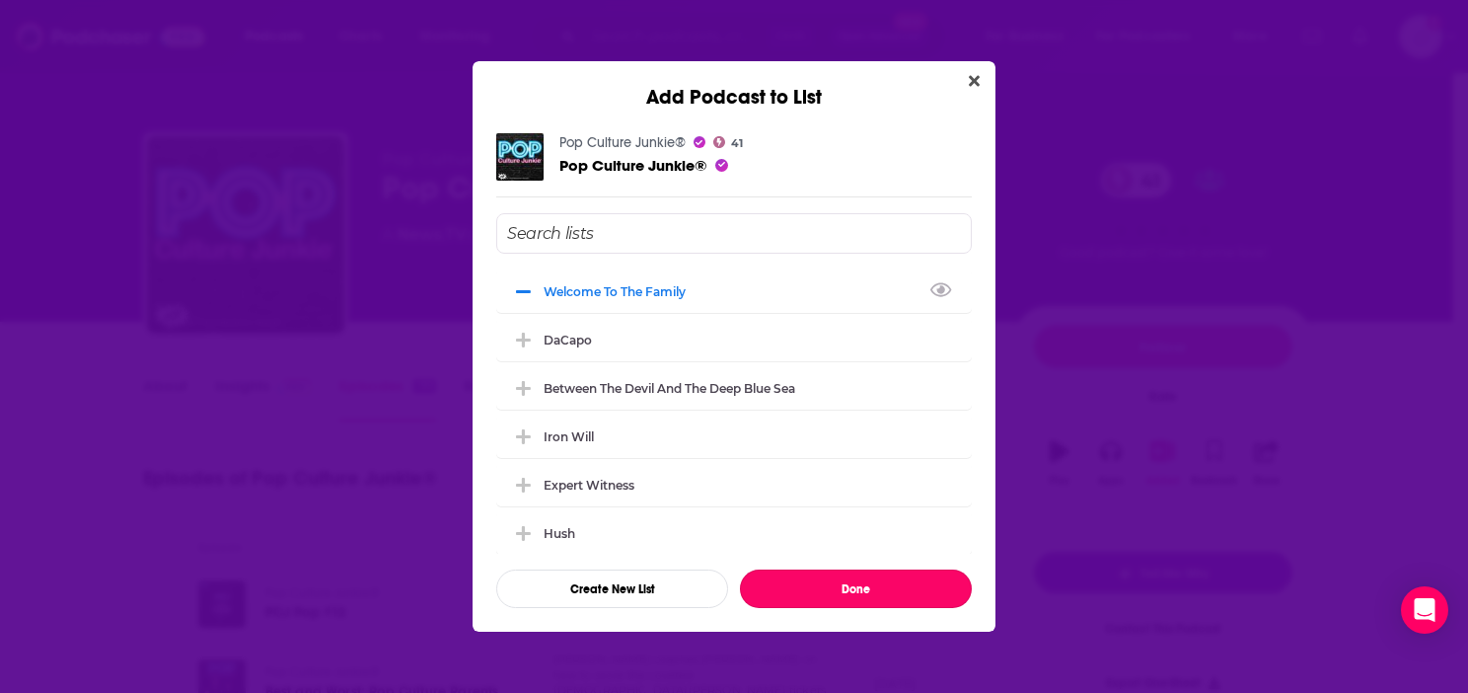
click at [821, 585] on button "Done" at bounding box center [856, 588] width 232 height 38
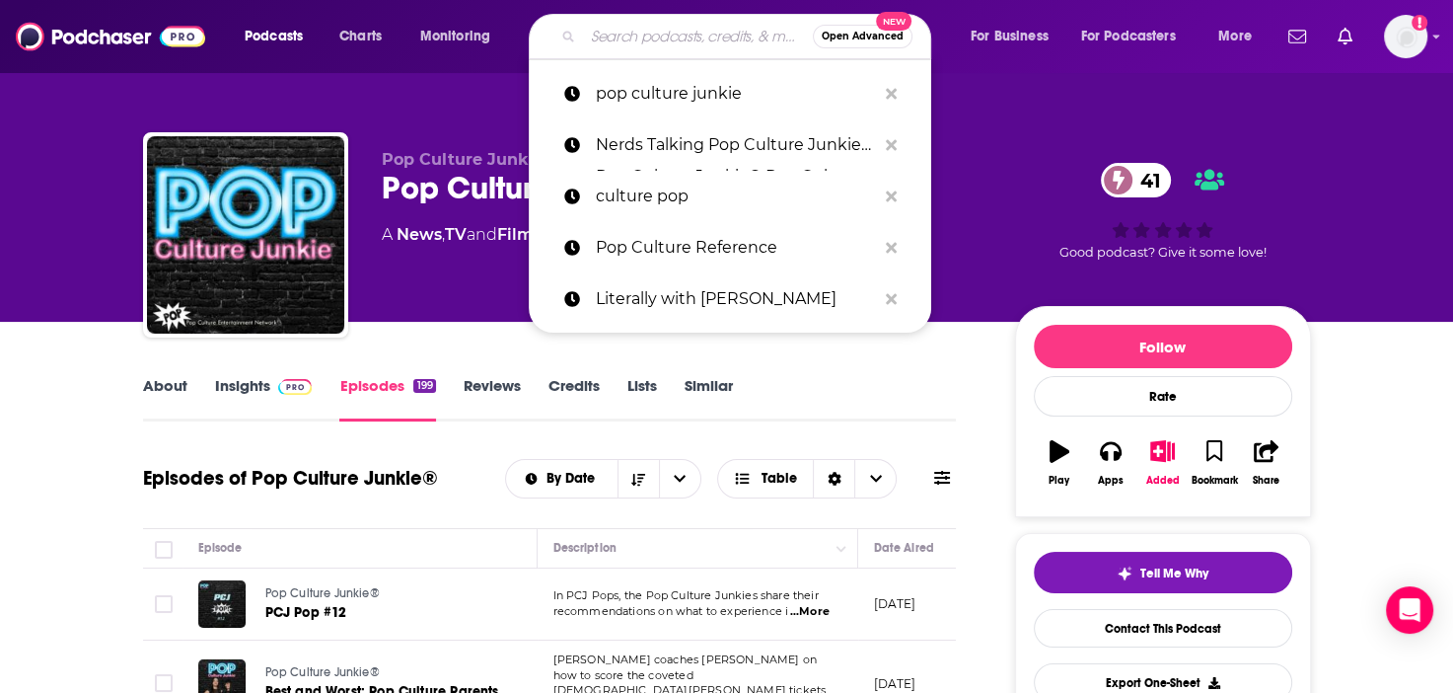
click at [668, 33] on input "Search podcasts, credits, & more..." at bounding box center [698, 37] width 230 height 32
paste input "Popcast With [PERSON_NAME] and [PERSON_NAME]"
type input "Popcast With [PERSON_NAME] and [PERSON_NAME]"
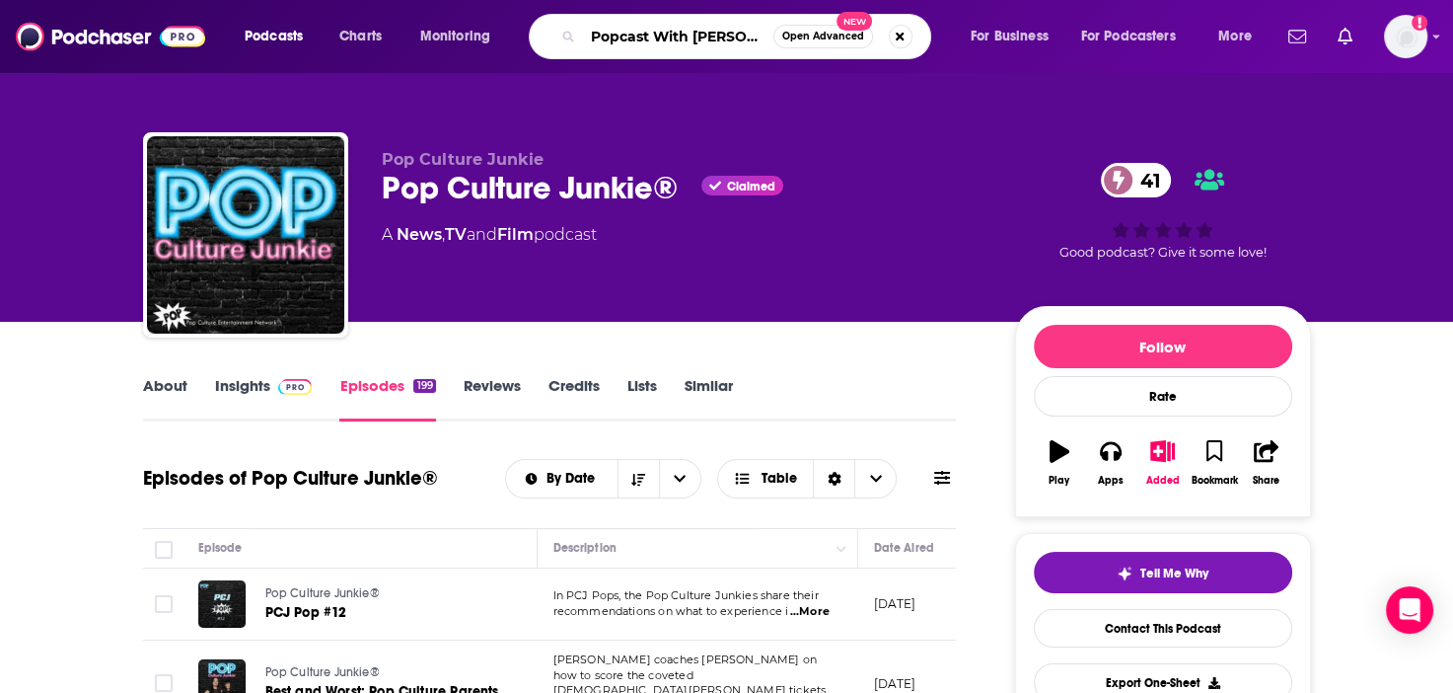
scroll to position [0, 44]
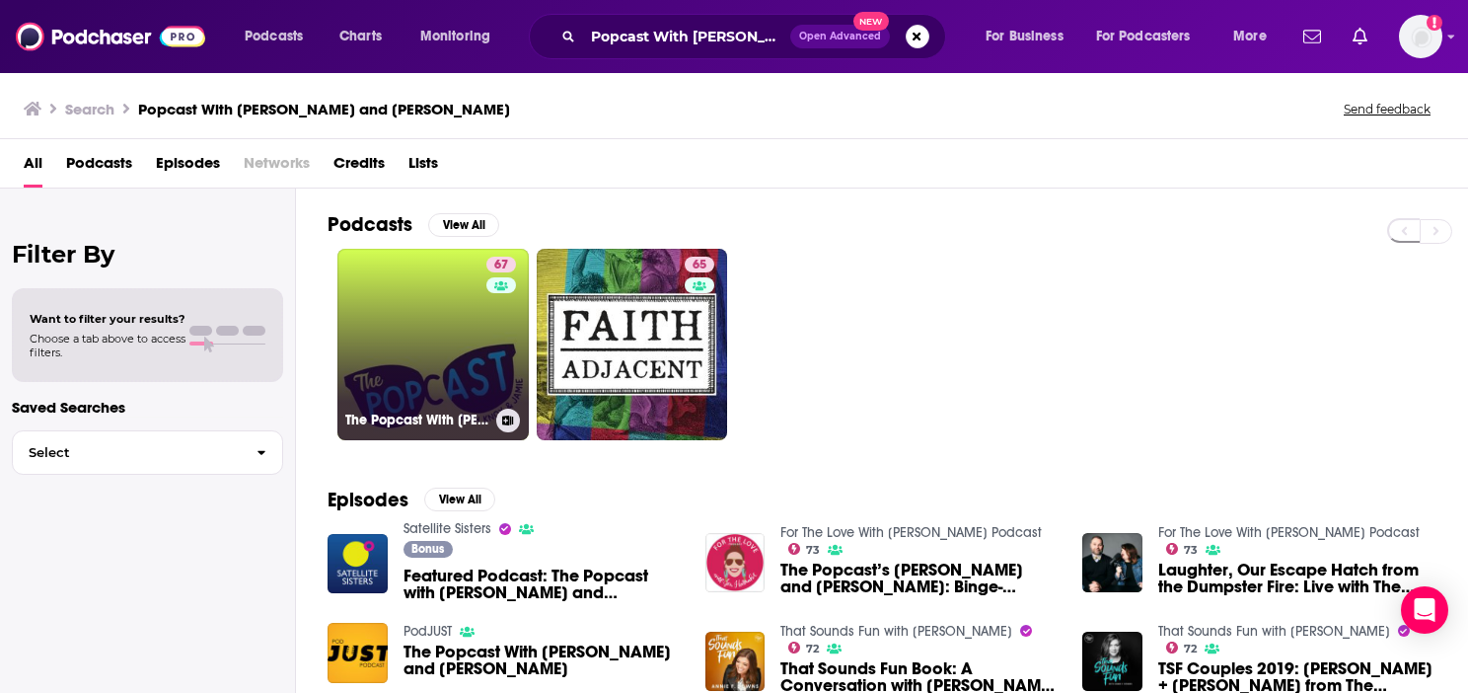
click at [423, 335] on link "67 The Popcast With [PERSON_NAME] and [PERSON_NAME]" at bounding box center [432, 344] width 191 height 191
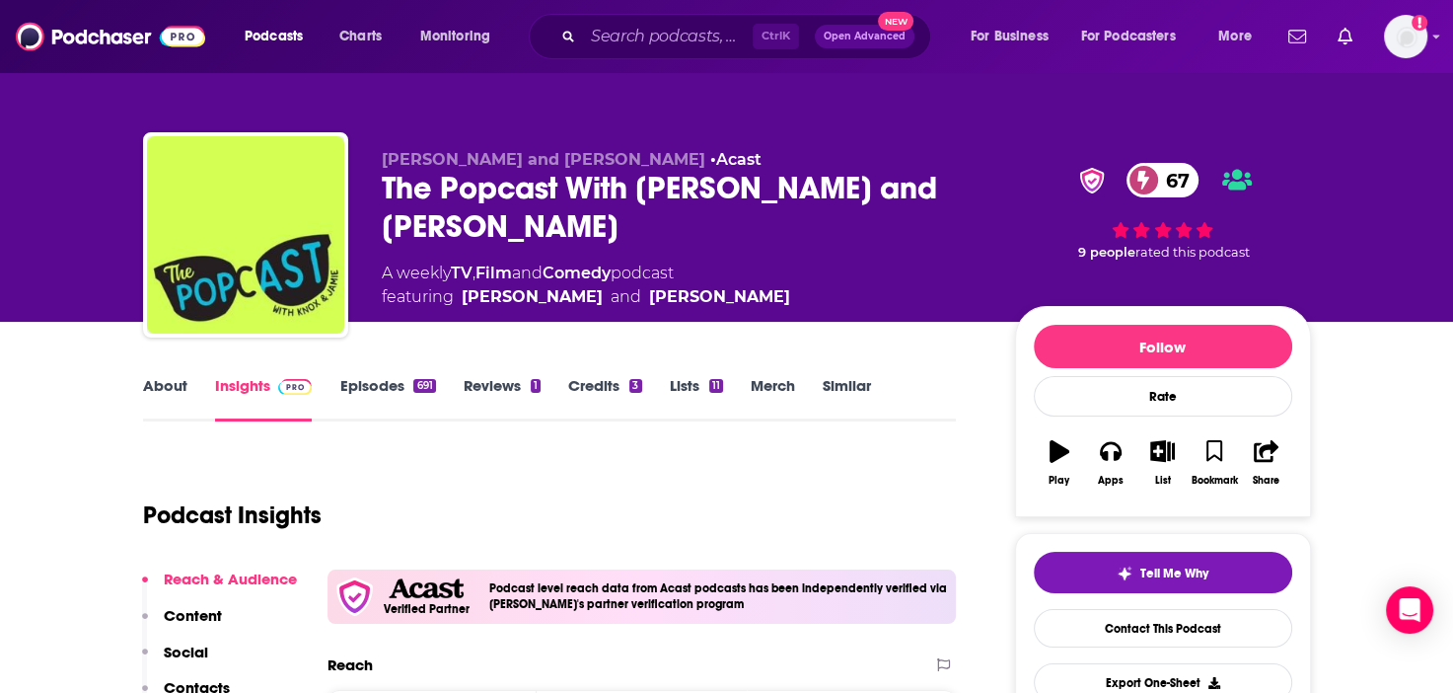
click at [377, 389] on link "Episodes 691" at bounding box center [387, 398] width 96 height 45
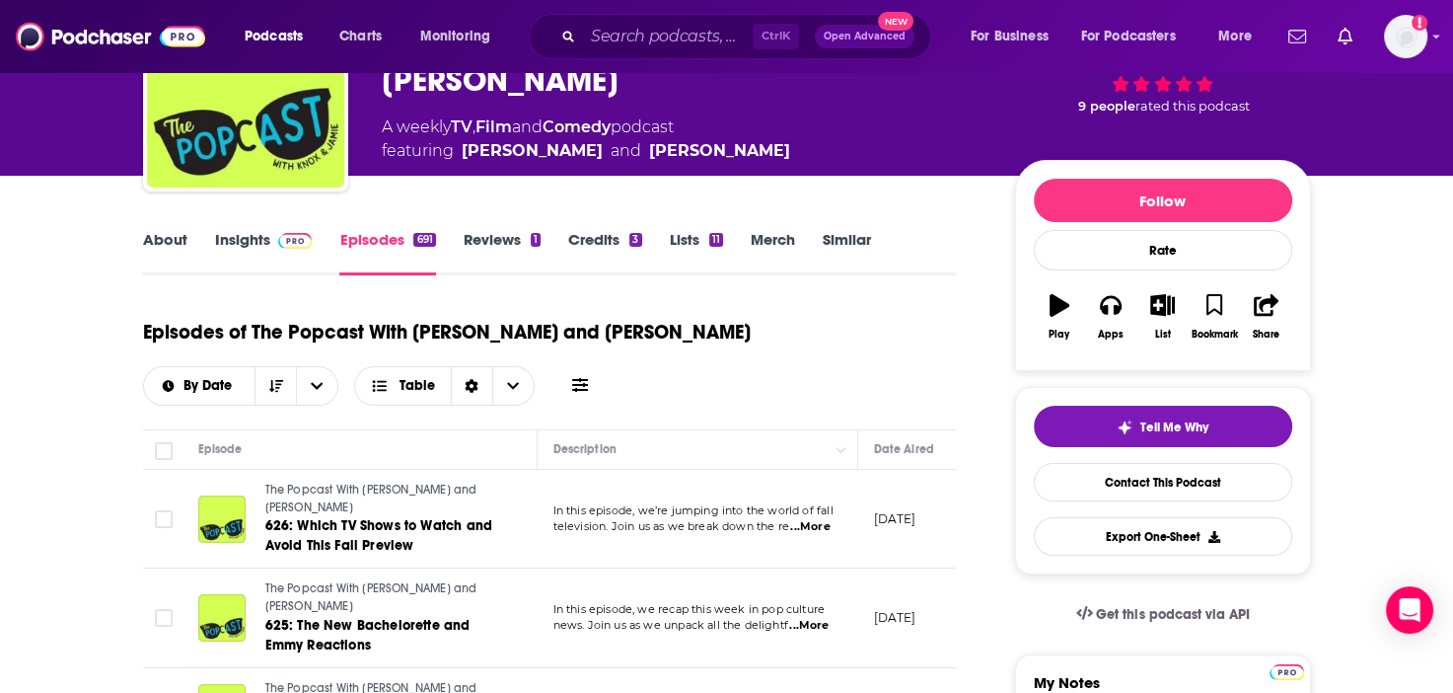
scroll to position [296, 0]
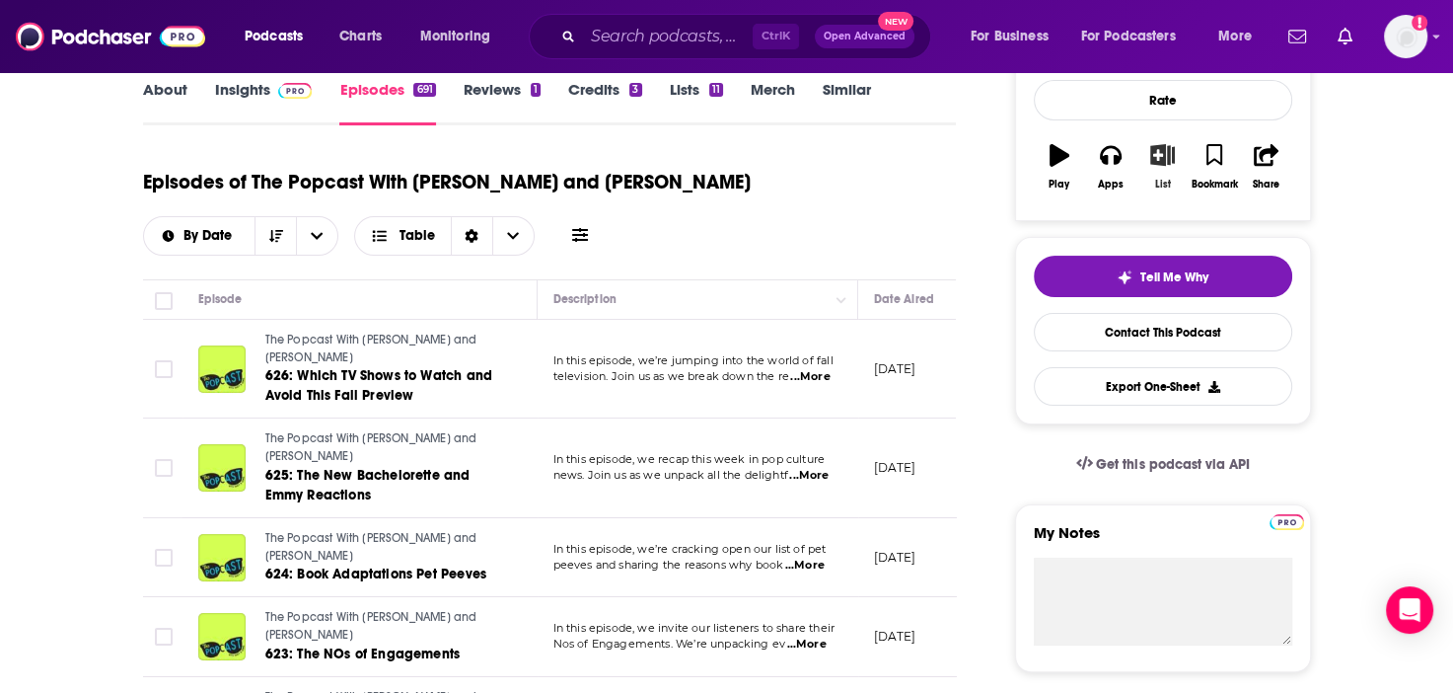
click at [1172, 158] on icon "button" at bounding box center [1162, 155] width 25 height 22
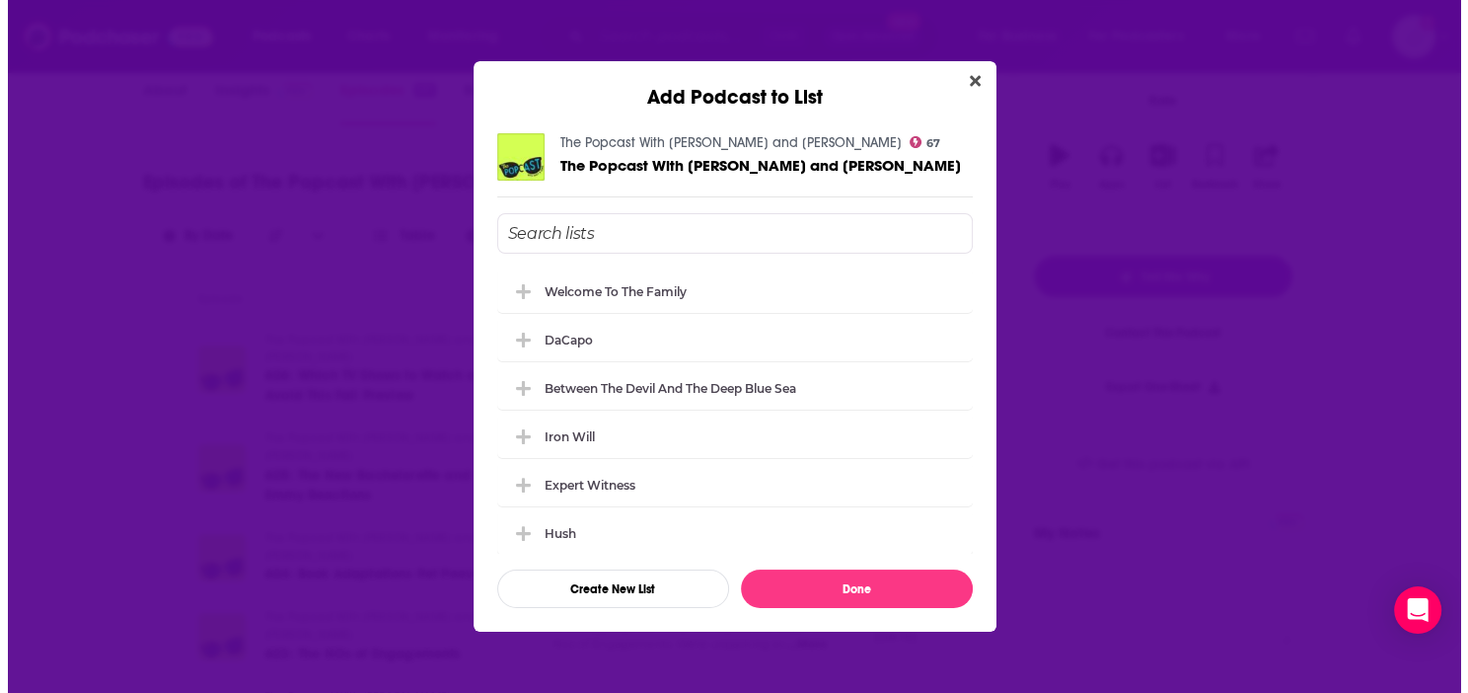
scroll to position [0, 0]
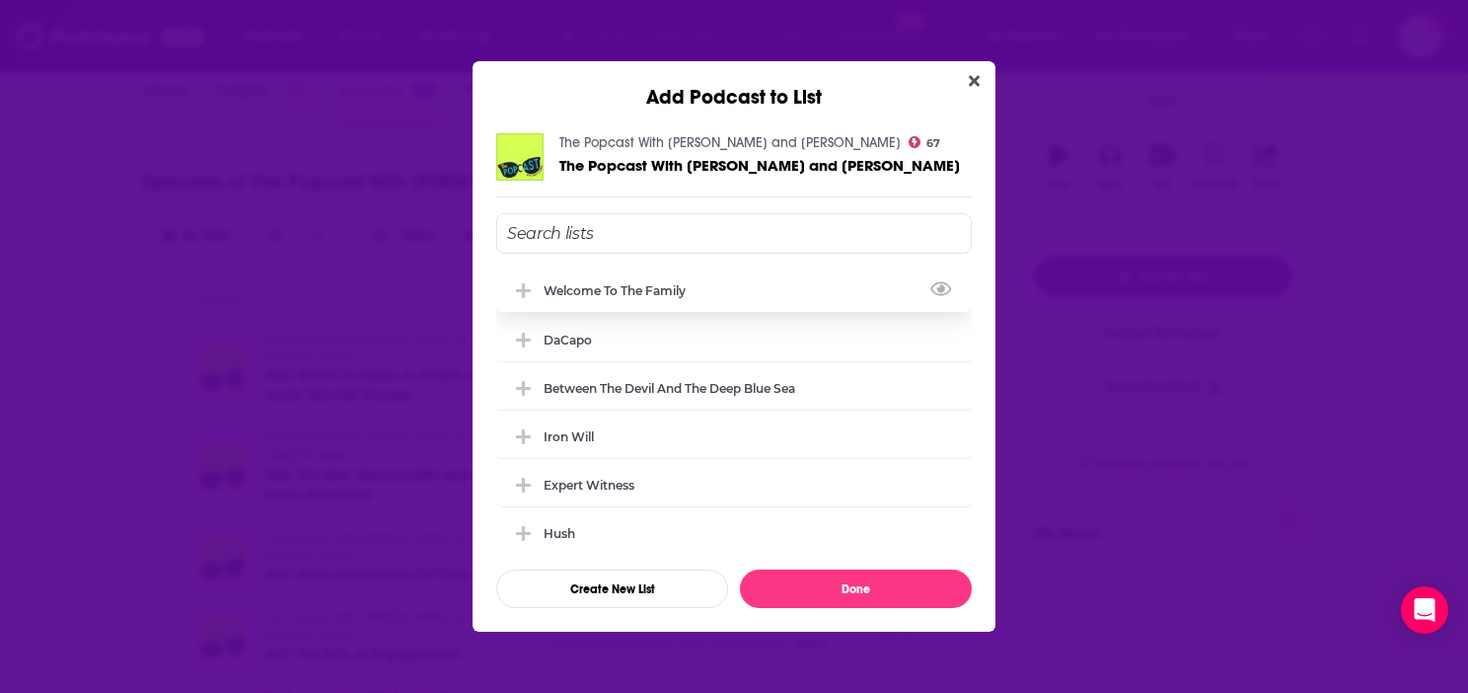
click at [679, 300] on div "Welcome to the Family" at bounding box center [734, 289] width 476 height 43
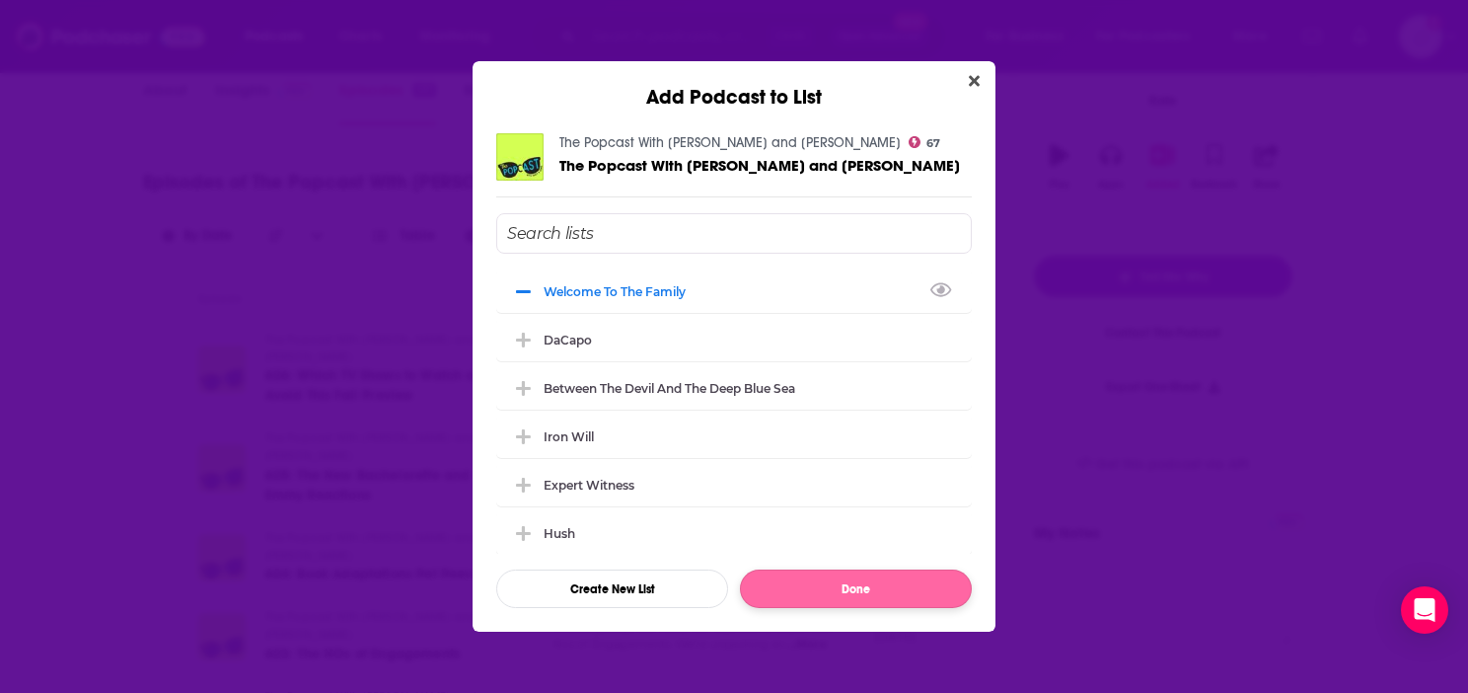
click at [815, 587] on button "Done" at bounding box center [856, 588] width 232 height 38
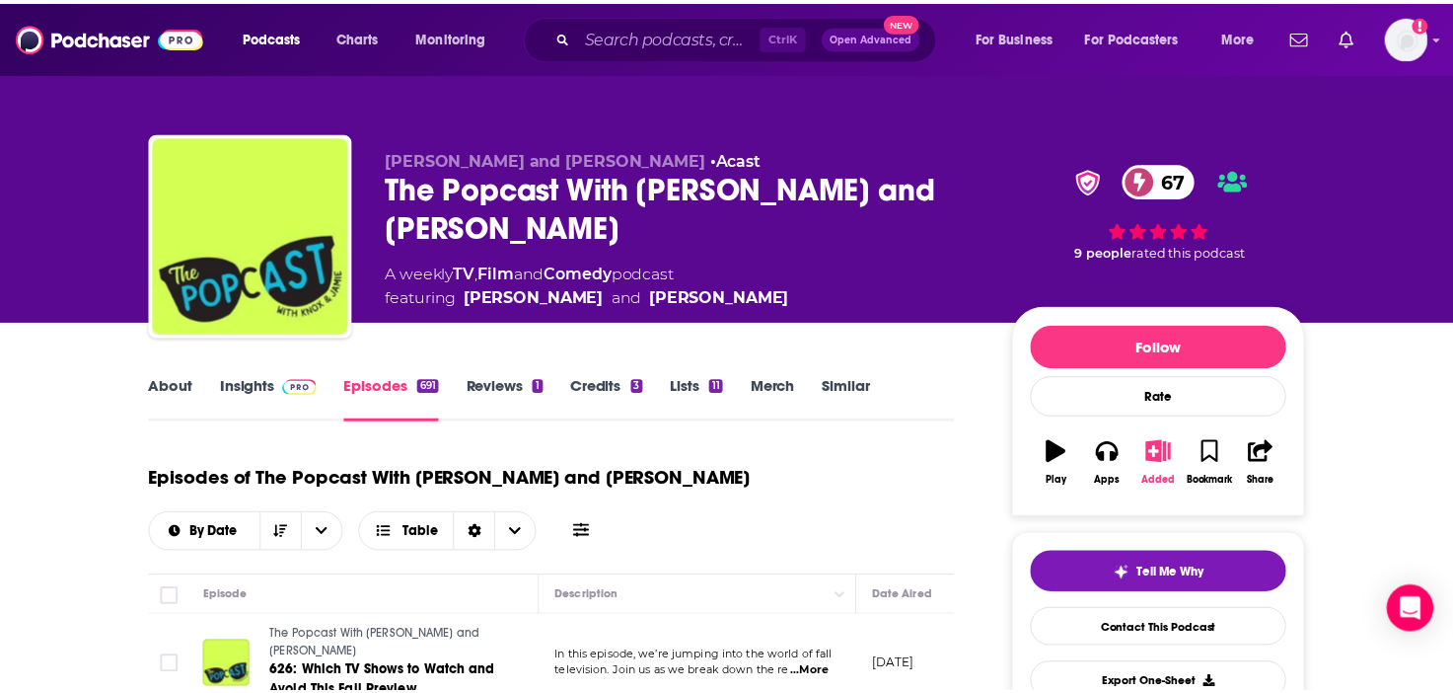
scroll to position [296, 0]
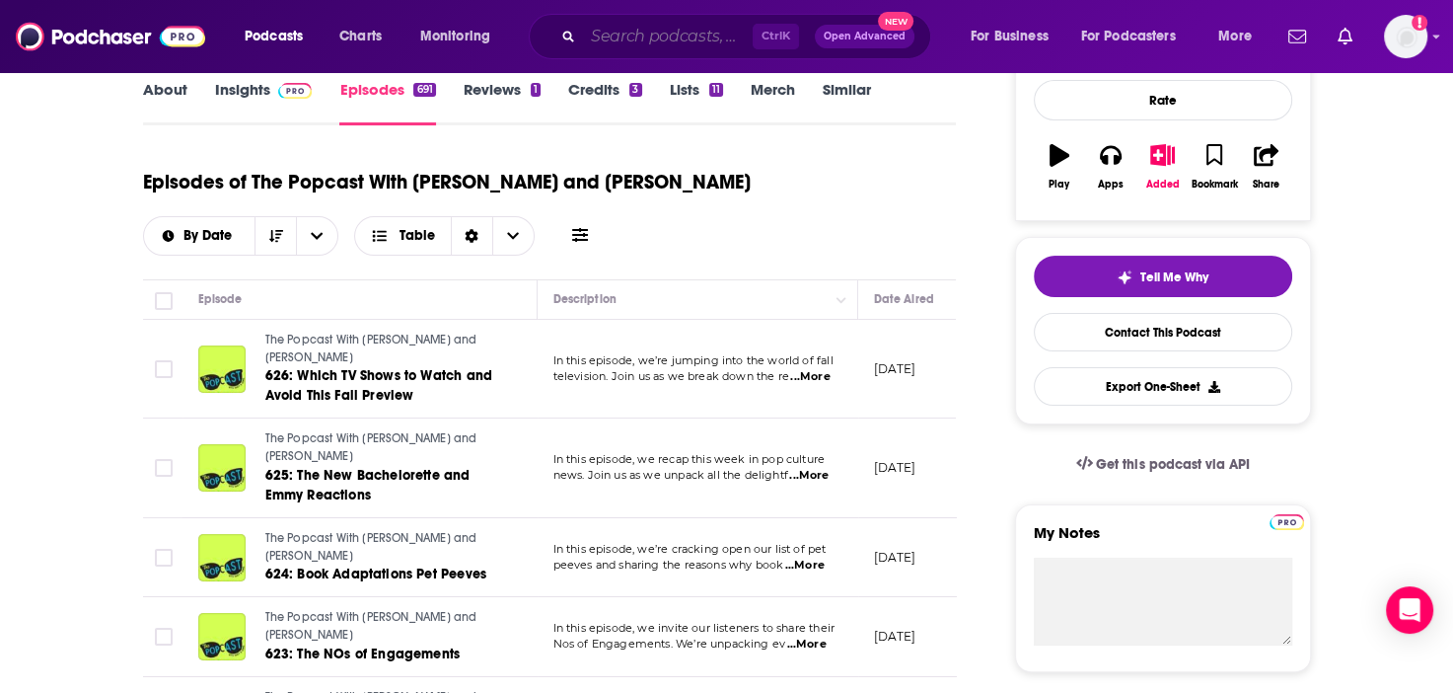
click at [690, 34] on input "Search podcasts, credits, & more..." at bounding box center [668, 37] width 170 height 32
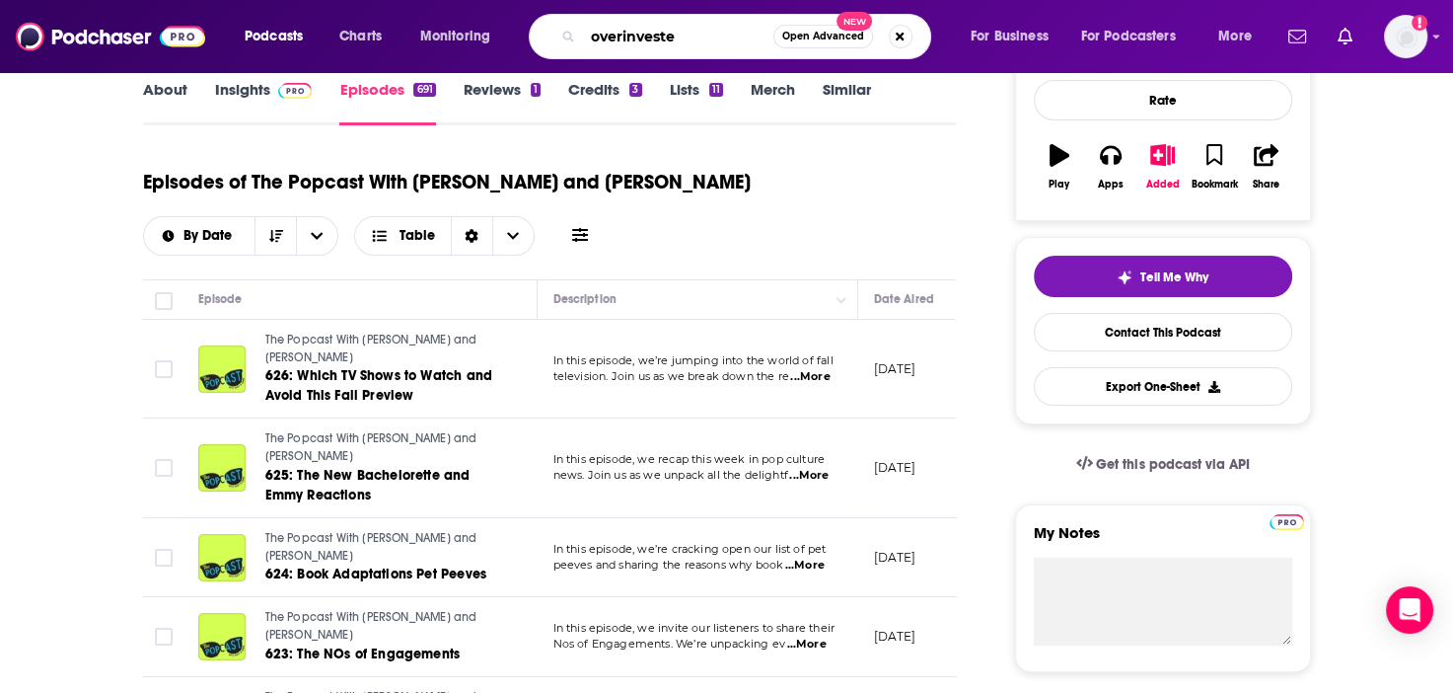
type input "overinvested"
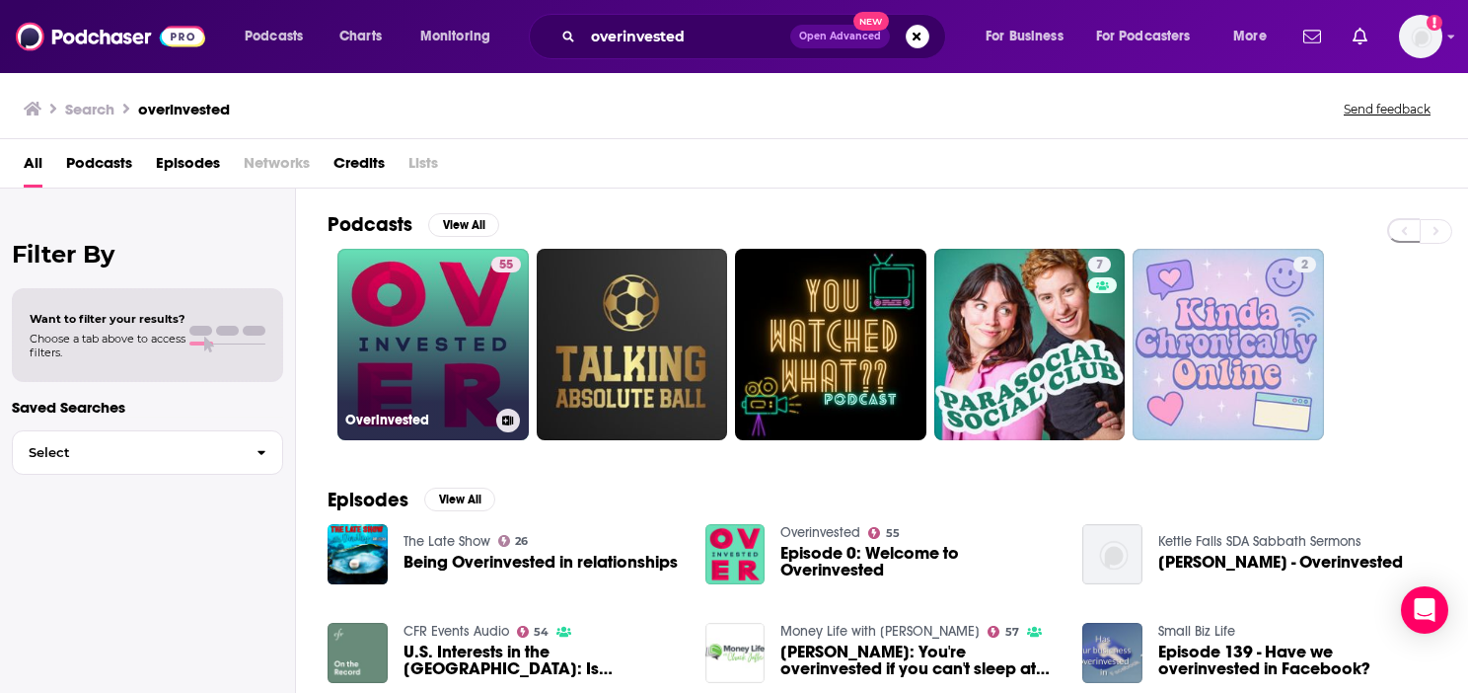
click at [485, 344] on link "55 Overinvested" at bounding box center [432, 344] width 191 height 191
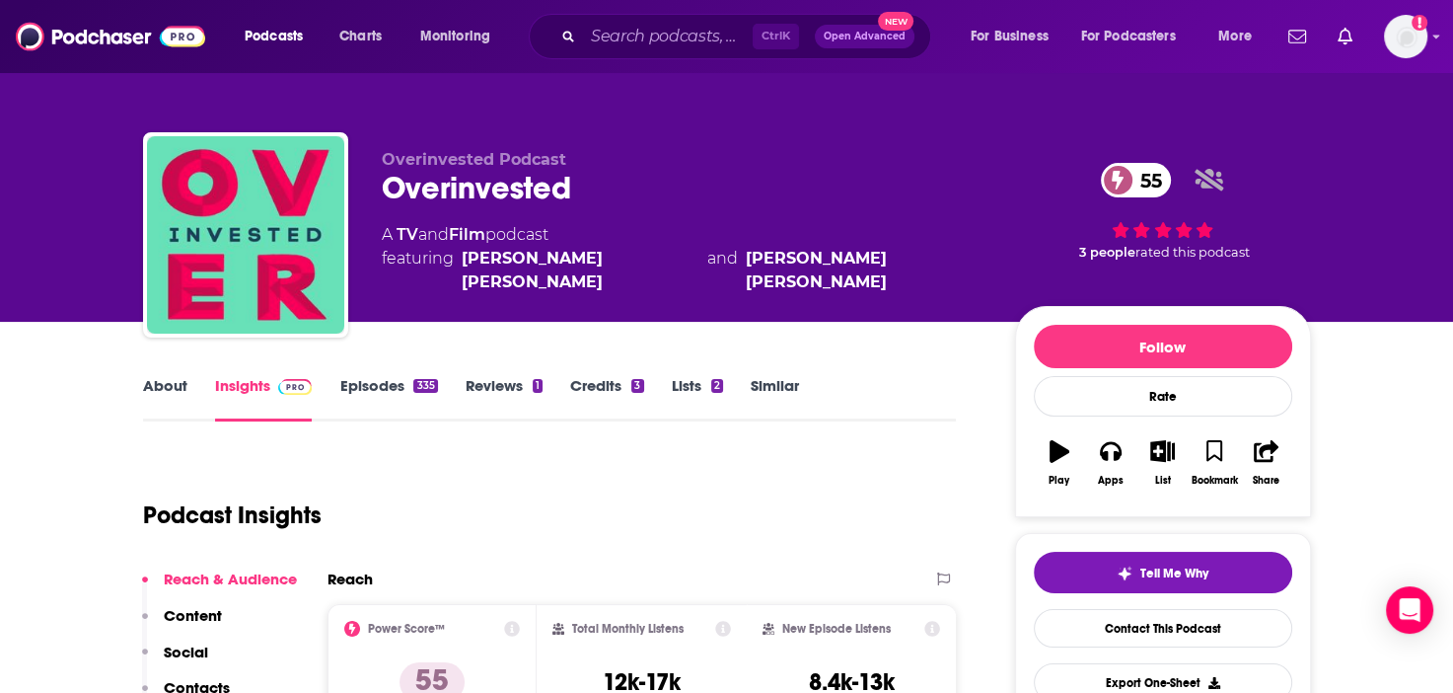
click at [363, 384] on link "Episodes 335" at bounding box center [388, 398] width 98 height 45
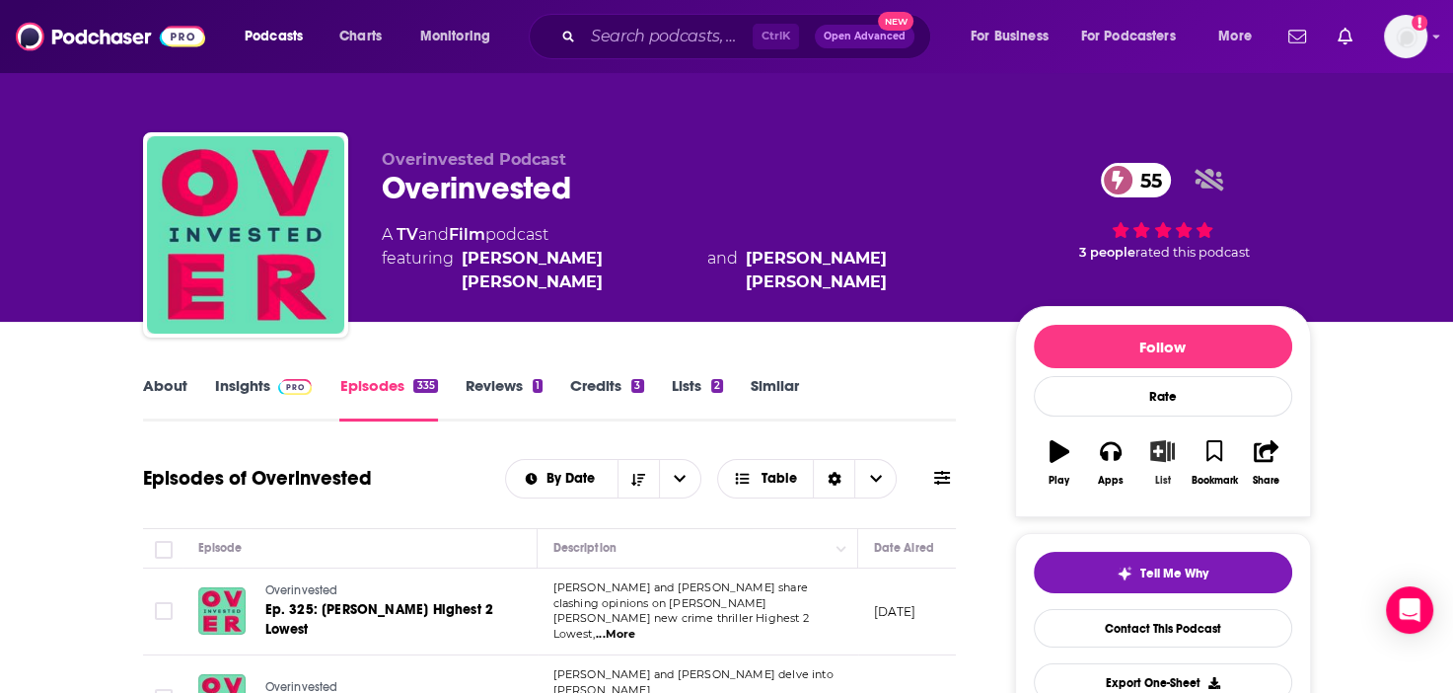
click at [1158, 470] on button "List" at bounding box center [1162, 462] width 51 height 71
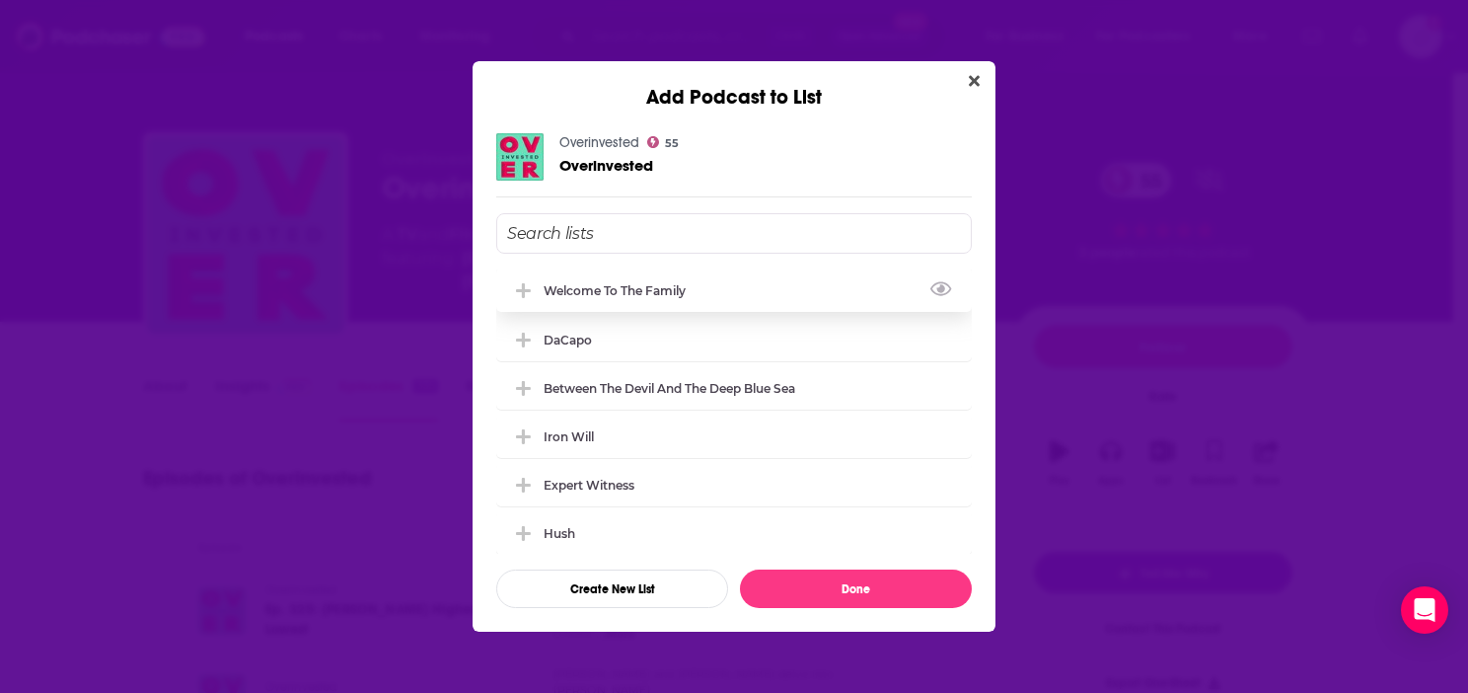
click at [633, 283] on div "Welcome to the Family" at bounding box center [621, 290] width 154 height 15
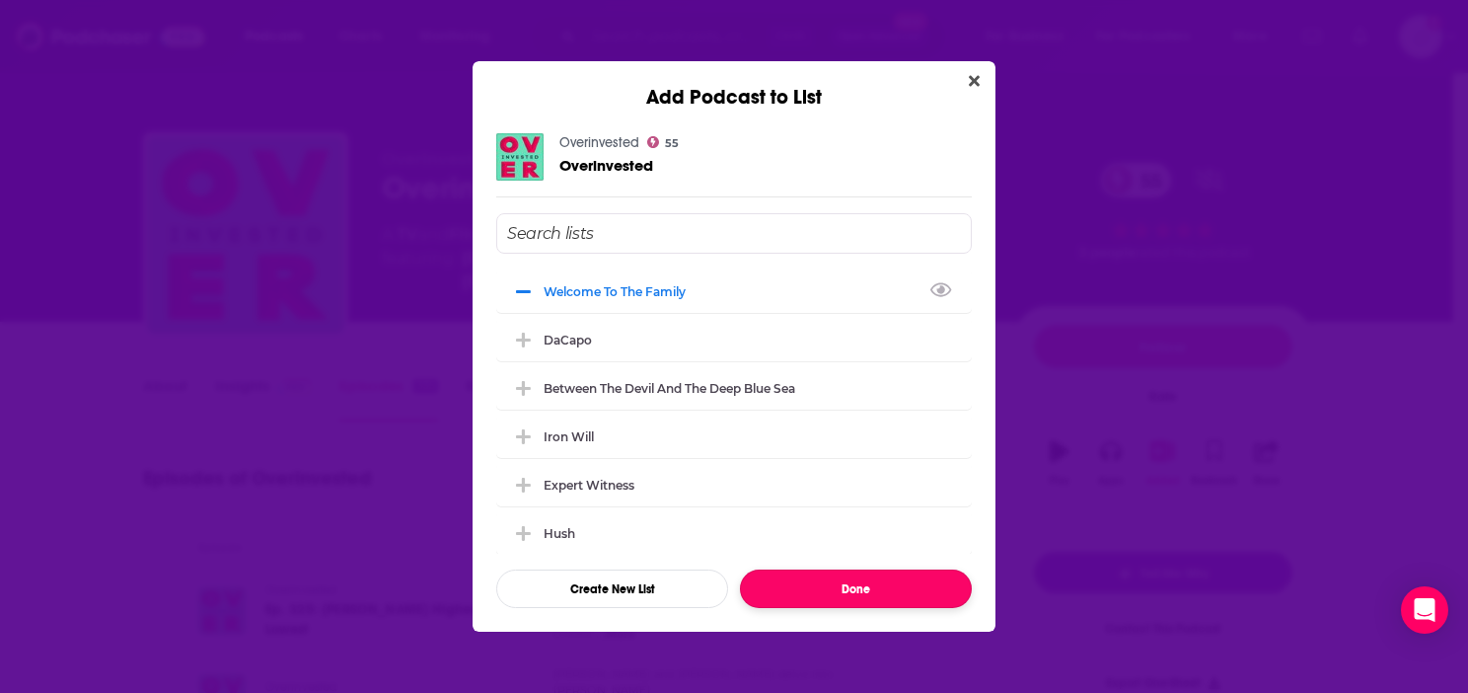
click at [871, 584] on button "Done" at bounding box center [856, 588] width 232 height 38
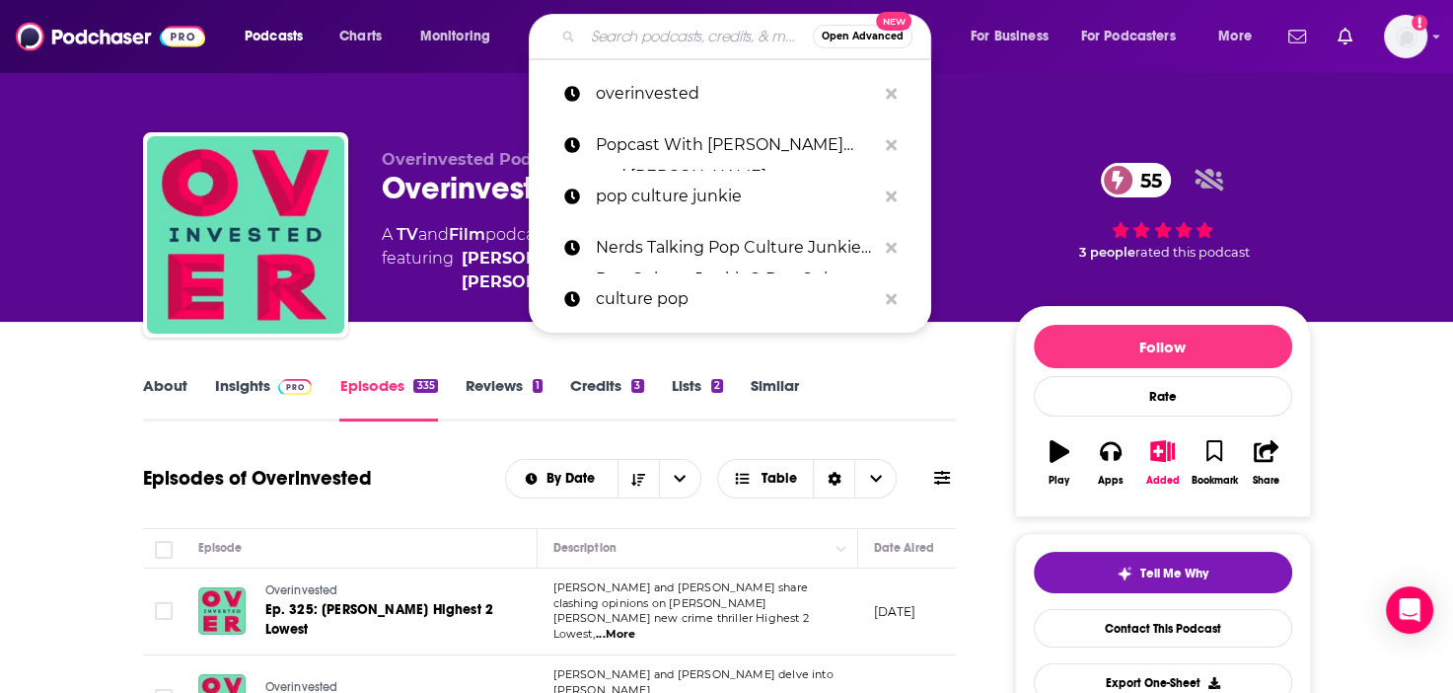
click at [634, 29] on input "Search podcasts, credits, & more..." at bounding box center [698, 37] width 230 height 32
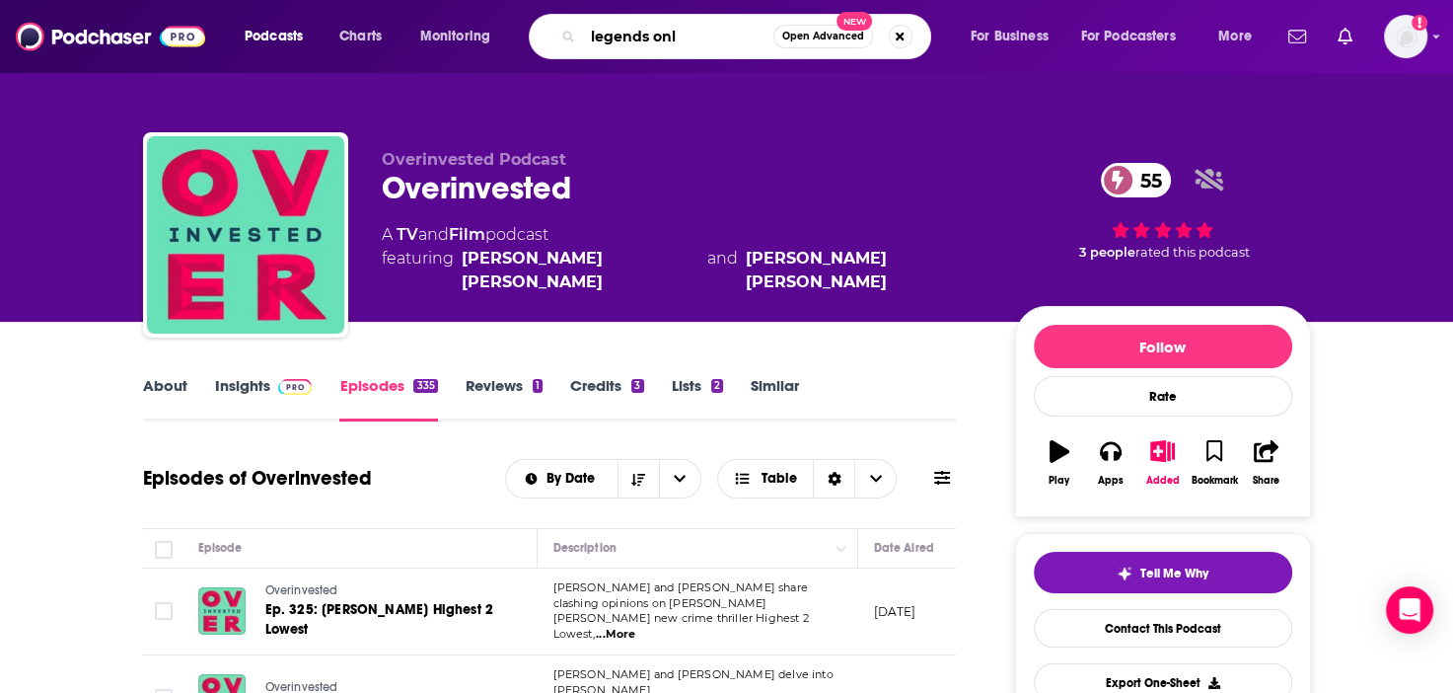
type input "legends only"
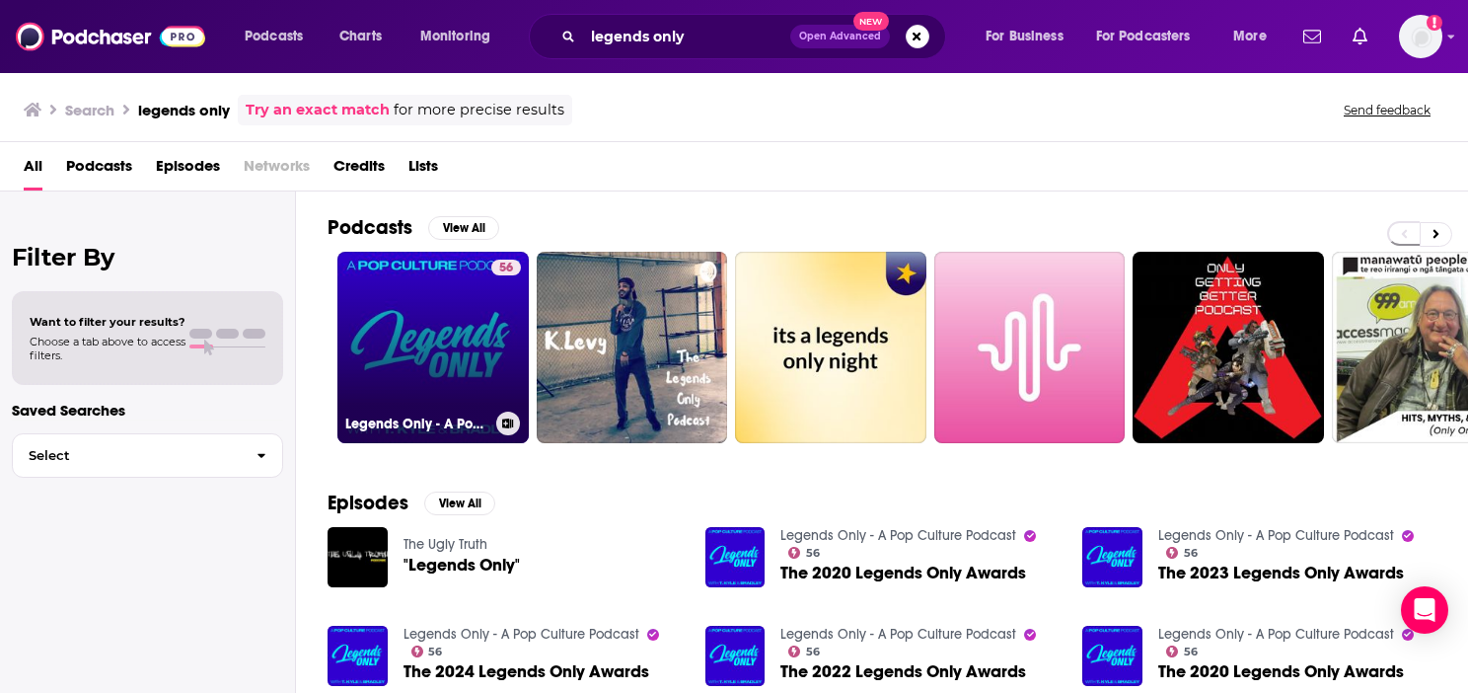
click at [458, 329] on link "56 Legends Only - A Pop Culture Podcast" at bounding box center [432, 347] width 191 height 191
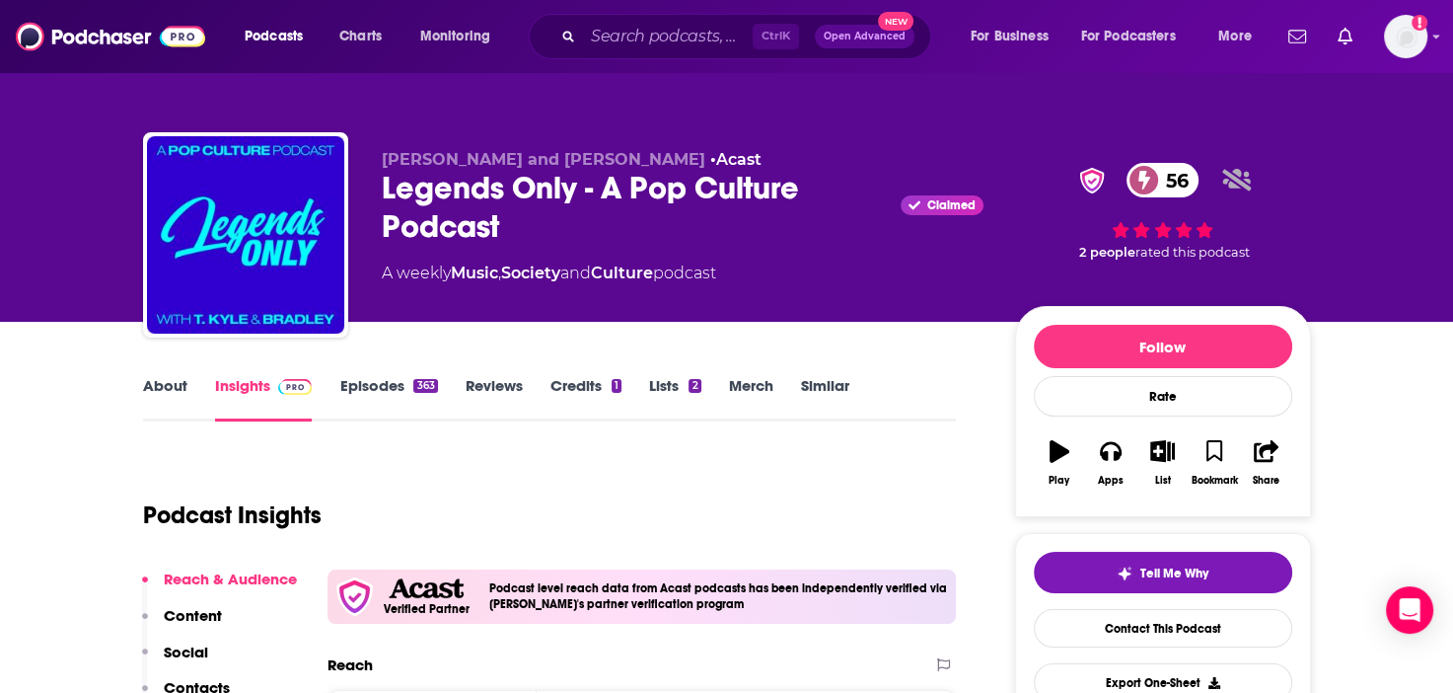
click at [164, 388] on link "About" at bounding box center [165, 398] width 44 height 45
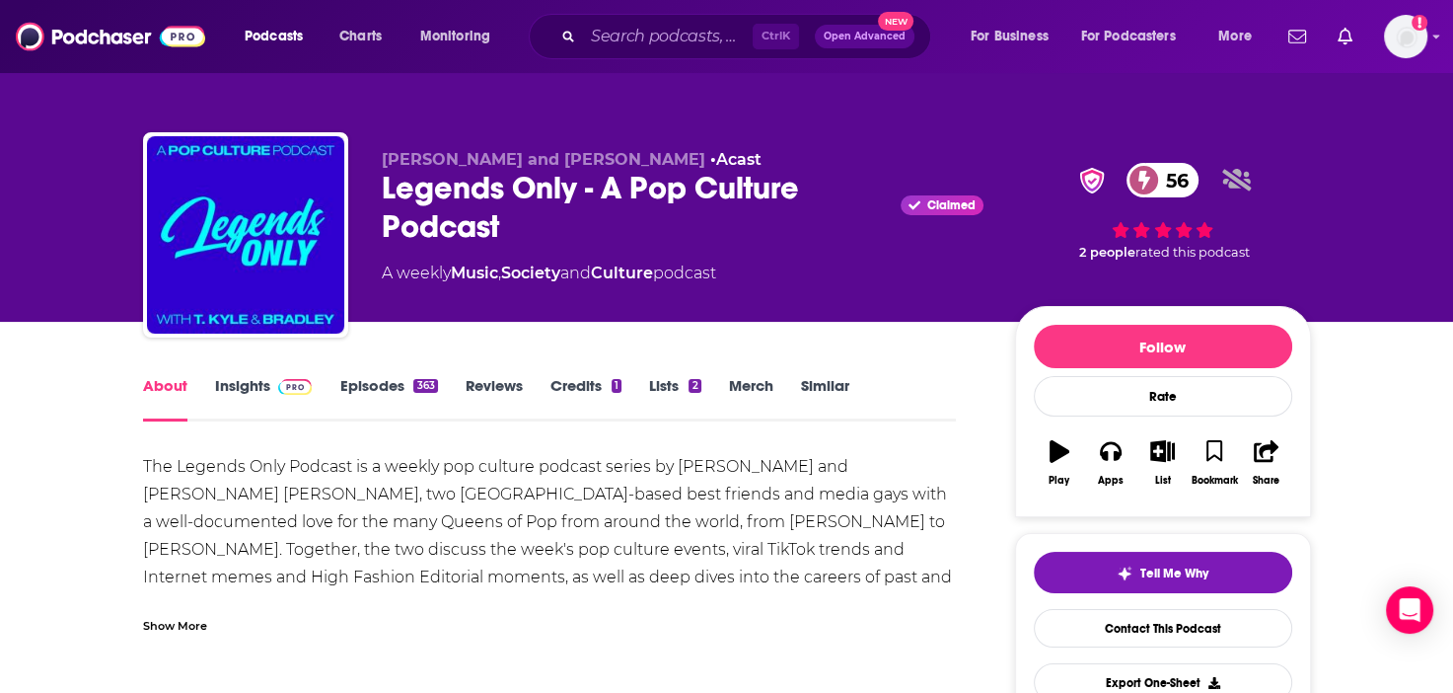
click at [367, 388] on link "Episodes 363" at bounding box center [388, 398] width 98 height 45
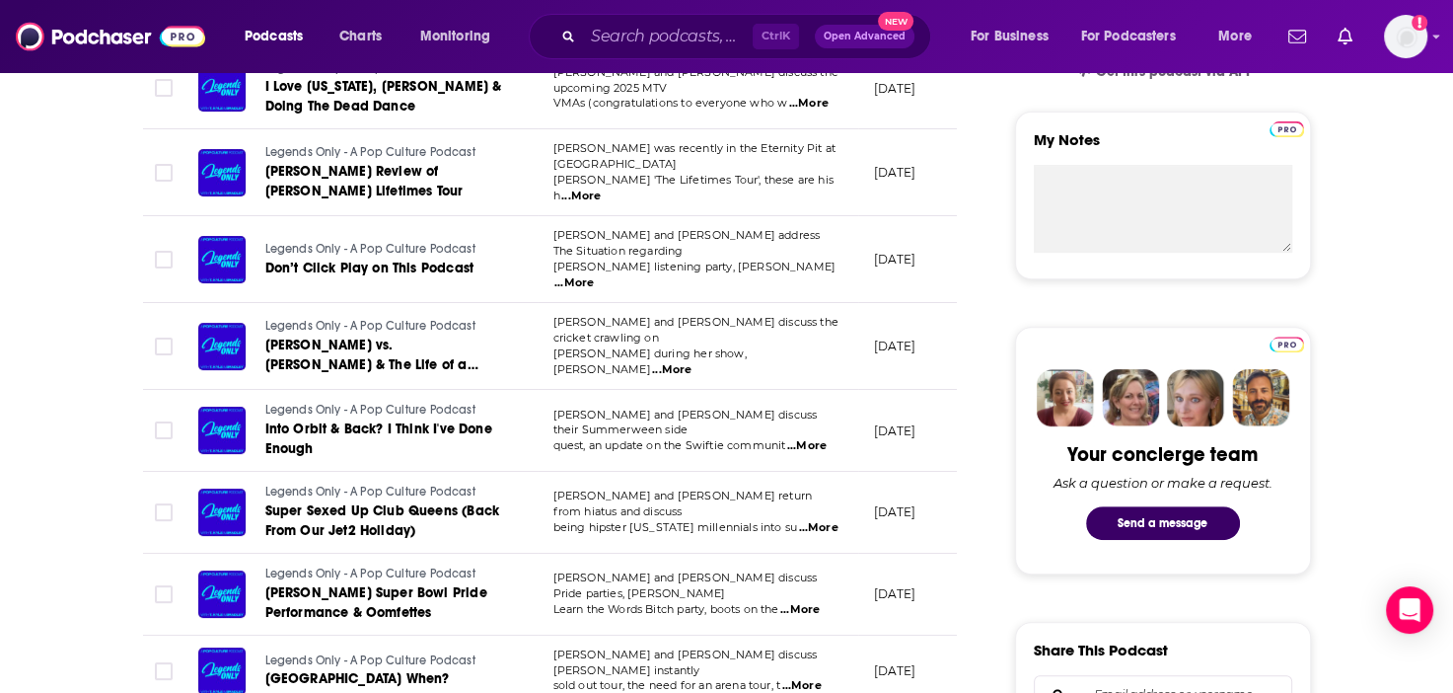
scroll to position [789, 0]
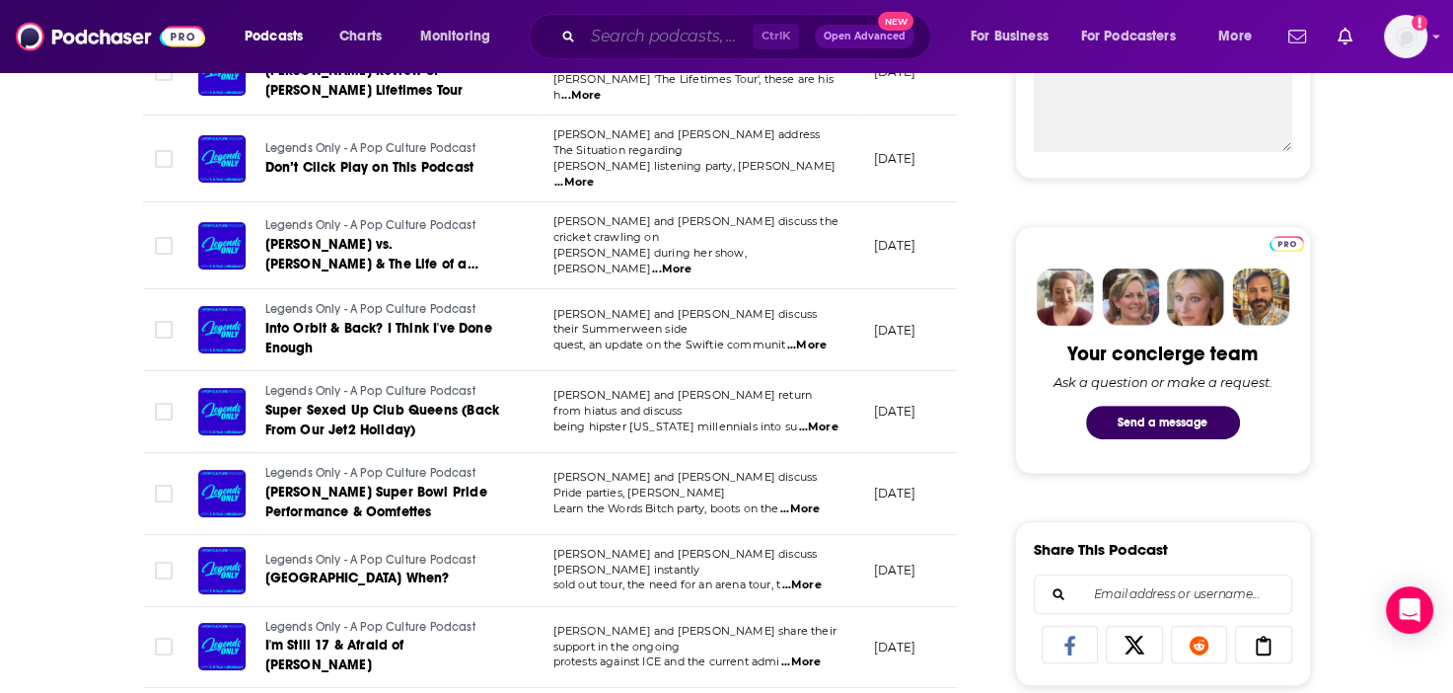
click at [687, 40] on input "Search podcasts, credits, & more..." at bounding box center [668, 37] width 170 height 32
paste input "Normal Gossip"
type input "Normal Gossip"
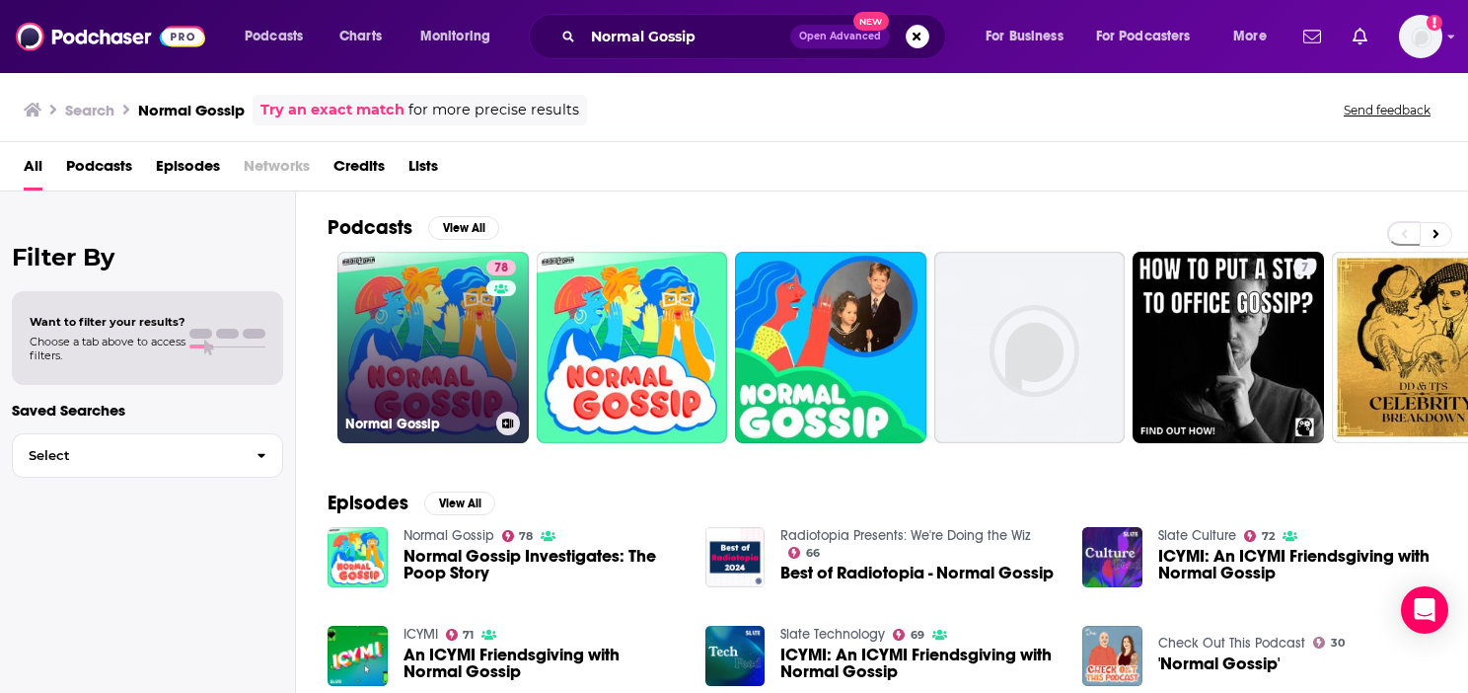
click at [428, 340] on link "78 Normal Gossip" at bounding box center [432, 347] width 191 height 191
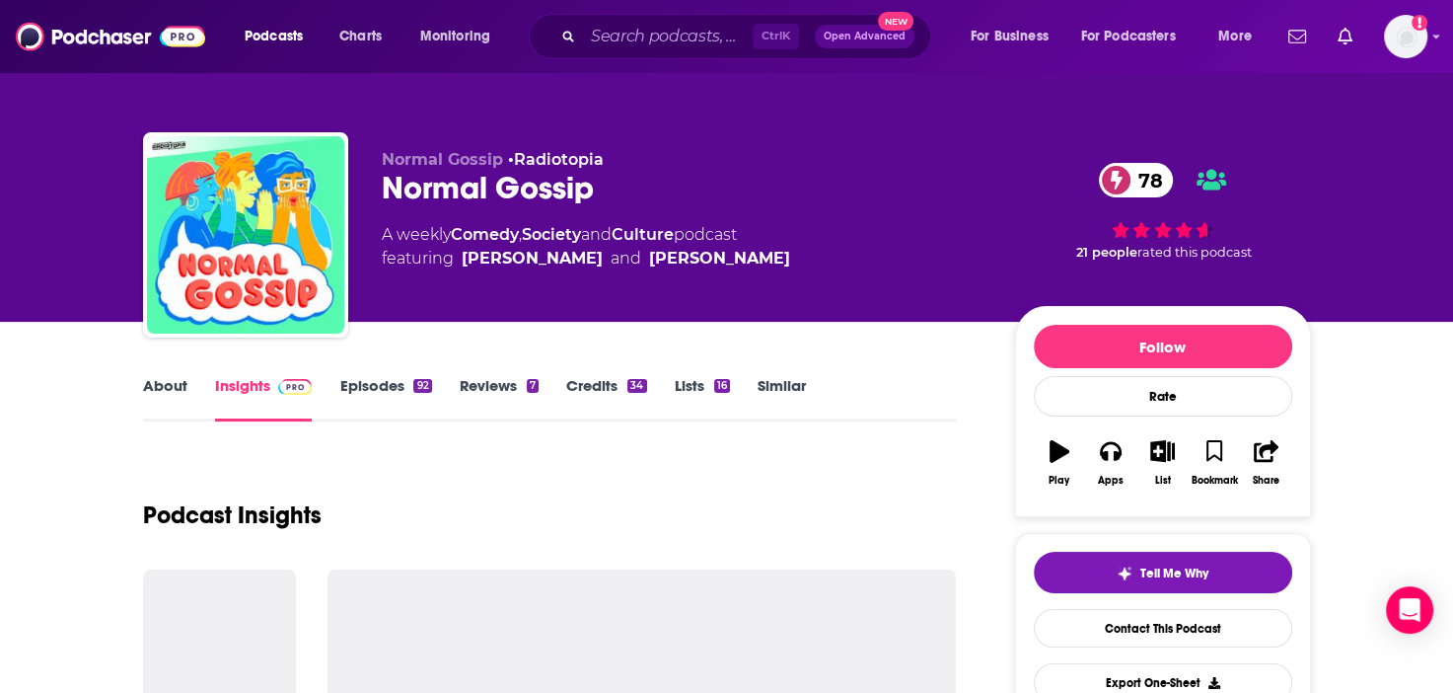
click at [358, 382] on link "Episodes 92" at bounding box center [385, 398] width 92 height 45
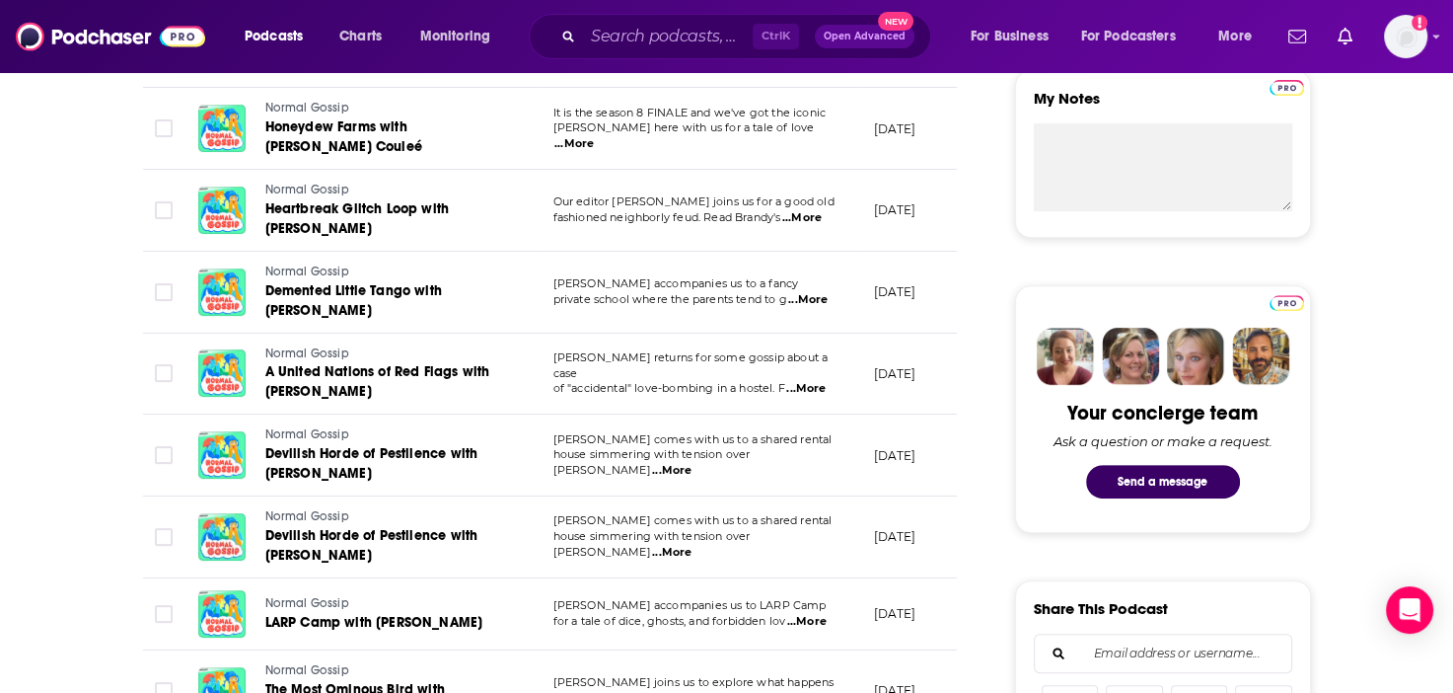
scroll to position [789, 0]
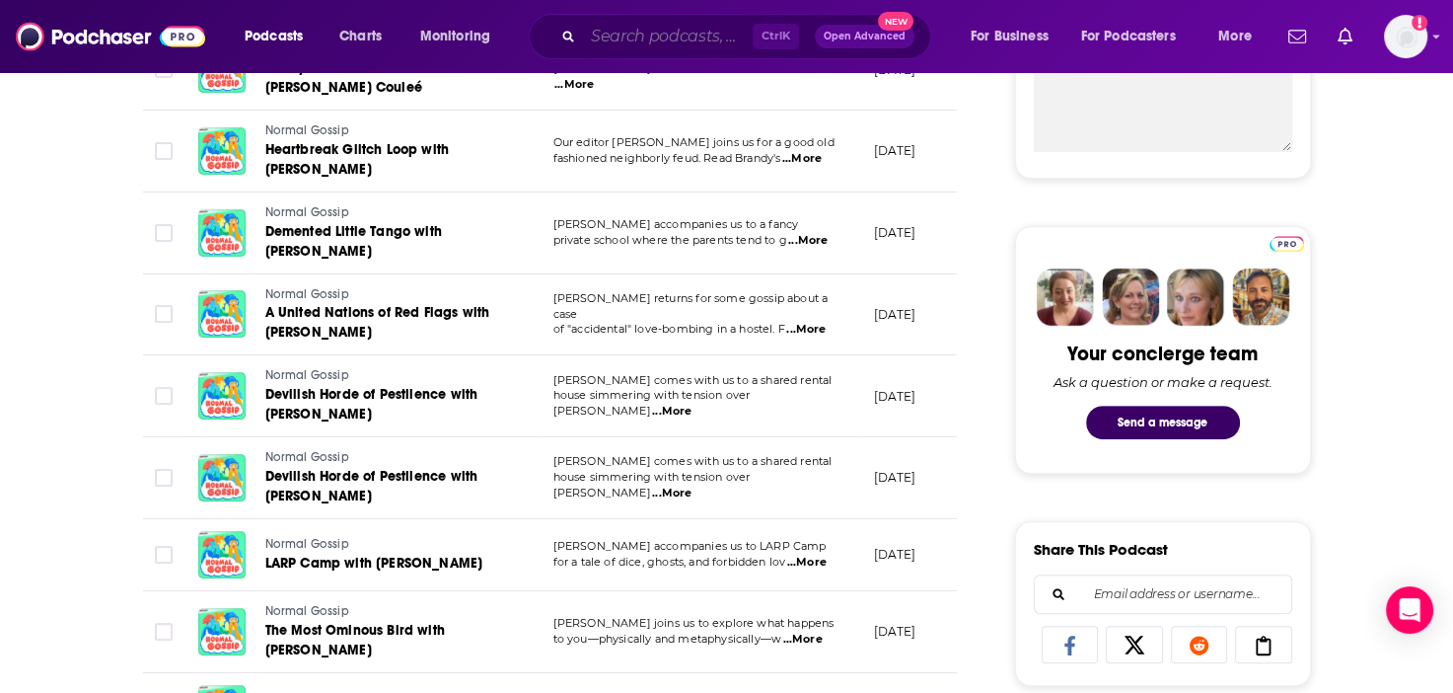
click at [683, 43] on input "Search podcasts, credits, & more..." at bounding box center [668, 37] width 170 height 32
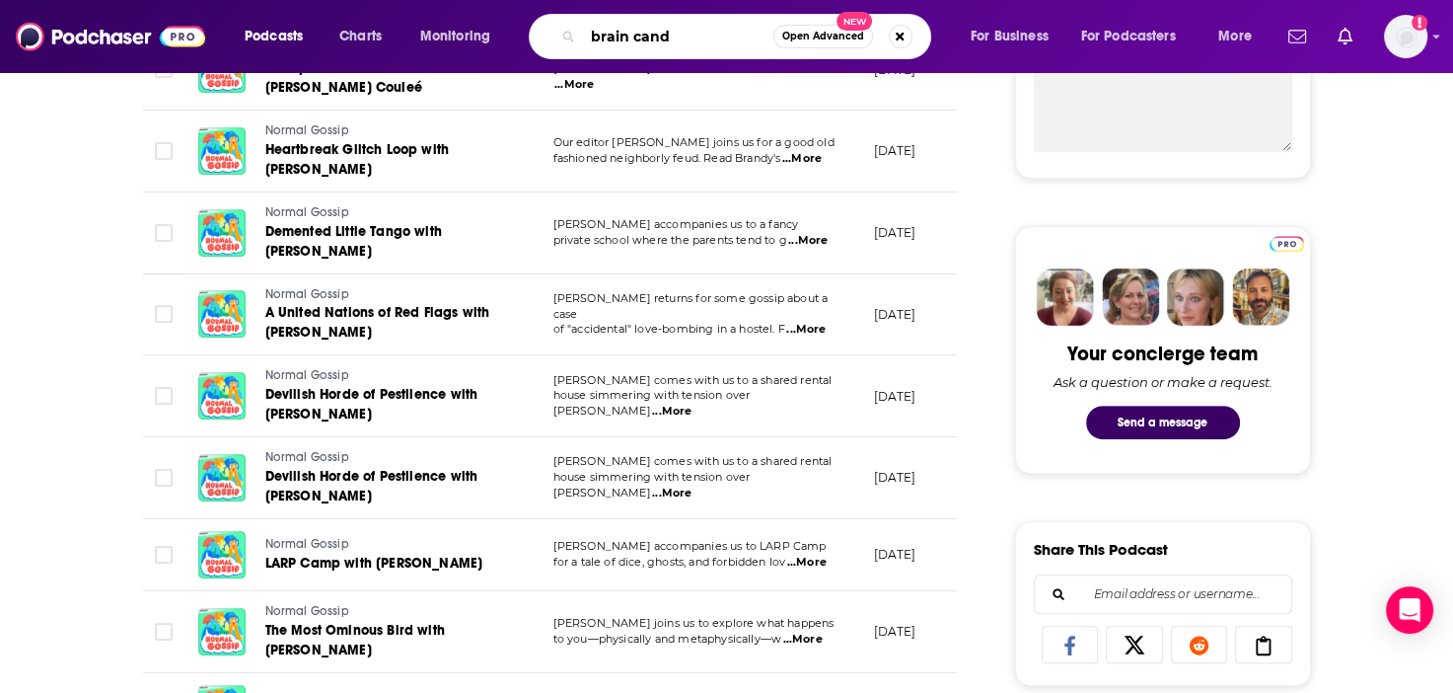
type input "brain candy"
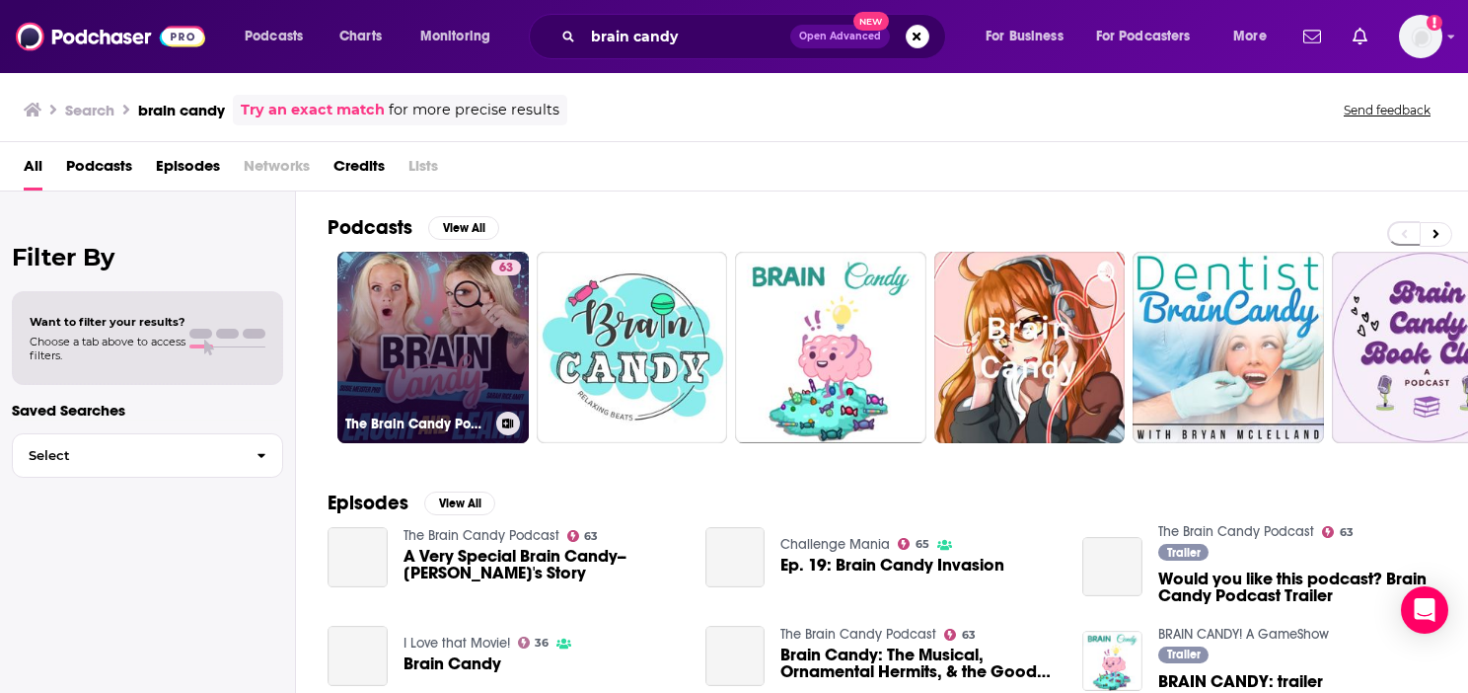
click at [466, 321] on link "63 The Brain Candy Podcast" at bounding box center [432, 347] width 191 height 191
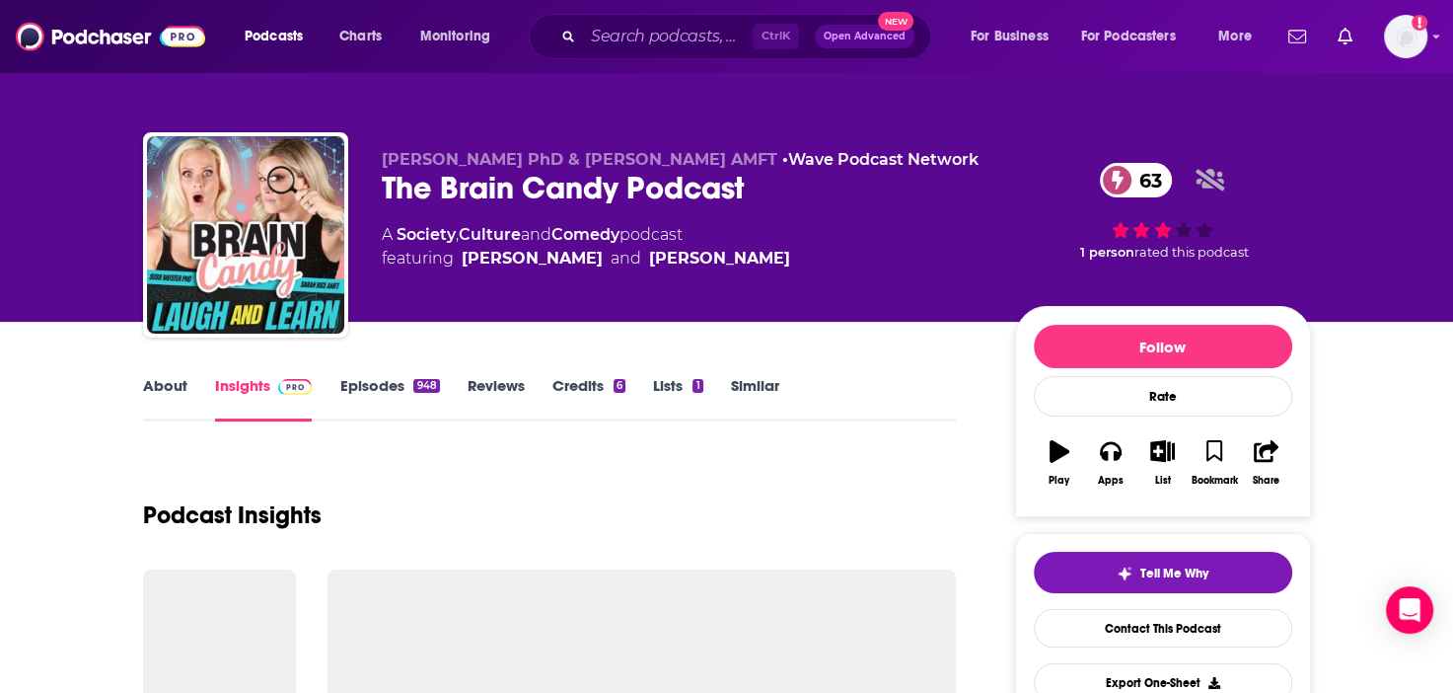
click at [391, 388] on link "Episodes 948" at bounding box center [389, 398] width 100 height 45
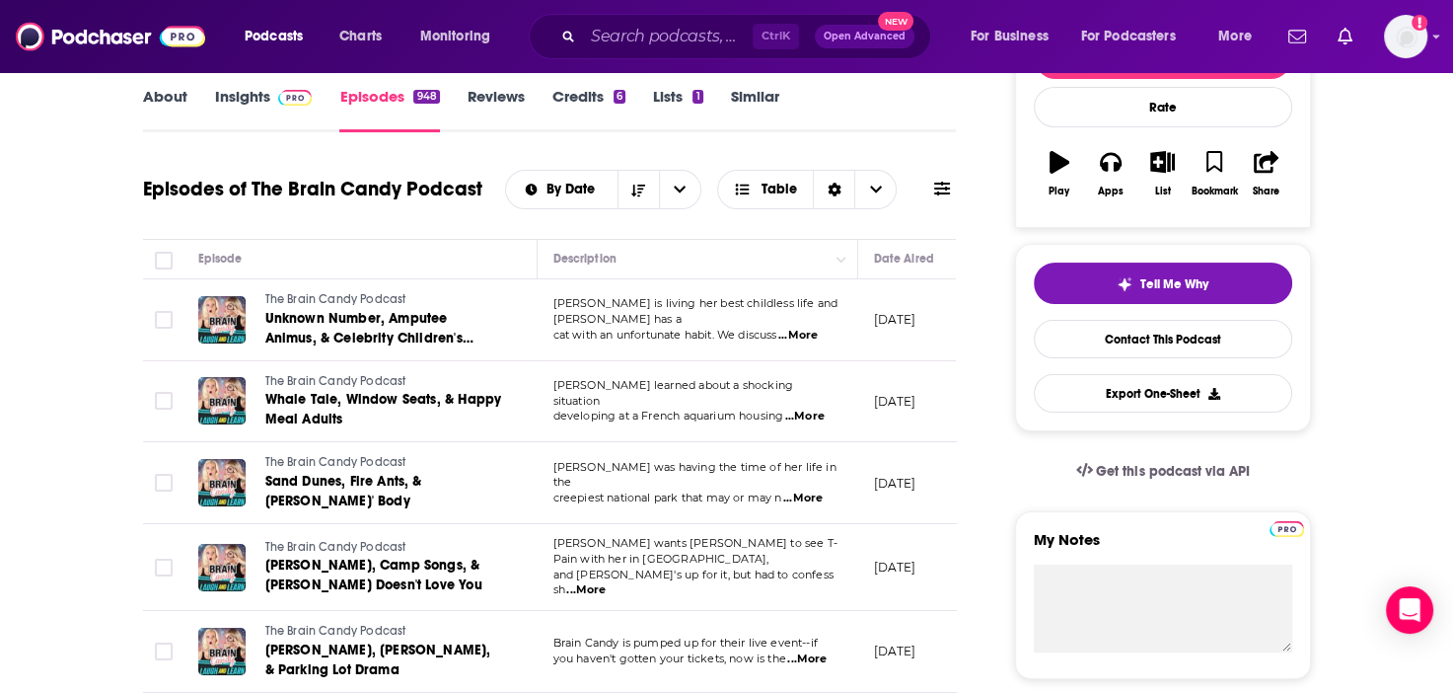
scroll to position [296, 0]
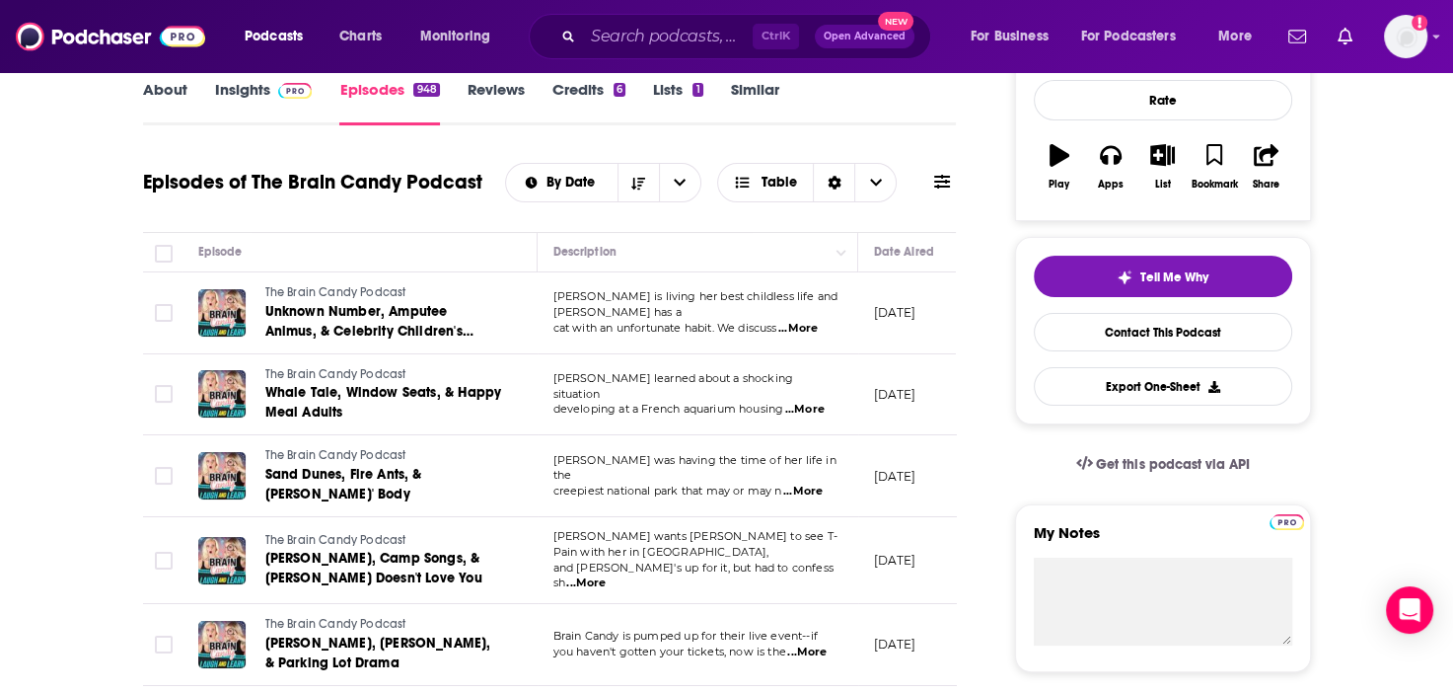
click at [811, 484] on span "...More" at bounding box center [802, 491] width 39 height 16
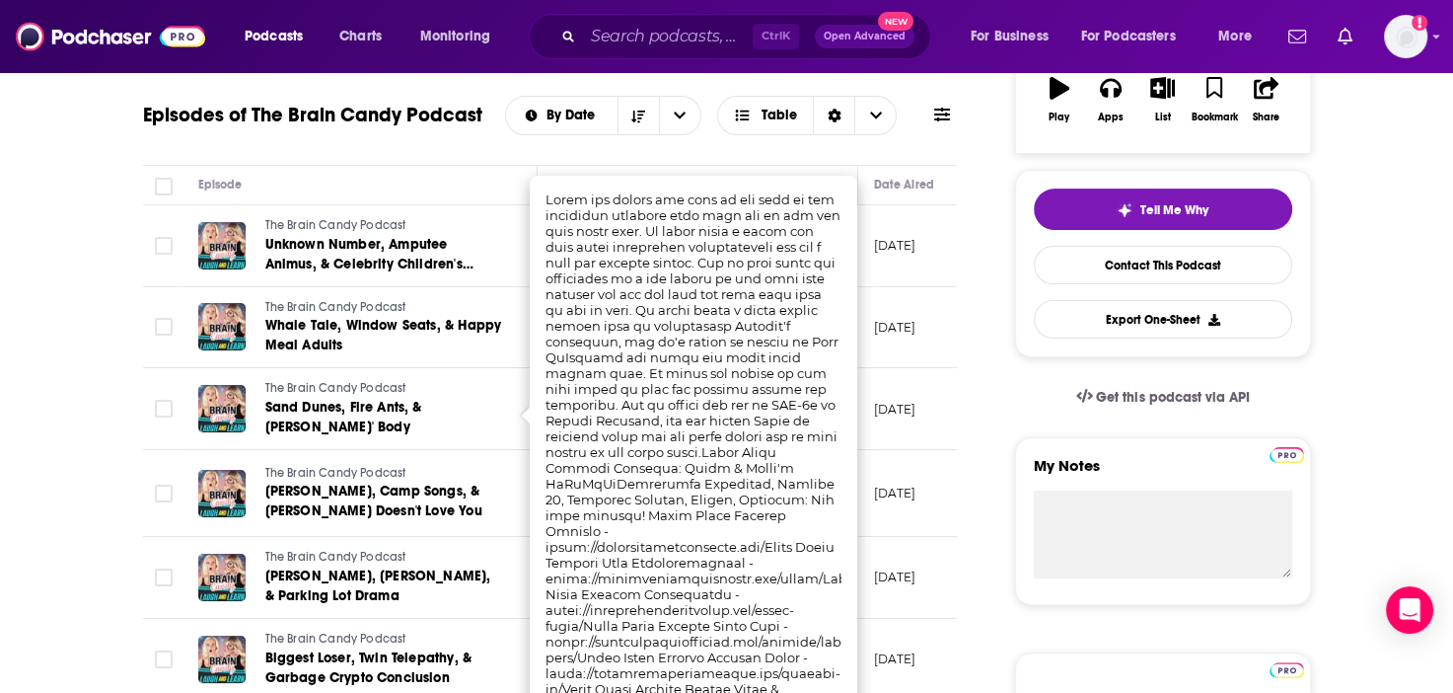
scroll to position [395, 0]
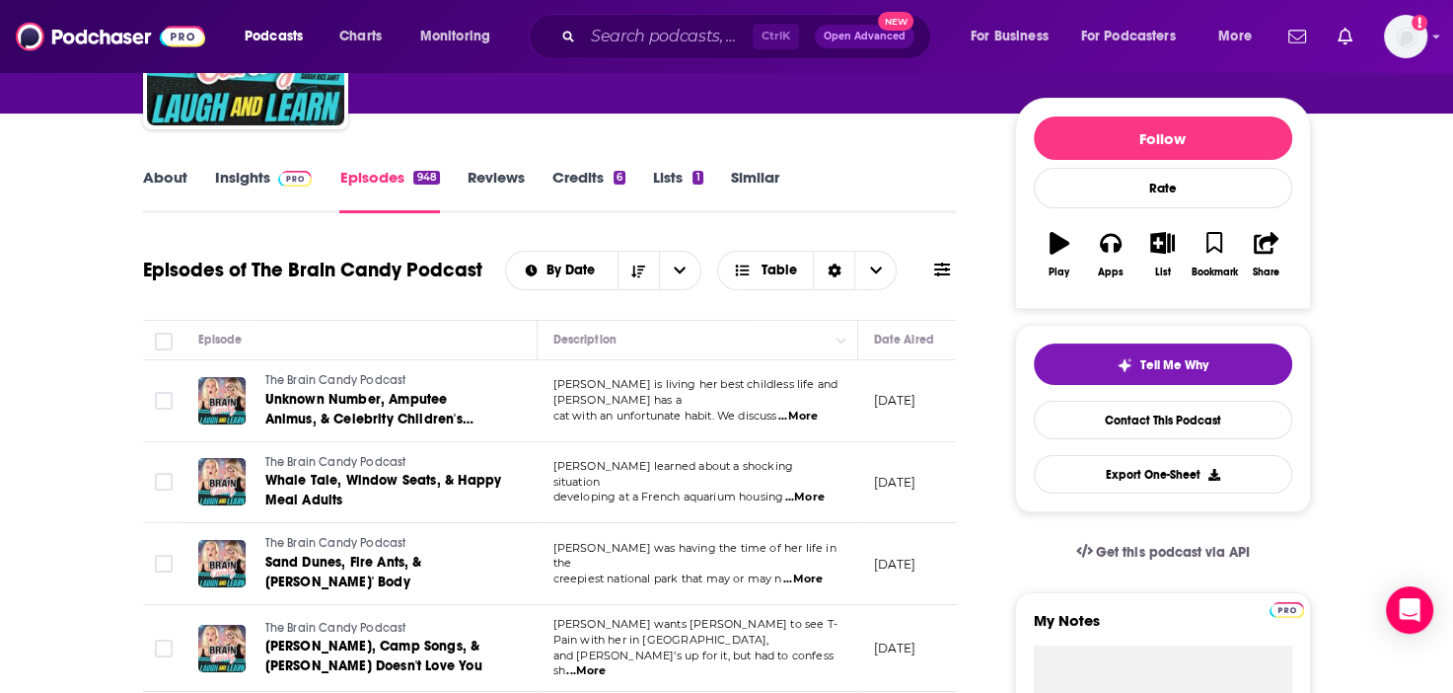
scroll to position [197, 0]
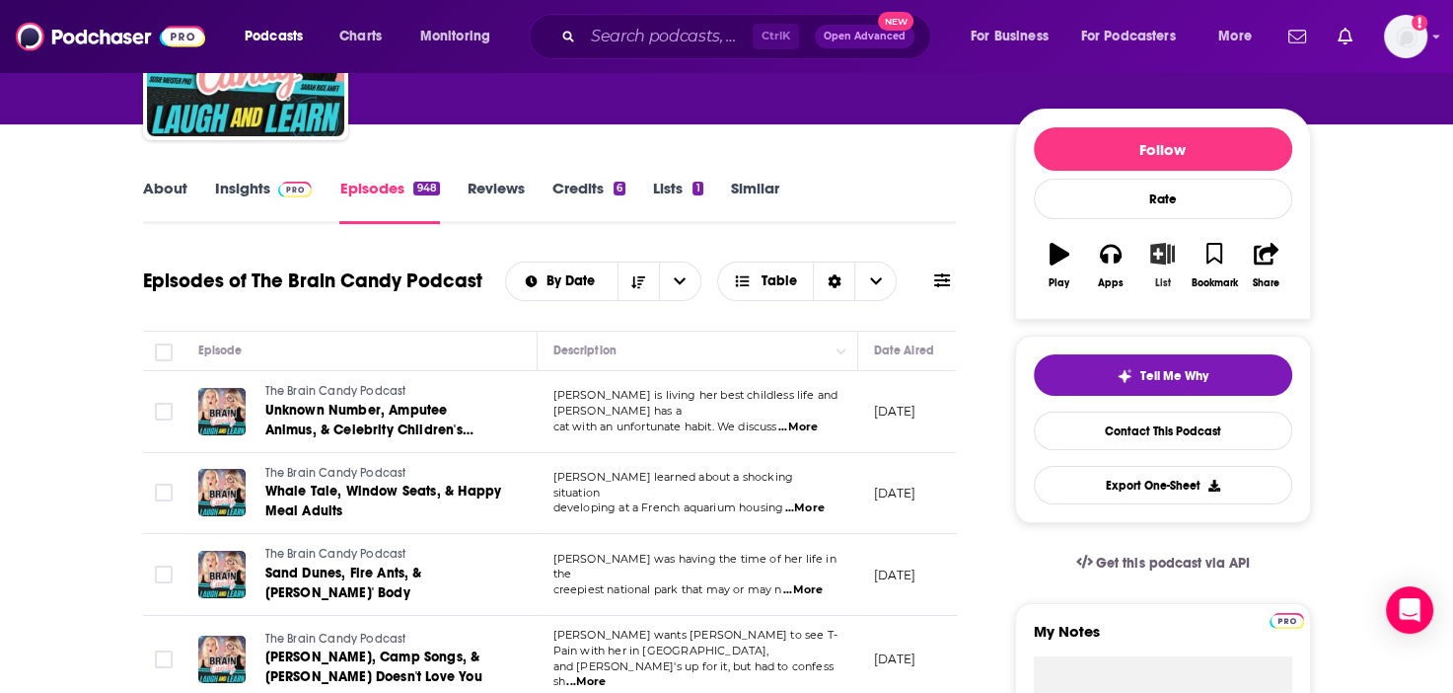
click at [1152, 262] on icon "button" at bounding box center [1162, 254] width 25 height 22
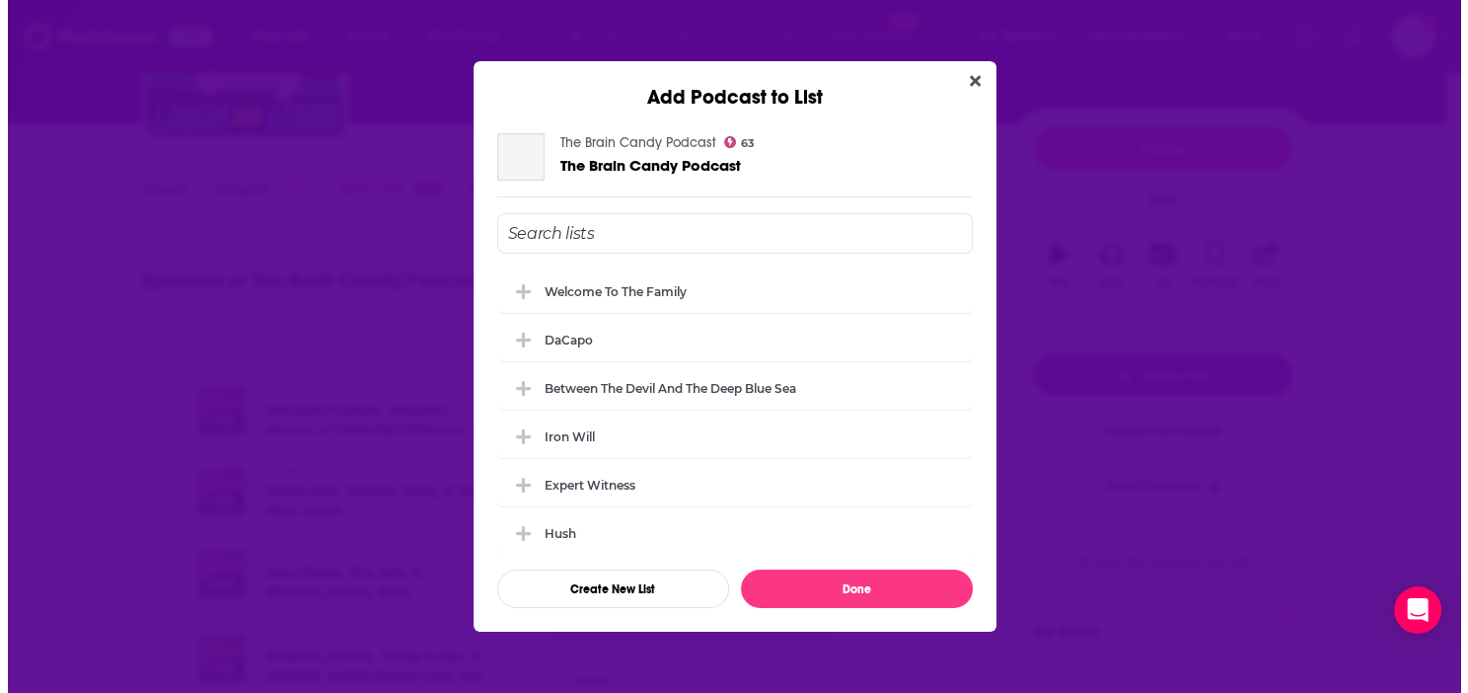
scroll to position [0, 0]
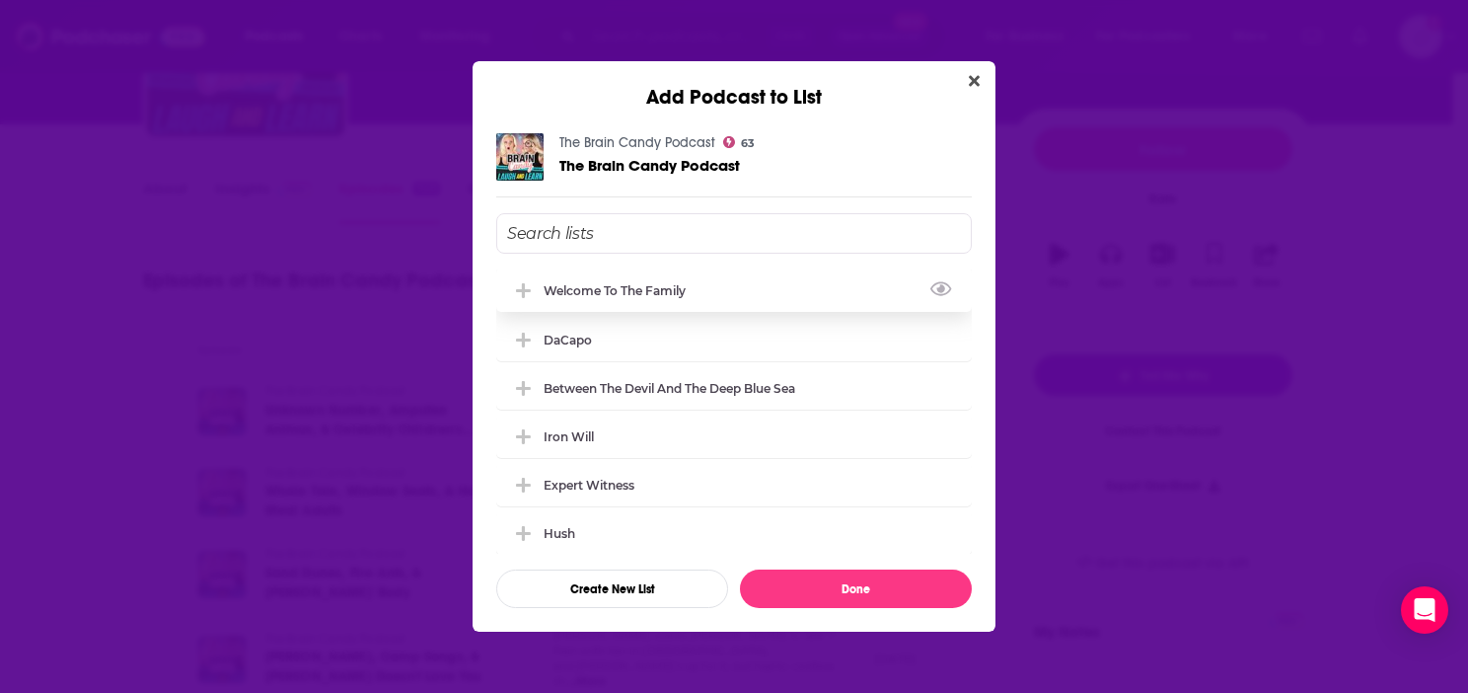
click at [724, 295] on div "Welcome to the Family" at bounding box center [734, 289] width 476 height 43
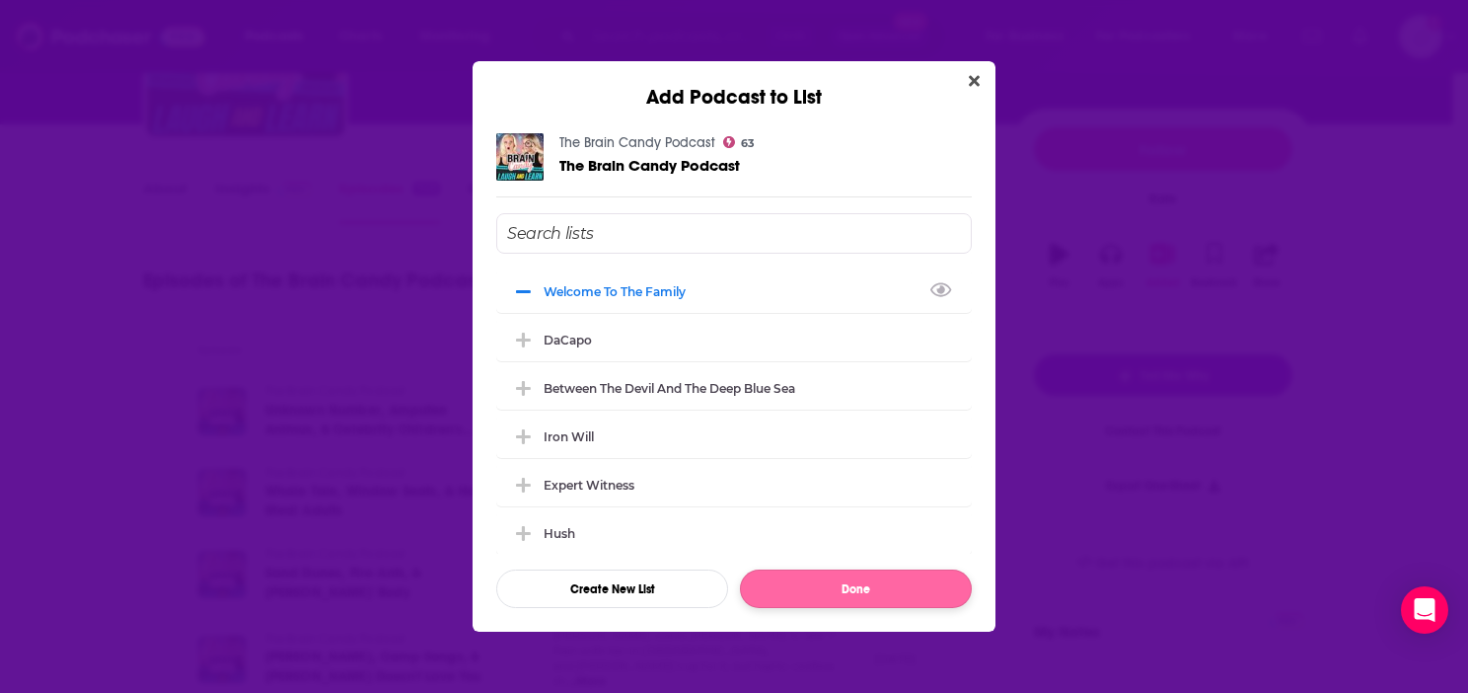
click at [916, 589] on button "Done" at bounding box center [856, 588] width 232 height 38
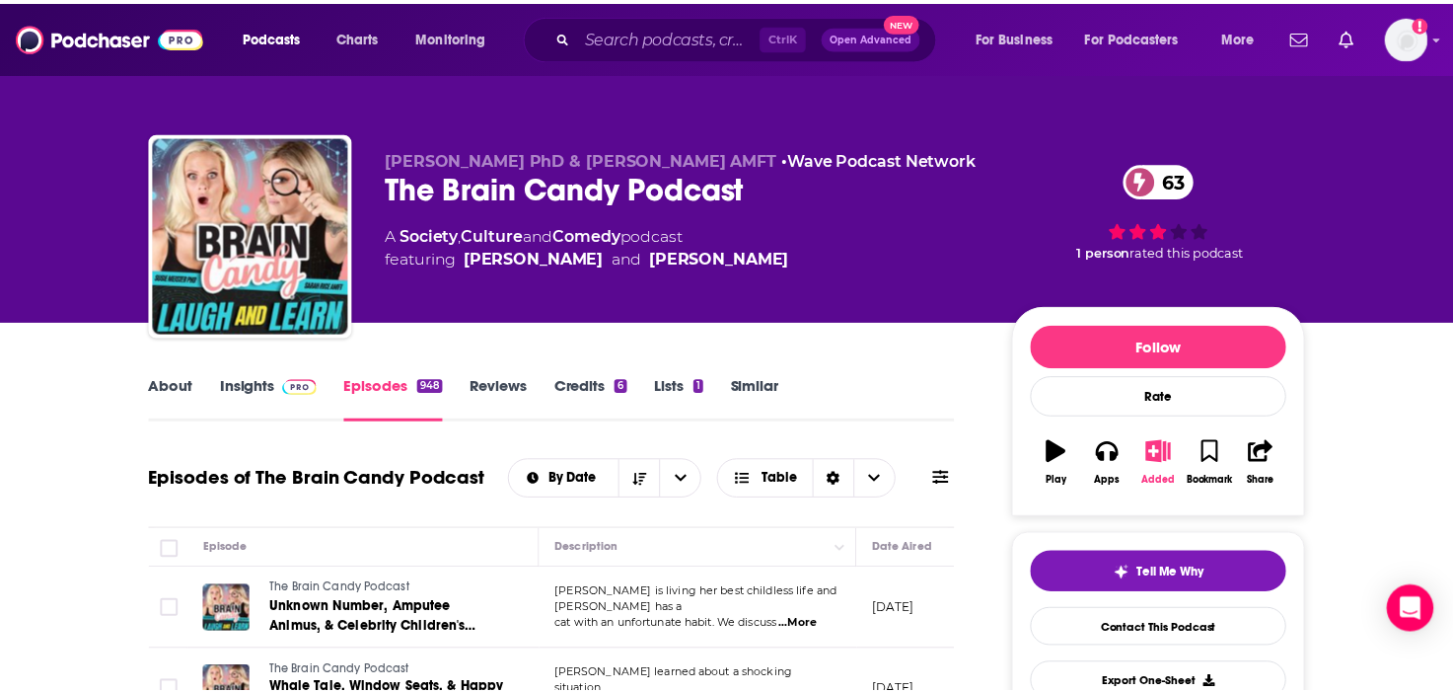
scroll to position [197, 0]
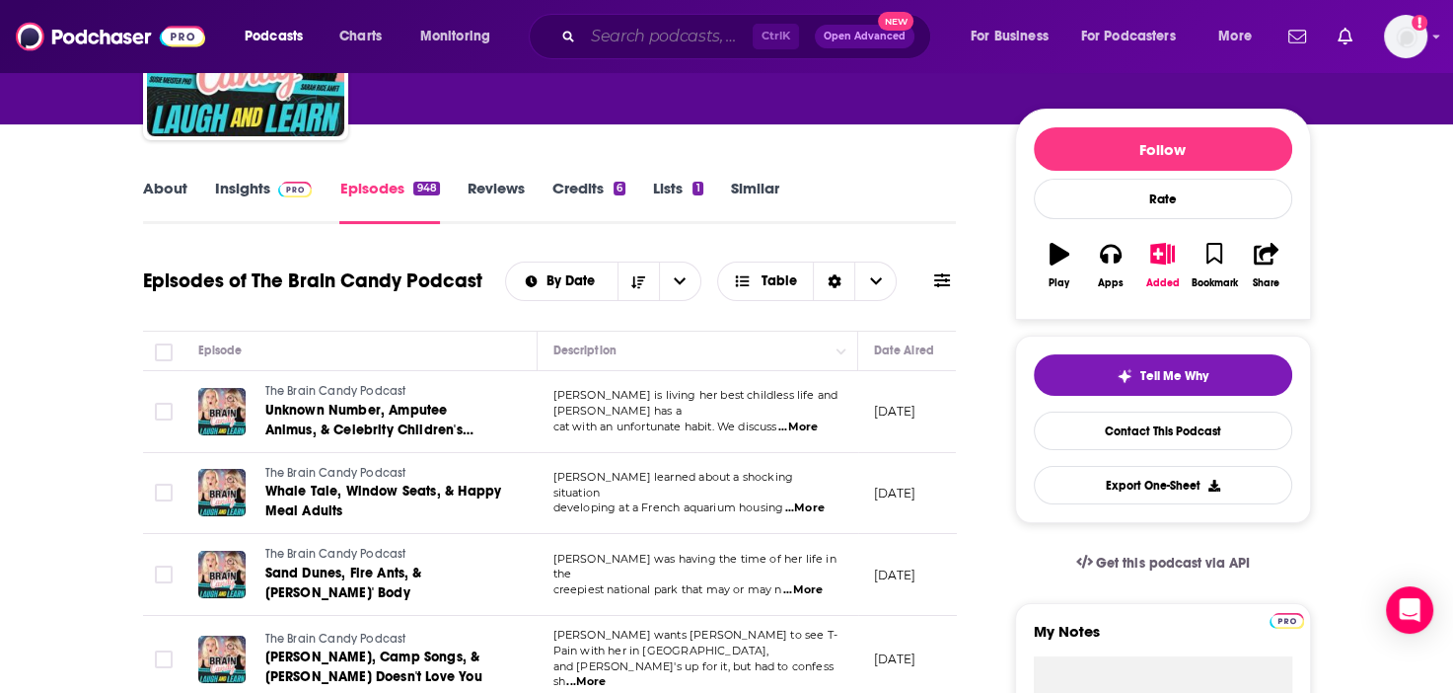
click at [635, 39] on input "Search podcasts, credits, & more..." at bounding box center [668, 37] width 170 height 32
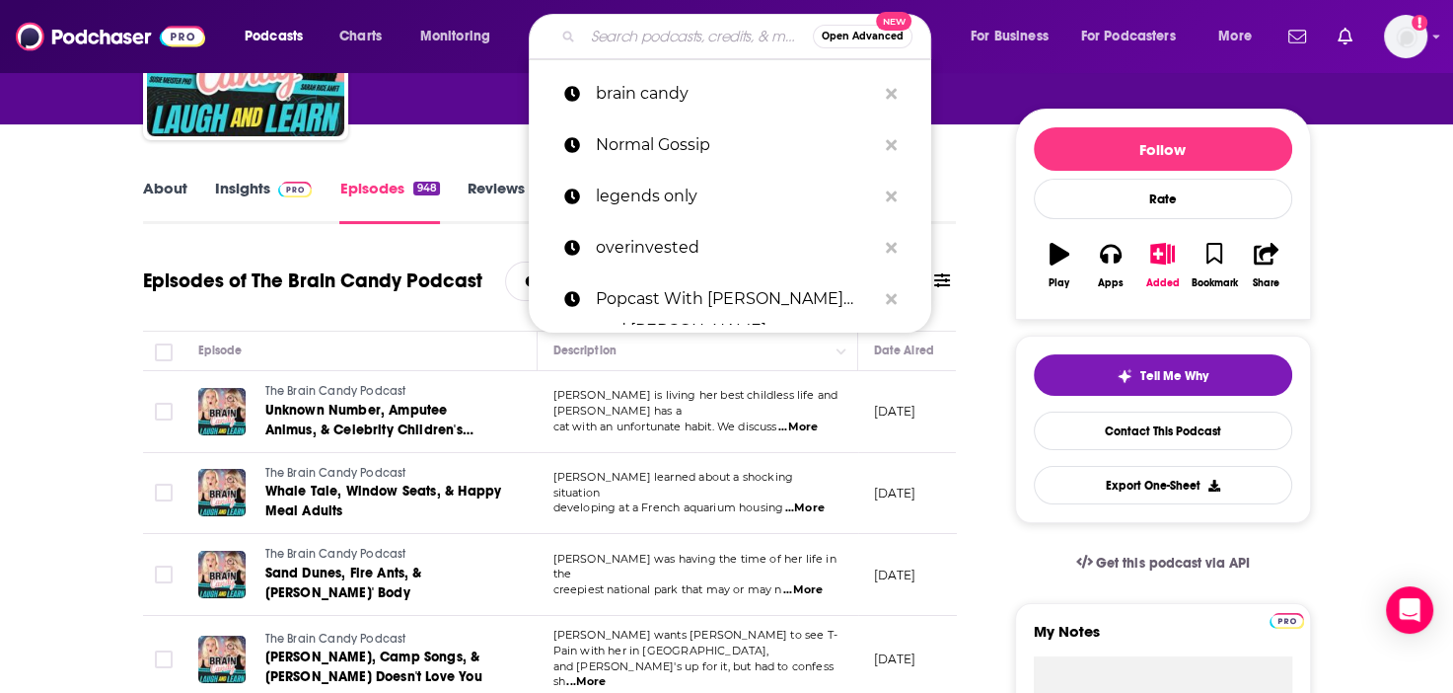
paste input "*Pop Culture Weekly with [PERSON_NAME]*"
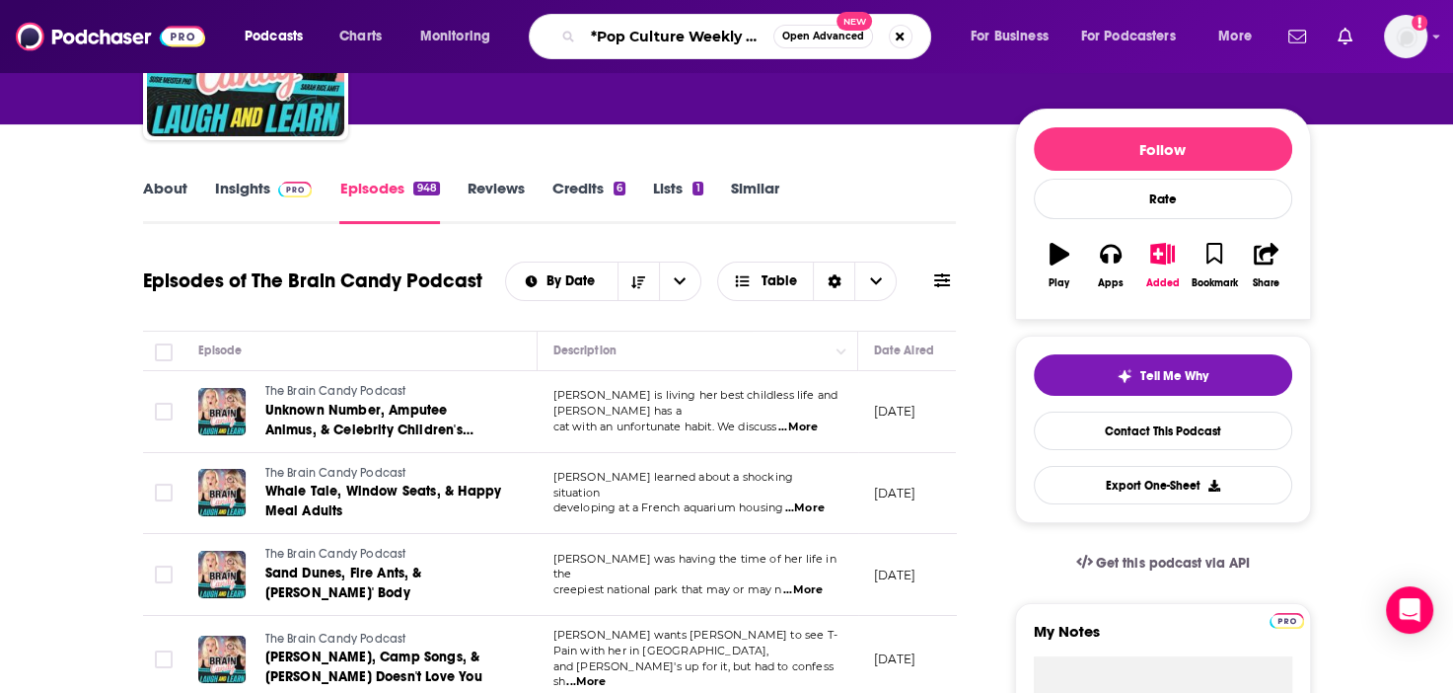
type input "*Pop Culture Weekly with [PERSON_NAME]*"
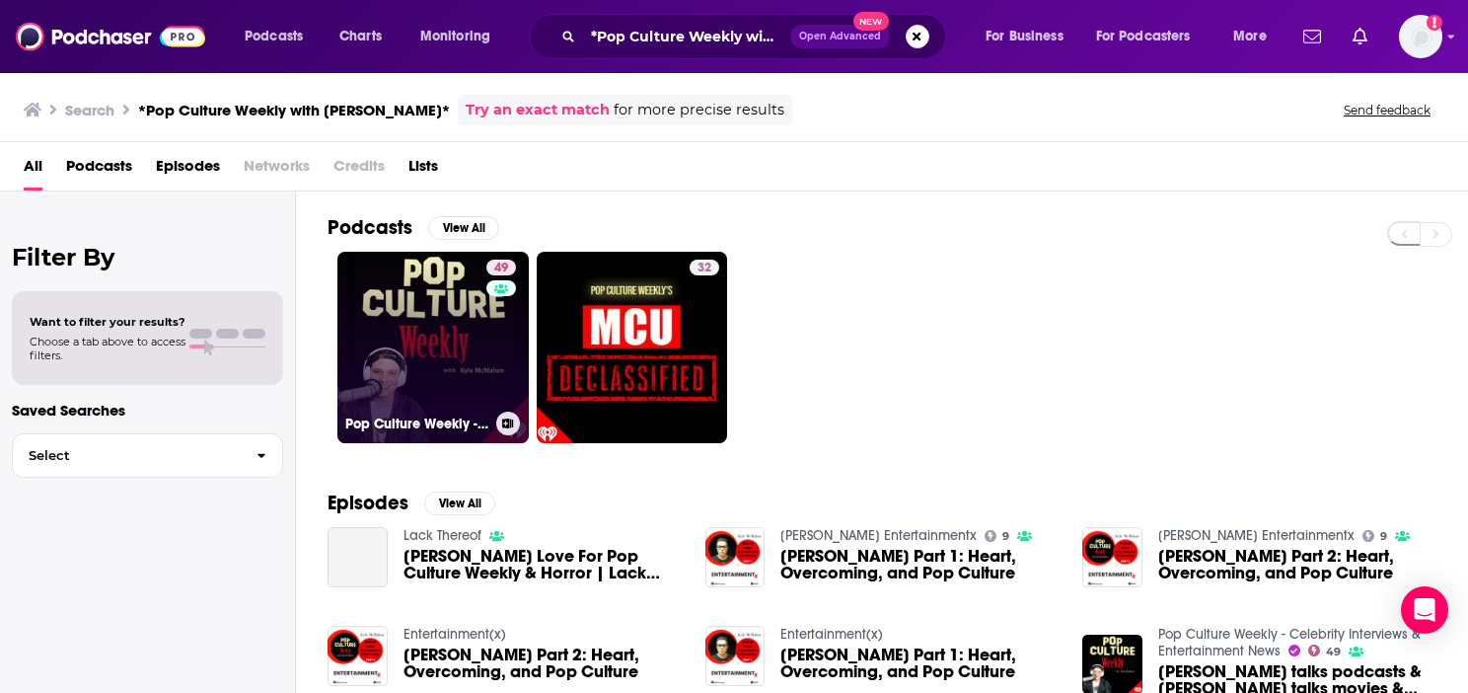
click at [419, 352] on link "49 Pop Culture Weekly - Celebrity Interviews & Entertainment News" at bounding box center [432, 347] width 191 height 191
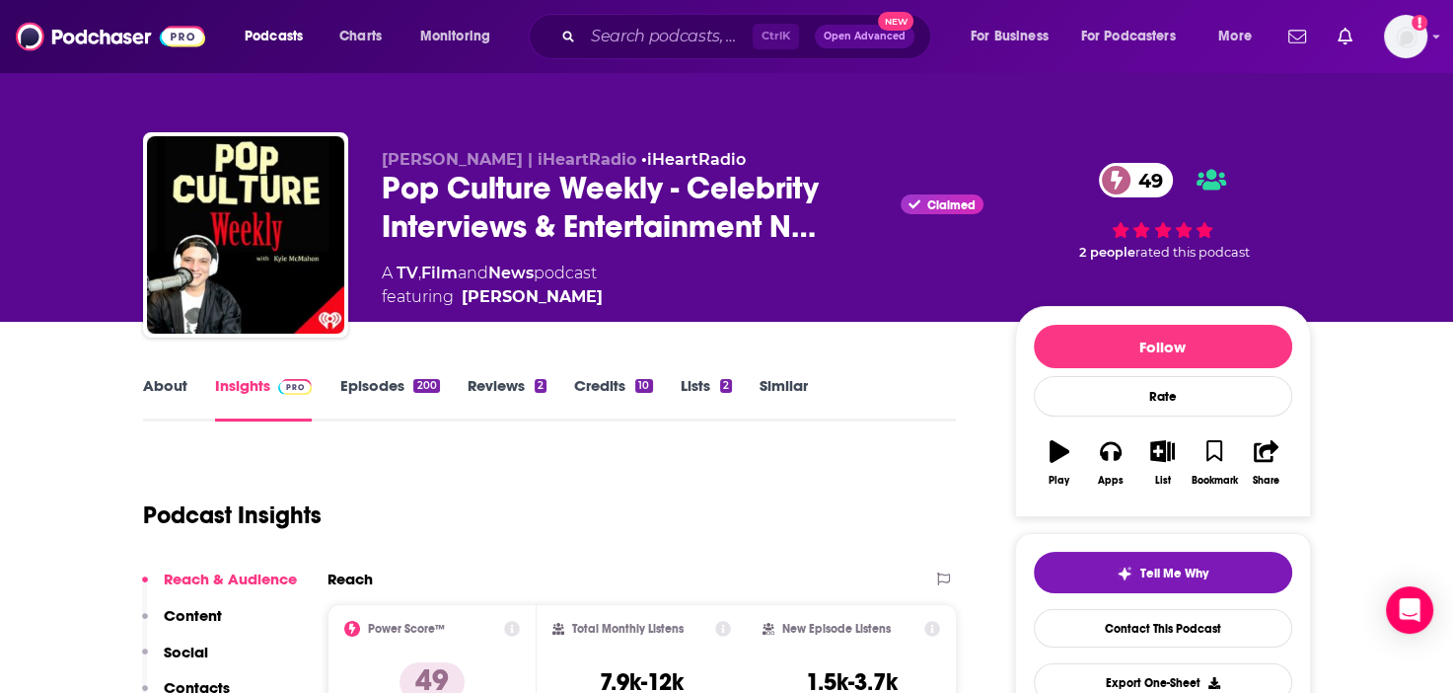
click at [383, 379] on link "Episodes 200" at bounding box center [389, 398] width 100 height 45
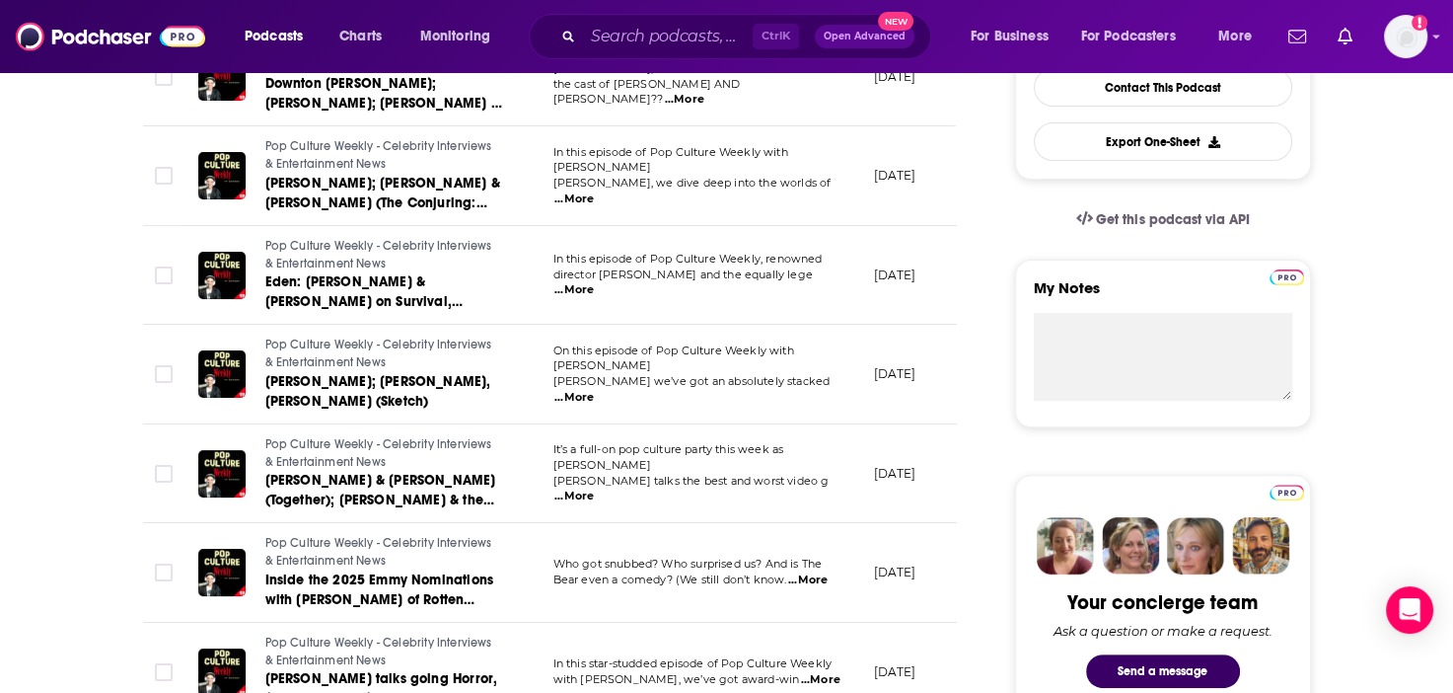
scroll to position [197, 0]
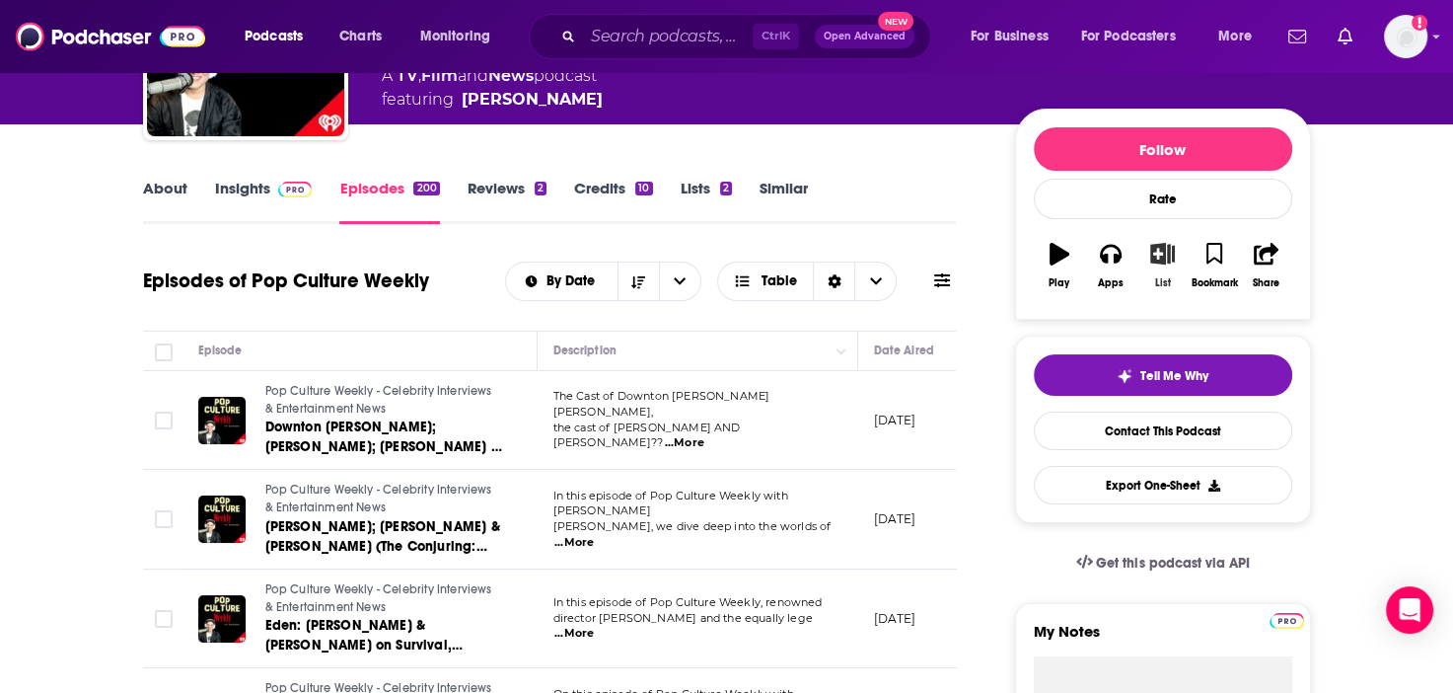
click at [1160, 248] on icon "button" at bounding box center [1162, 254] width 25 height 22
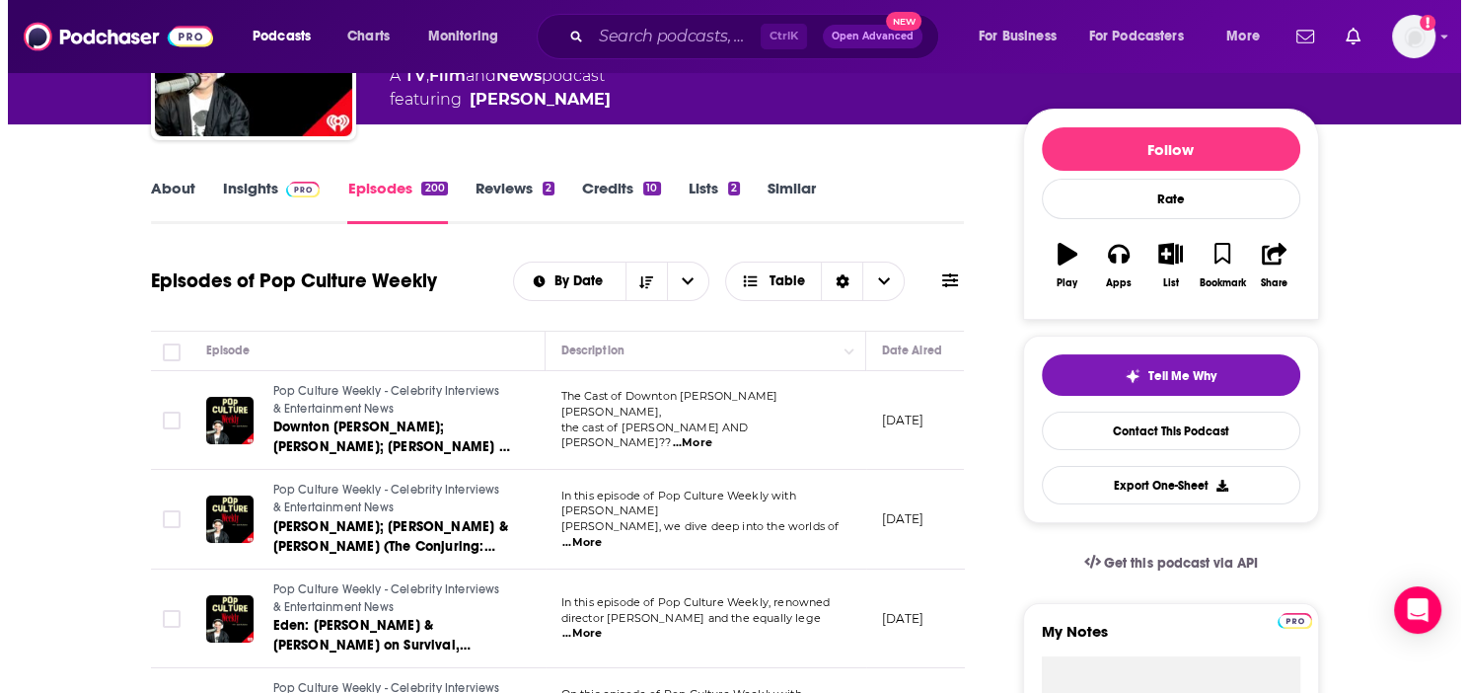
scroll to position [0, 0]
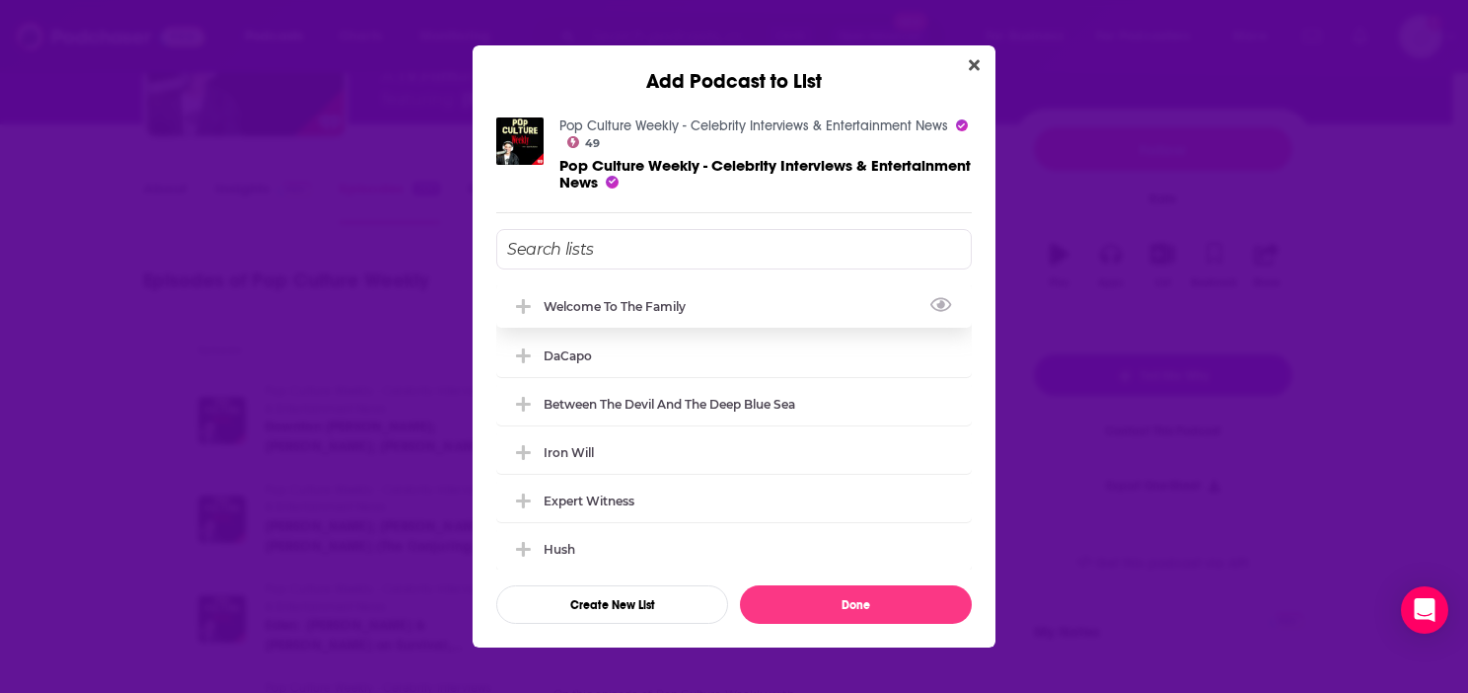
click at [635, 307] on div "Welcome to the Family" at bounding box center [621, 306] width 154 height 15
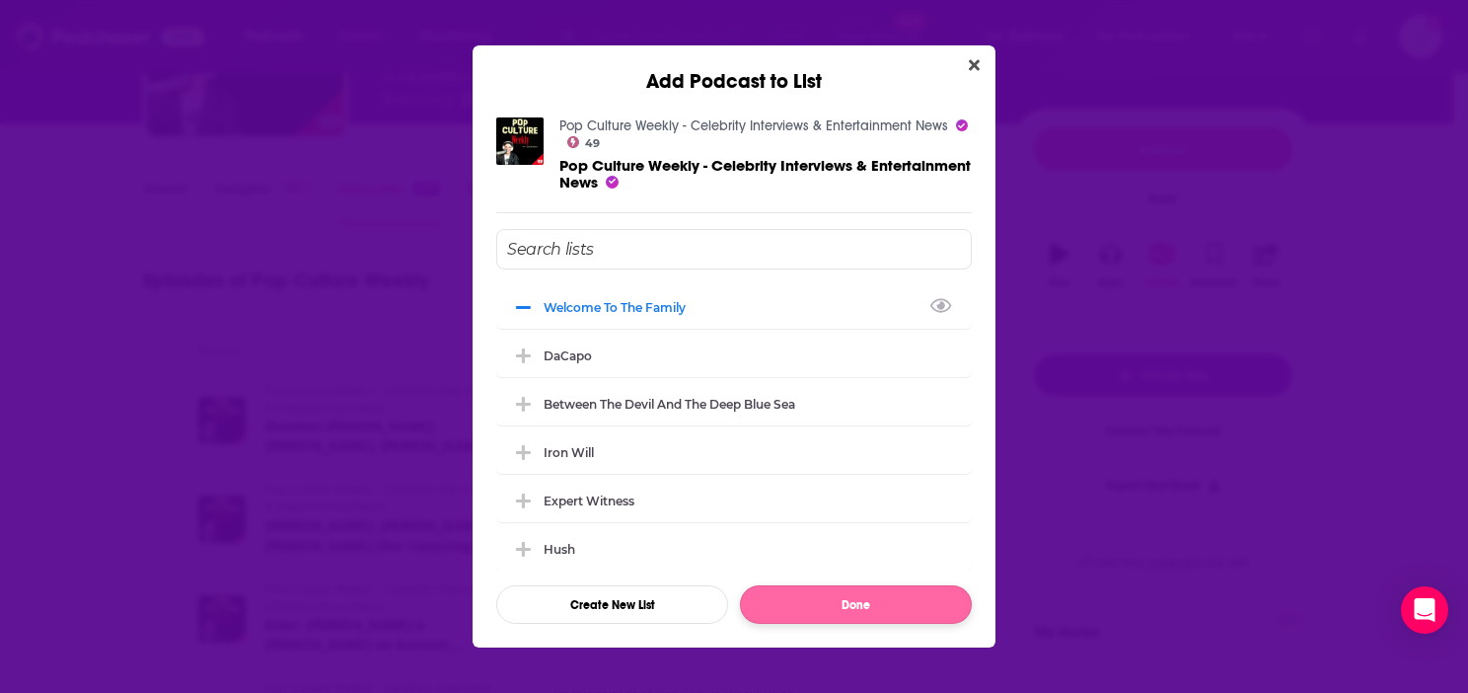
click at [893, 584] on div "Welcome to the Family DaCapo Between the Devil and the Deep Blue Sea Iron Will …" at bounding box center [734, 426] width 476 height 395
click at [872, 590] on button "Done" at bounding box center [856, 604] width 232 height 38
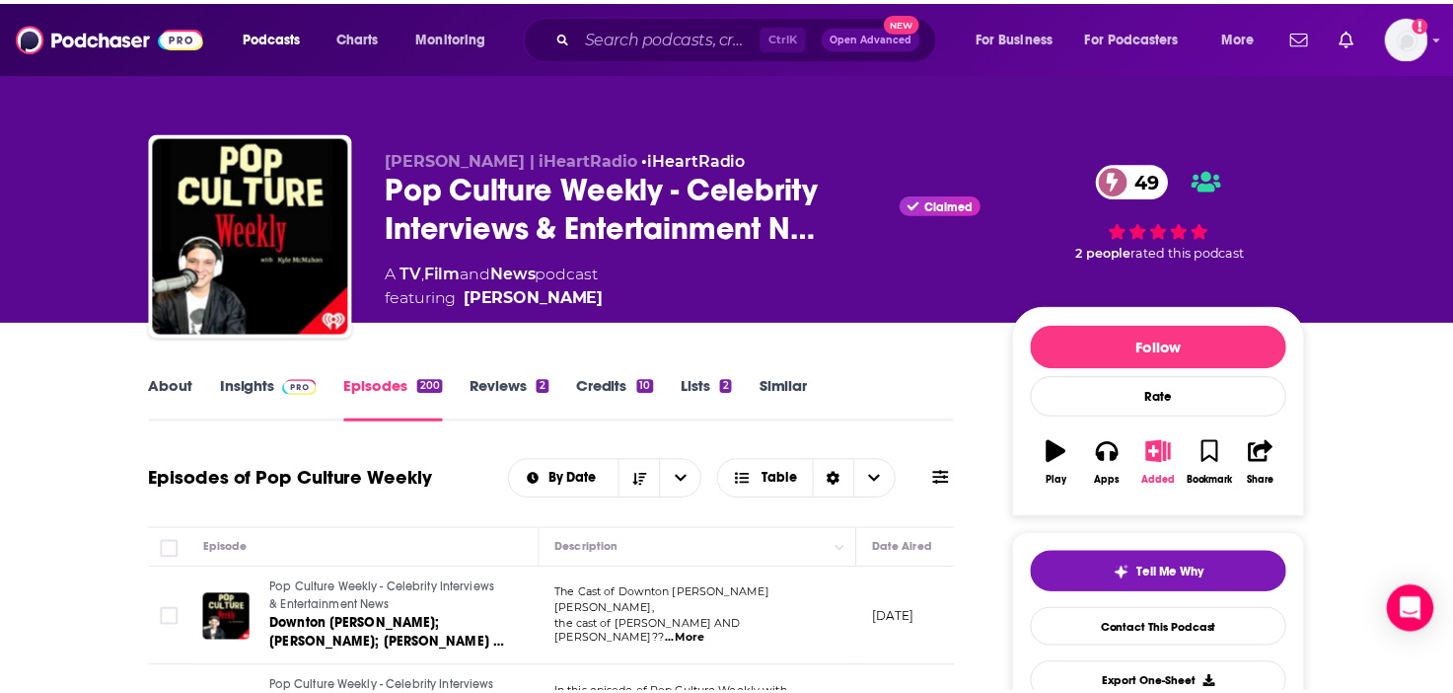
scroll to position [197, 0]
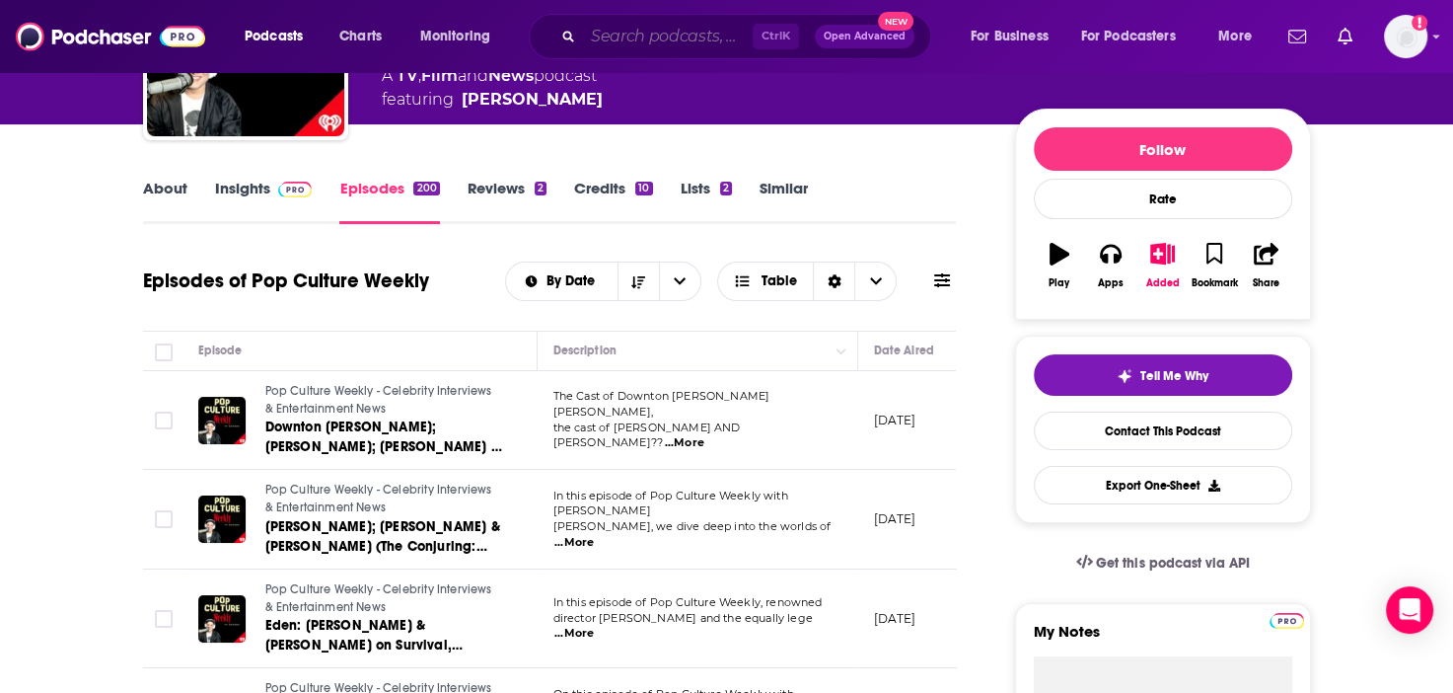
click at [657, 37] on input "Search podcasts, credits, & more..." at bounding box center [668, 37] width 170 height 32
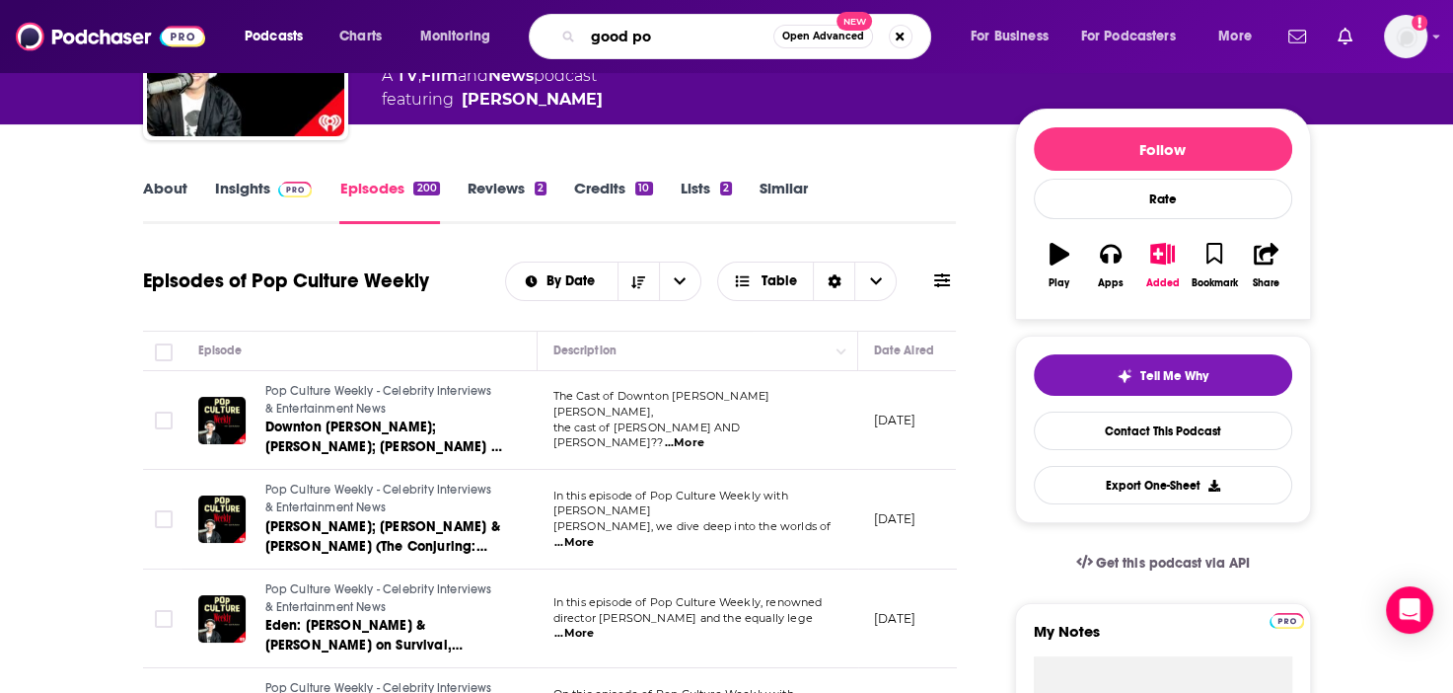
type input "good pop"
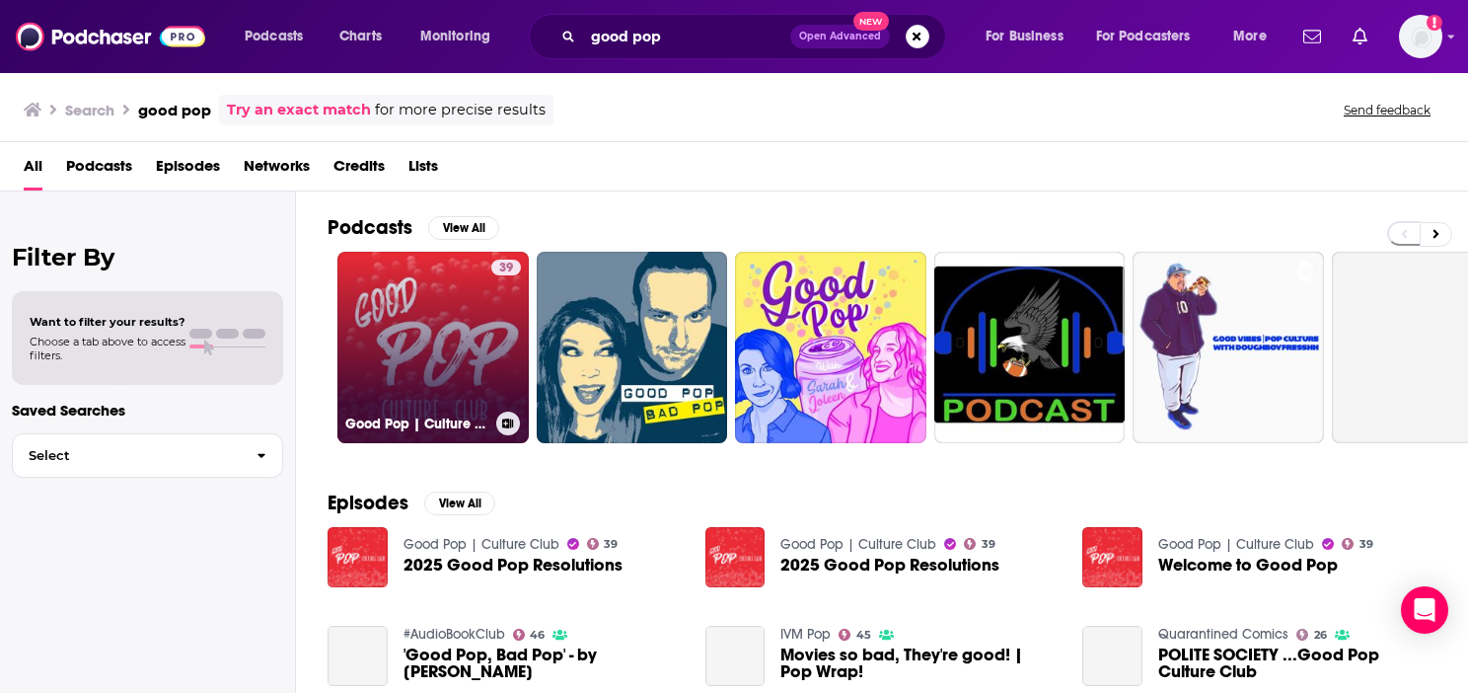
click at [493, 338] on div "39" at bounding box center [506, 336] width 30 height 152
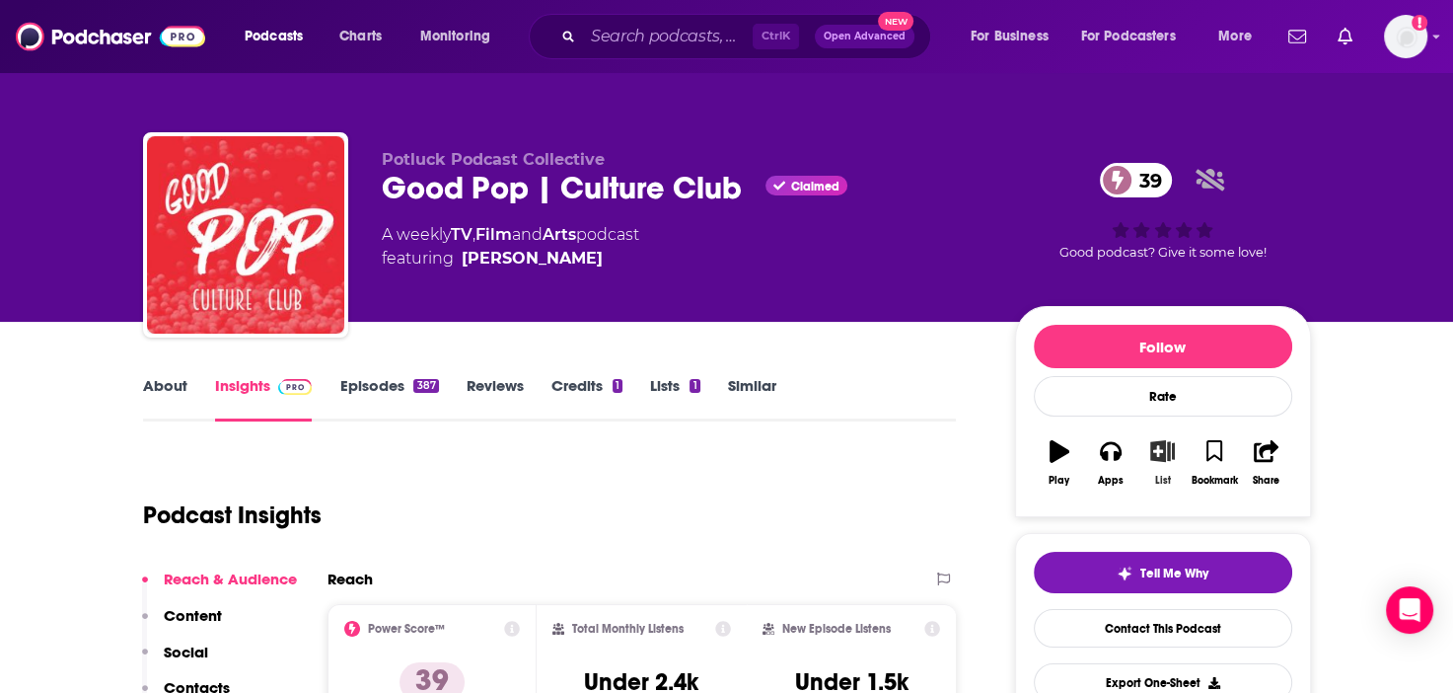
click at [1168, 448] on icon "button" at bounding box center [1162, 451] width 25 height 22
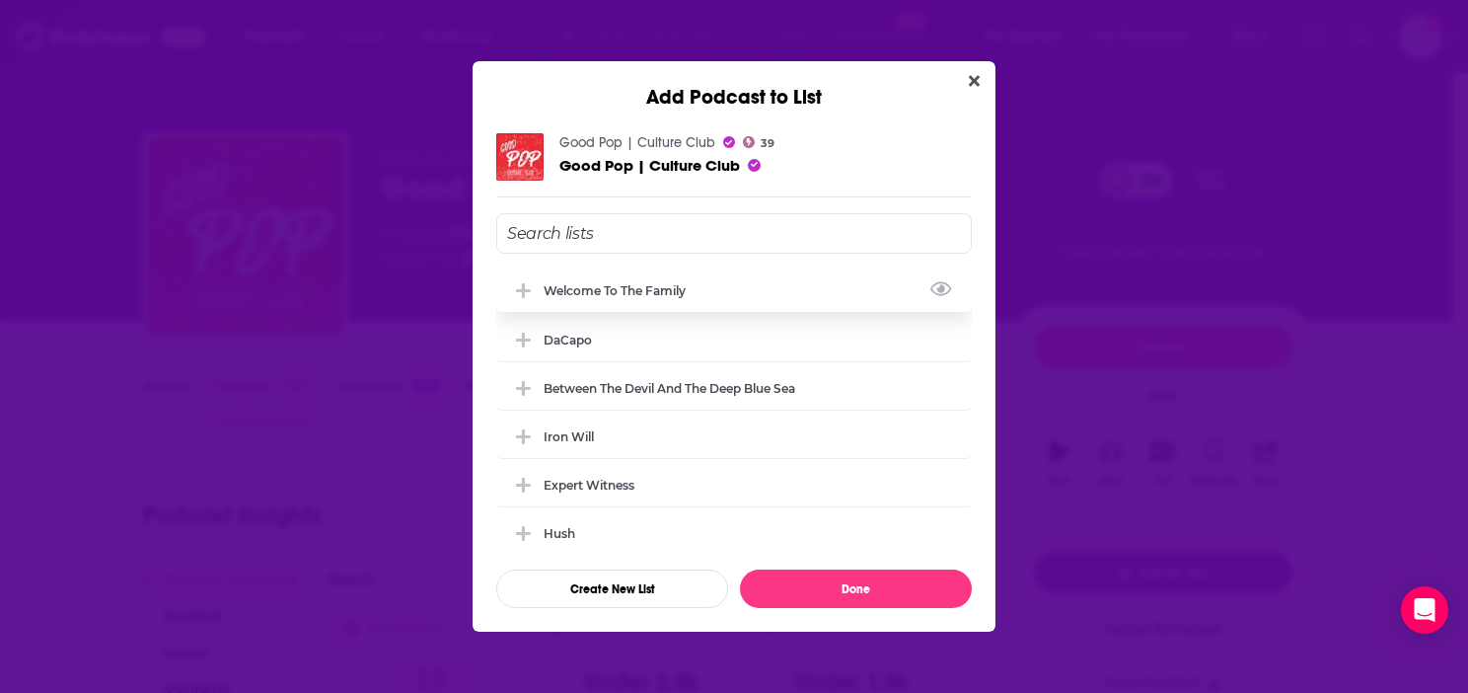
click at [664, 298] on div "Welcome to the Family" at bounding box center [734, 289] width 476 height 43
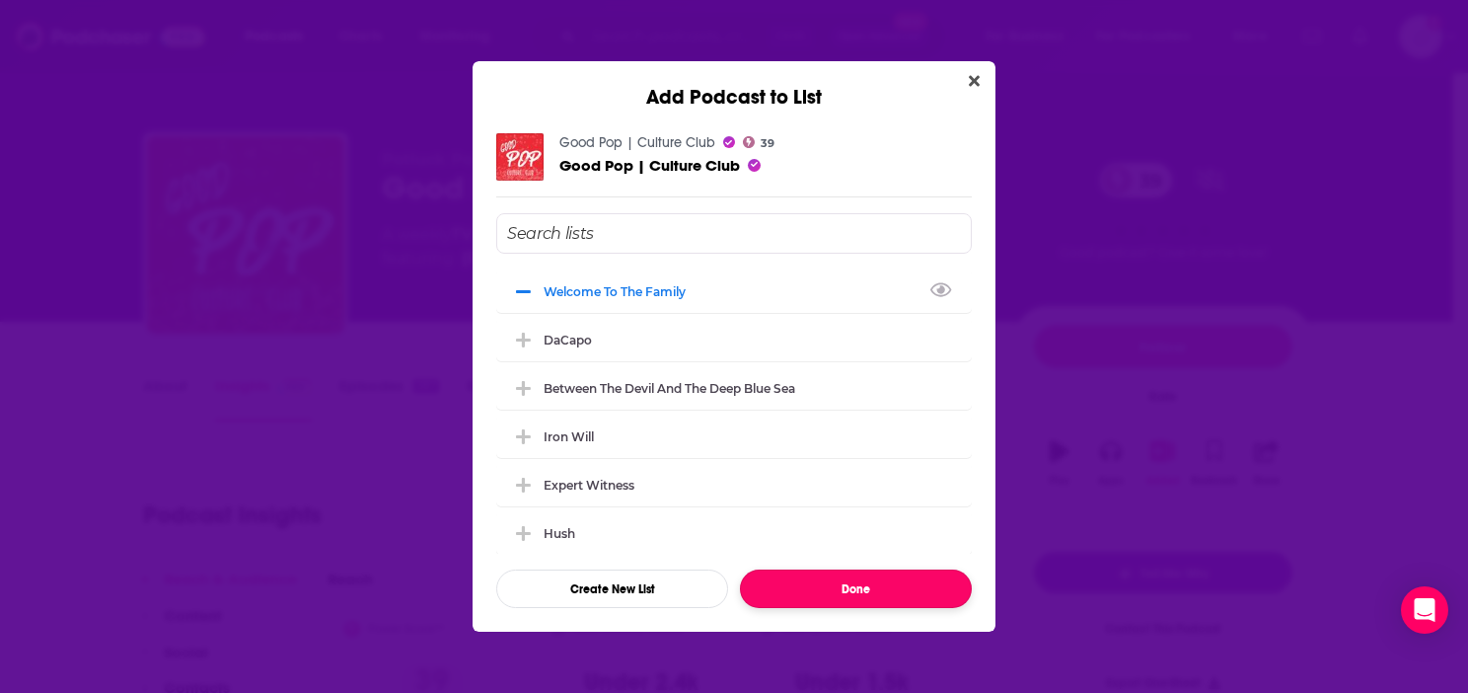
click at [860, 587] on button "Done" at bounding box center [856, 588] width 232 height 38
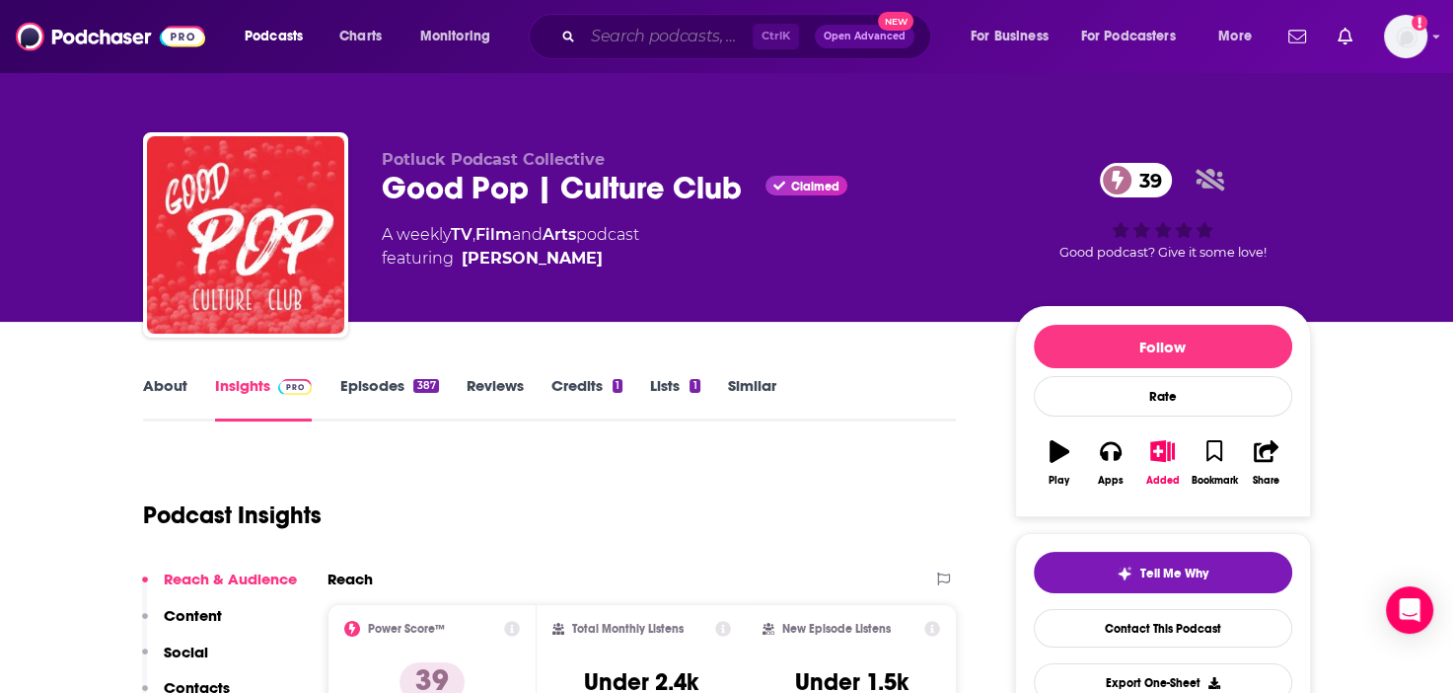
click at [631, 34] on input "Search podcasts, credits, & more..." at bounding box center [668, 37] width 170 height 32
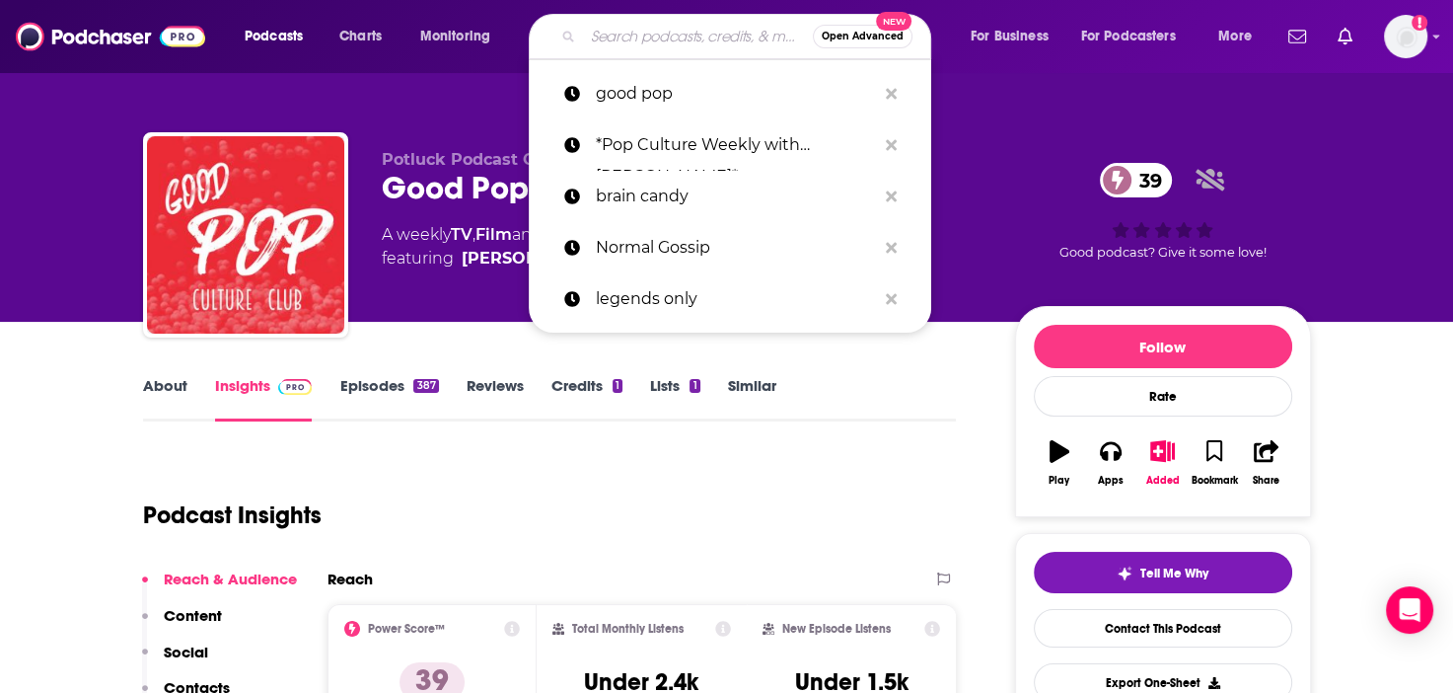
paste input "Pop Culture Cosmos"
type input "Pop Culture Cosmos"
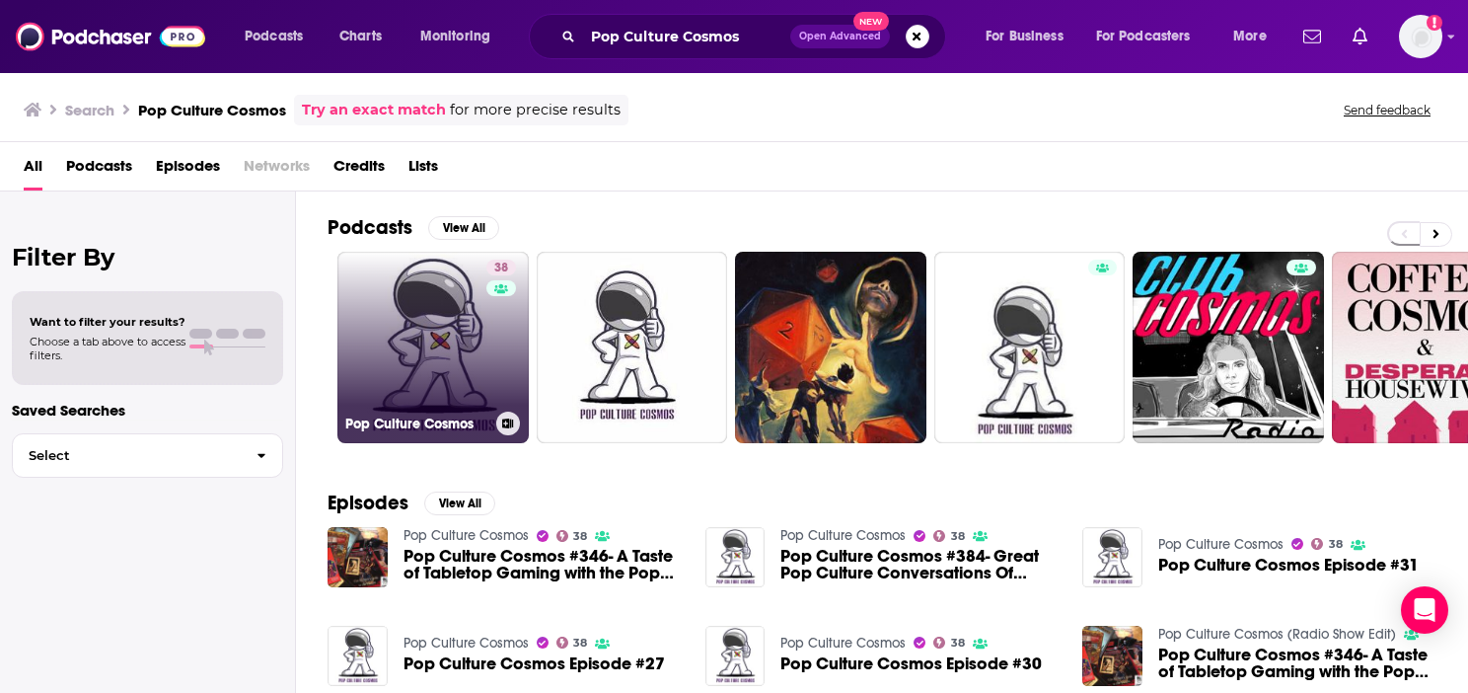
click at [444, 340] on link "38 Pop Culture Cosmos" at bounding box center [432, 347] width 191 height 191
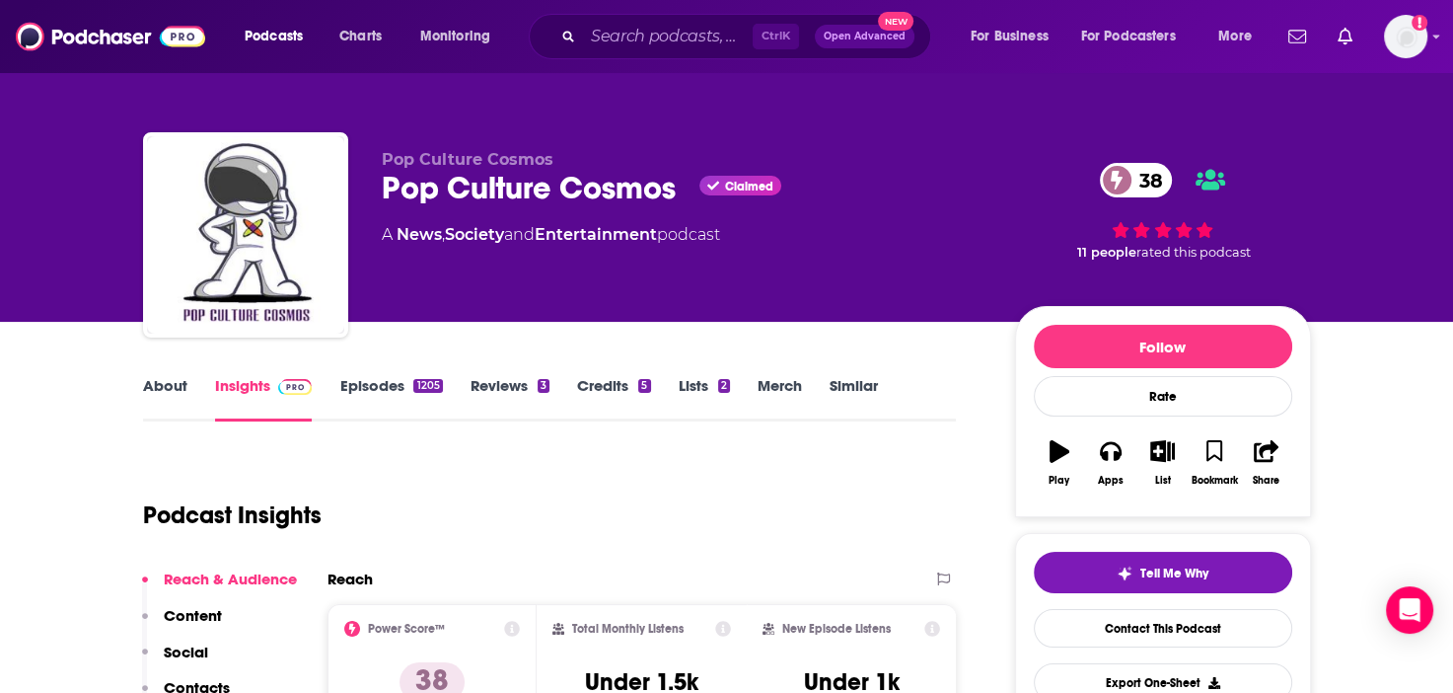
click at [402, 390] on link "Episodes 1205" at bounding box center [390, 398] width 103 height 45
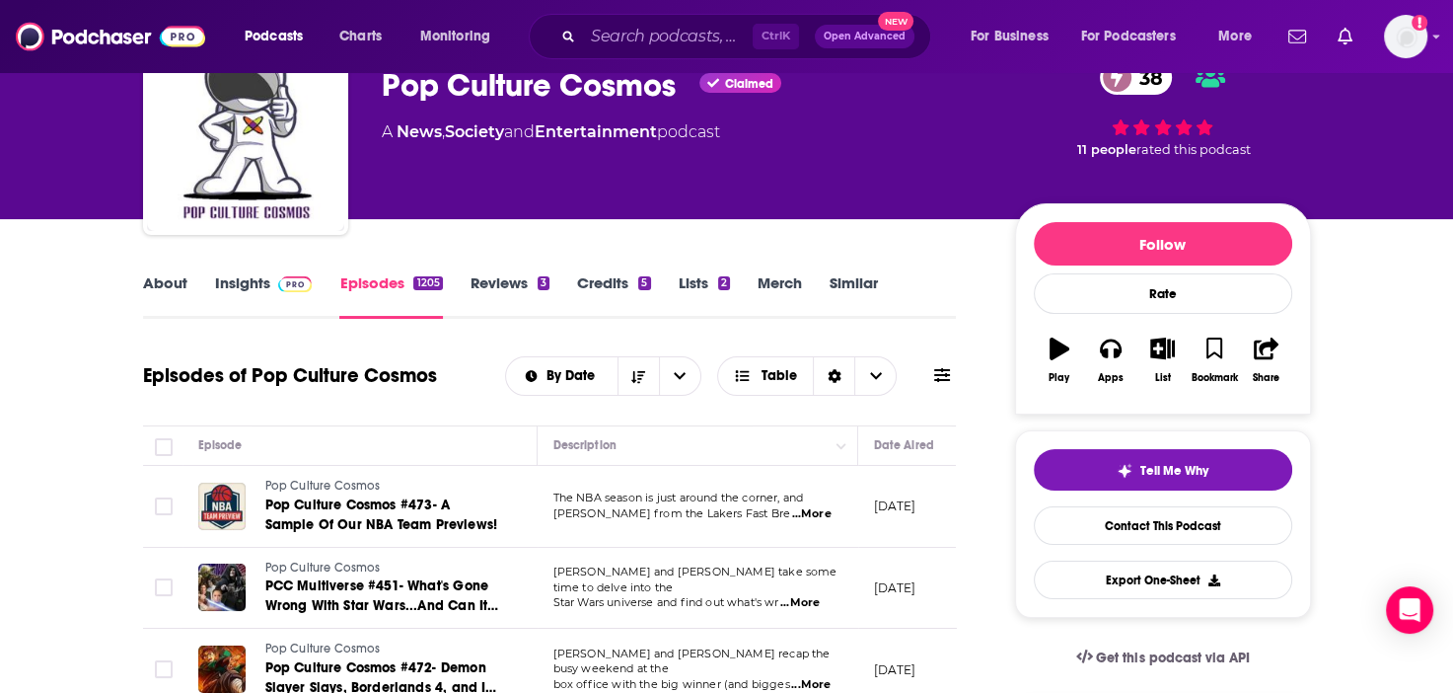
scroll to position [99, 0]
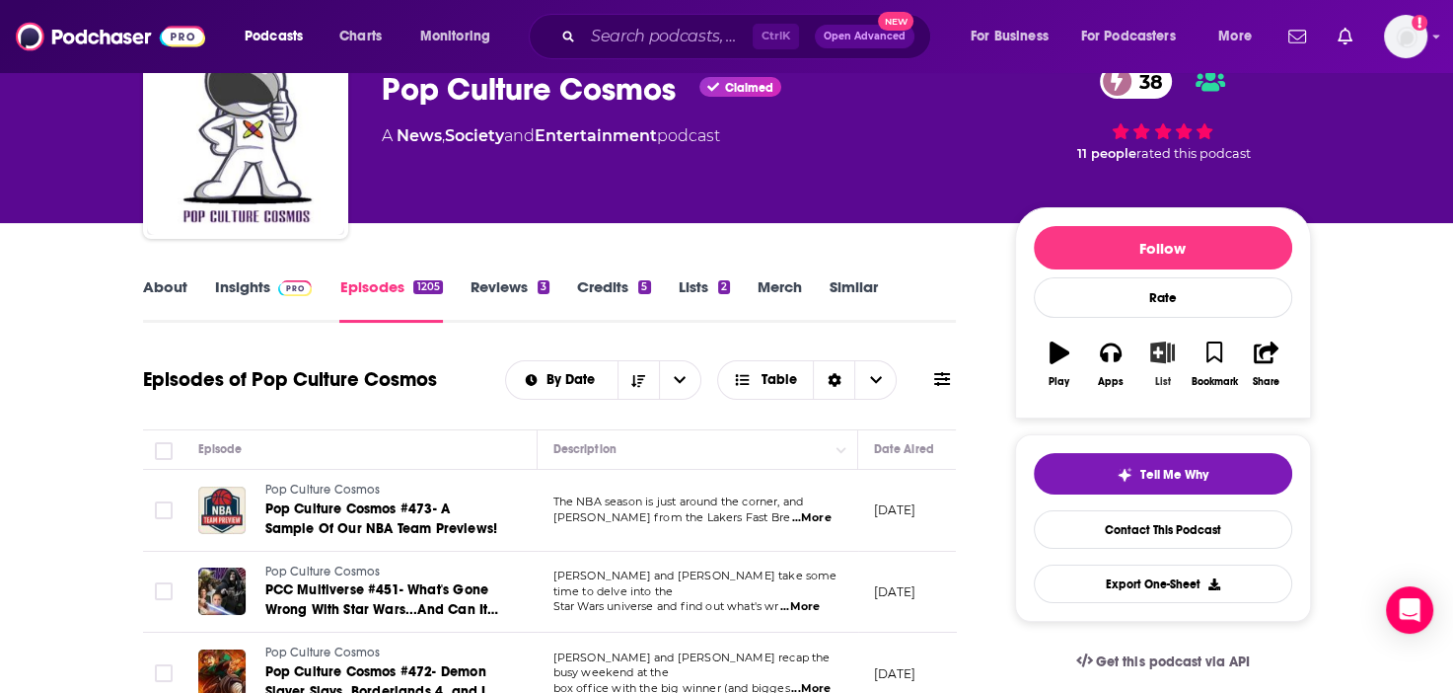
click at [1159, 356] on icon "button" at bounding box center [1162, 352] width 25 height 22
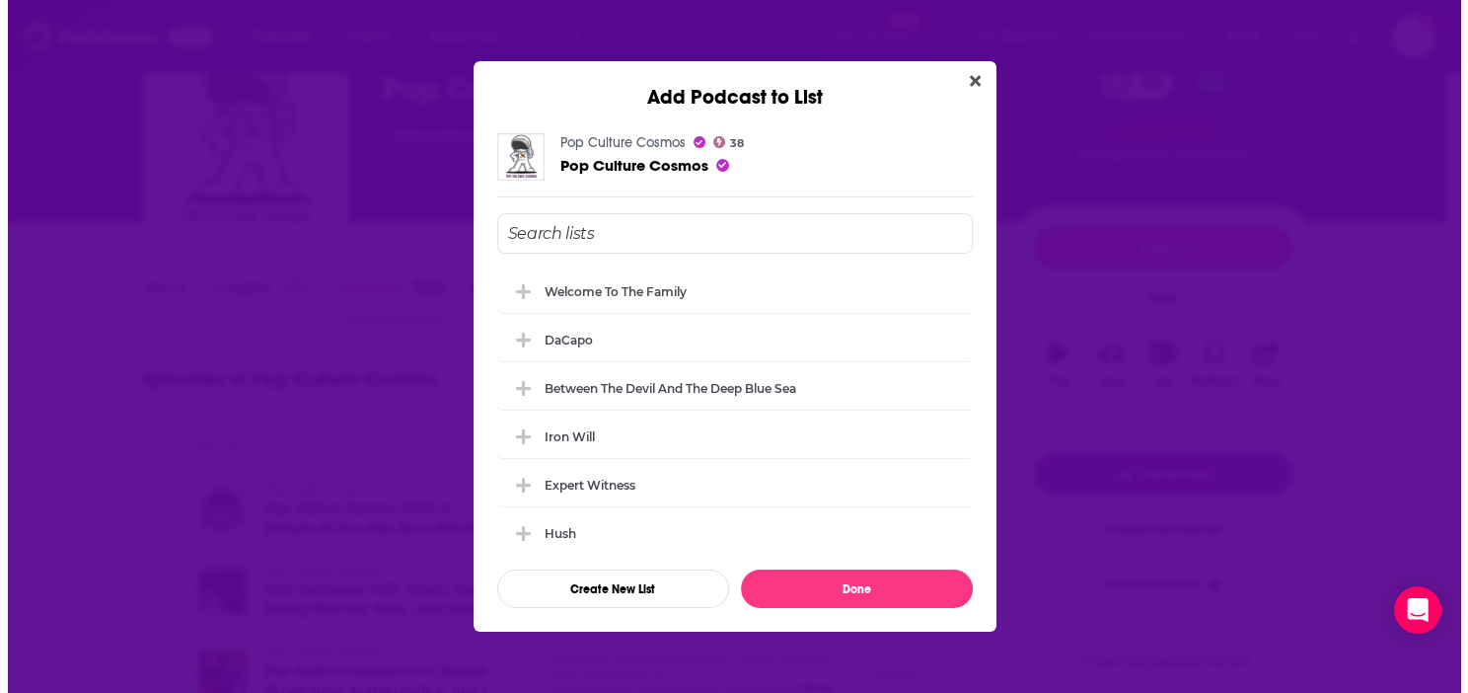
scroll to position [0, 0]
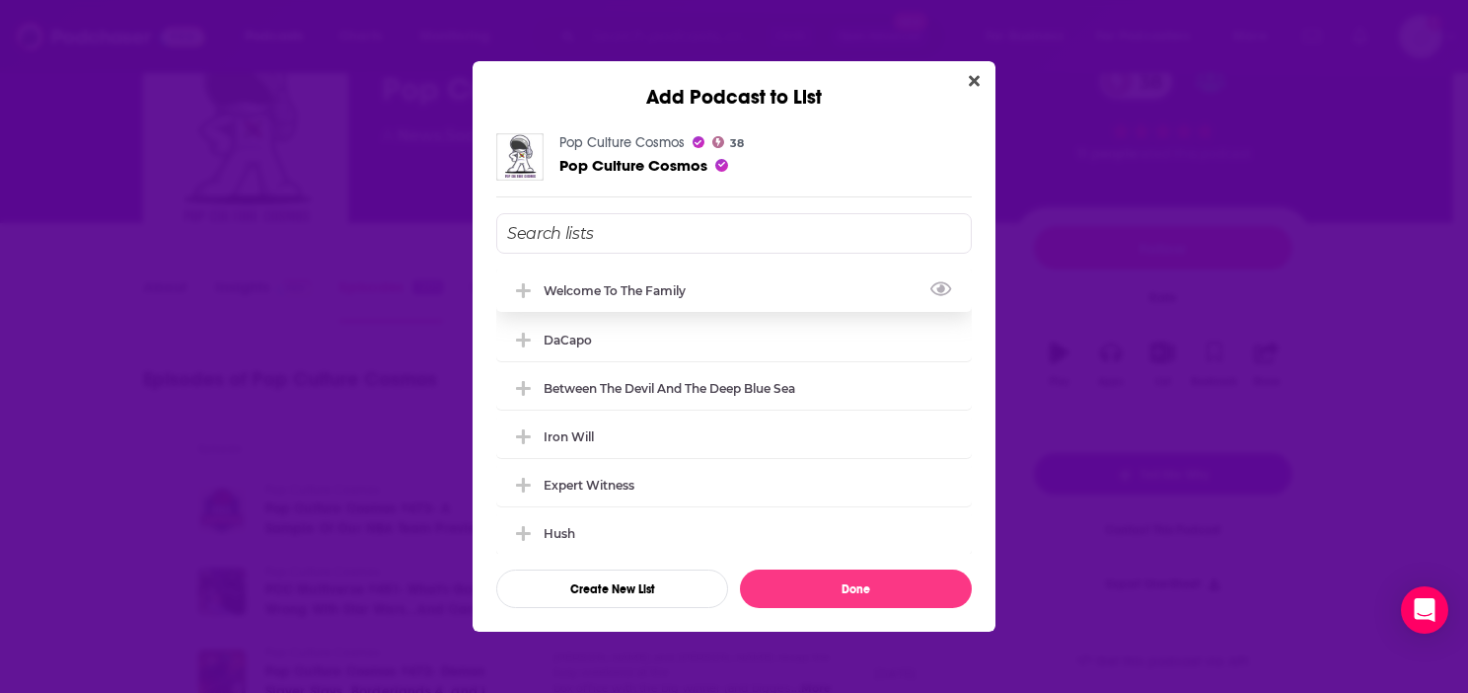
click at [659, 303] on div "Welcome to the Family" at bounding box center [734, 289] width 476 height 43
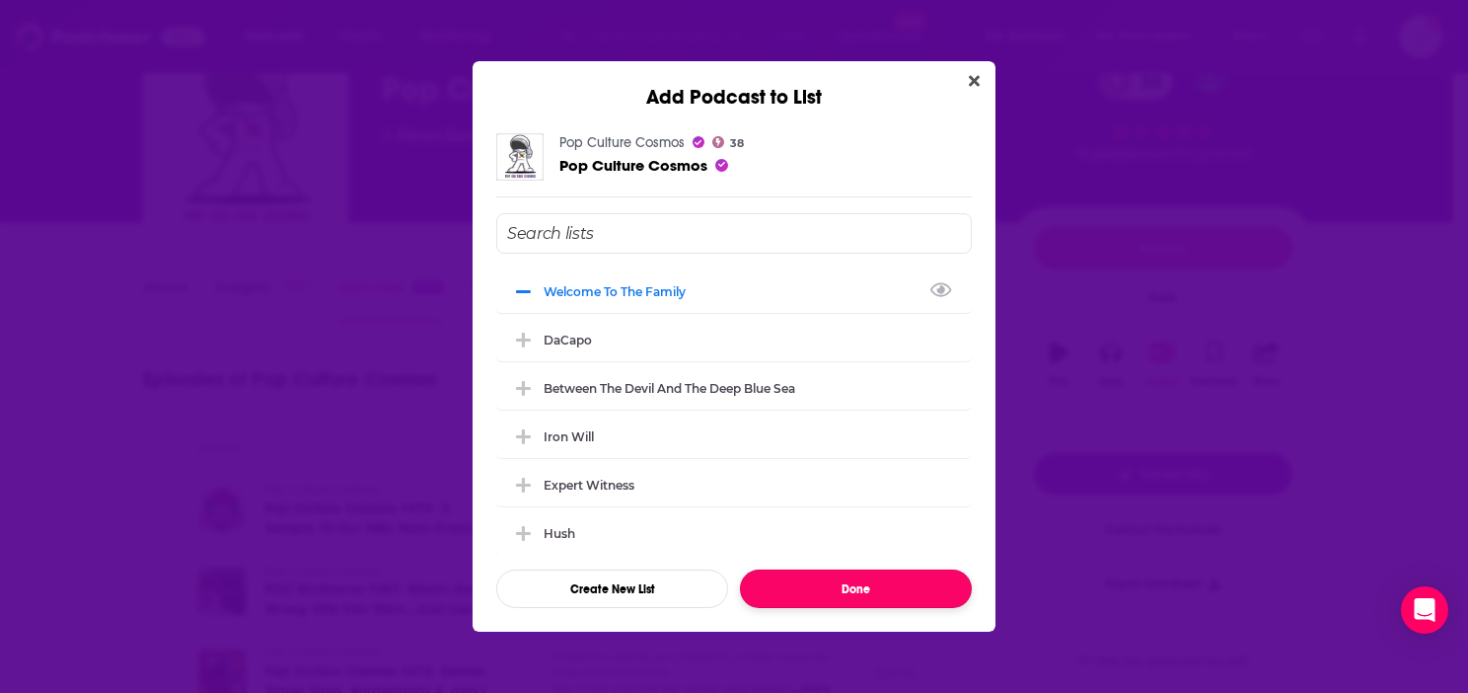
click at [817, 587] on button "Done" at bounding box center [856, 588] width 232 height 38
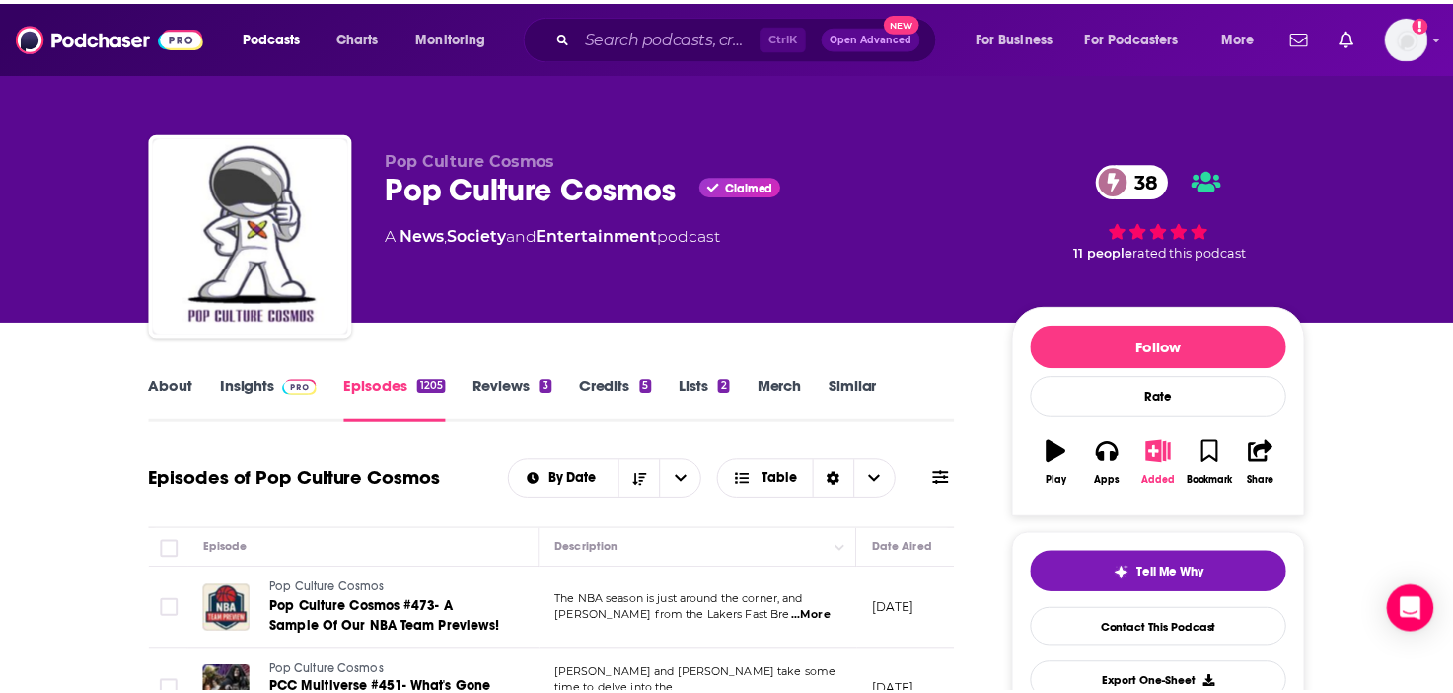
scroll to position [99, 0]
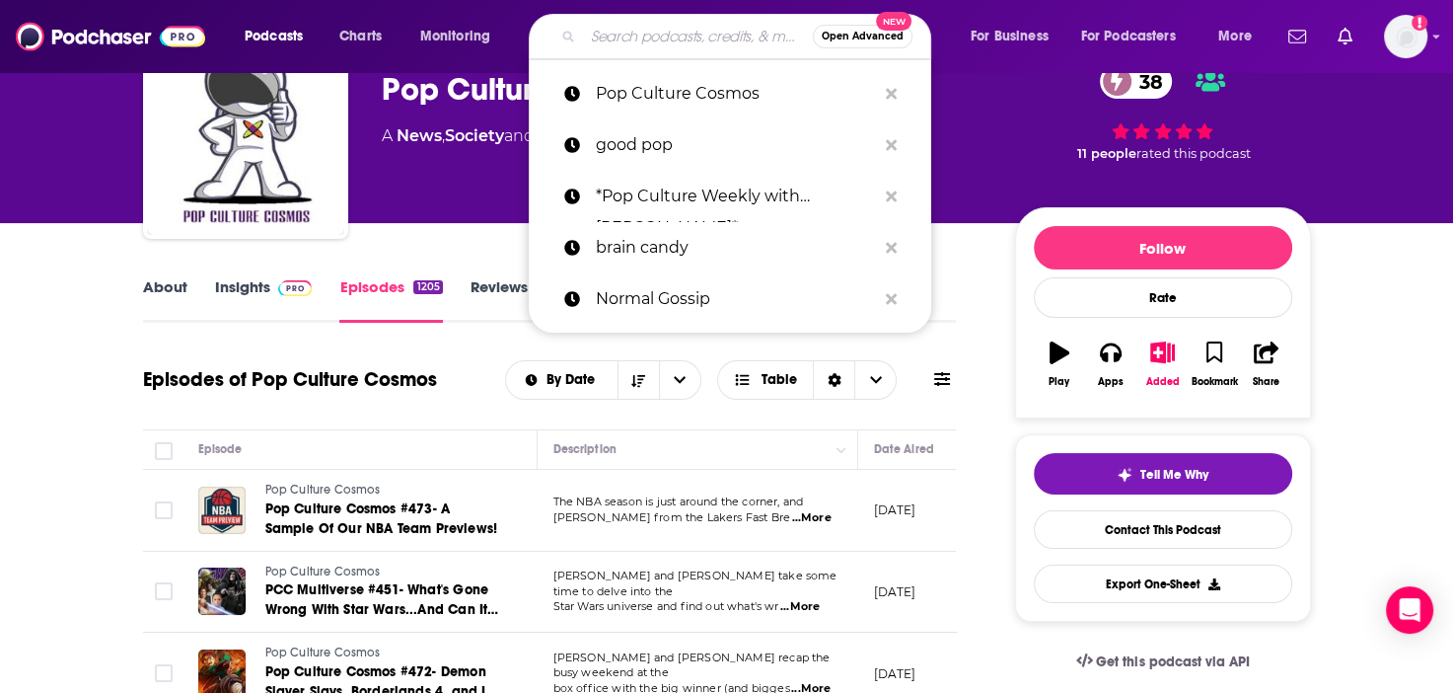
click at [627, 31] on input "Search podcasts, credits, & more..." at bounding box center [698, 37] width 230 height 32
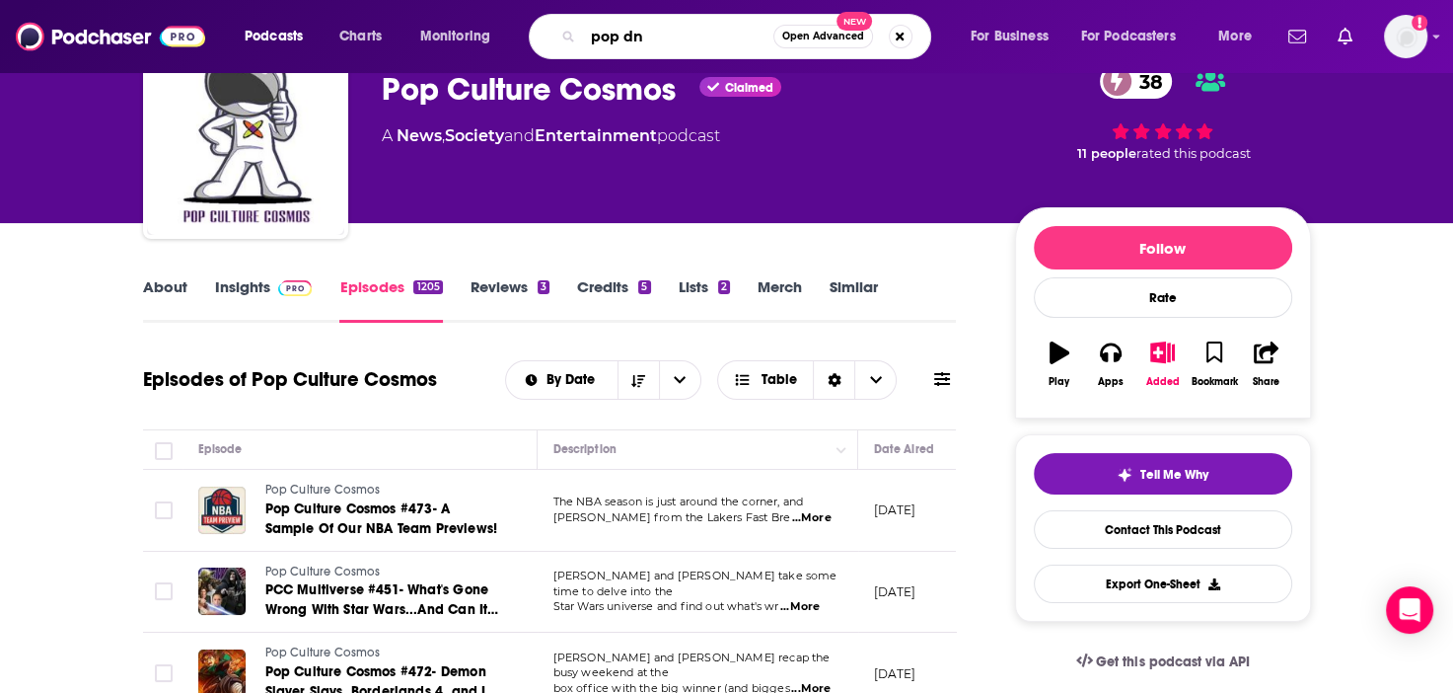
type input "pop dna"
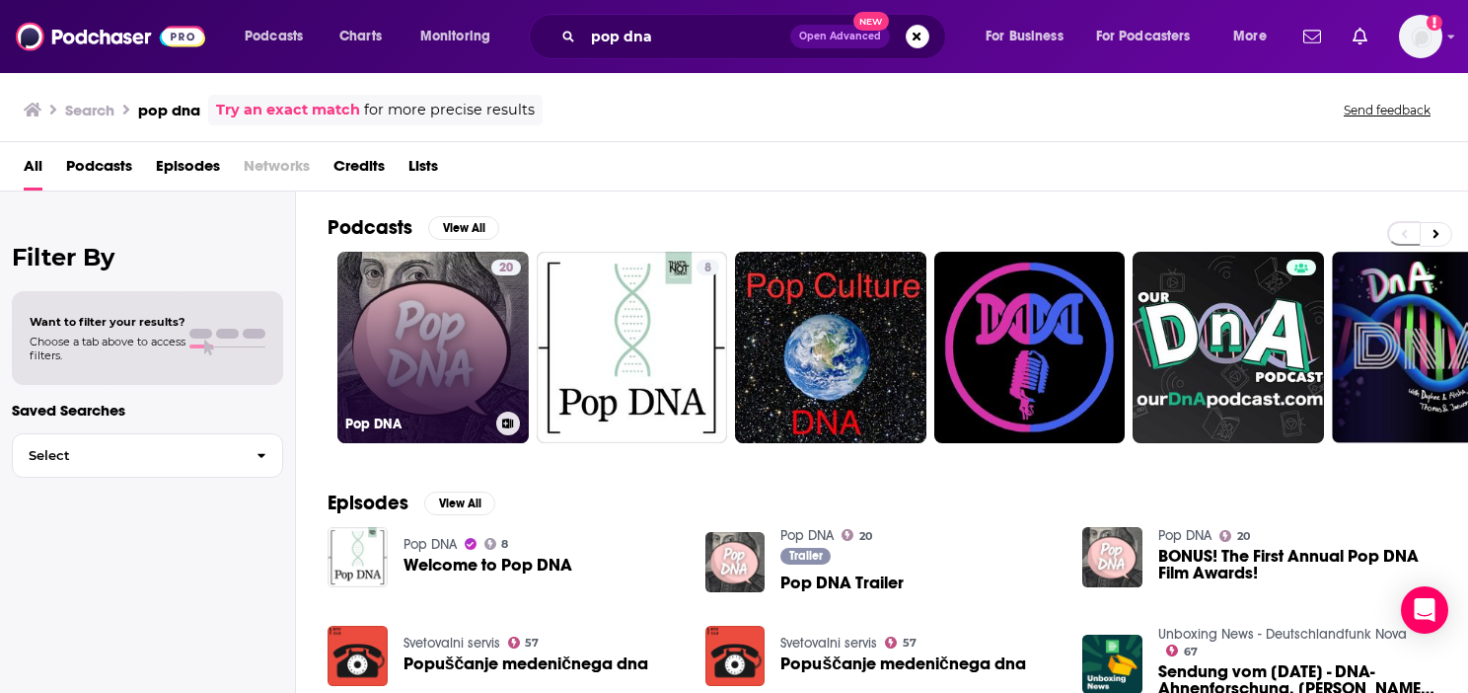
click at [420, 371] on link "20 Pop DNA" at bounding box center [432, 347] width 191 height 191
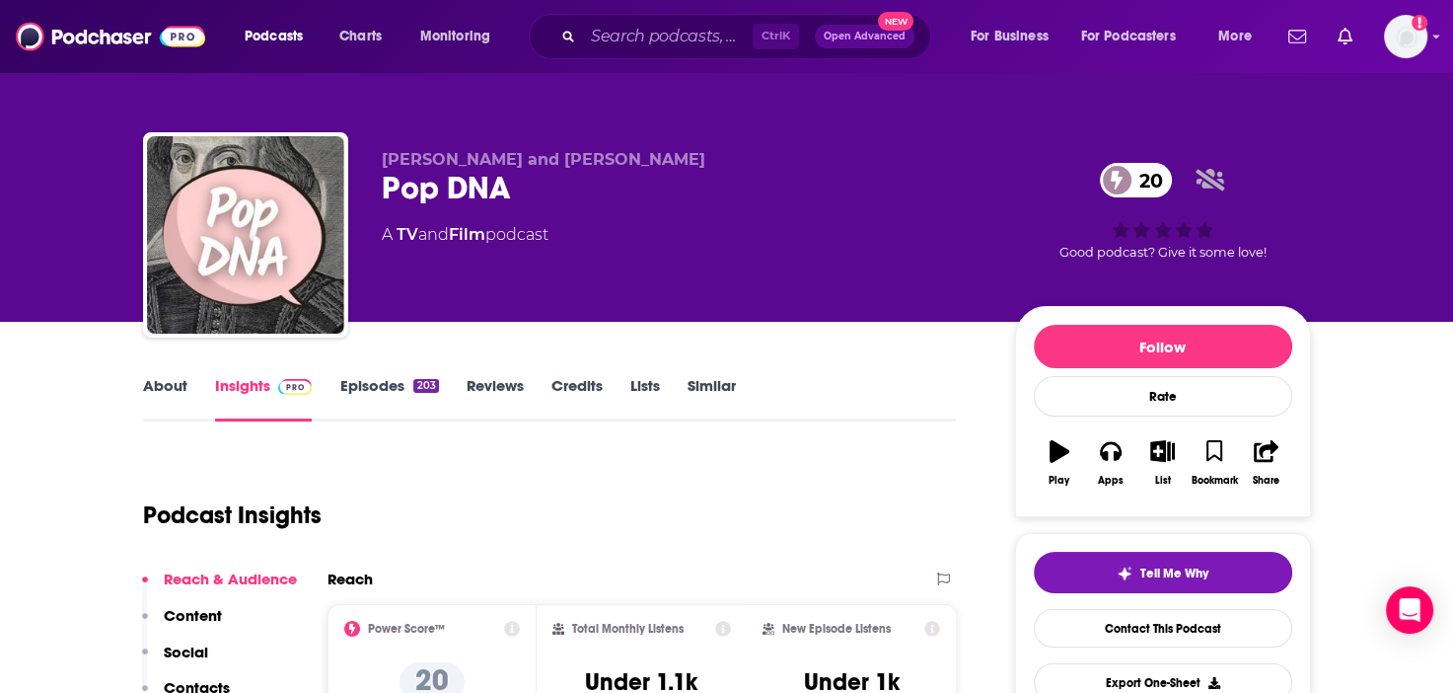
click at [392, 383] on link "Episodes 203" at bounding box center [388, 398] width 99 height 45
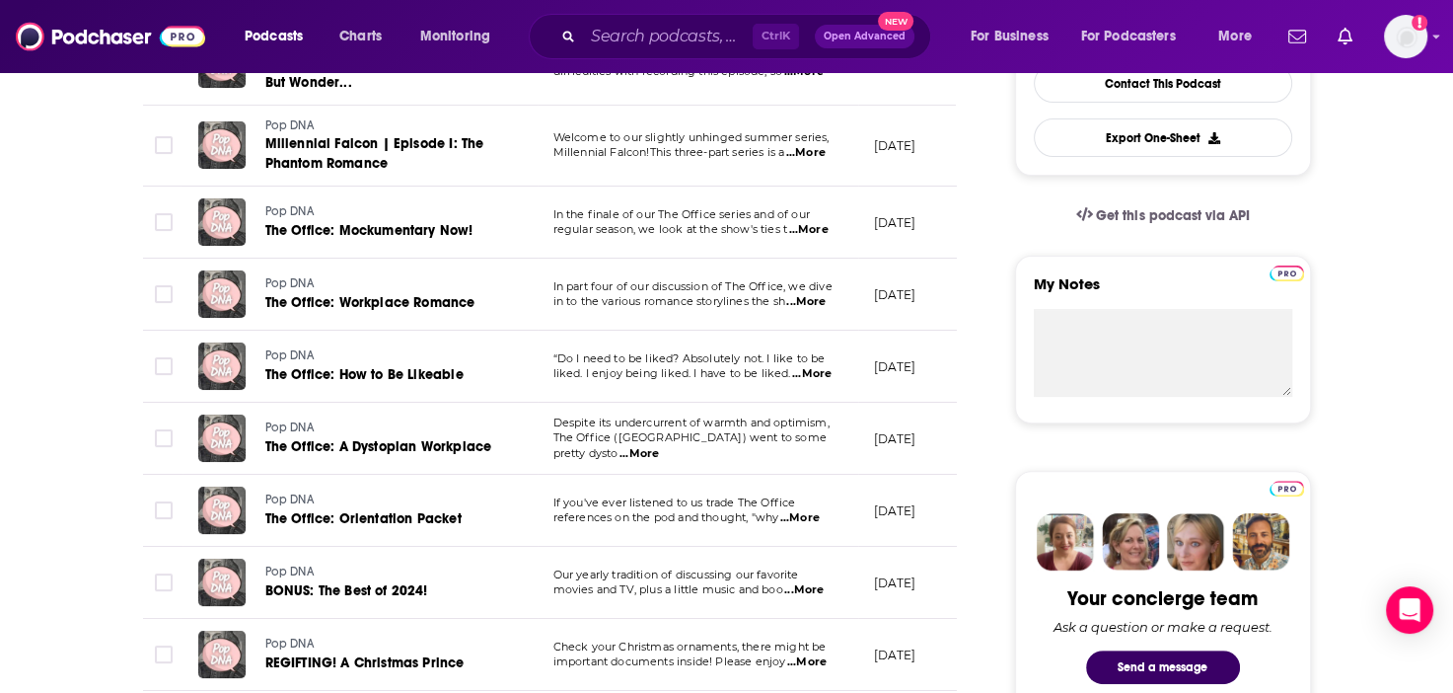
scroll to position [197, 0]
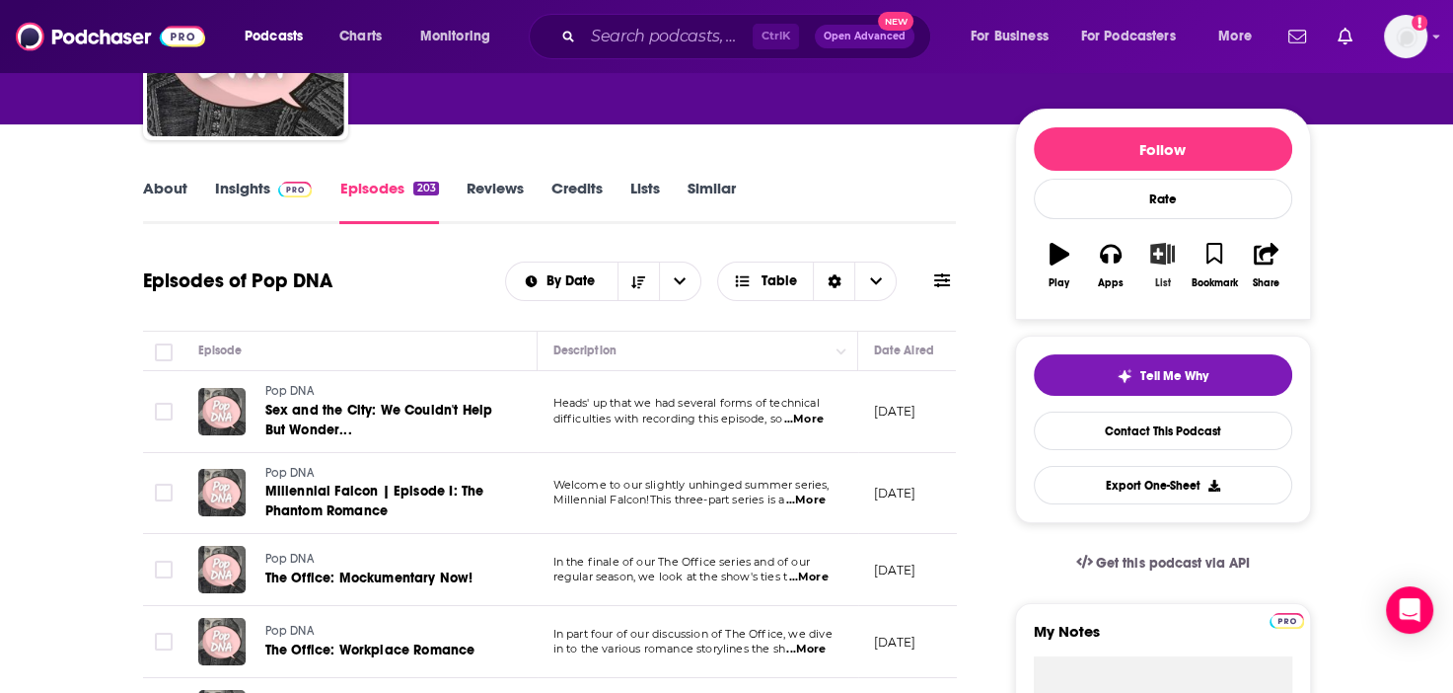
click at [1173, 261] on icon "button" at bounding box center [1162, 254] width 25 height 22
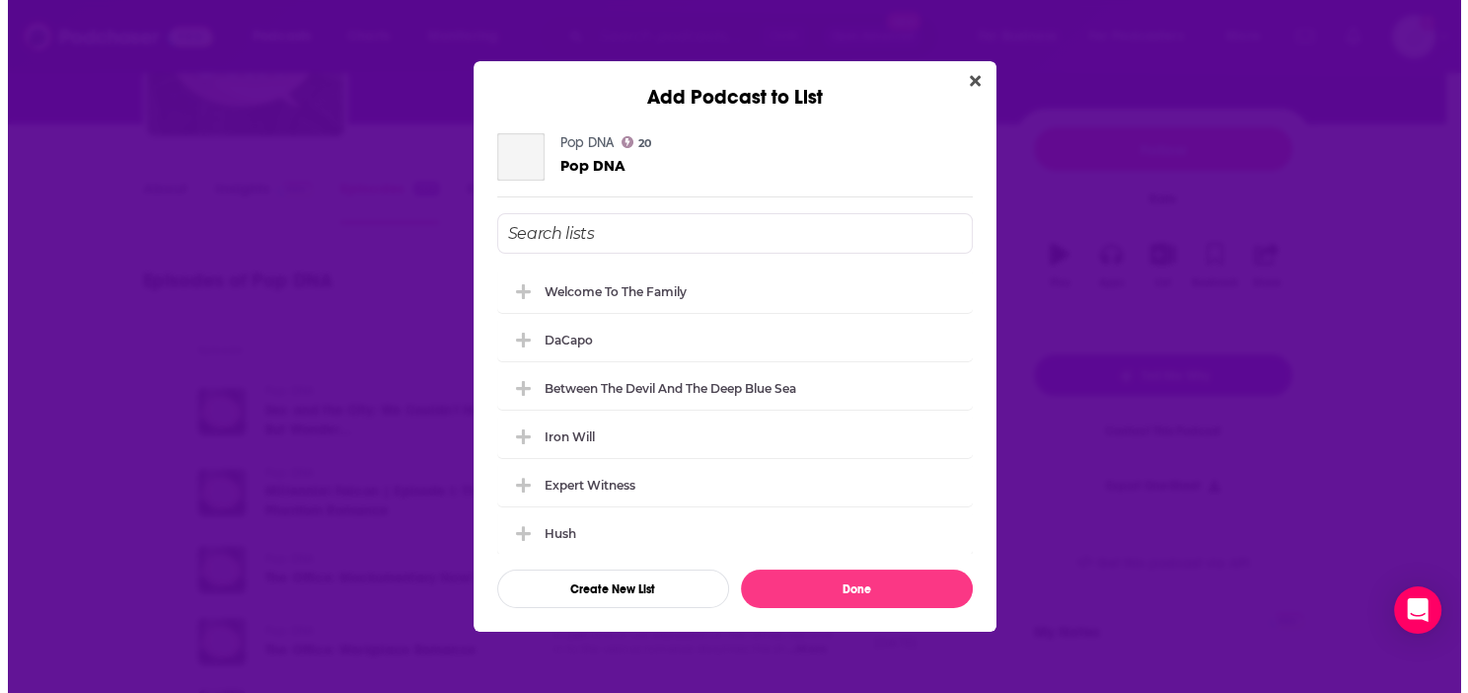
scroll to position [0, 0]
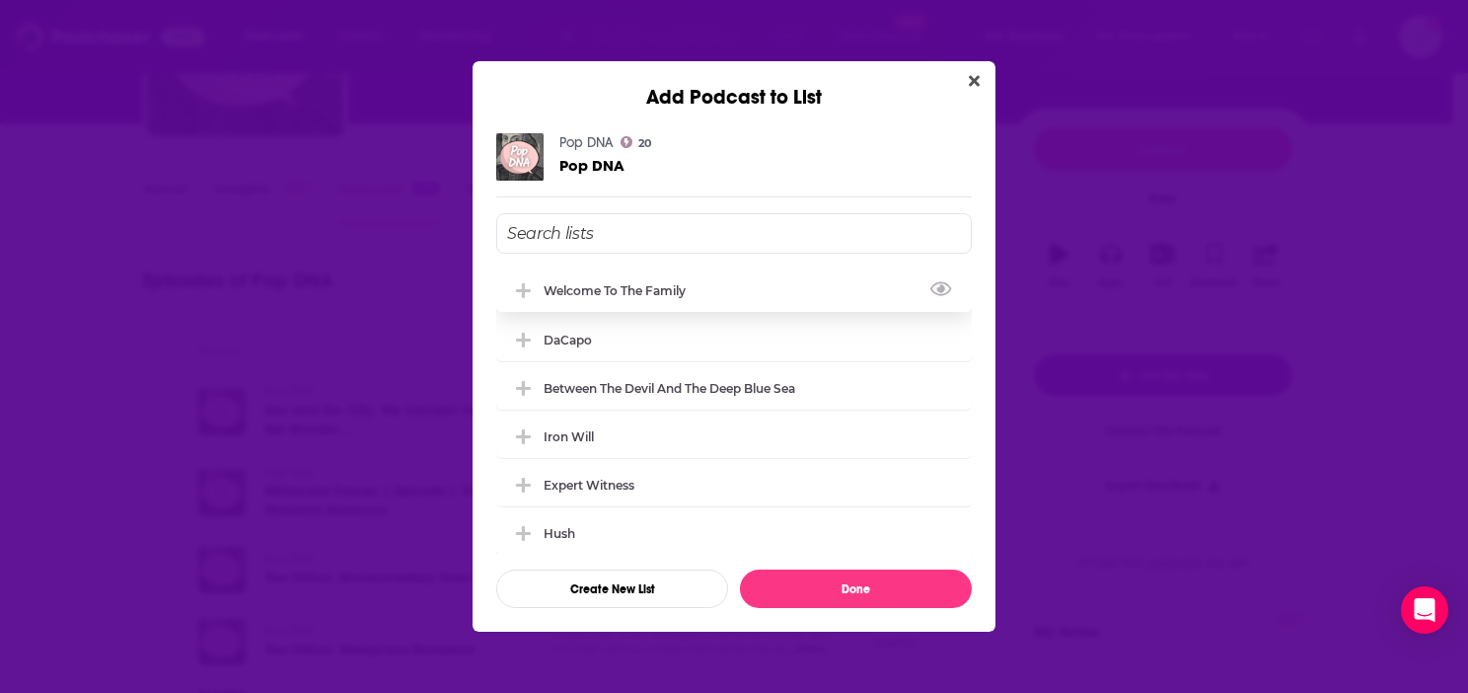
click at [695, 273] on div "Welcome to the Family" at bounding box center [734, 289] width 476 height 43
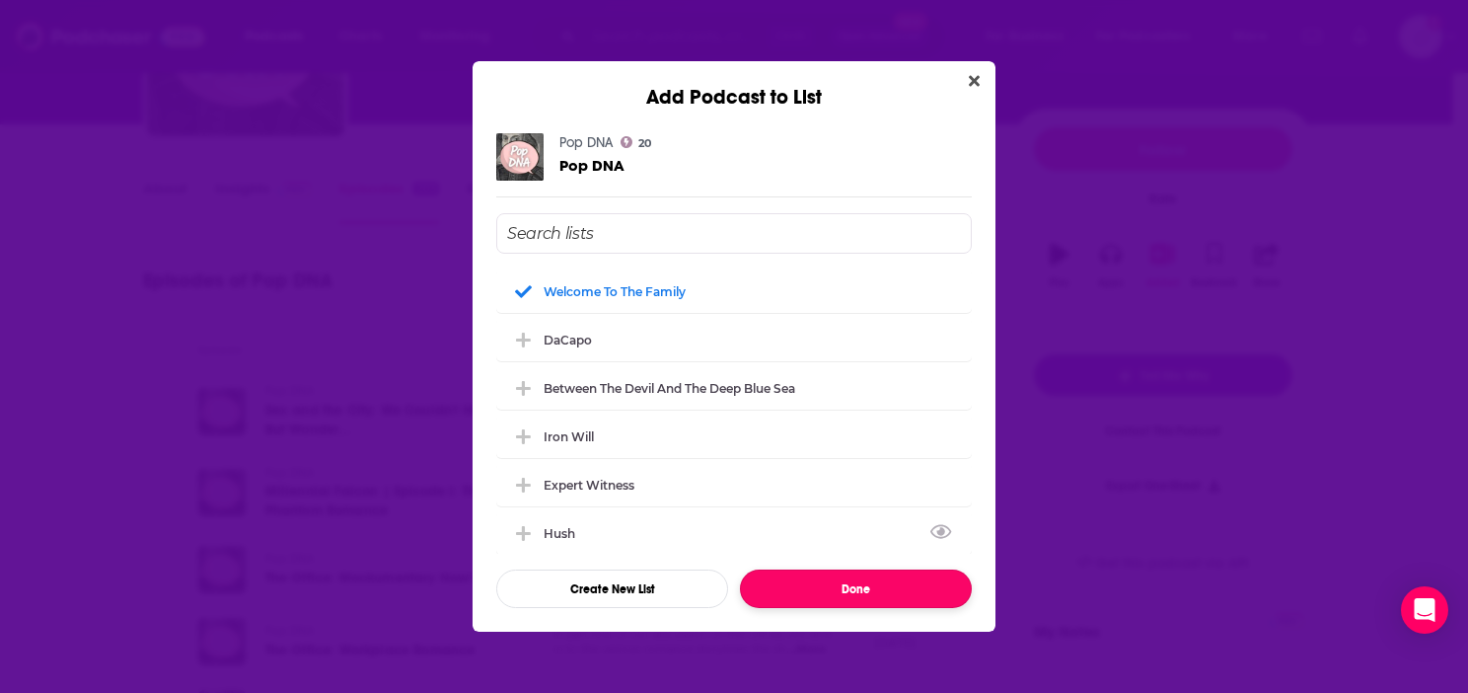
click at [836, 587] on button "Done" at bounding box center [856, 588] width 232 height 38
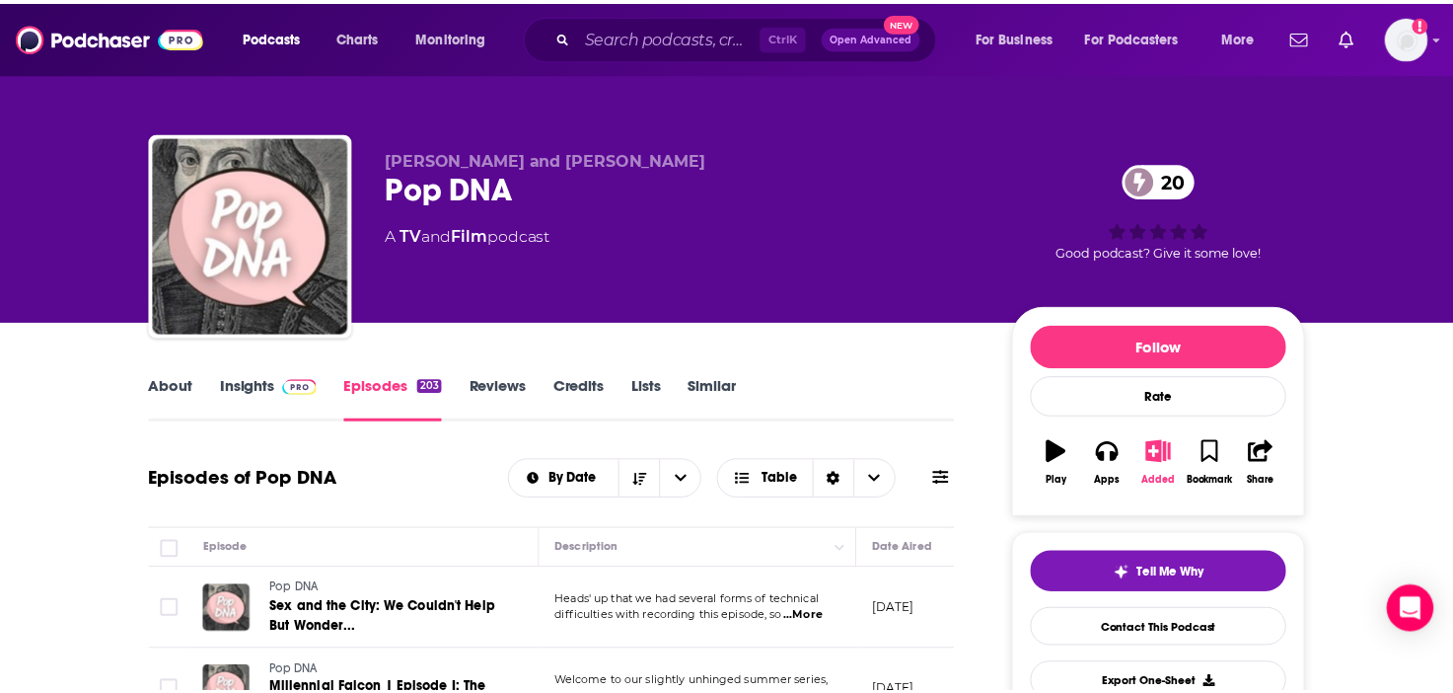
scroll to position [197, 0]
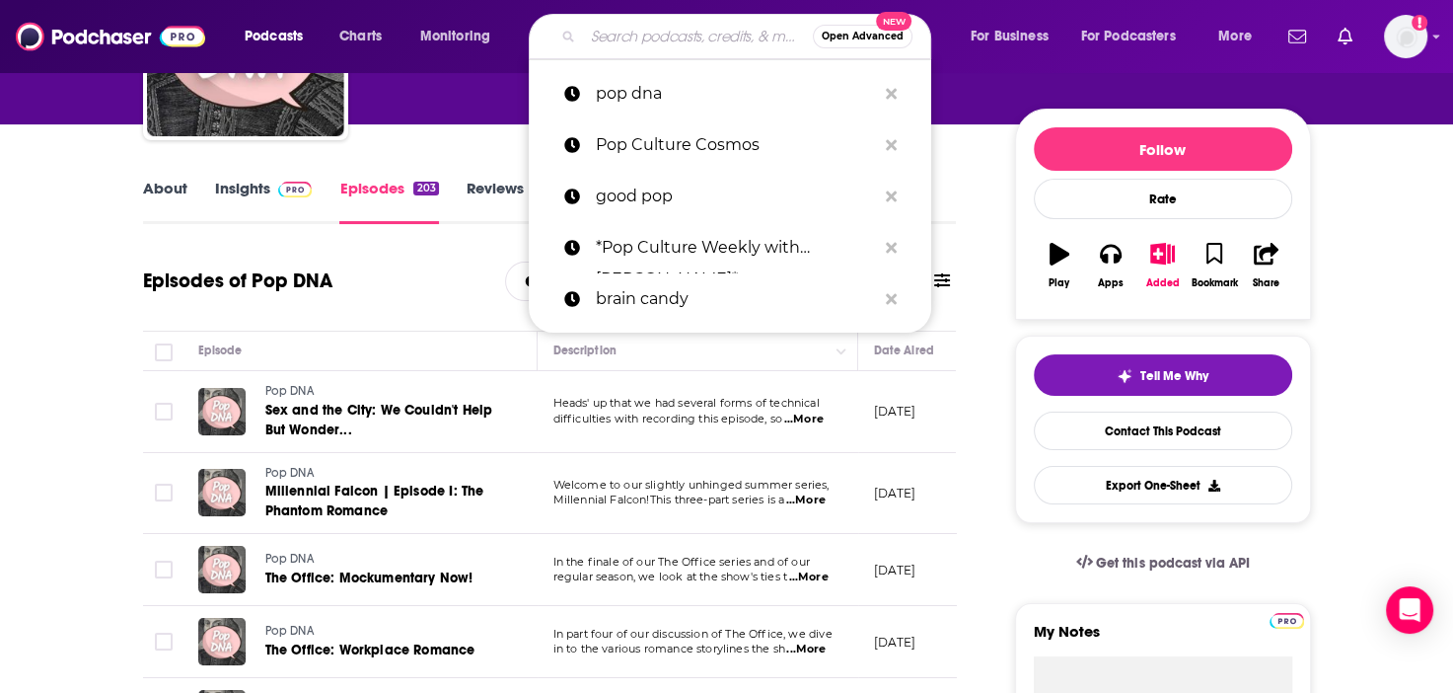
click at [697, 27] on input "Search podcasts, credits, & more..." at bounding box center [698, 37] width 230 height 32
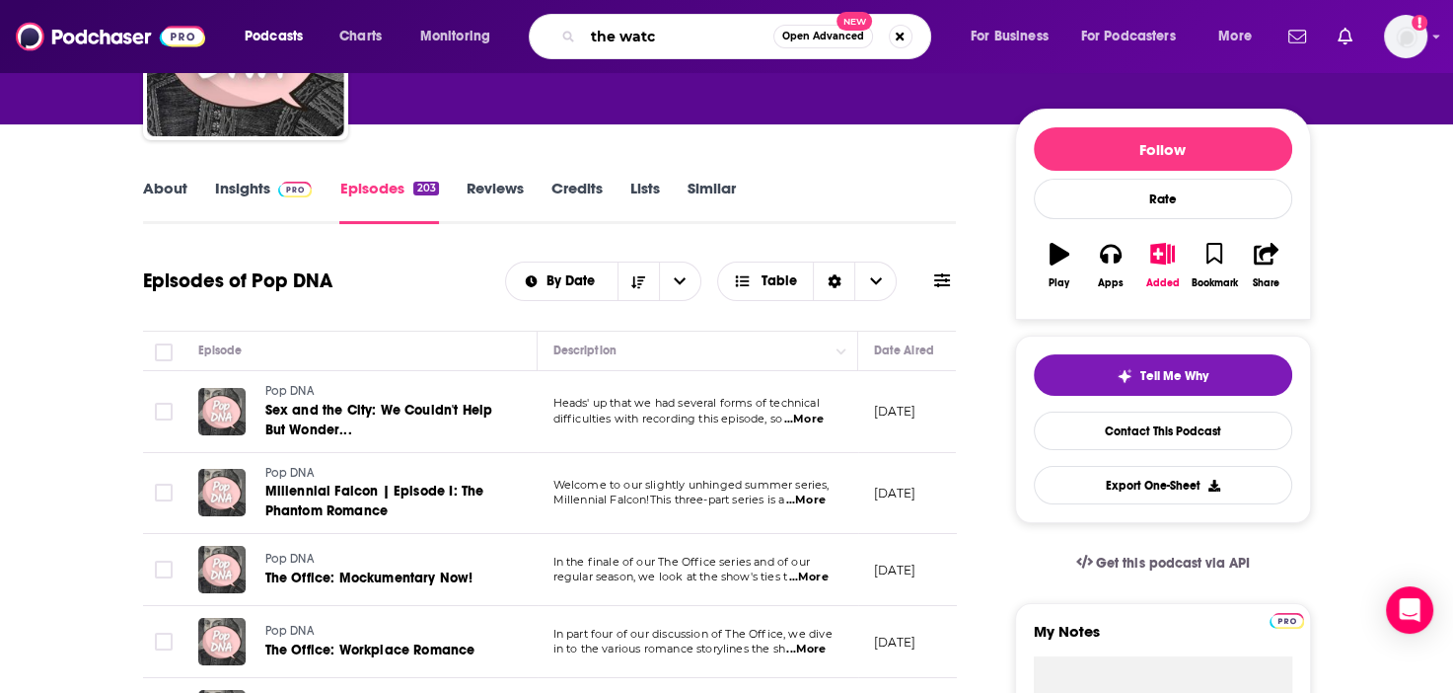
type input "the watch"
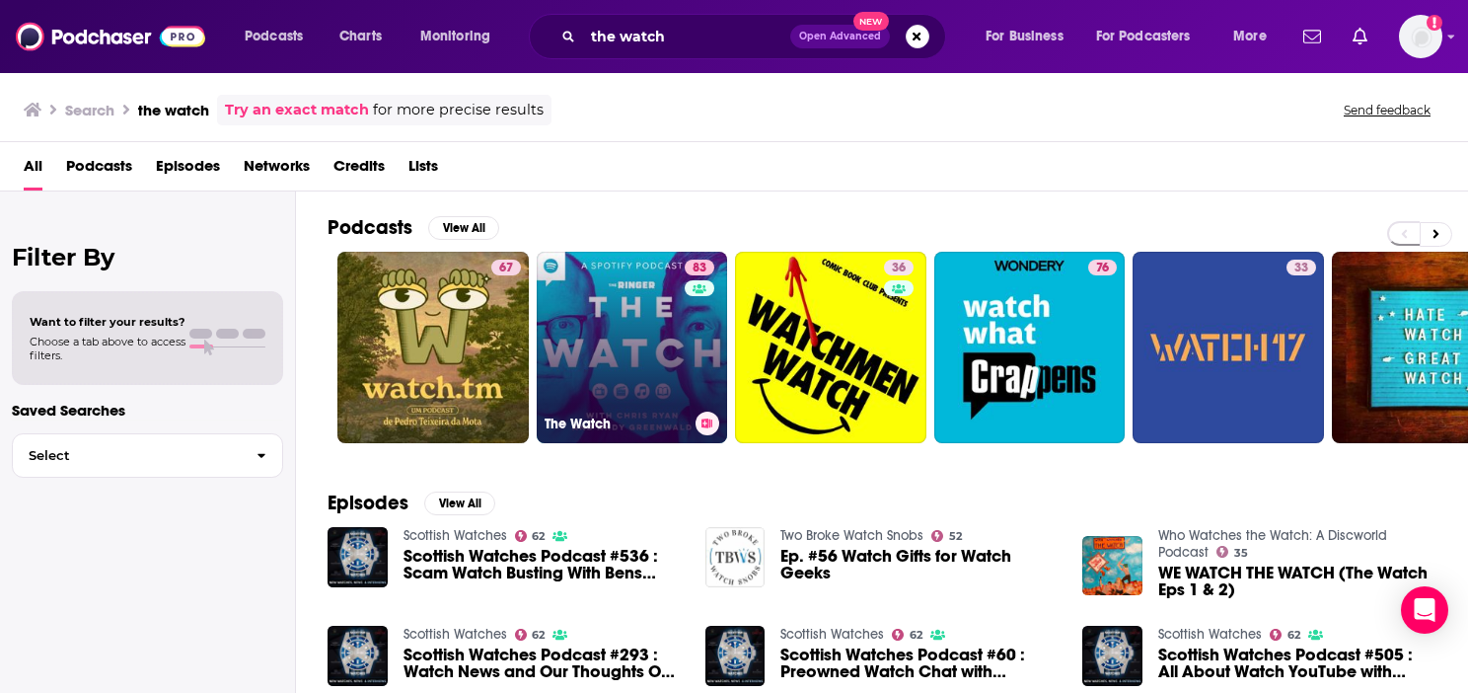
click at [657, 380] on link "83 The Watch" at bounding box center [632, 347] width 191 height 191
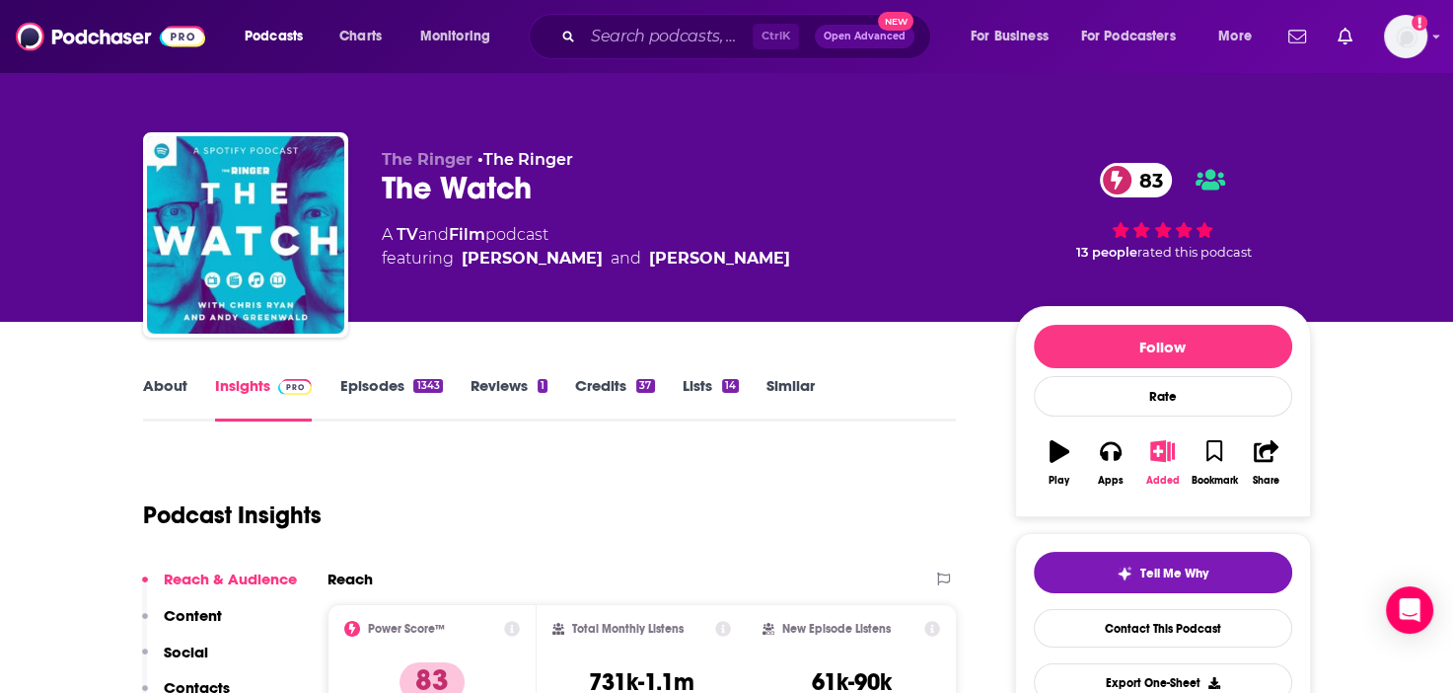
click at [1168, 451] on icon "button" at bounding box center [1162, 451] width 25 height 22
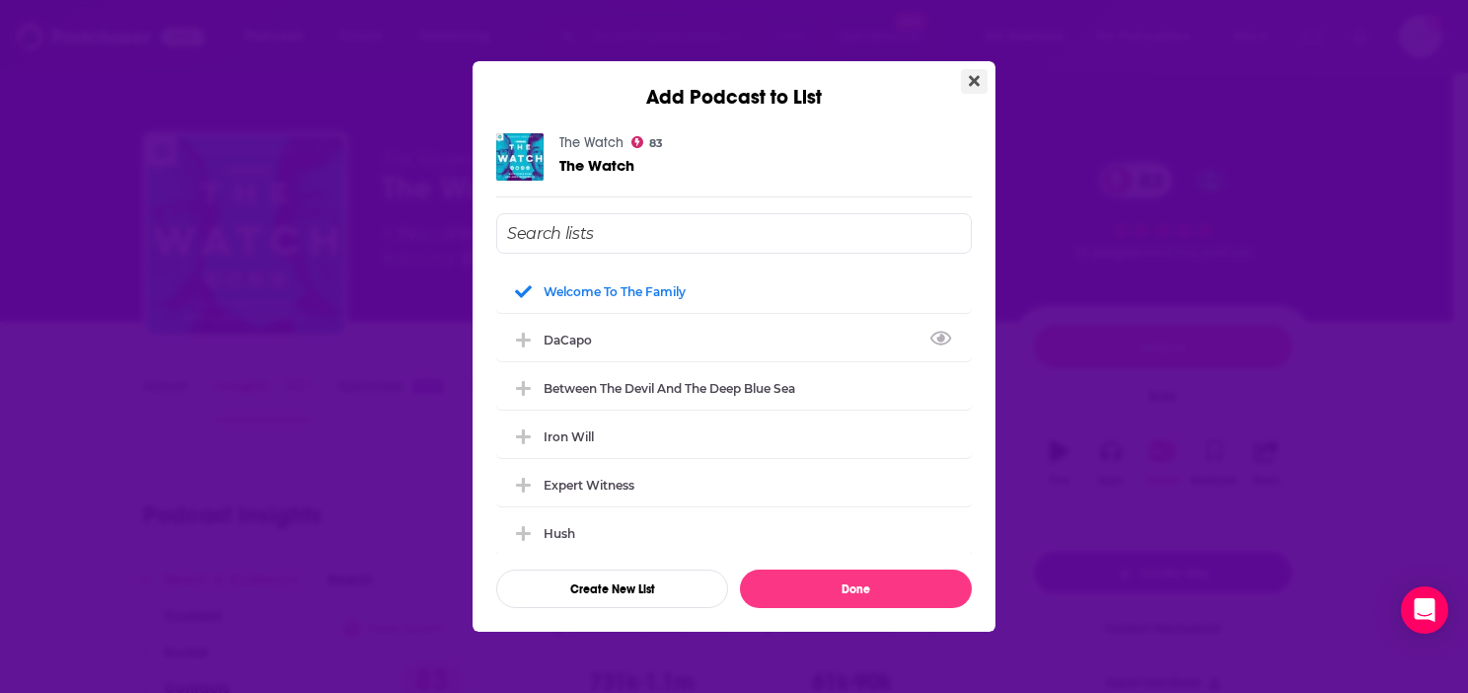
click at [967, 77] on button "Close" at bounding box center [974, 81] width 27 height 25
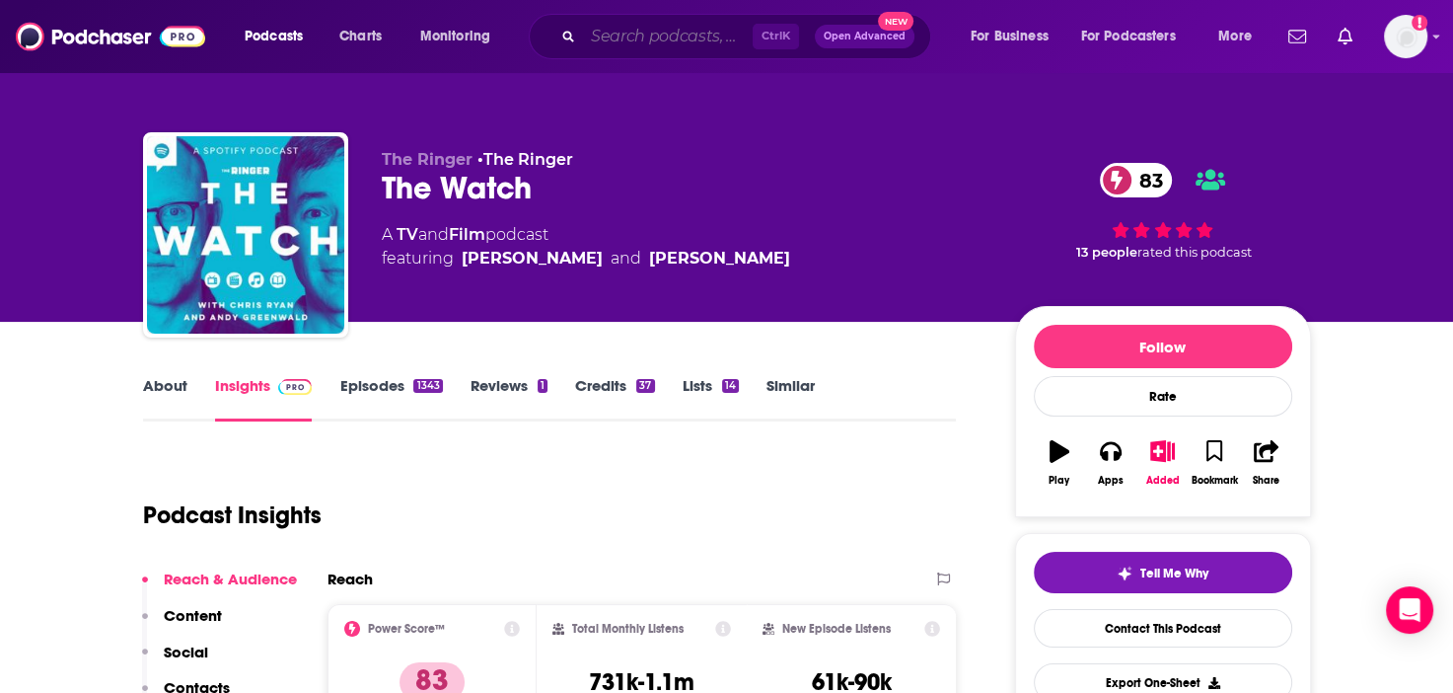
click at [645, 40] on input "Search podcasts, credits, & more..." at bounding box center [668, 37] width 170 height 32
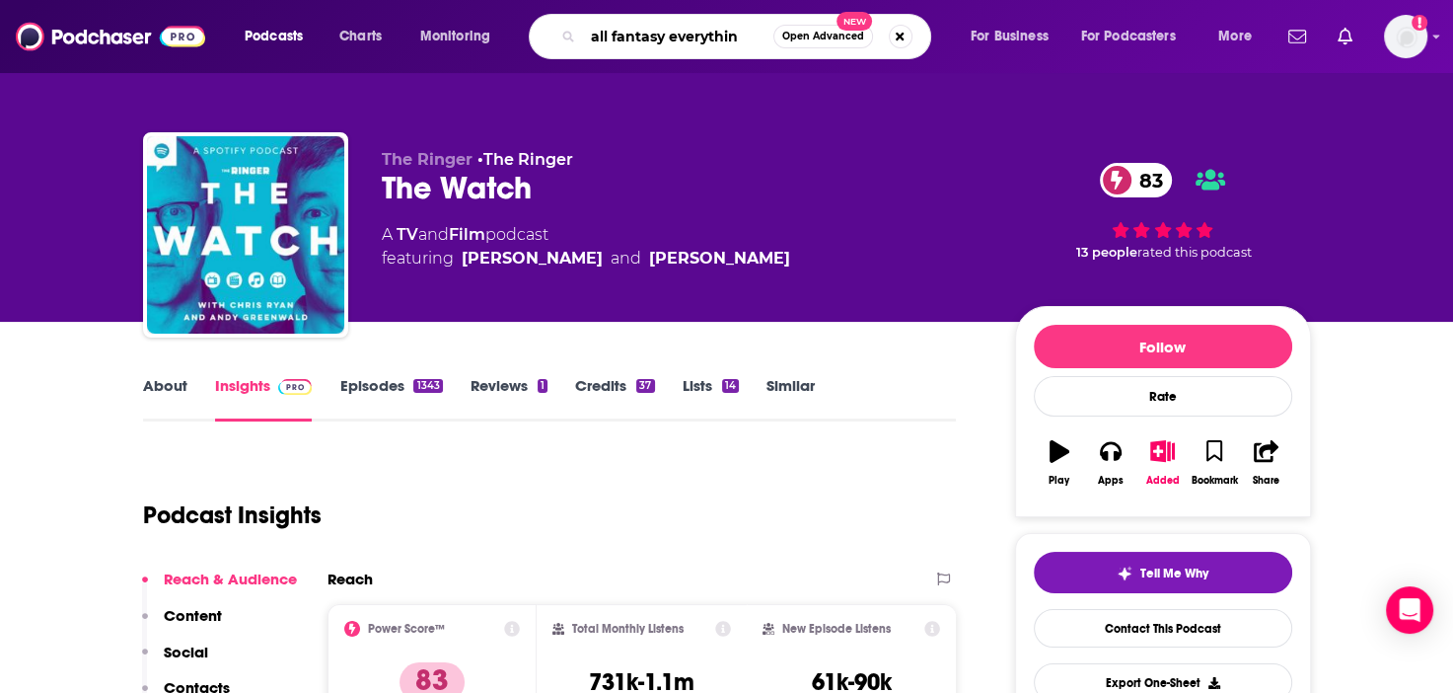
type input "all fantasy everything"
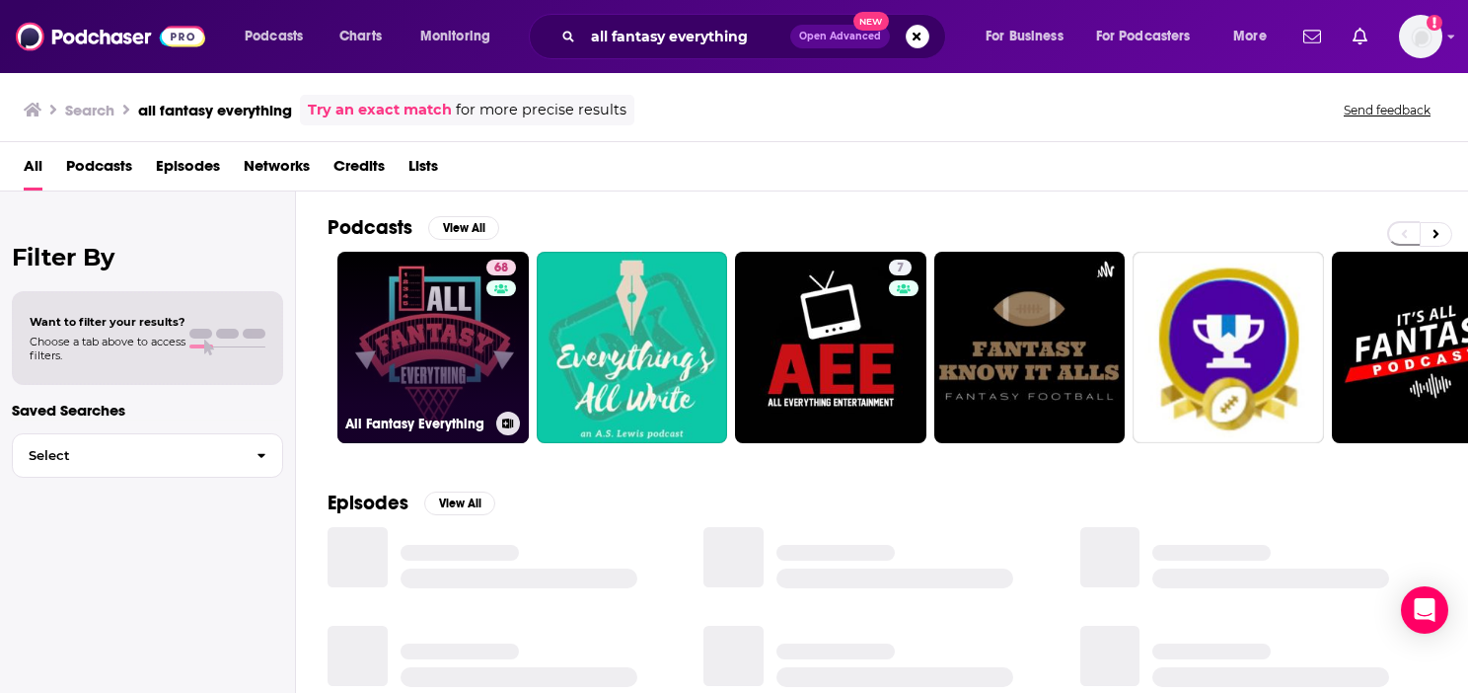
click at [450, 330] on link "68 All Fantasy Everything" at bounding box center [432, 347] width 191 height 191
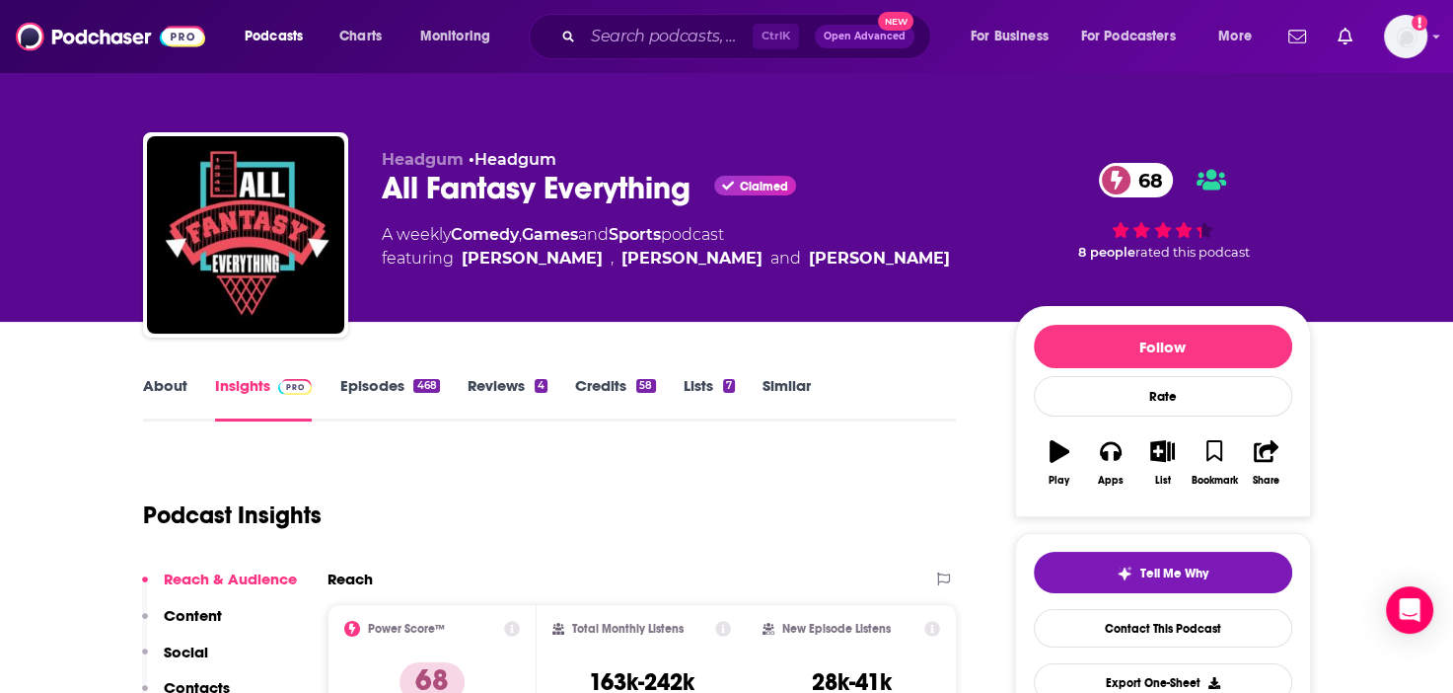
click at [402, 389] on link "Episodes 468" at bounding box center [389, 398] width 100 height 45
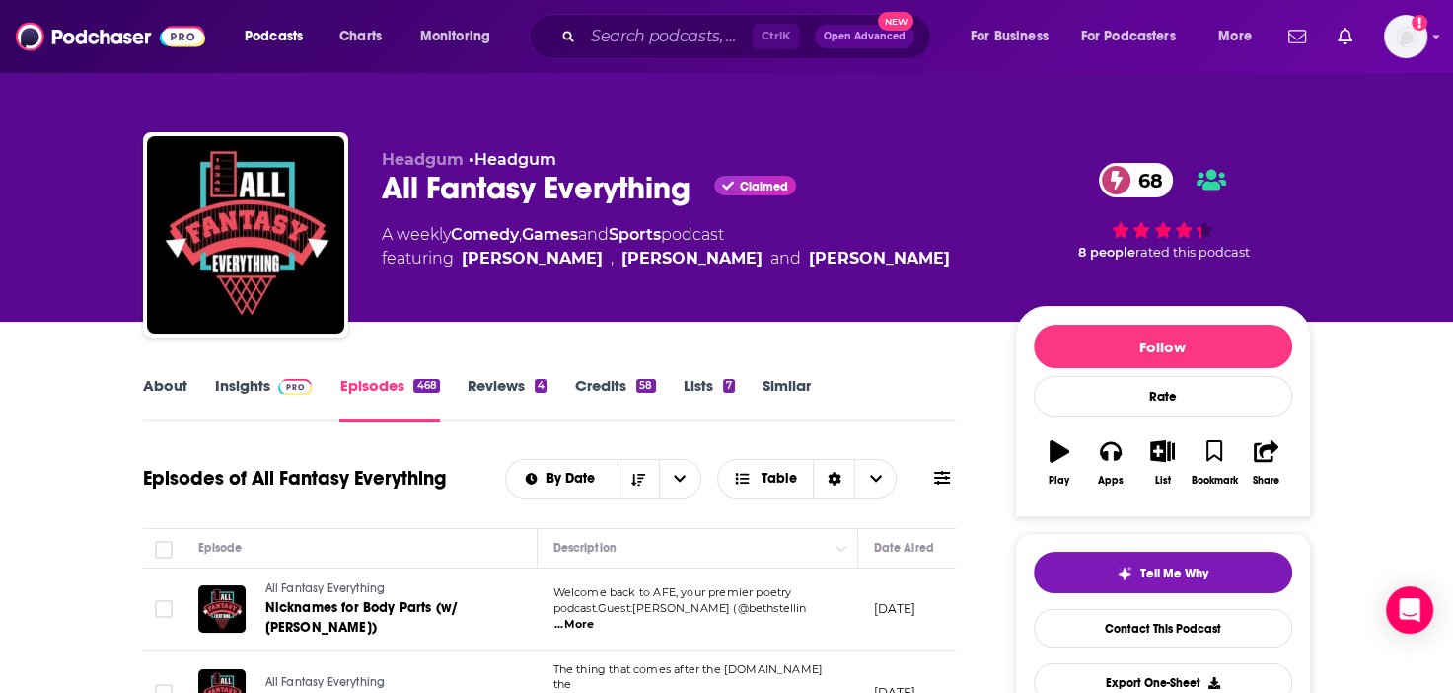
scroll to position [493, 0]
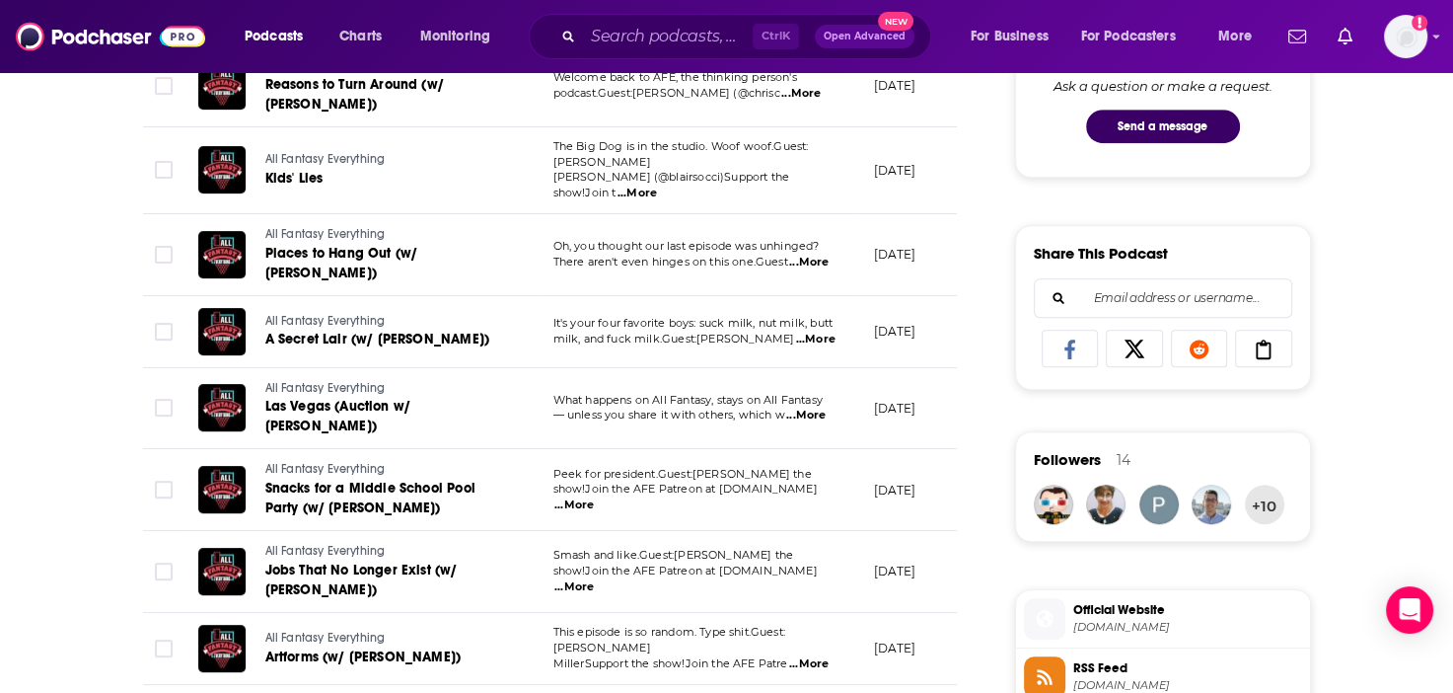
click at [832, 656] on p "MillerSupport the show!Join the AFE Patre ...More" at bounding box center [698, 664] width 288 height 16
click at [822, 656] on span "...More" at bounding box center [808, 664] width 39 height 16
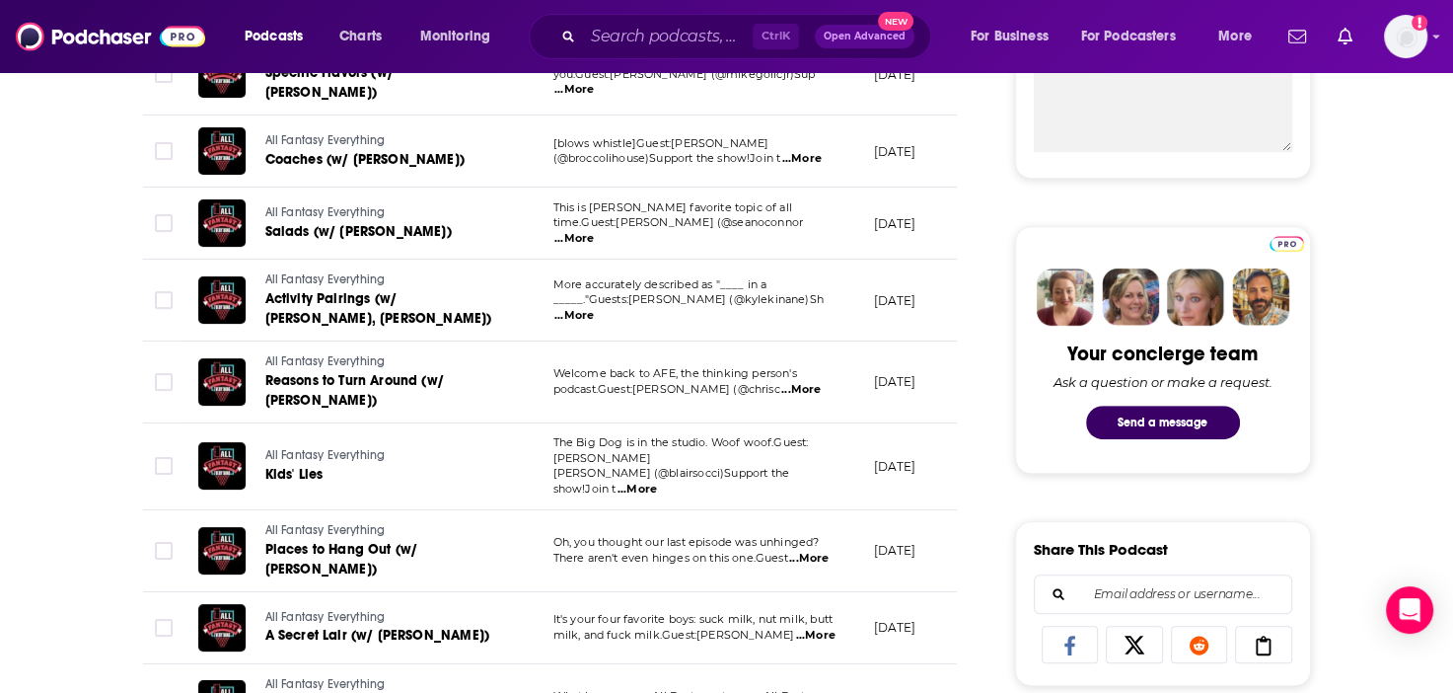
scroll to position [197, 0]
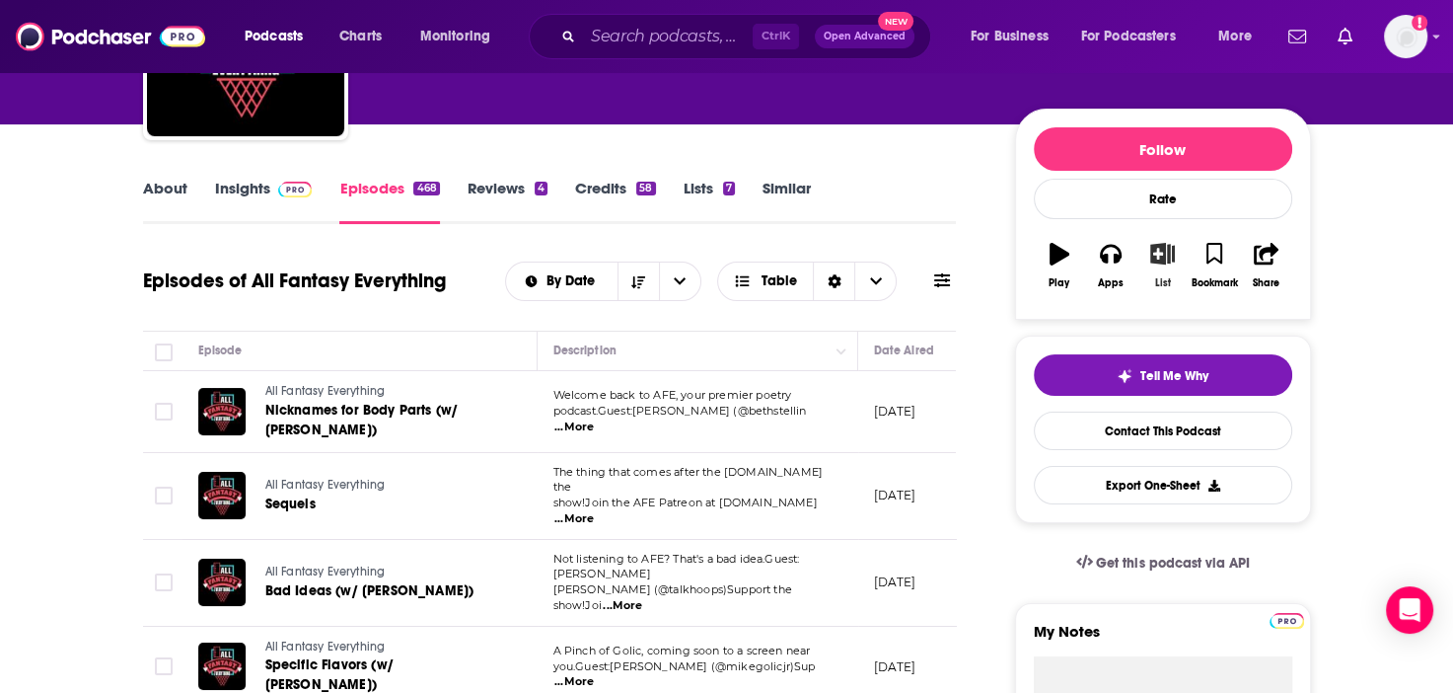
click at [1156, 250] on icon "button" at bounding box center [1162, 254] width 25 height 22
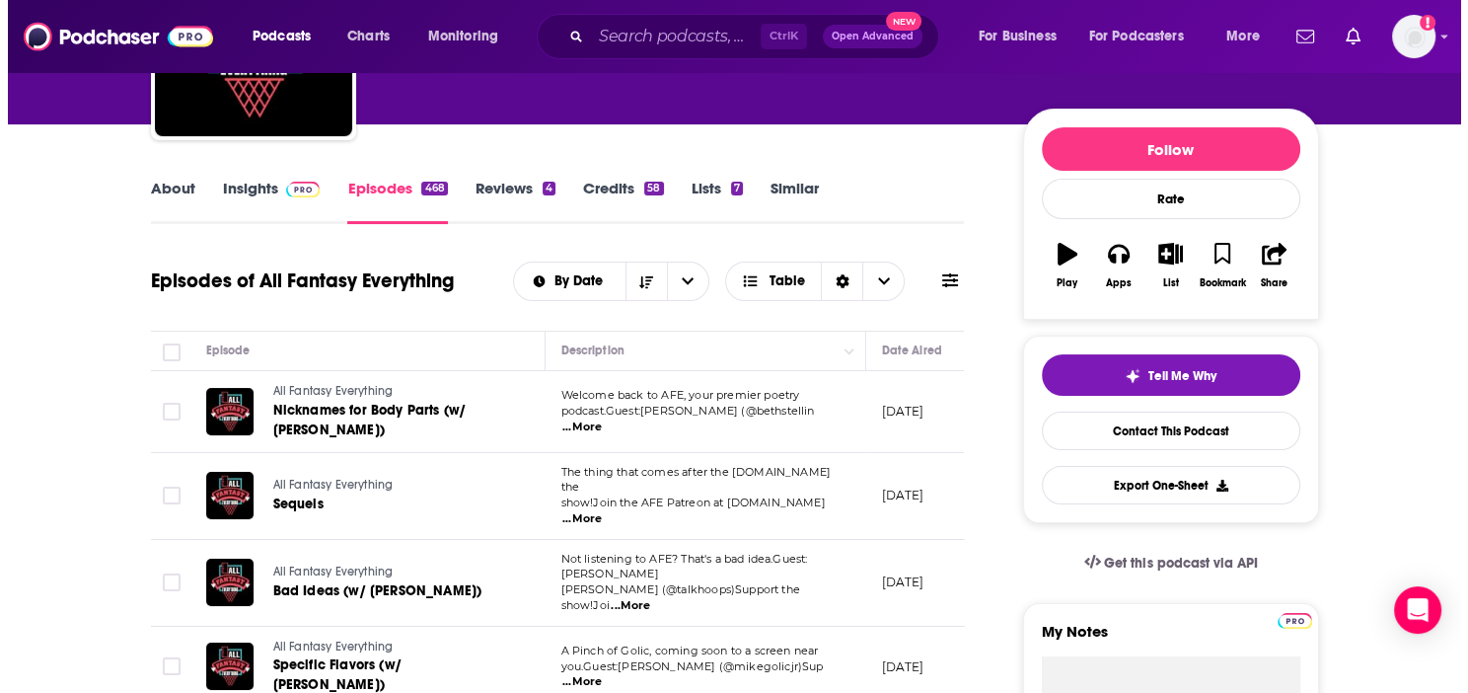
scroll to position [0, 0]
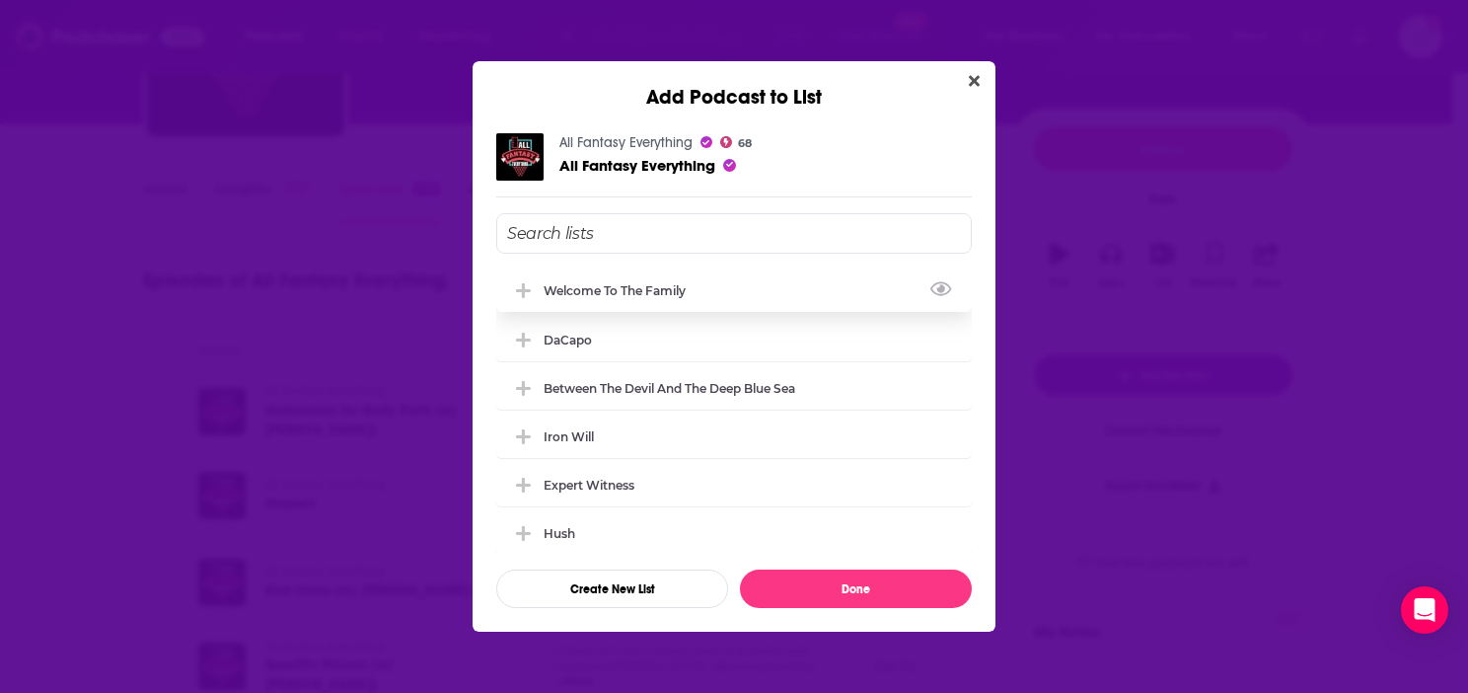
click at [741, 283] on div "Welcome to the Family" at bounding box center [734, 289] width 476 height 43
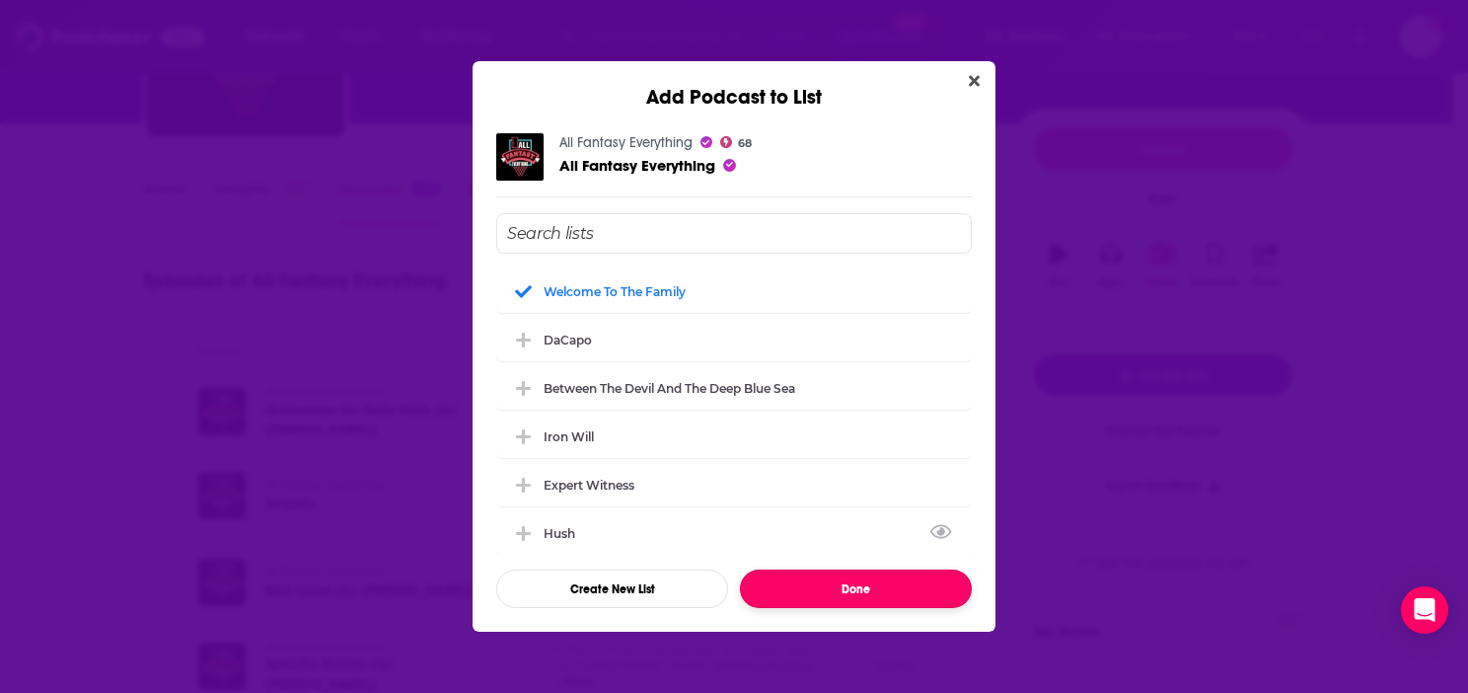
click at [905, 586] on button "Done" at bounding box center [856, 588] width 232 height 38
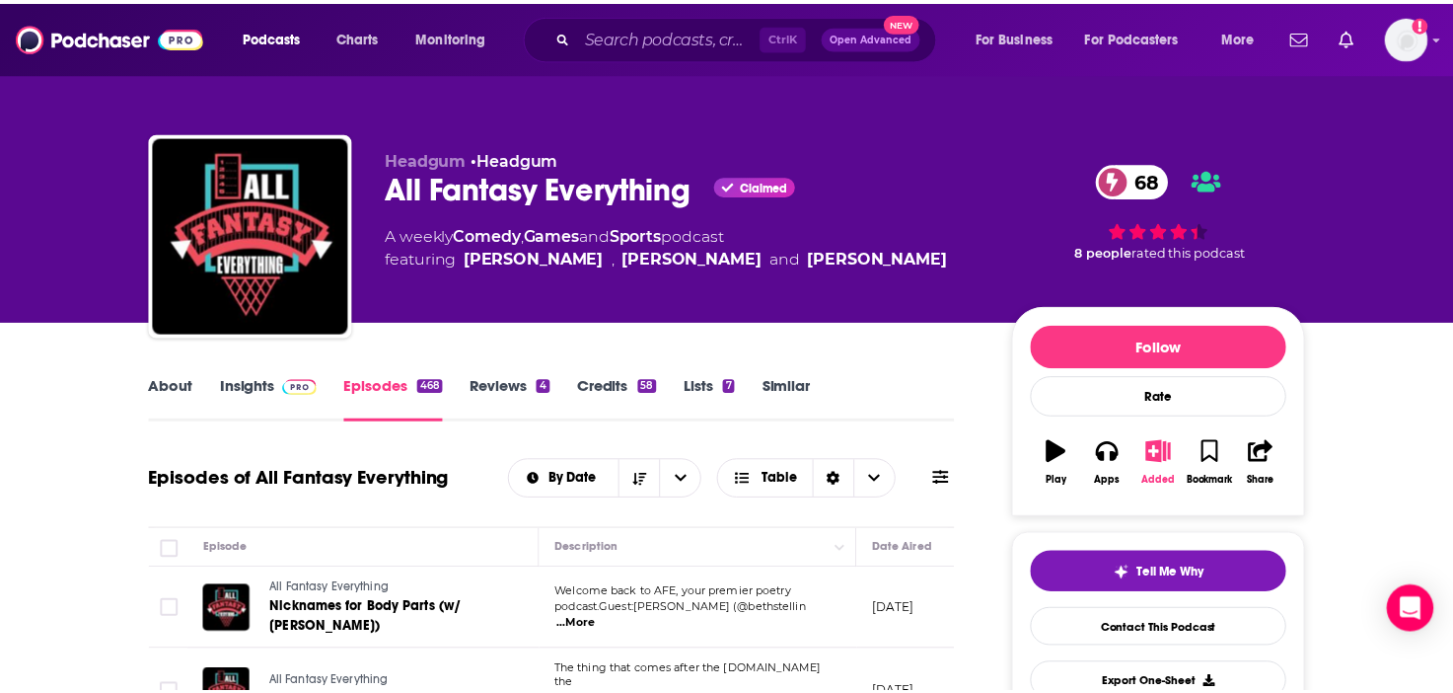
scroll to position [197, 0]
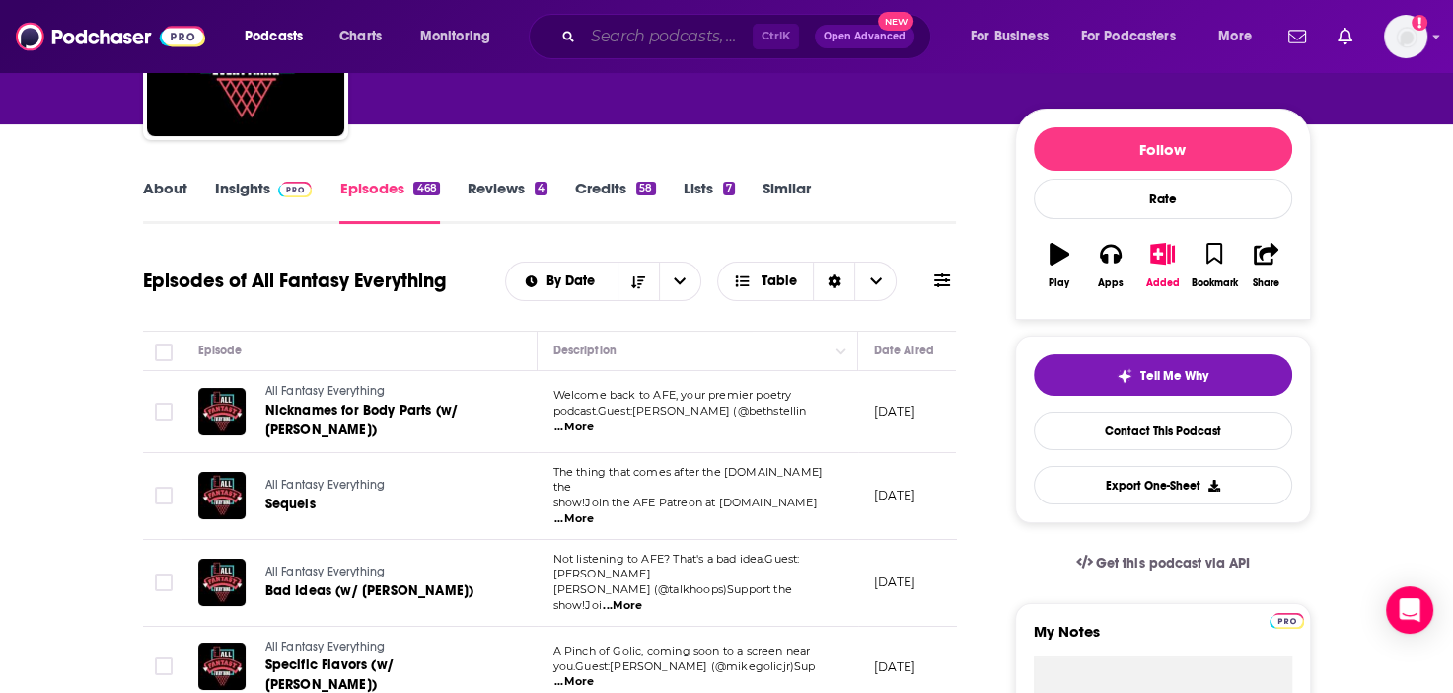
click at [655, 35] on input "Search podcasts, credits, & more..." at bounding box center [668, 37] width 170 height 32
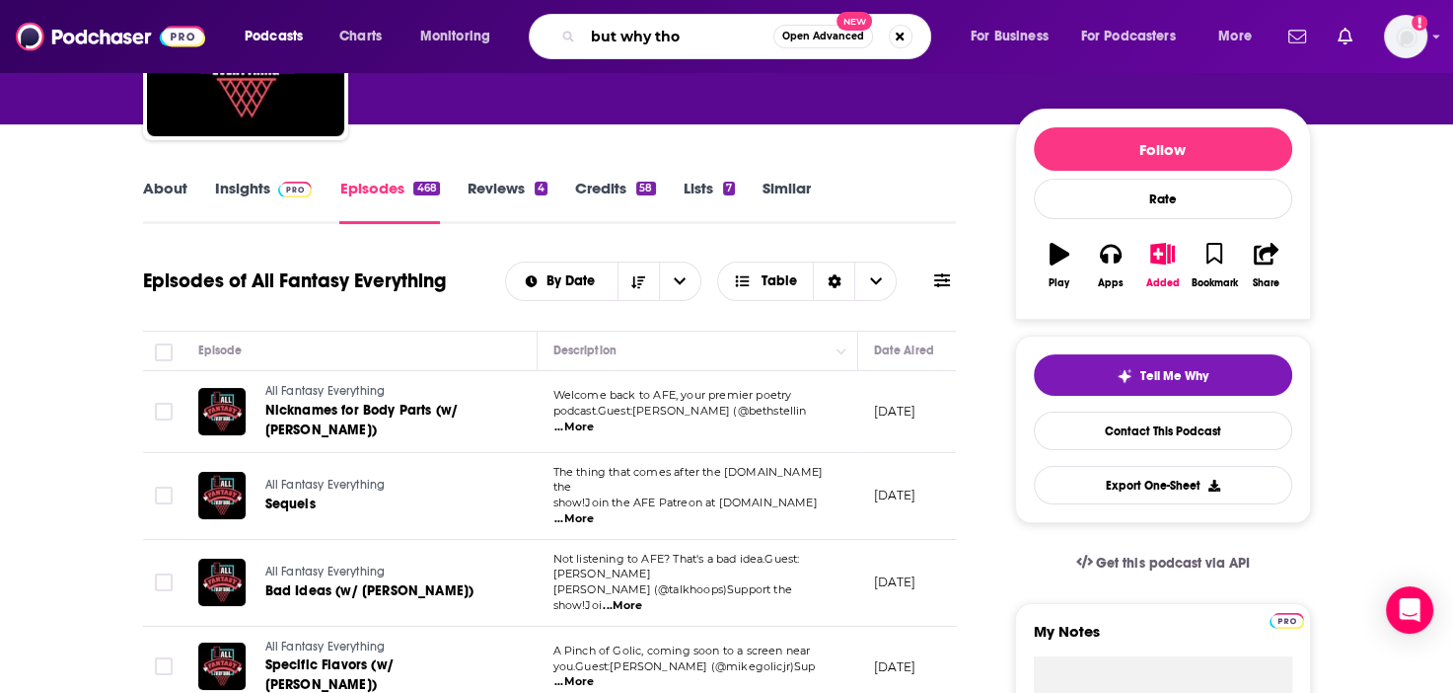
type input "but why tho?"
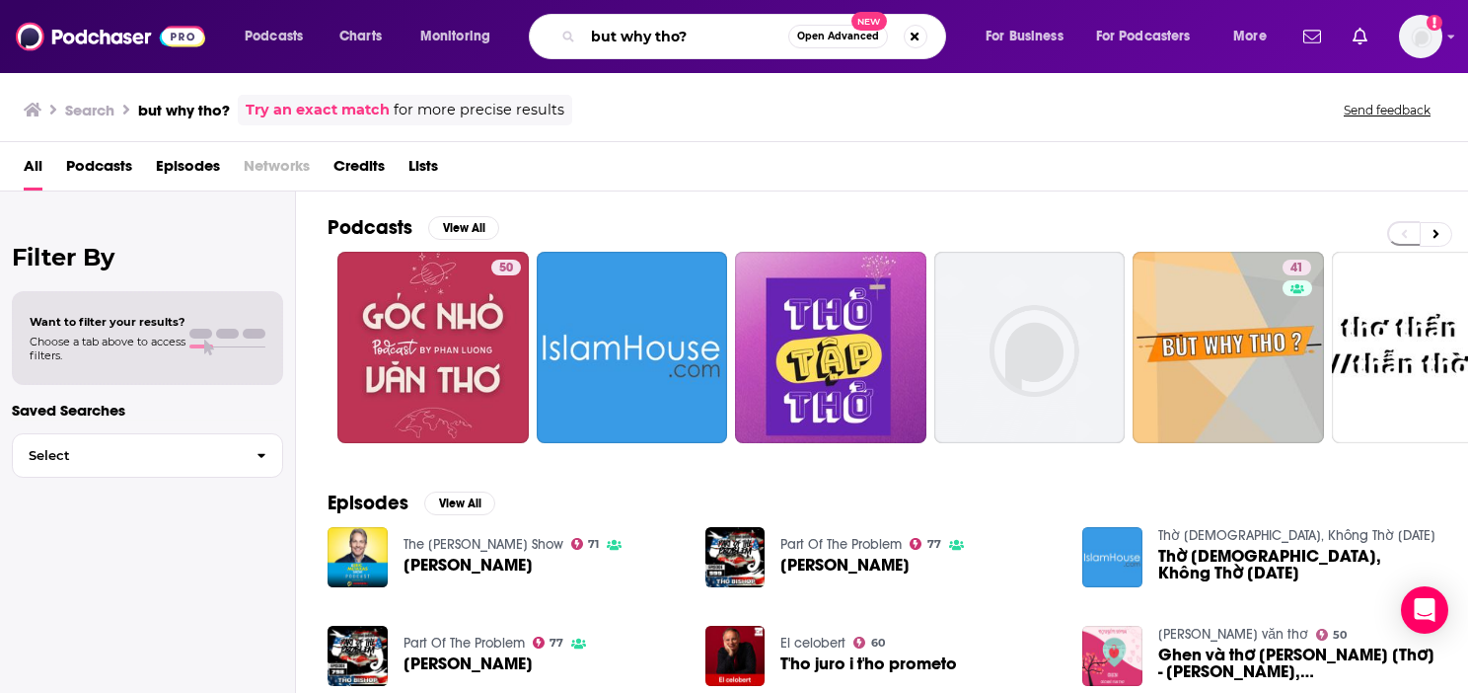
click at [714, 31] on input "but why tho?" at bounding box center [685, 37] width 205 height 32
click at [710, 42] on input "but why tho?" at bounding box center [685, 37] width 205 height 32
click at [911, 34] on button "Search podcasts, credits, & more..." at bounding box center [916, 37] width 24 height 24
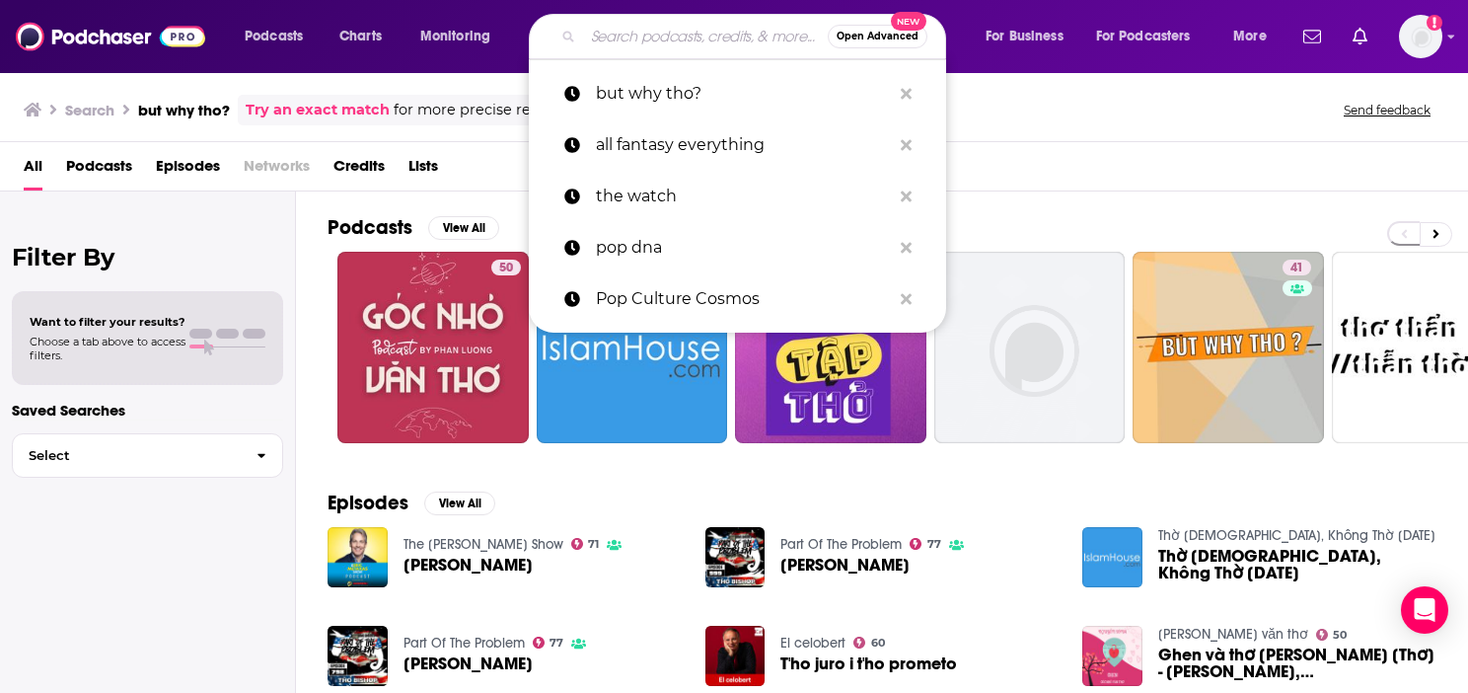
paste input "But Why Tho?"
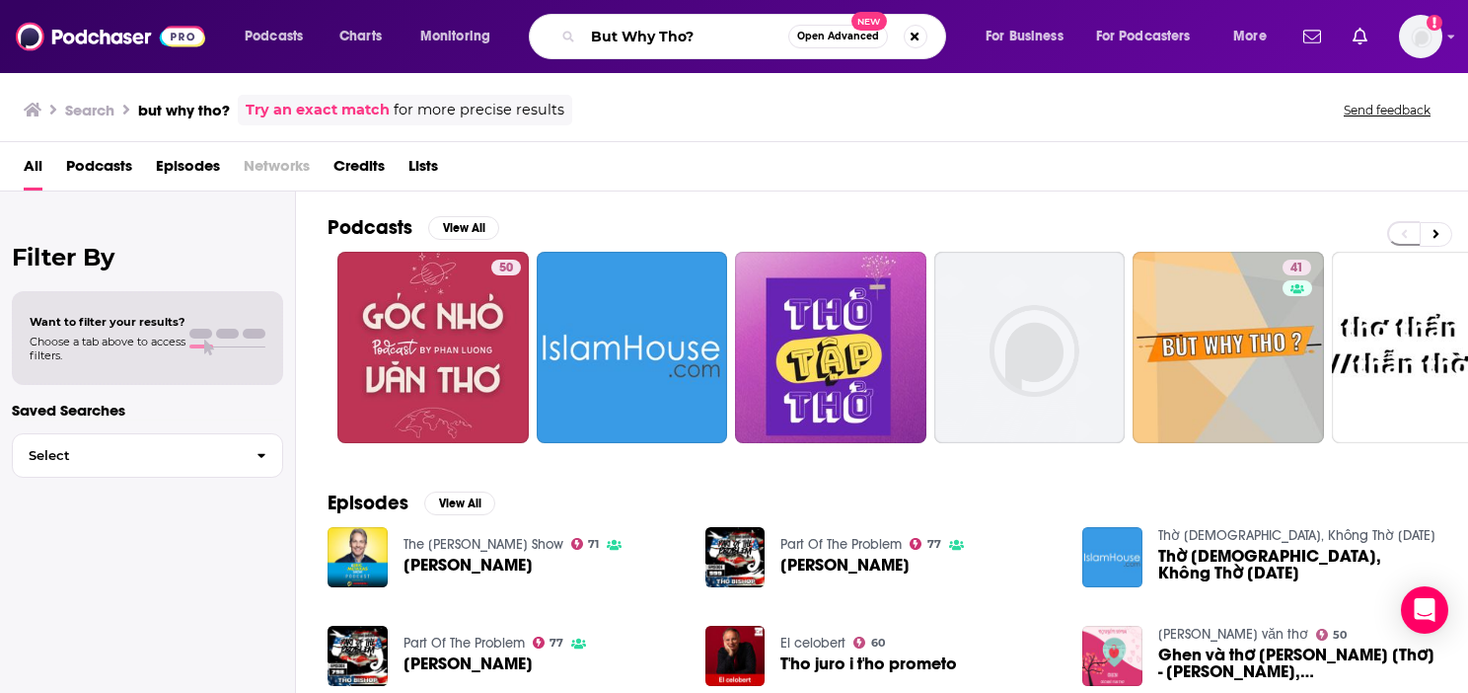
type input "But Why Tho?"
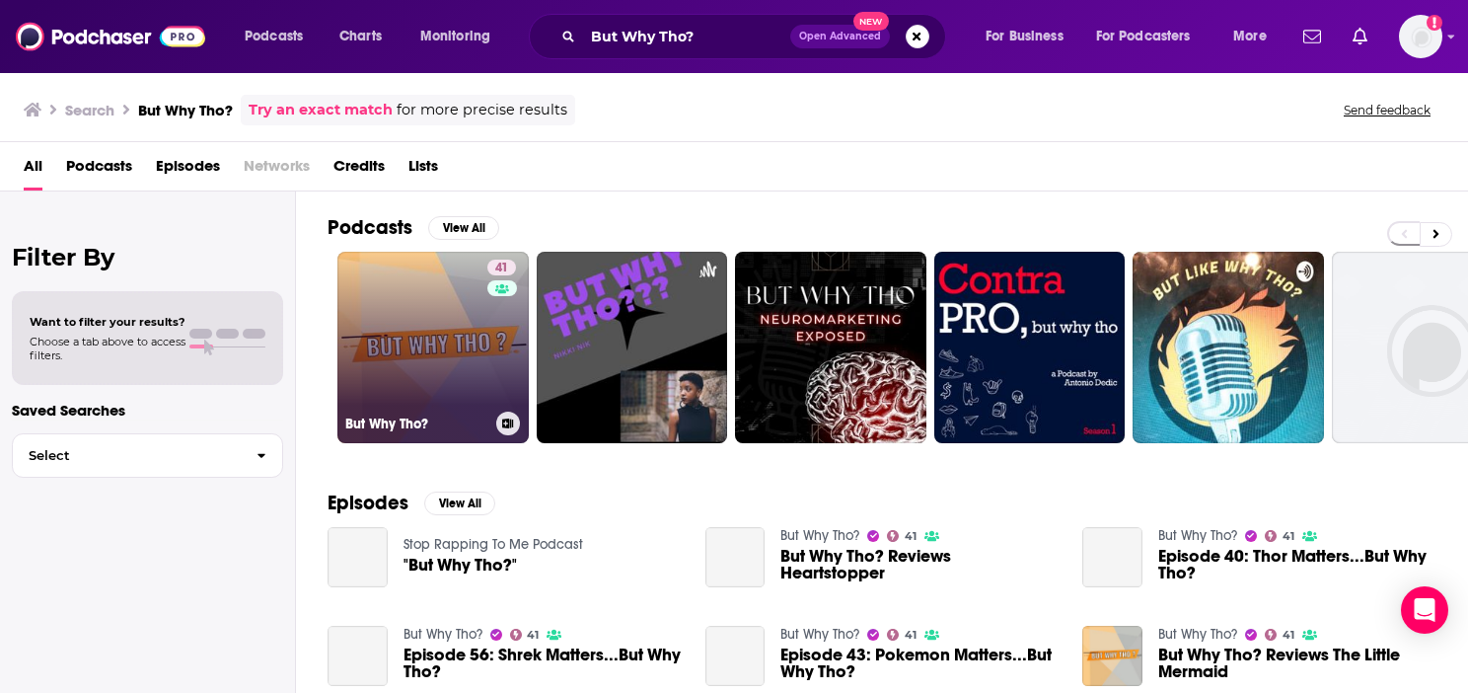
click at [462, 328] on link "41 But Why Tho?" at bounding box center [432, 347] width 191 height 191
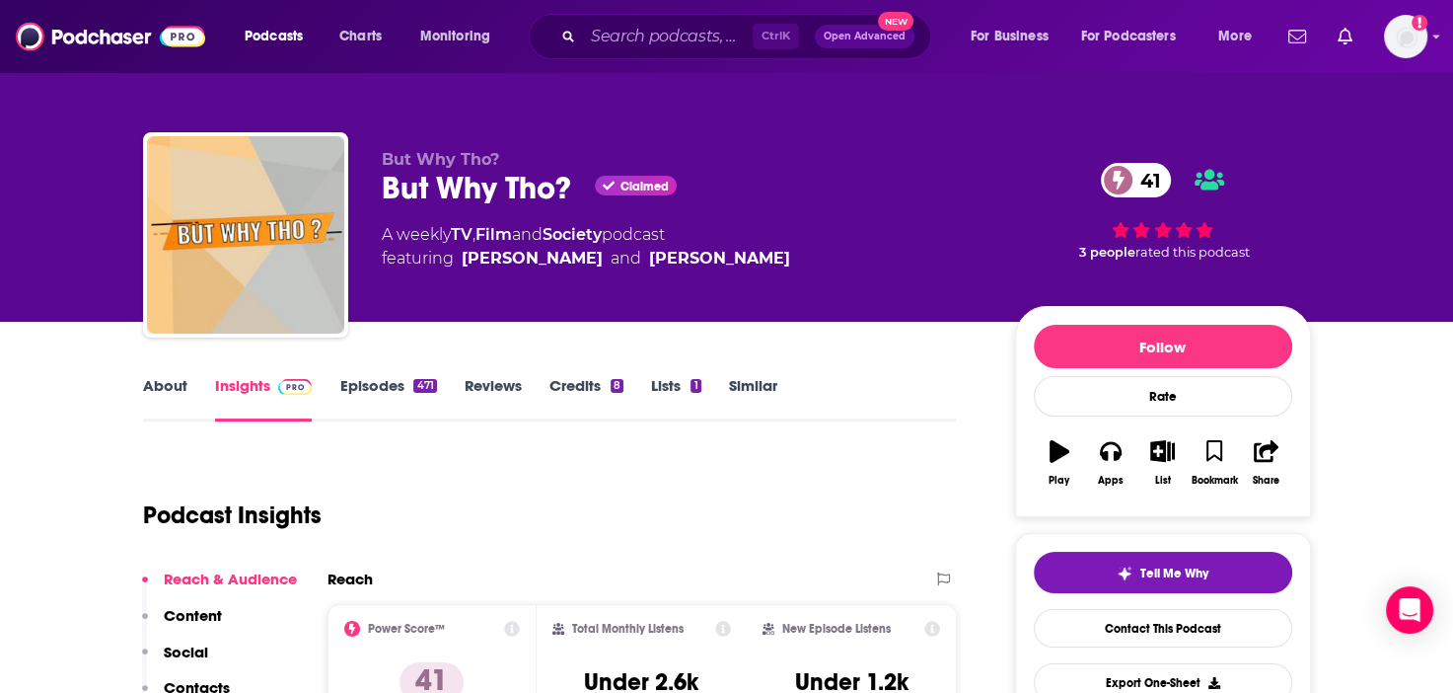
click at [392, 387] on link "Episodes 471" at bounding box center [387, 398] width 97 height 45
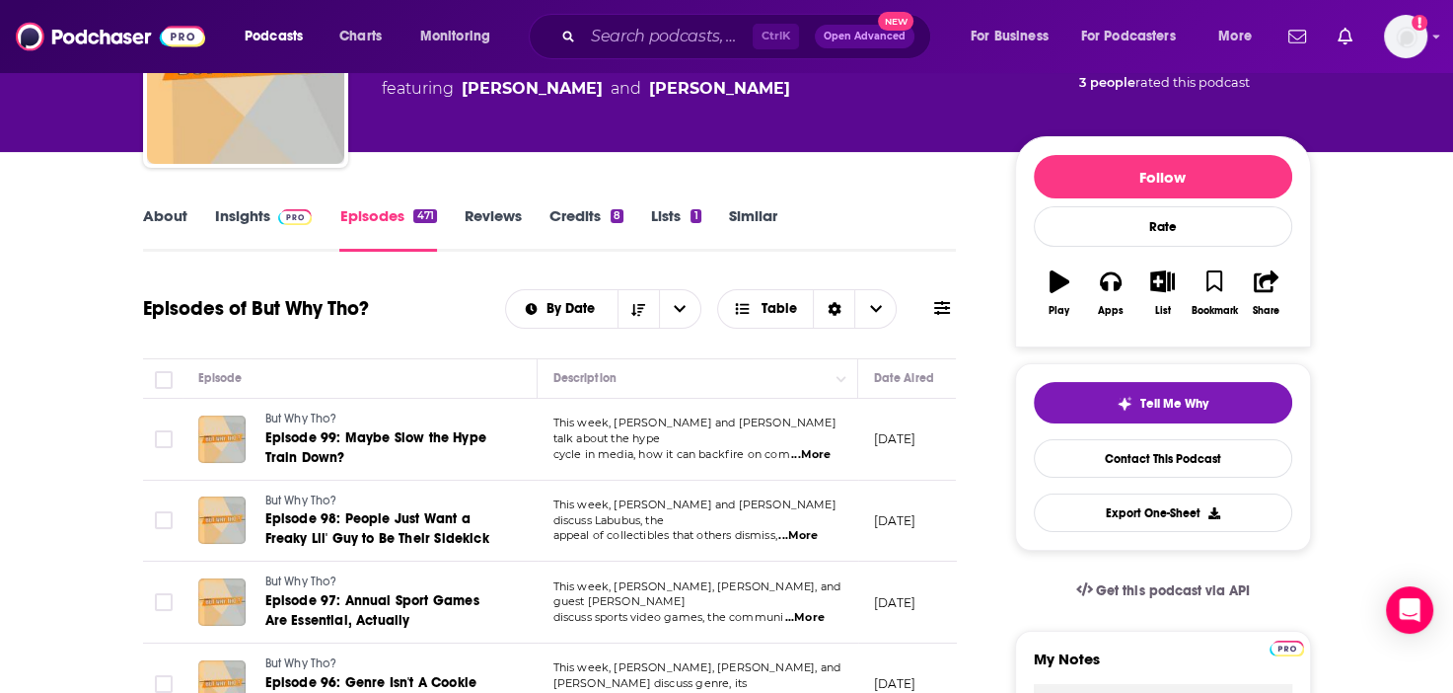
scroll to position [96, 0]
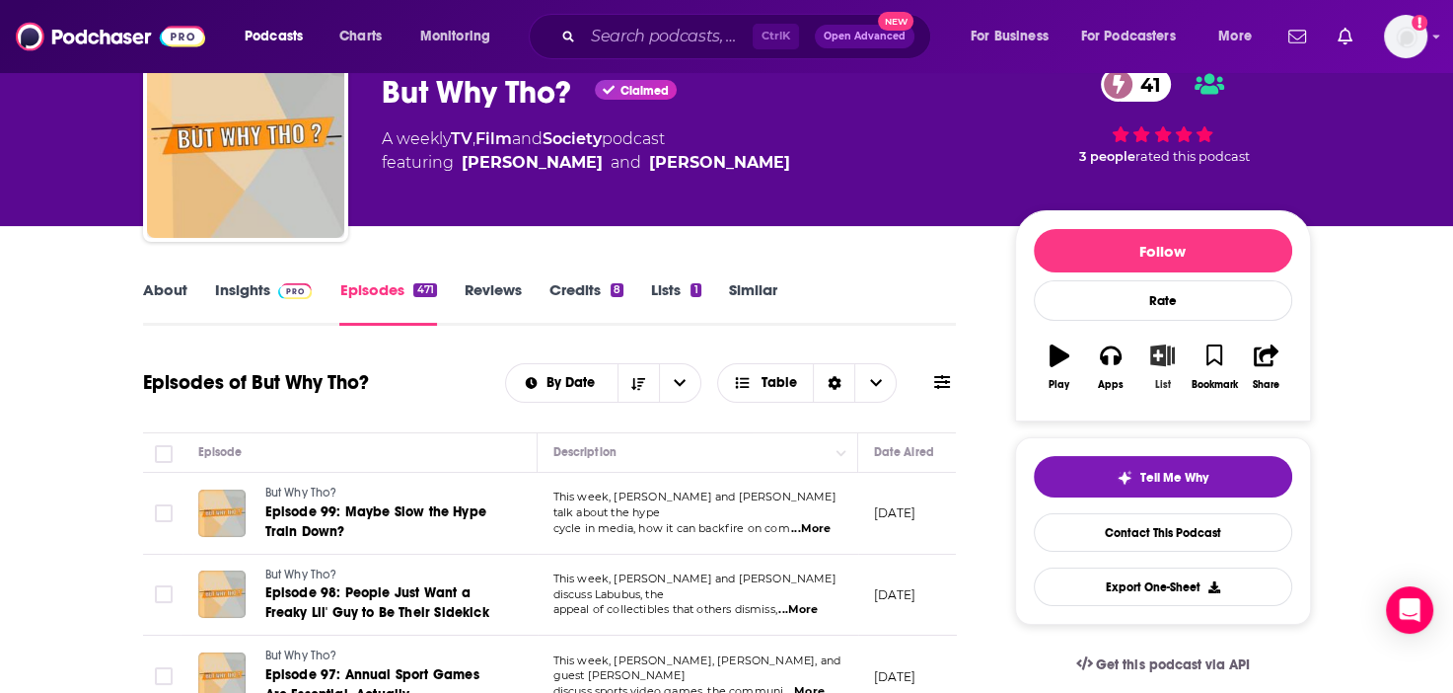
click at [1162, 358] on icon "button" at bounding box center [1162, 355] width 25 height 22
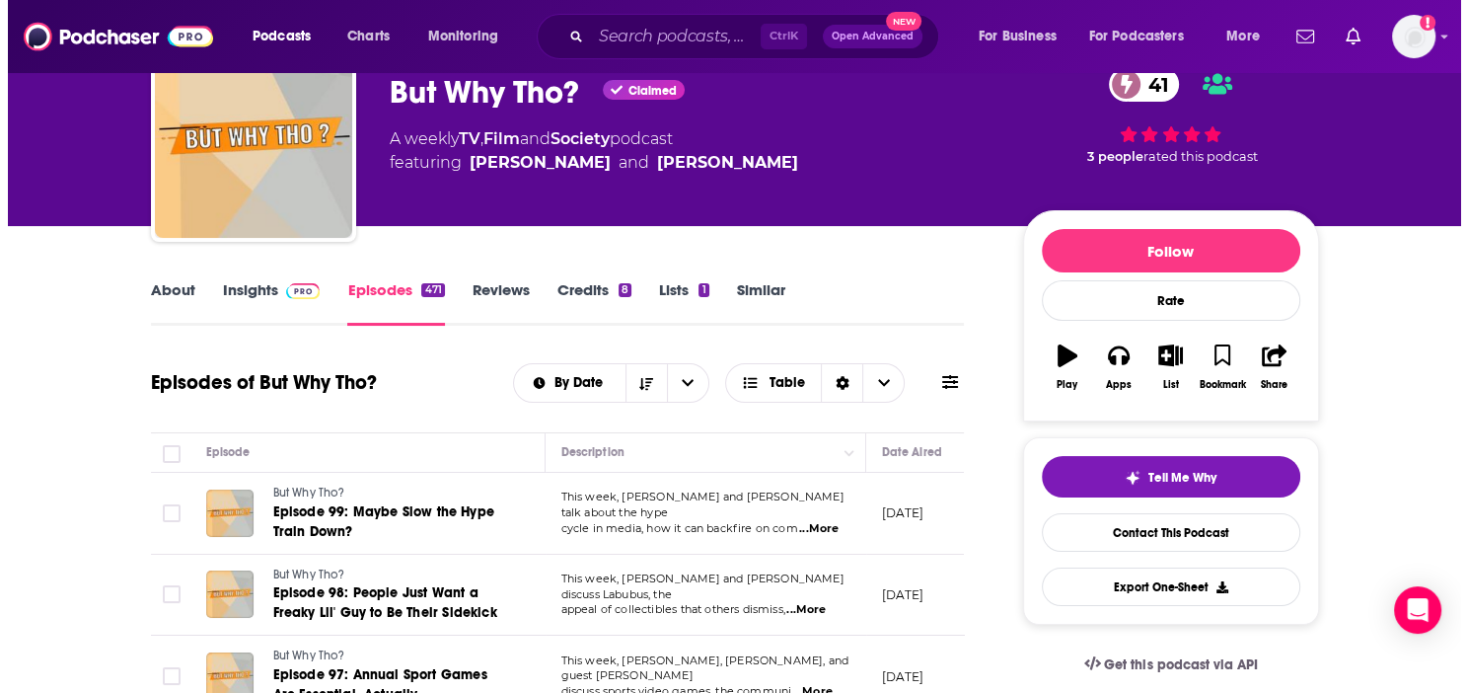
scroll to position [0, 0]
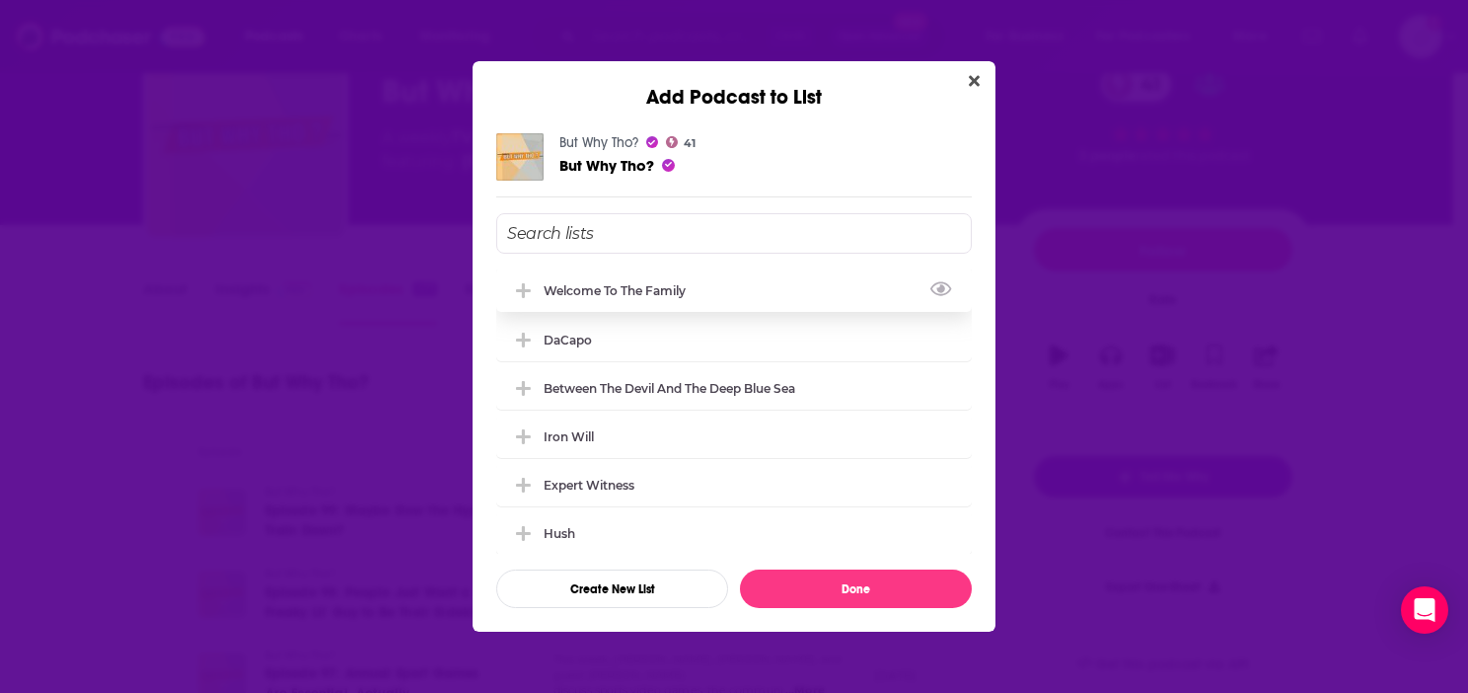
drag, startPoint x: 679, startPoint y: 298, endPoint x: 628, endPoint y: 300, distance: 51.3
click at [679, 298] on div "Welcome to the Family" at bounding box center [734, 289] width 476 height 43
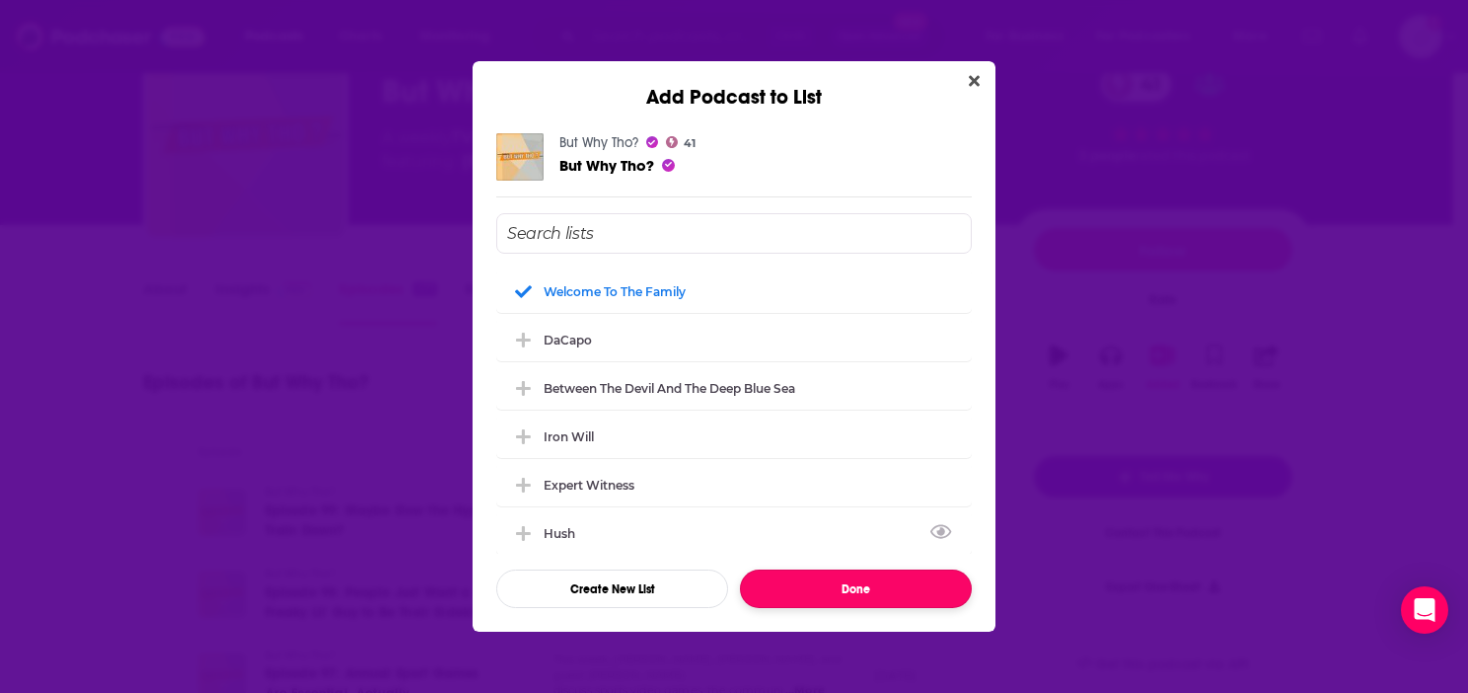
click at [869, 591] on button "Done" at bounding box center [856, 588] width 232 height 38
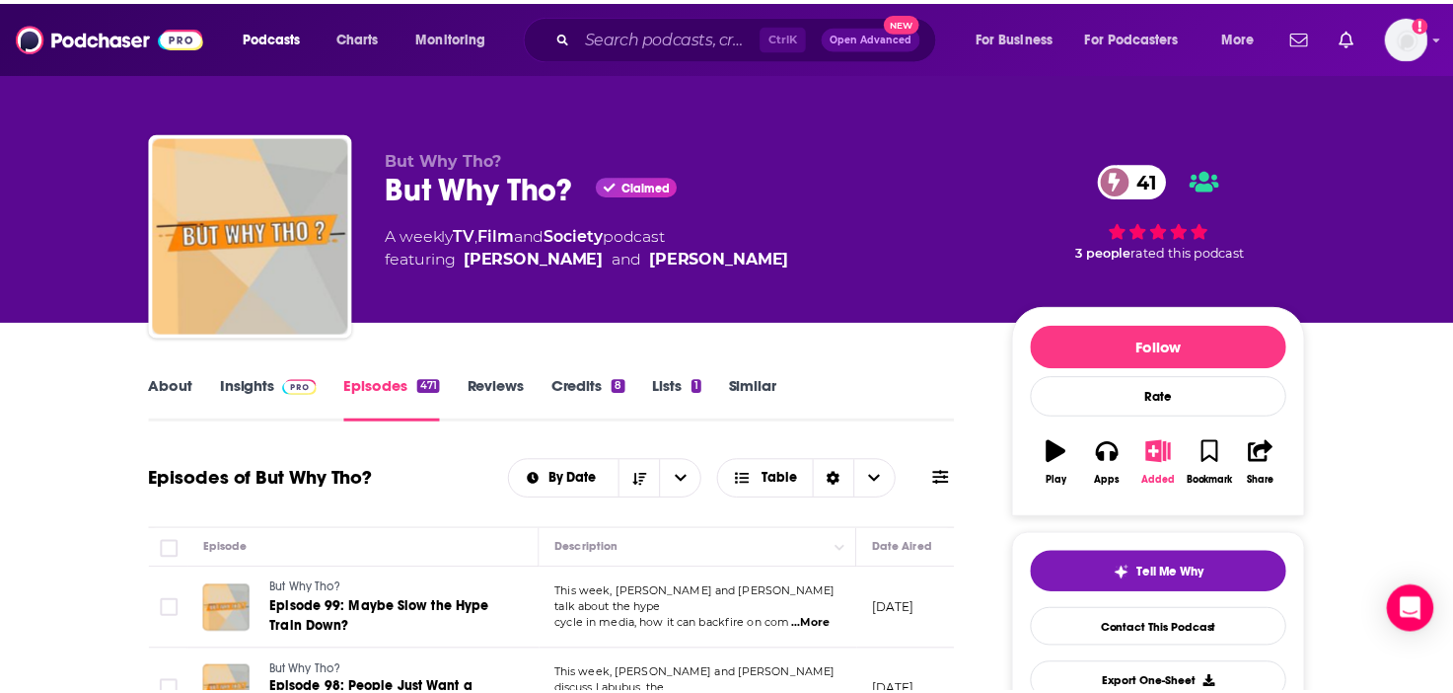
scroll to position [96, 0]
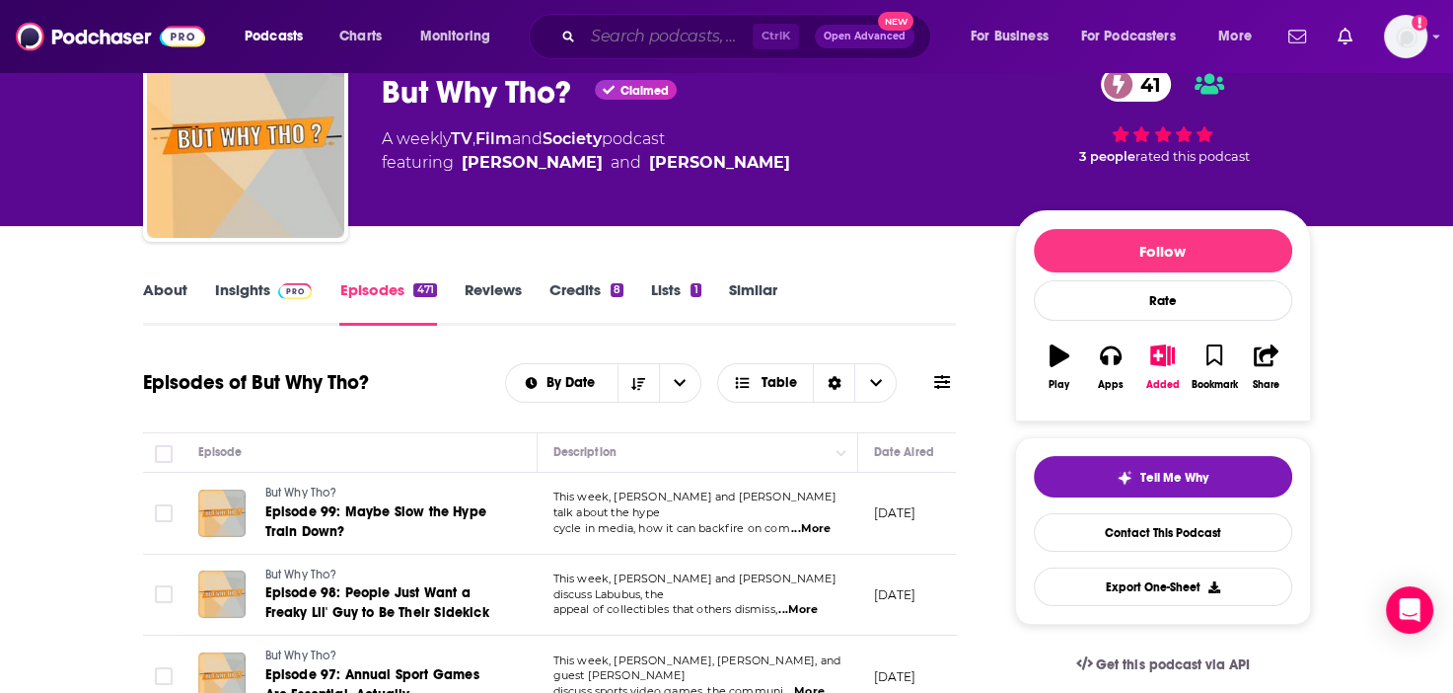
click at [663, 31] on input "Search podcasts, credits, & more..." at bounding box center [668, 37] width 170 height 32
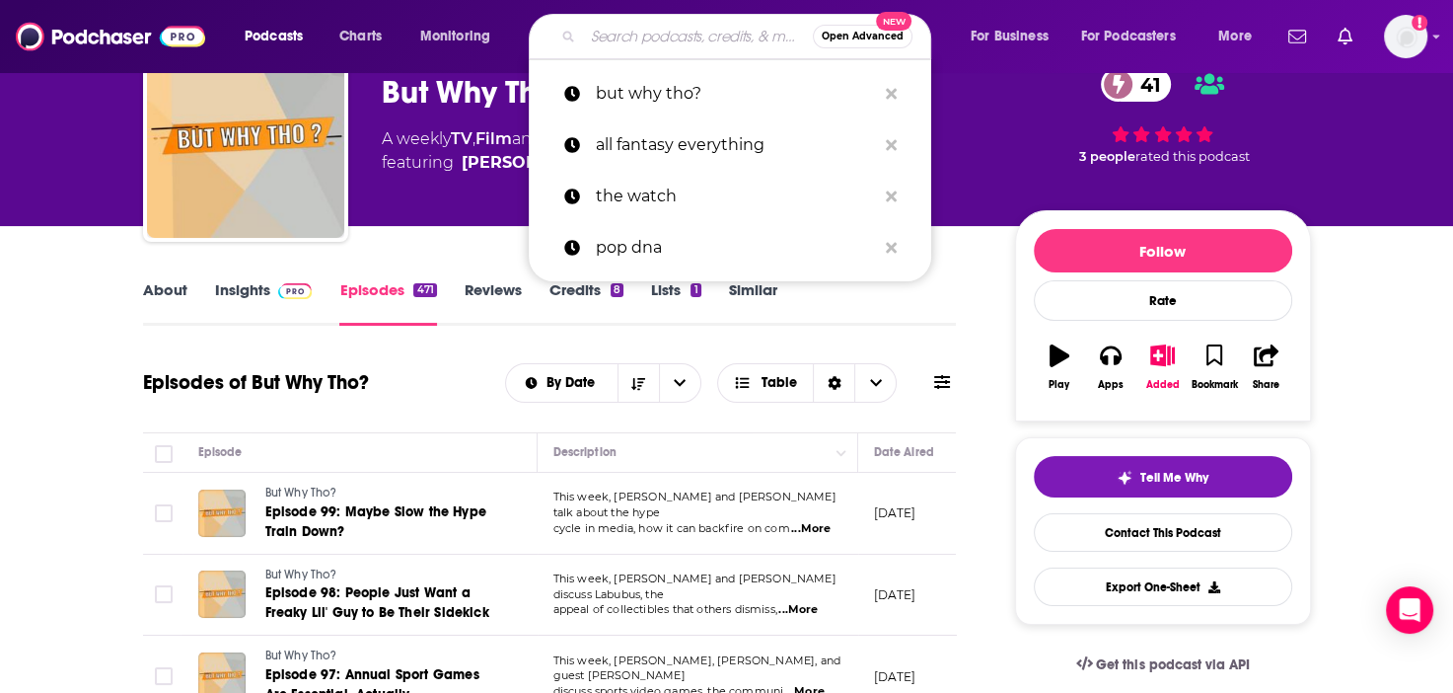
paste input "FourthWall POP!"
type input "FourthWall POP!"
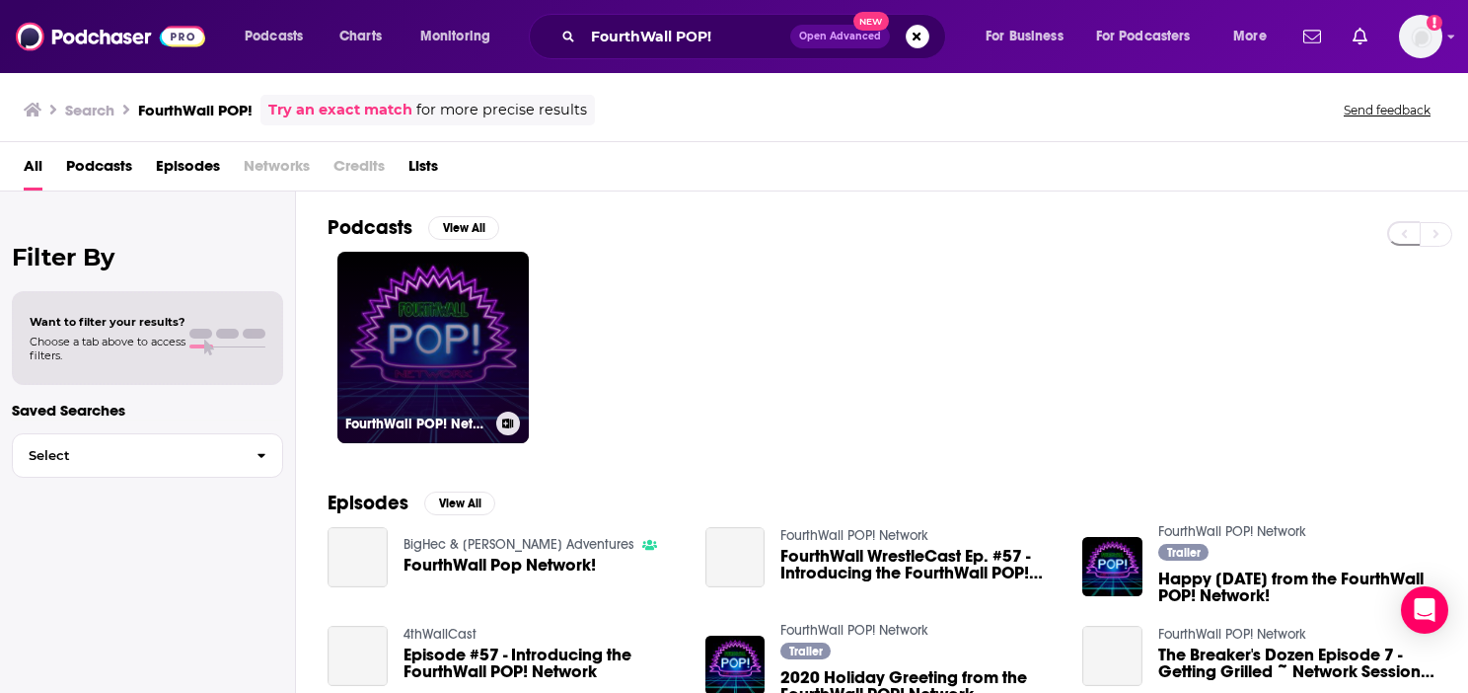
click at [476, 309] on link "FourthWall POP! Network" at bounding box center [432, 347] width 191 height 191
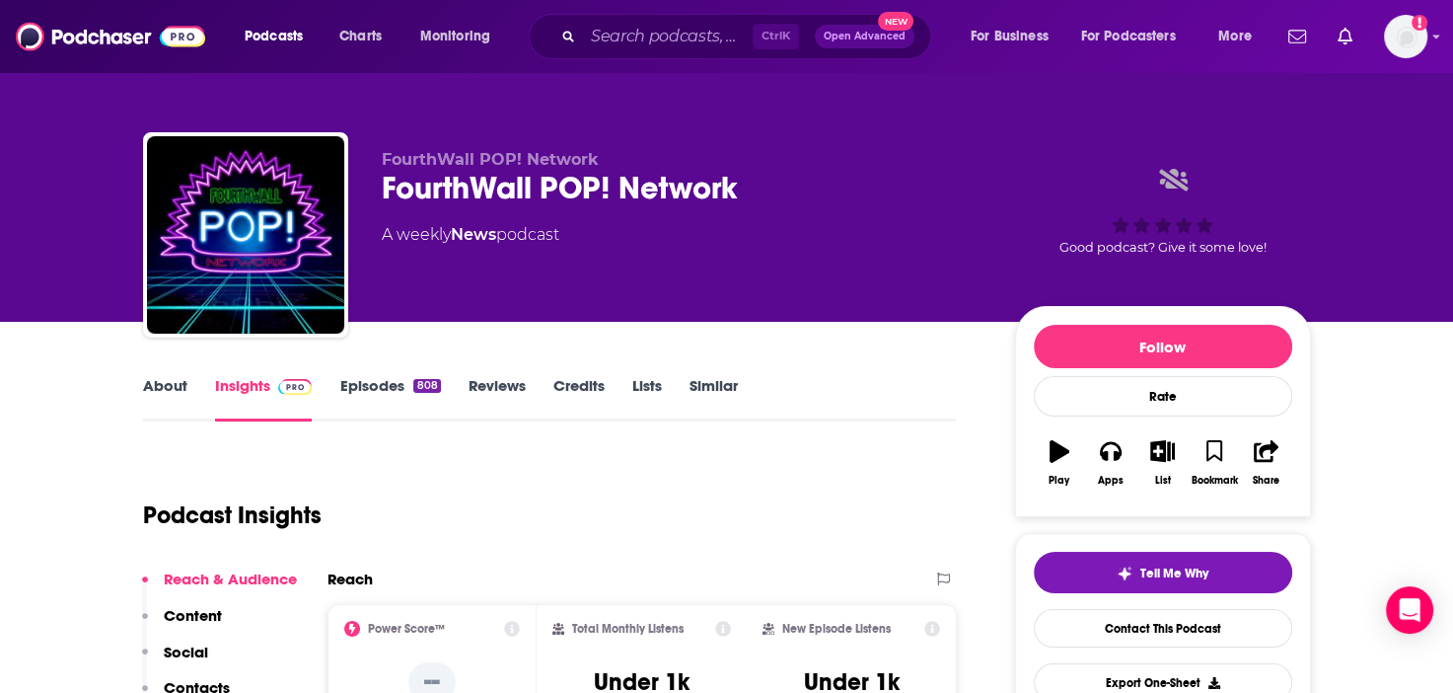
click at [345, 394] on link "Episodes 808" at bounding box center [389, 398] width 101 height 45
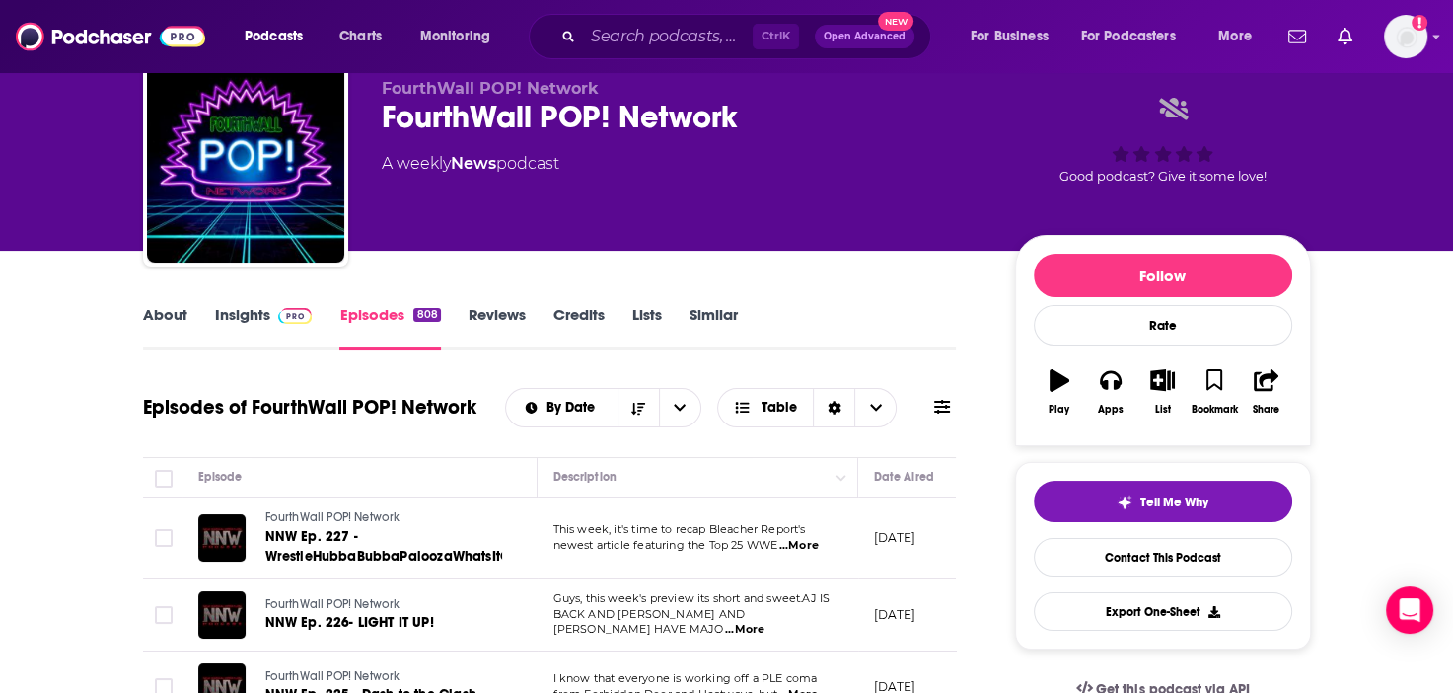
scroll to position [296, 0]
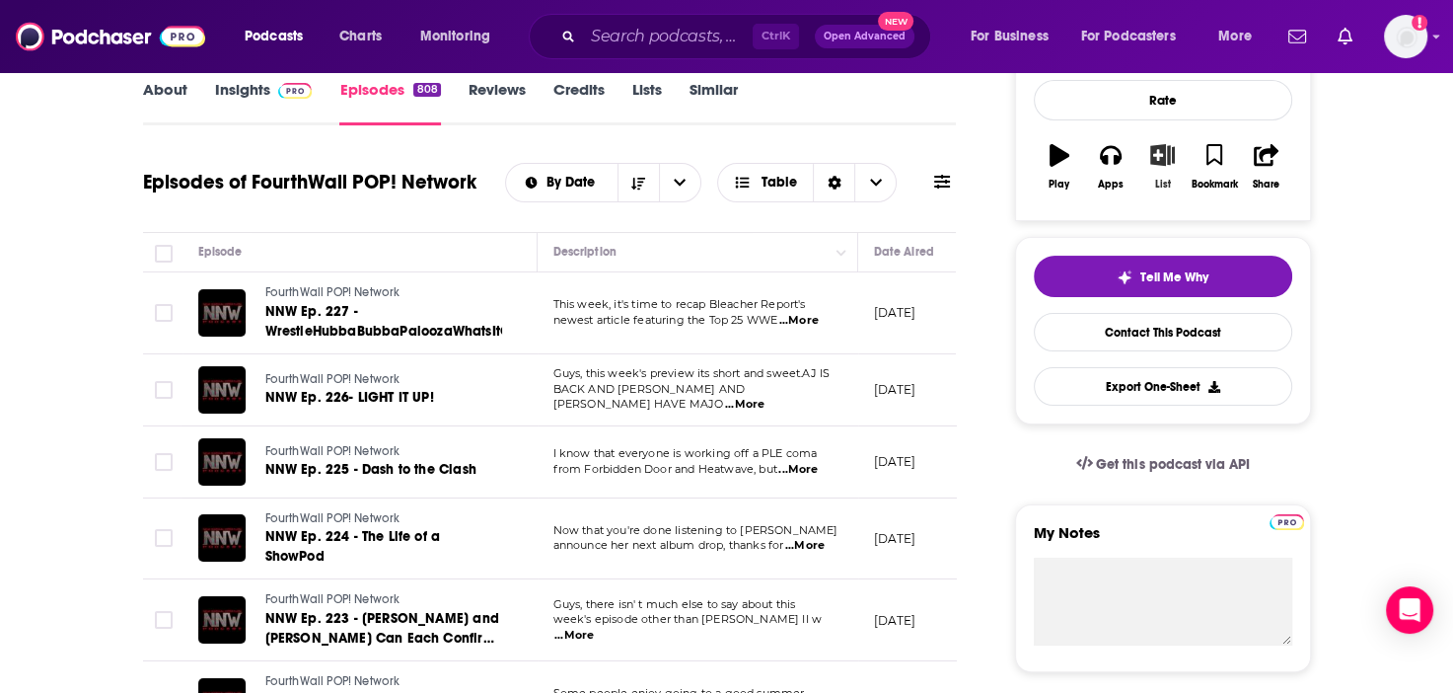
click at [1175, 150] on button "List" at bounding box center [1162, 166] width 51 height 71
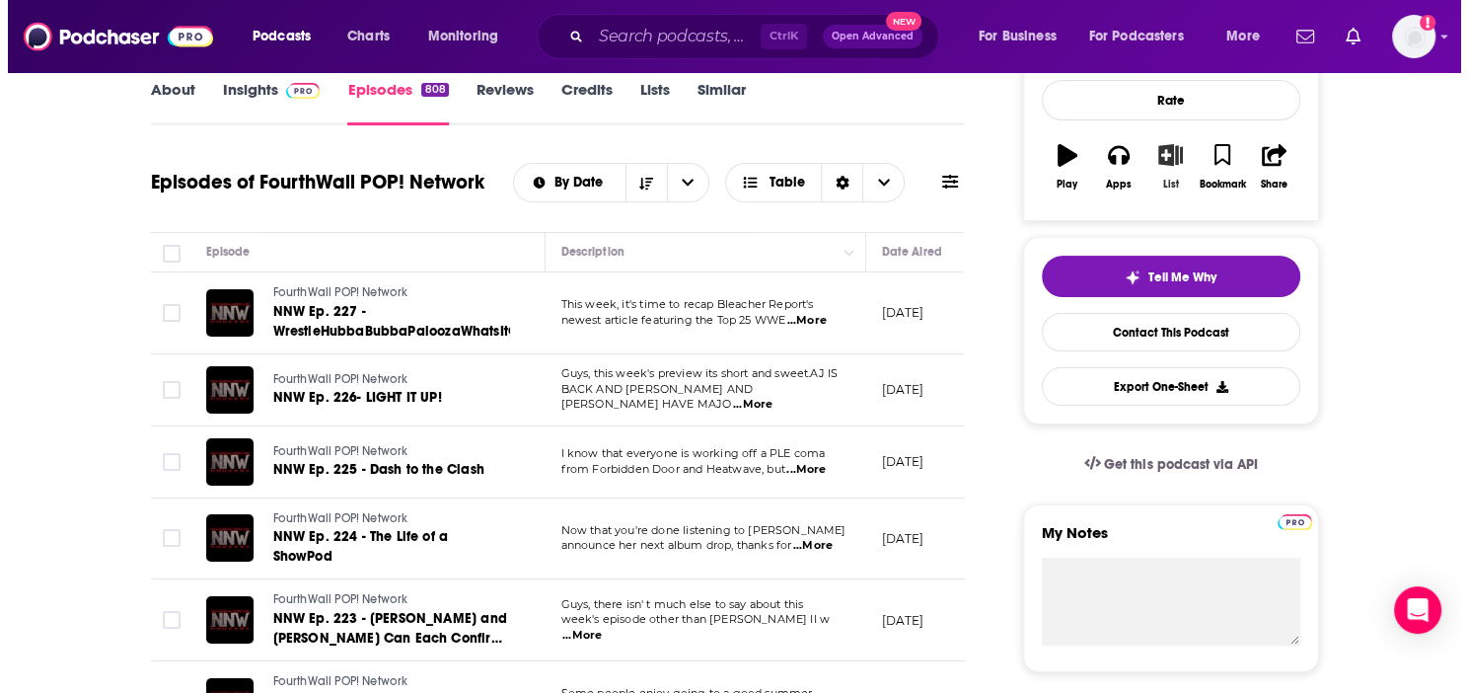
scroll to position [0, 0]
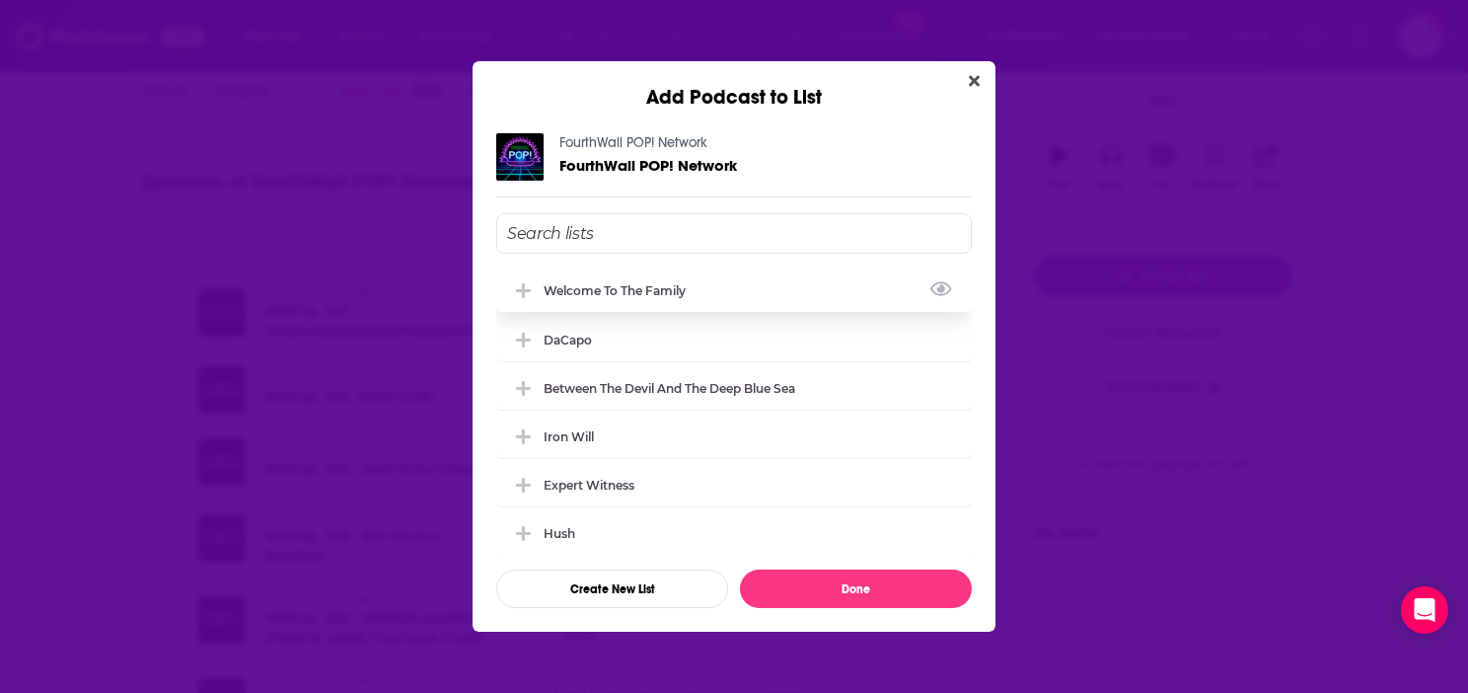
click at [681, 300] on div "Welcome to the Family" at bounding box center [734, 289] width 476 height 43
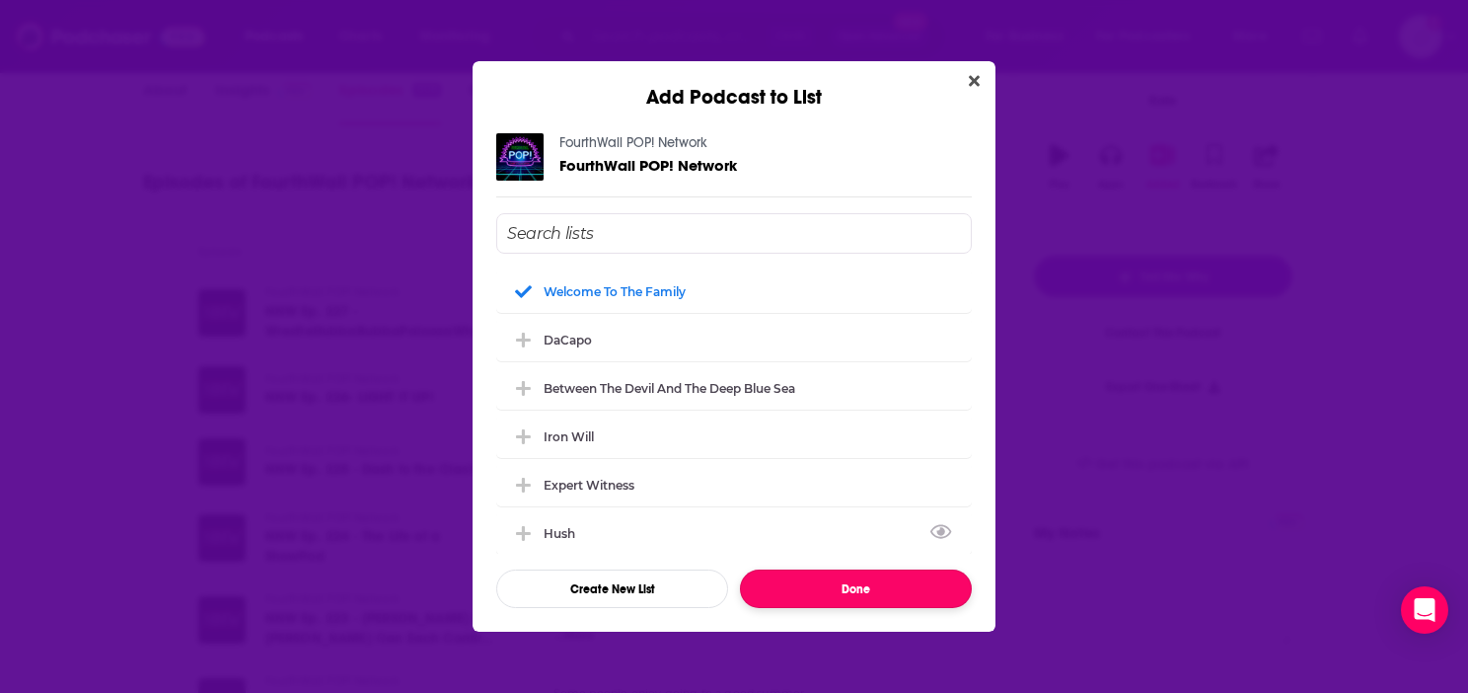
click at [845, 589] on button "Done" at bounding box center [856, 588] width 232 height 38
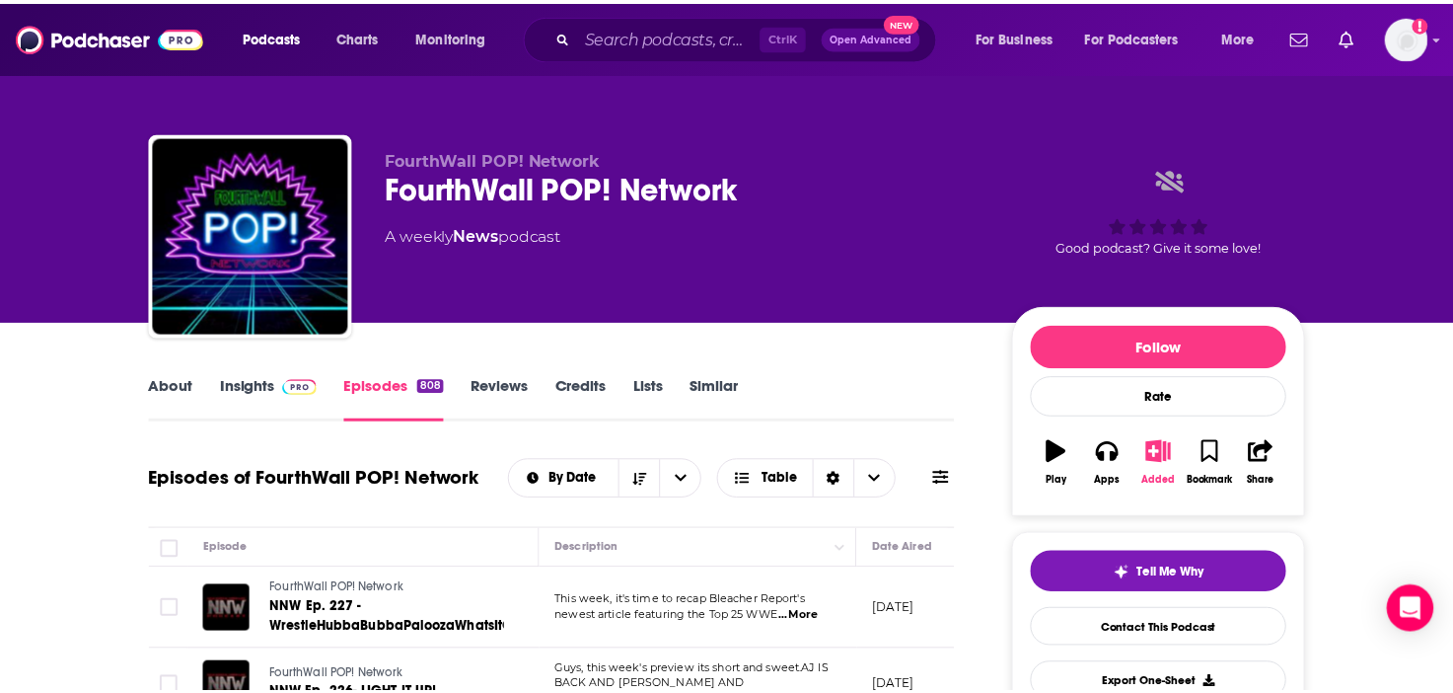
scroll to position [296, 0]
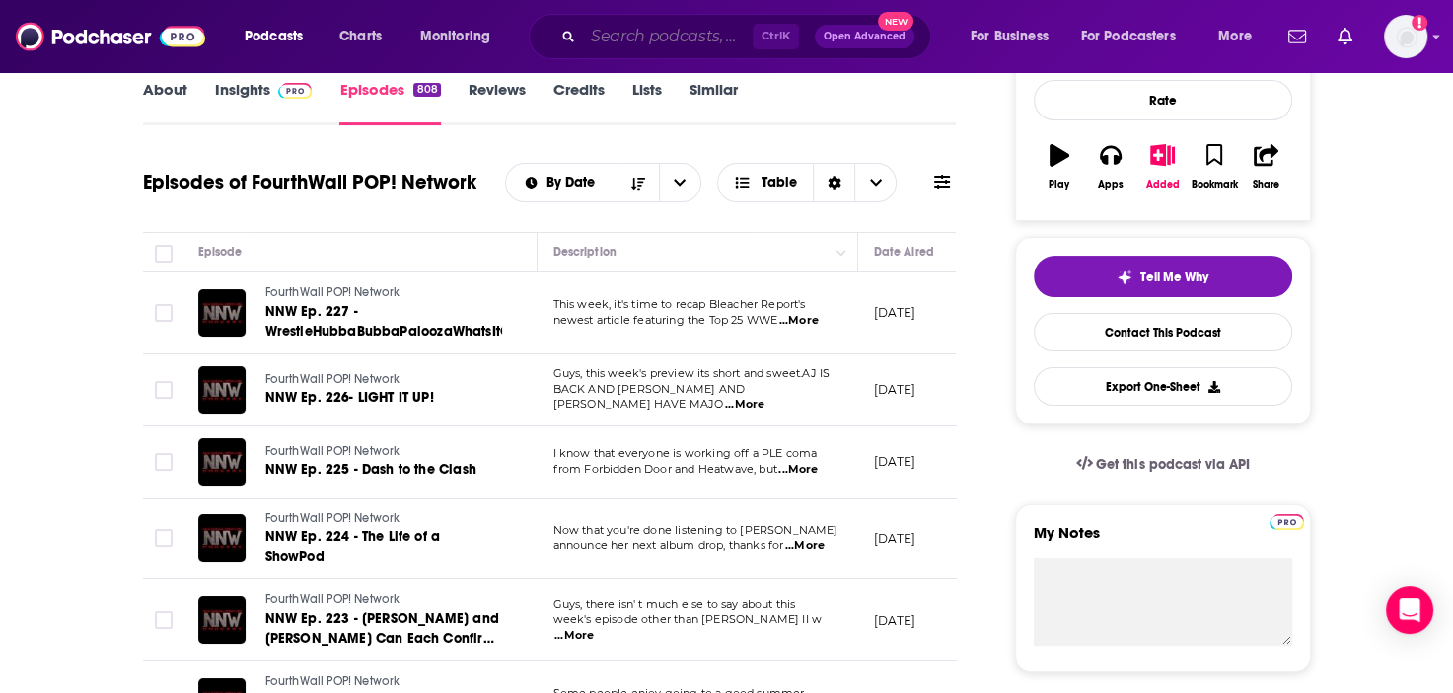
click at [646, 43] on input "Search podcasts, credits, & more..." at bounding box center [668, 37] width 170 height 32
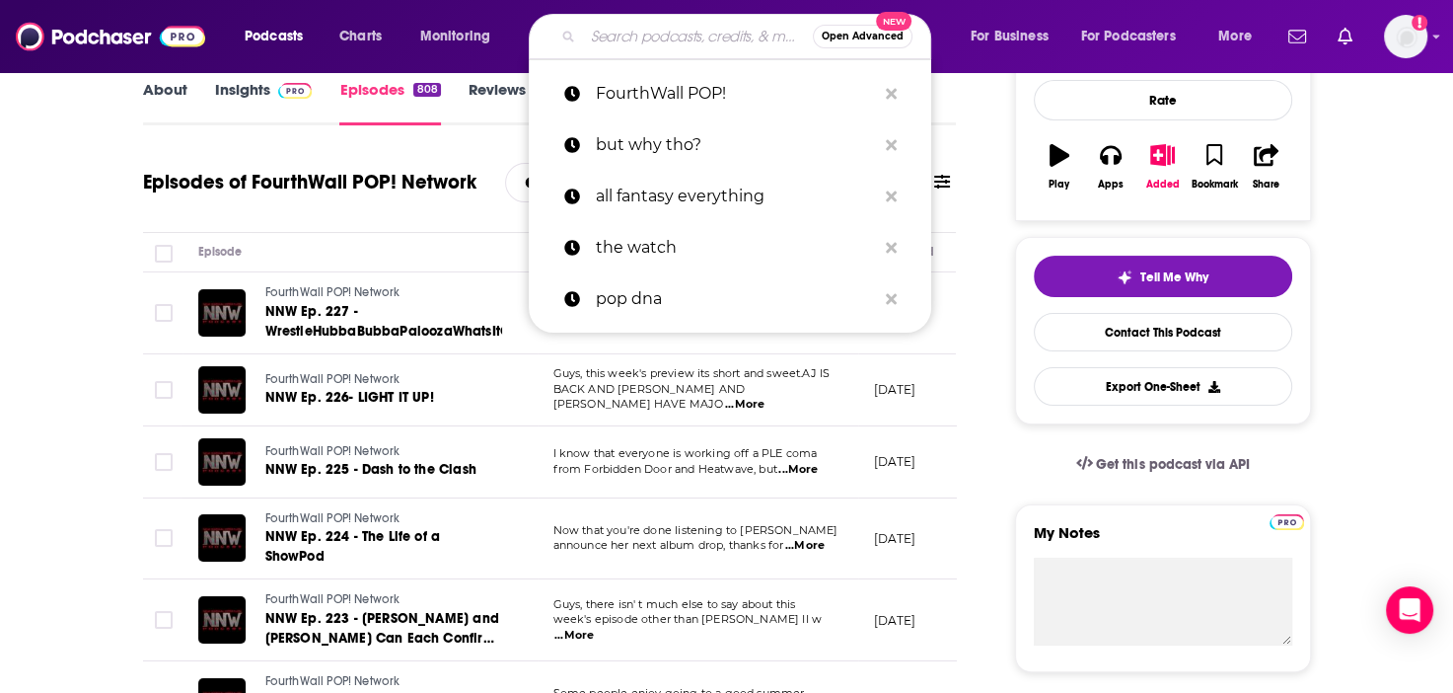
type input "d"
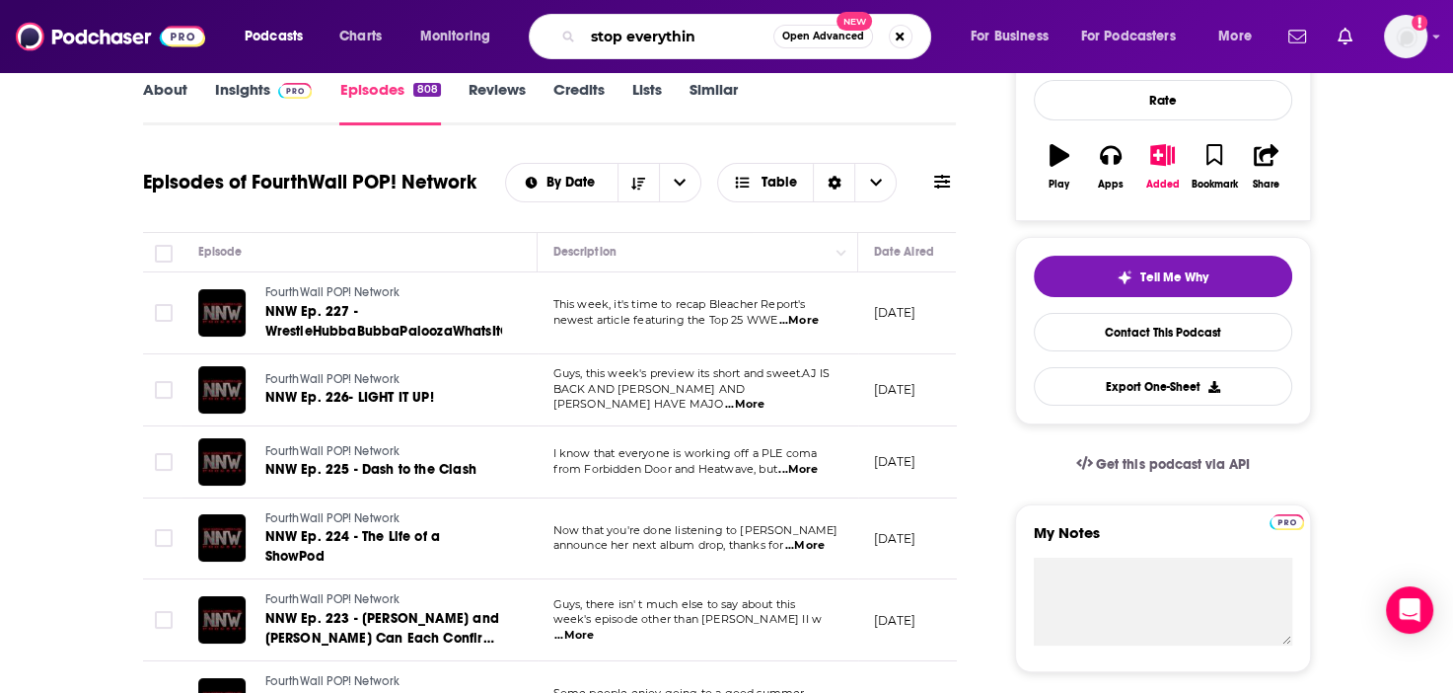
type input "stop everything"
